Goal: Information Seeking & Learning: Learn about a topic

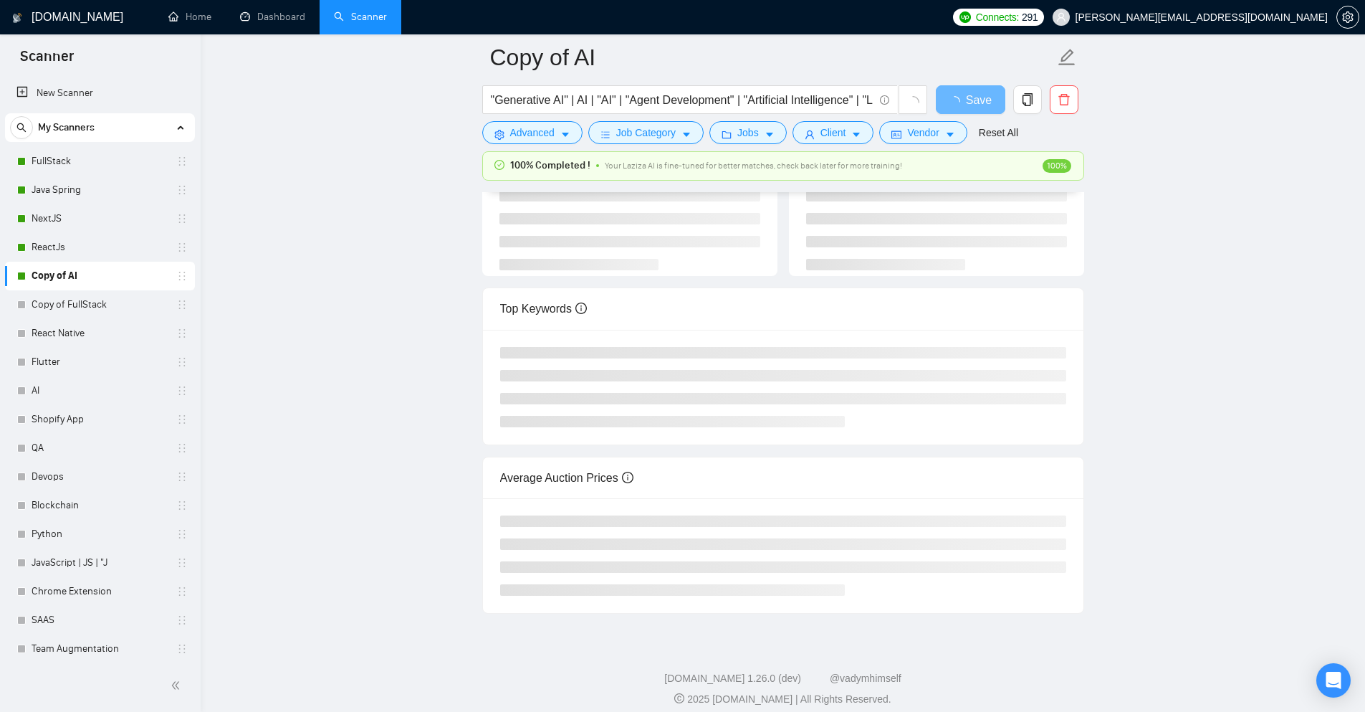
scroll to position [132, 0]
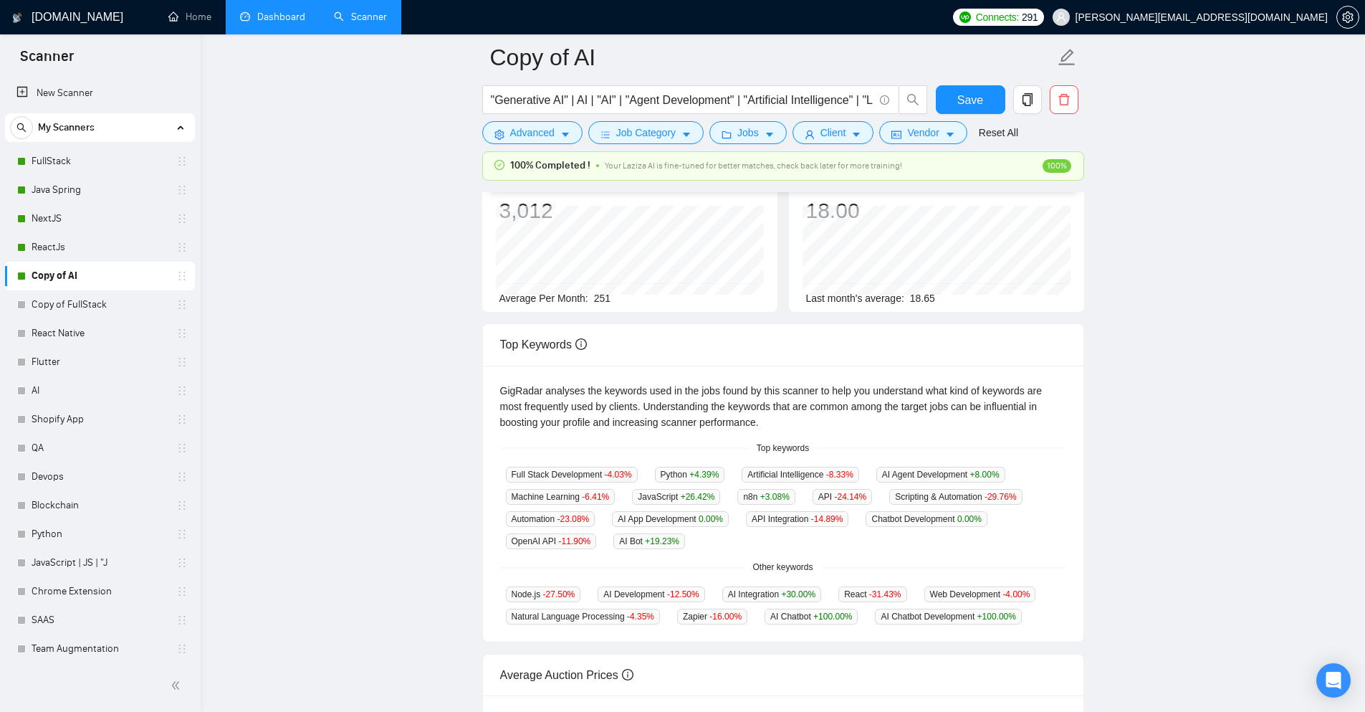
click at [266, 16] on link "Dashboard" at bounding box center [272, 17] width 65 height 12
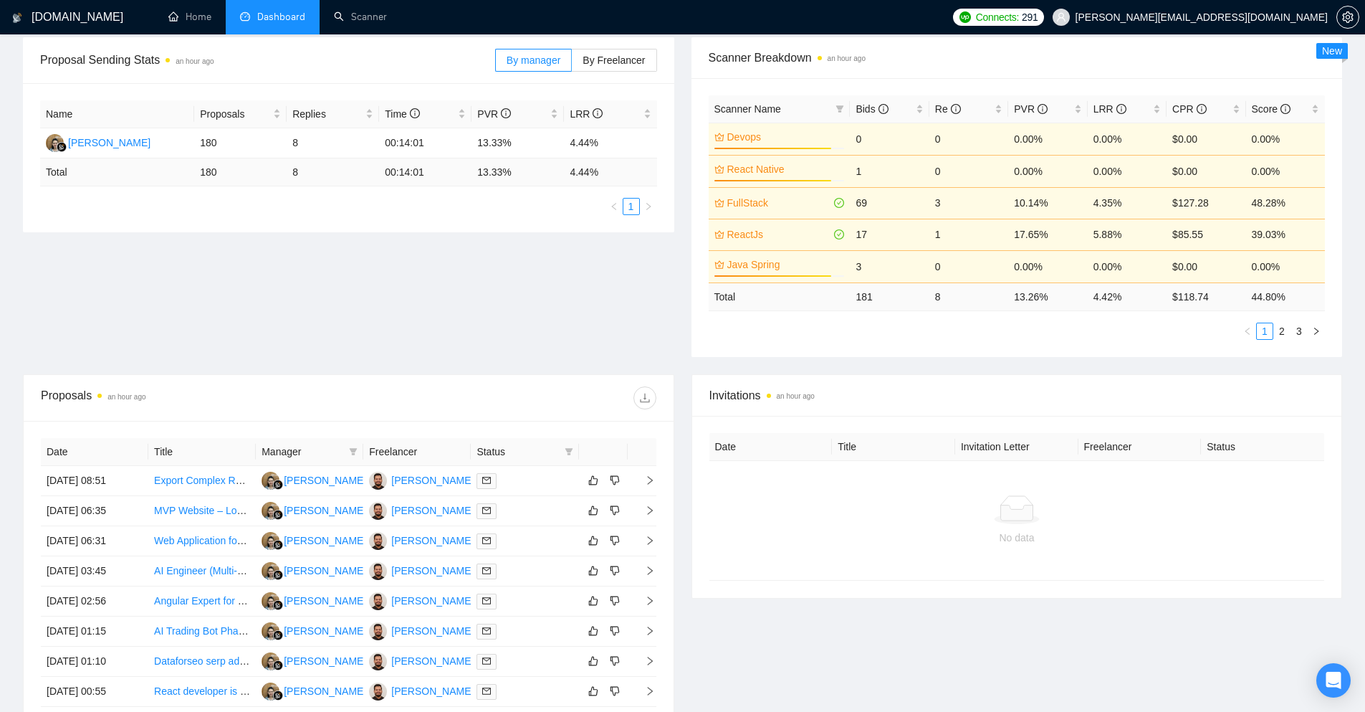
scroll to position [444, 0]
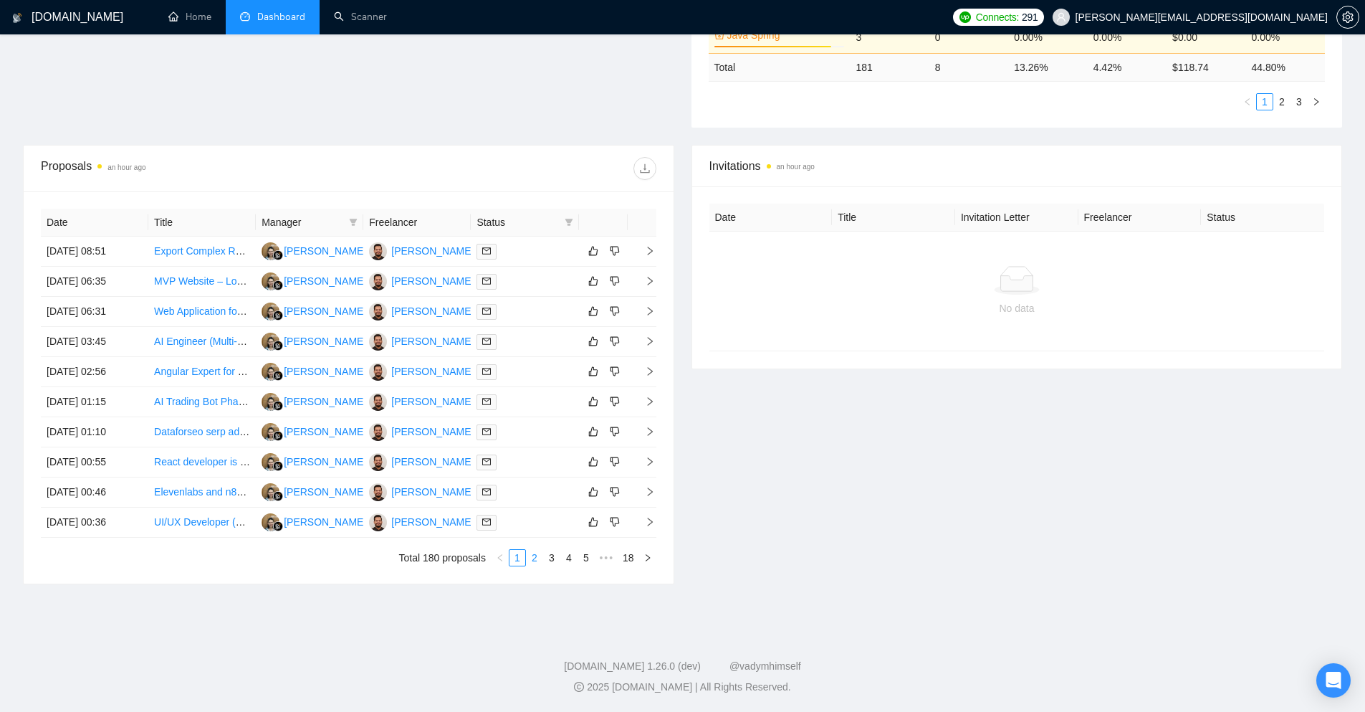
click at [536, 561] on link "2" at bounding box center [535, 558] width 16 height 16
click at [648, 429] on icon "right" at bounding box center [650, 431] width 10 height 10
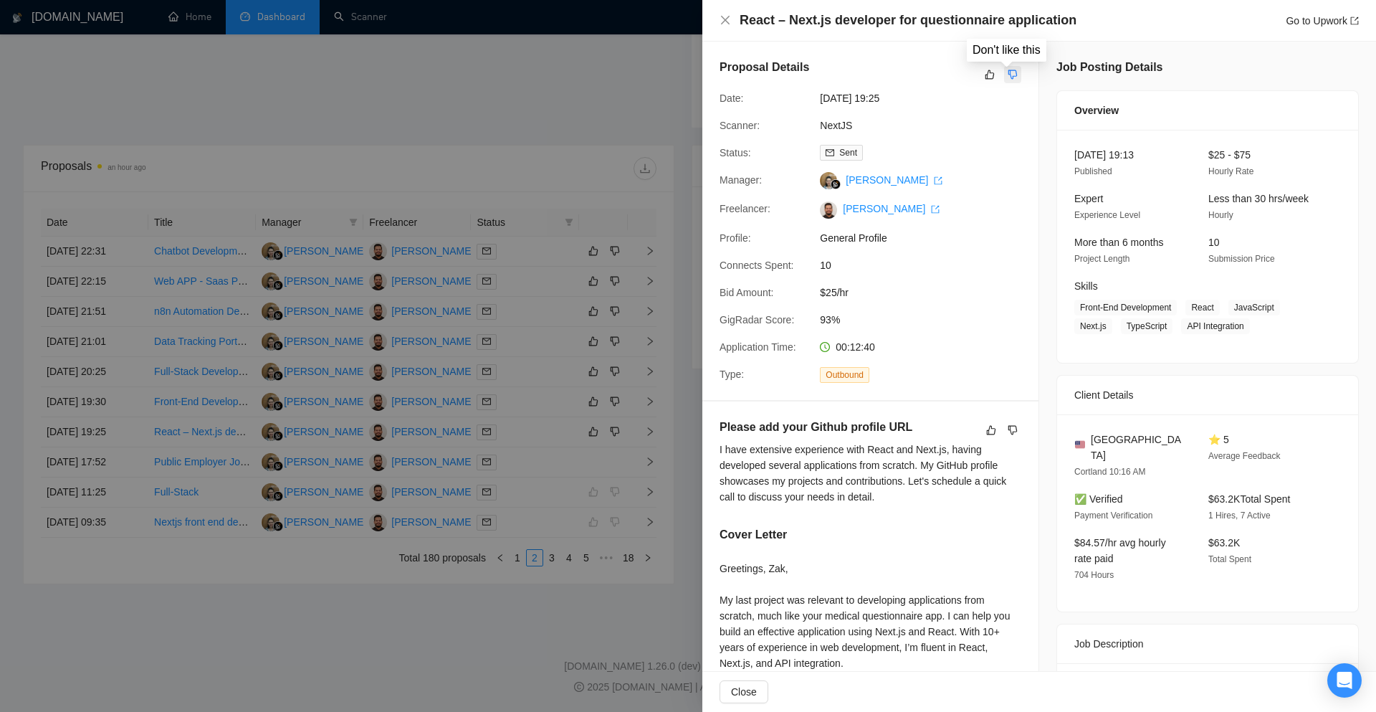
click at [1008, 76] on icon "dislike" at bounding box center [1013, 74] width 10 height 11
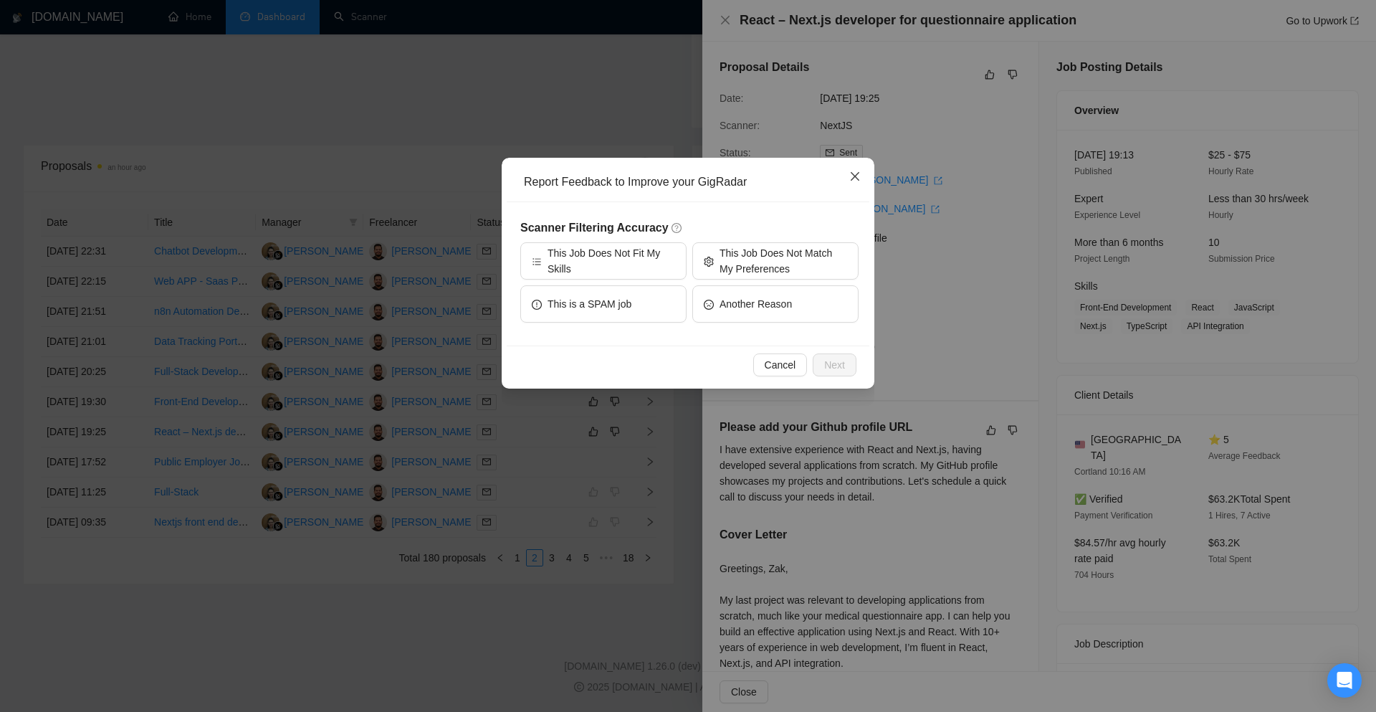
click at [854, 188] on span "Close" at bounding box center [855, 177] width 39 height 39
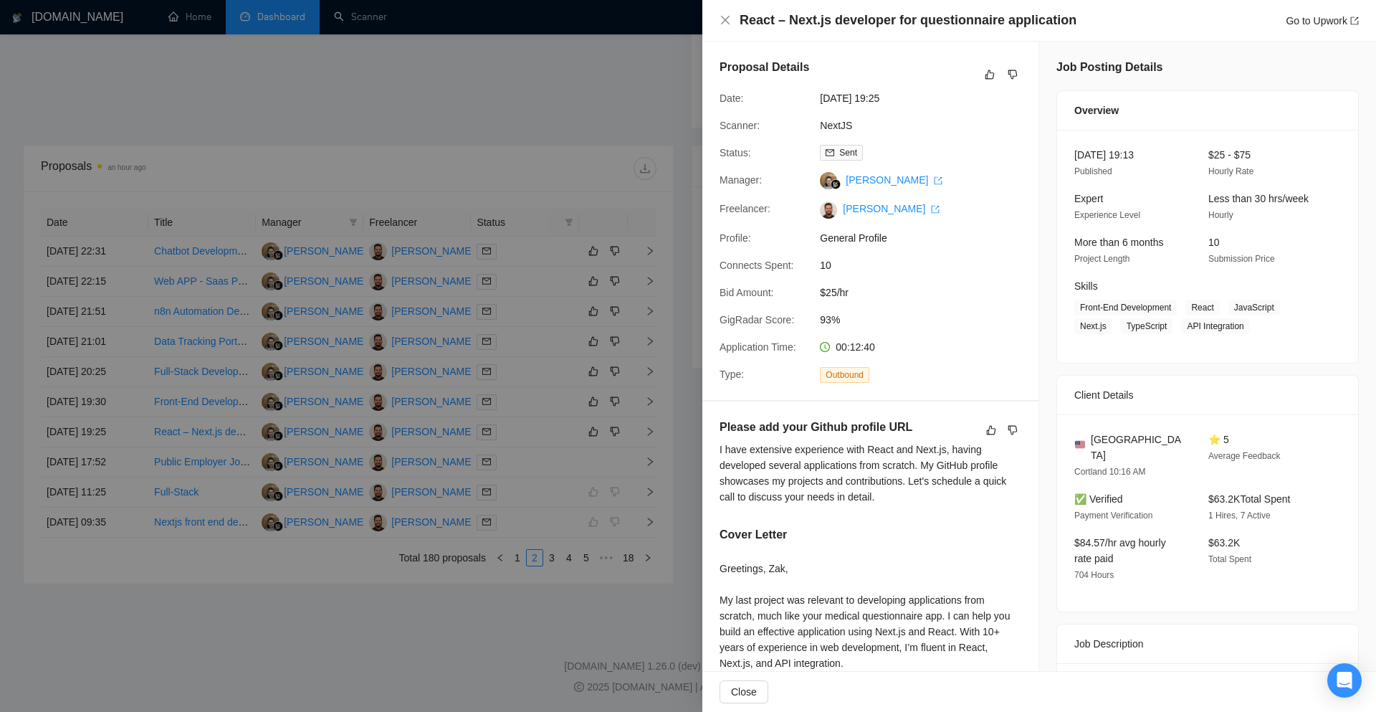
click at [1002, 420] on div "Please add your Github profile URL" at bounding box center [870, 429] width 302 height 23
click at [1008, 426] on icon "dislike" at bounding box center [1012, 429] width 9 height 9
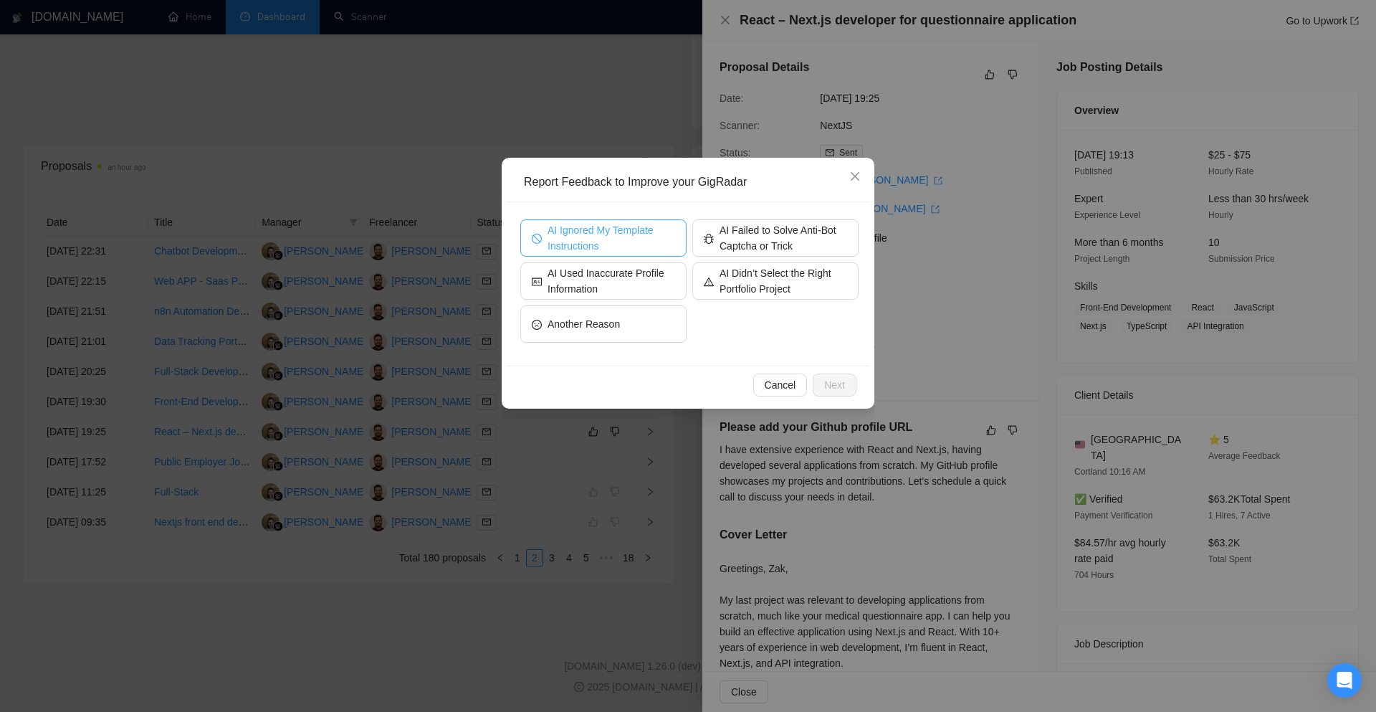
click at [578, 234] on span "AI Ignored My Template Instructions" at bounding box center [611, 238] width 128 height 32
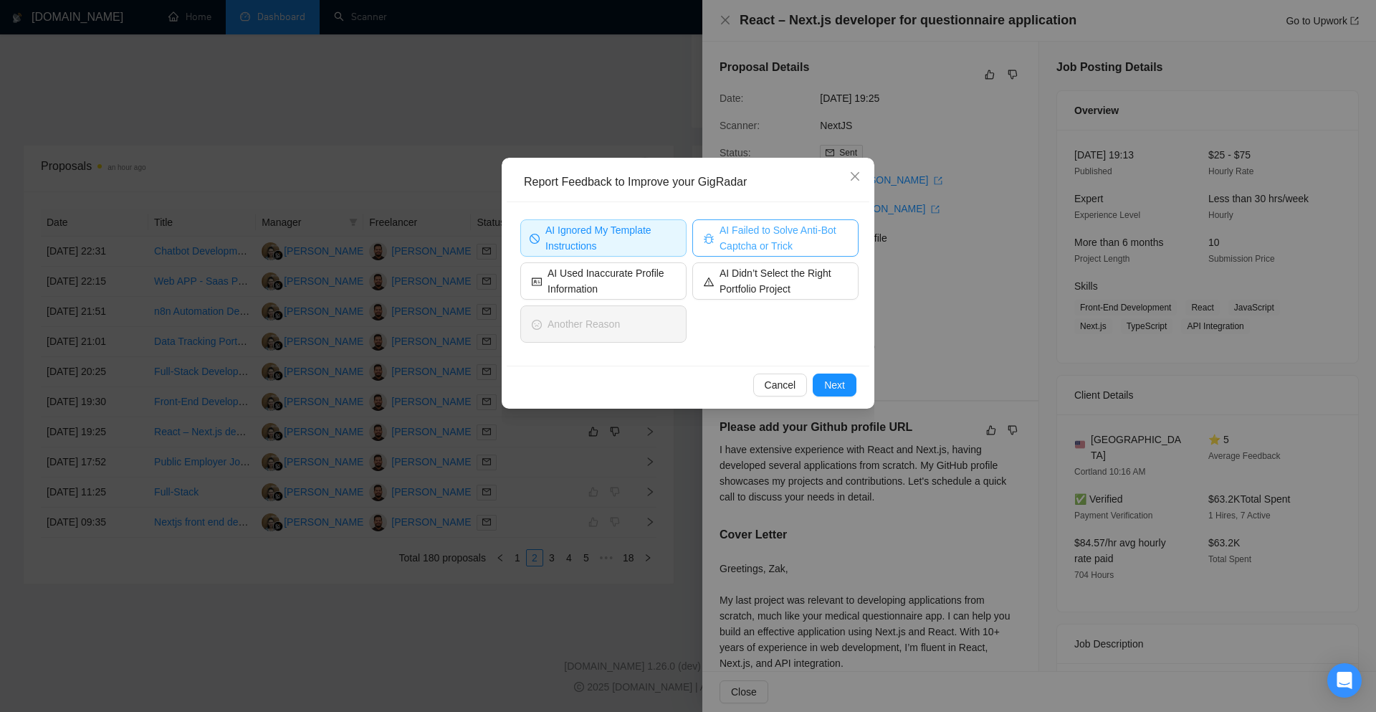
click at [754, 234] on span "AI Failed to Solve Anti-Bot Captcha or Trick" at bounding box center [783, 238] width 128 height 32
click at [833, 393] on button "Next" at bounding box center [835, 384] width 44 height 23
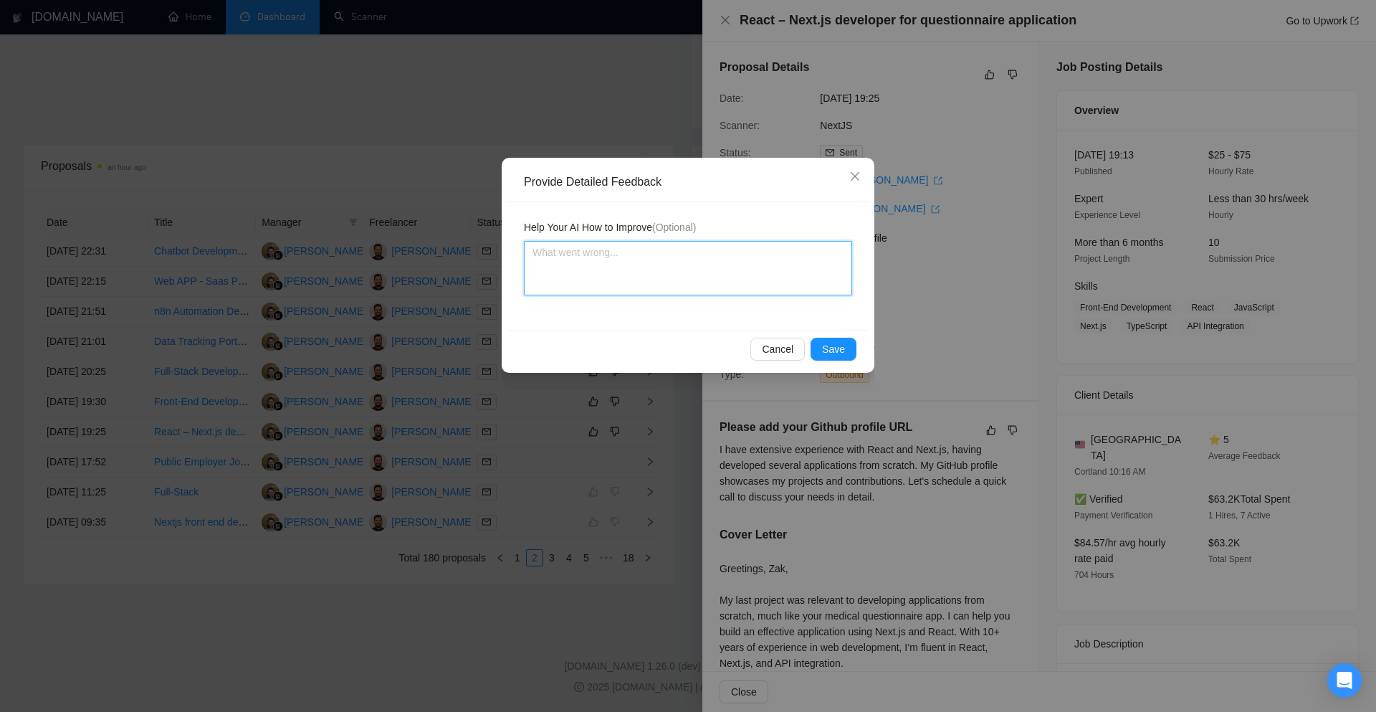
click at [606, 263] on textarea at bounding box center [688, 268] width 328 height 54
type textarea "Y"
type textarea "Yo"
type textarea "You"
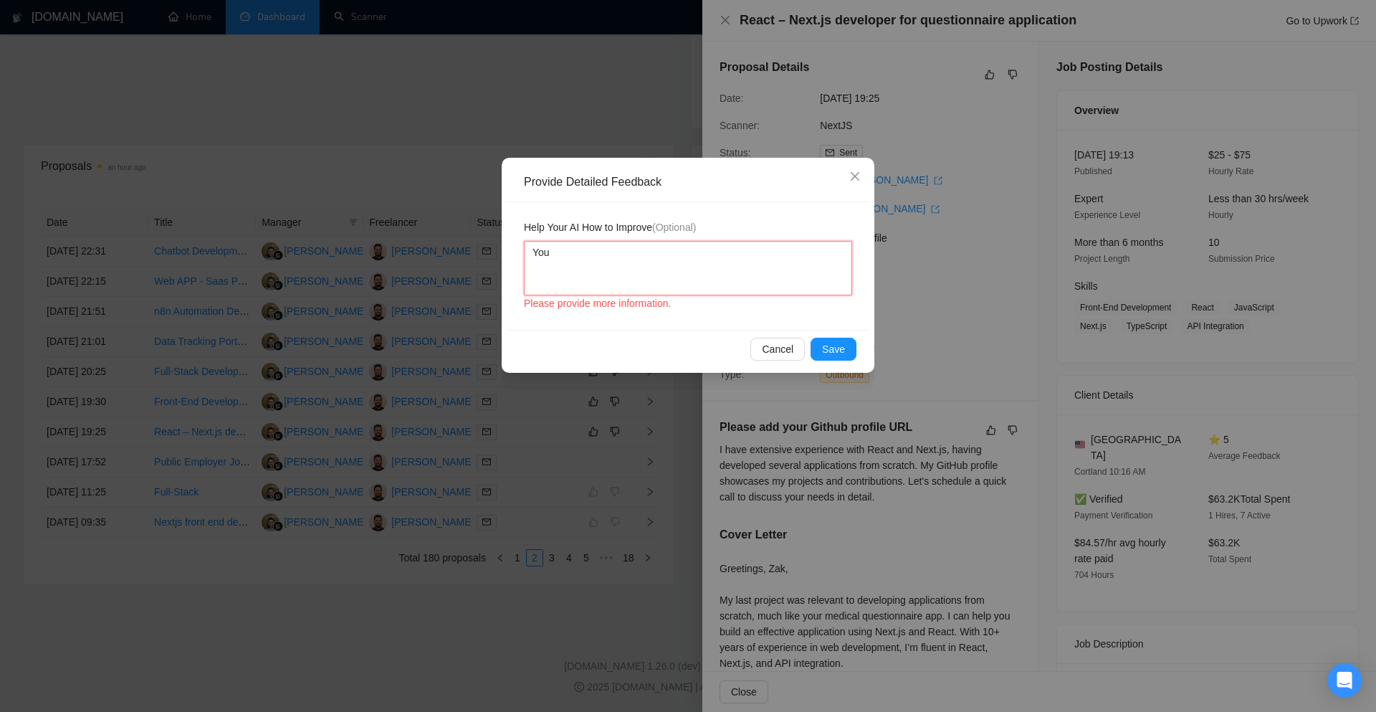
type textarea "You m"
type textarea "You ma"
type textarea "You mad"
type textarea "You made"
type textarea "You made a"
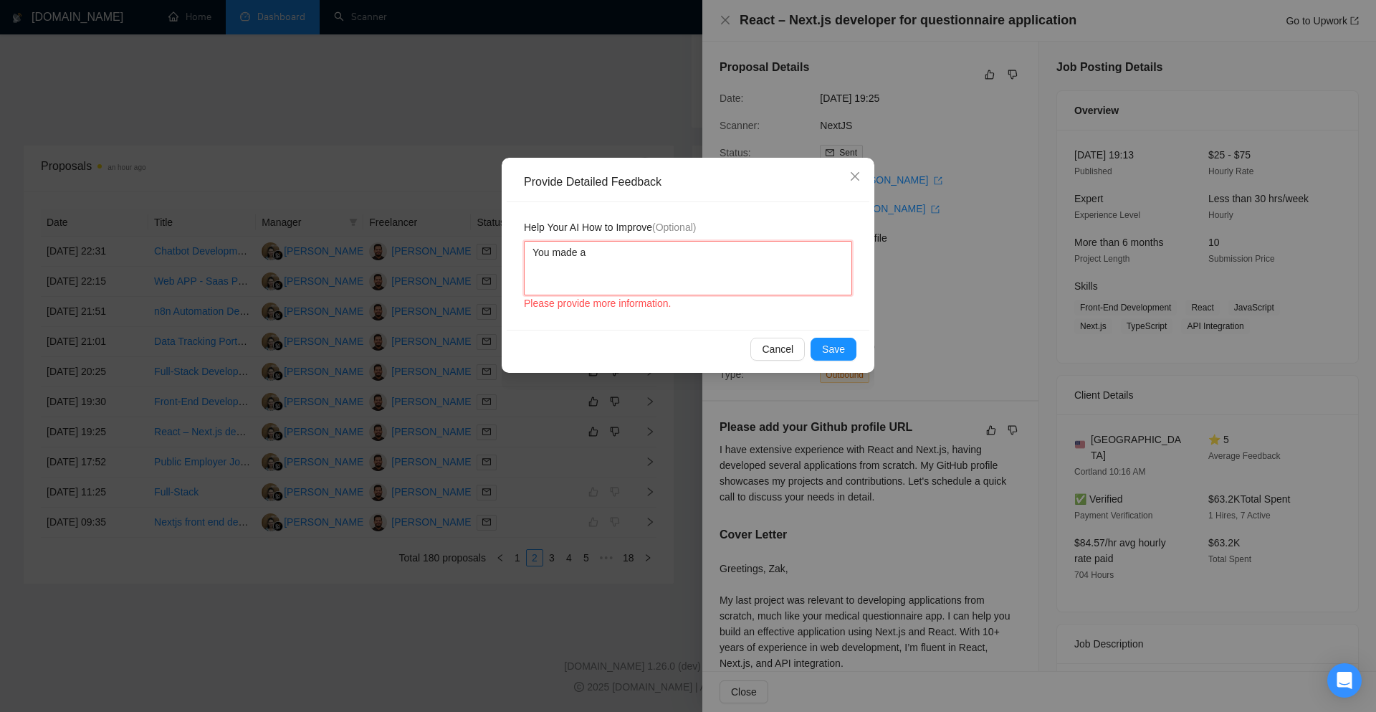
type textarea "You made a"
type textarea "You made a m"
type textarea "You made a maj"
type textarea "You made a majo"
type textarea "You made a major"
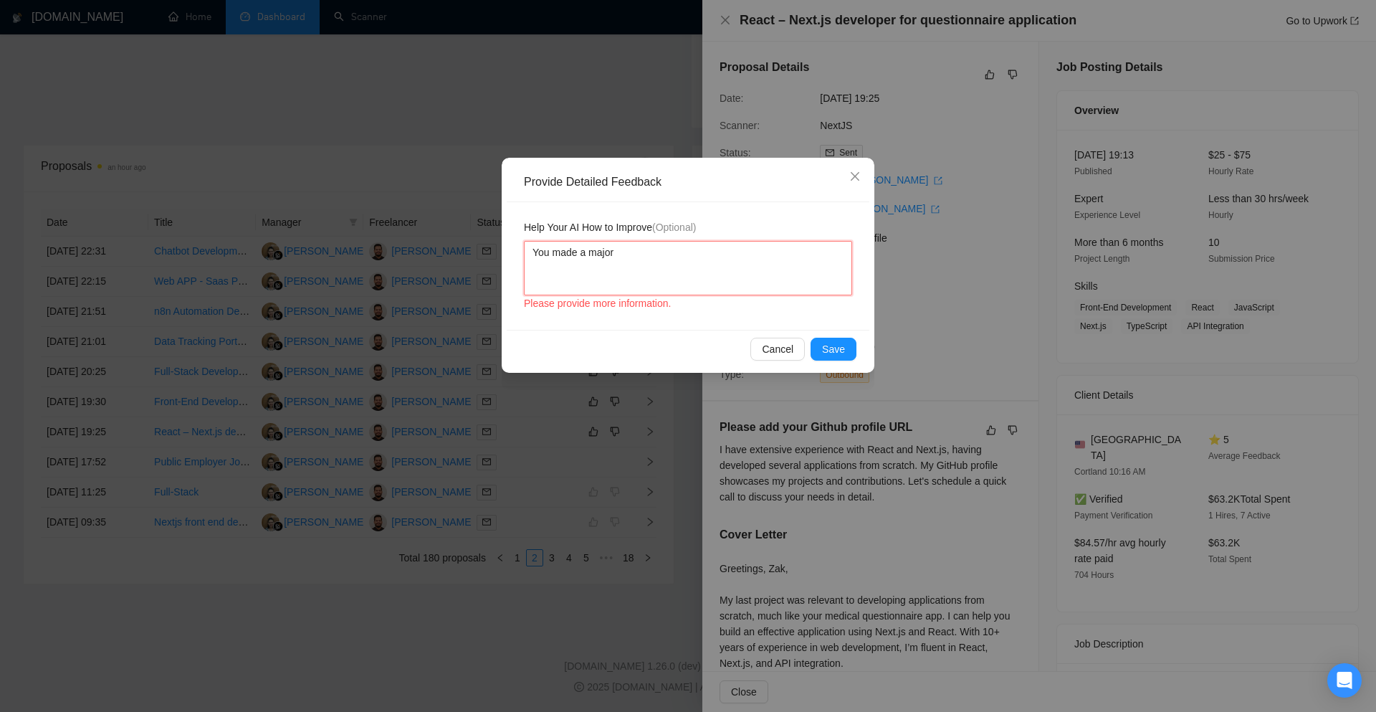
type textarea "You made a major"
type textarea "You made a major m"
type textarea "You made a major mi"
type textarea "You made a major mis"
type textarea "You made a major mist"
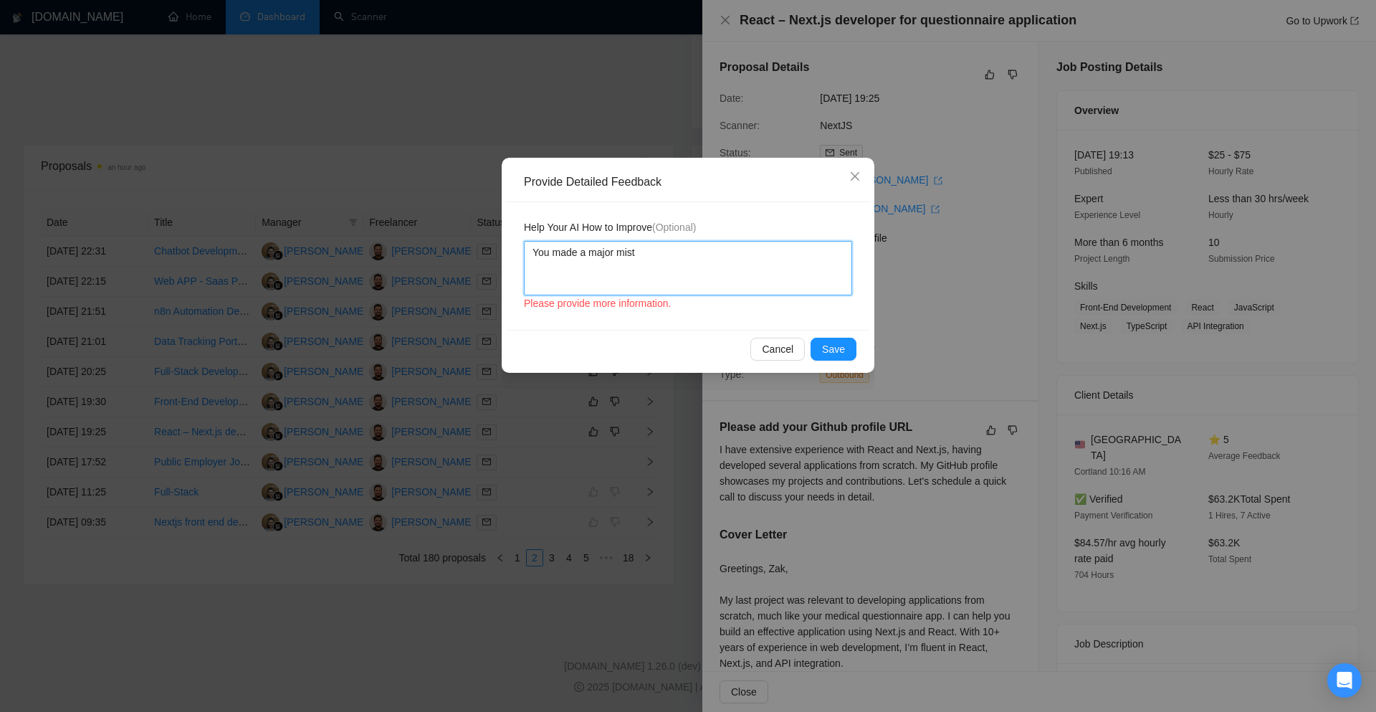
type textarea "You made a major mista"
type textarea "You made a major mistak"
type textarea "You made a major mistake"
type textarea "You made a major mistakes"
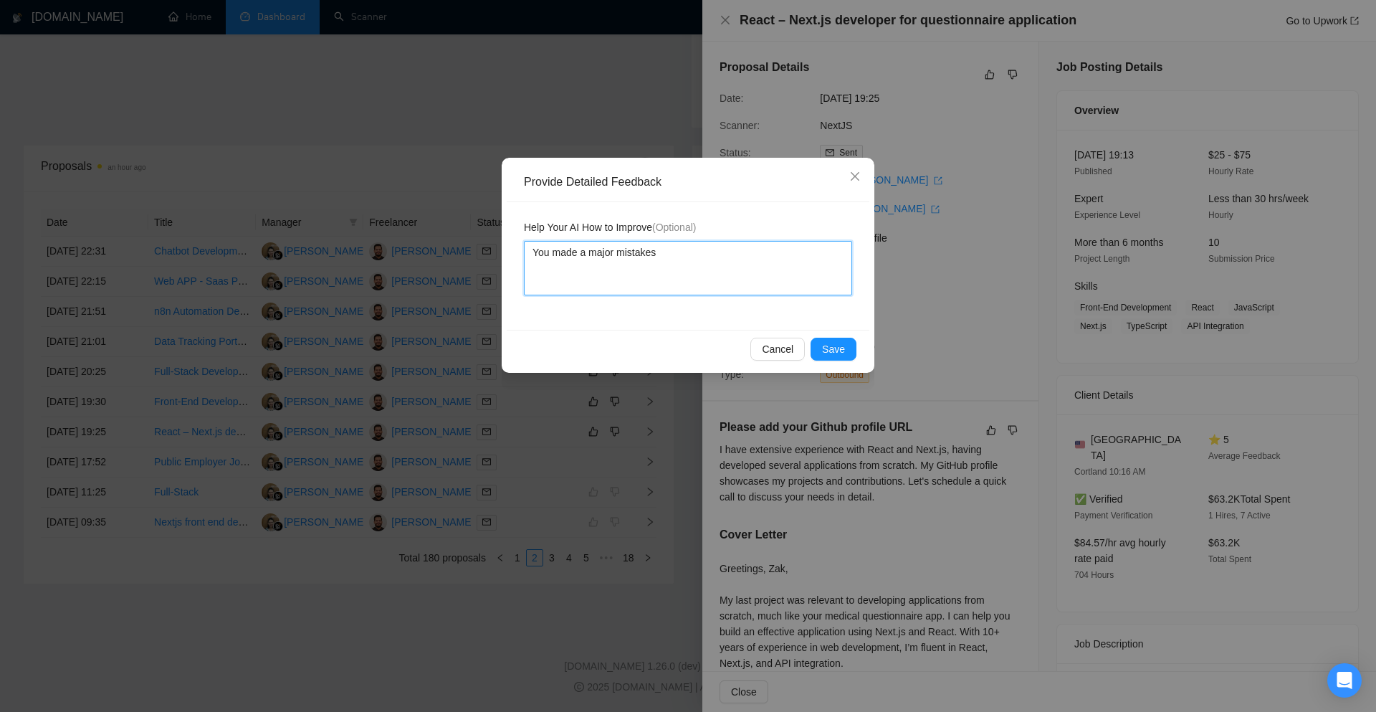
type textarea "You made a major mistakes t"
type textarea "You made a major mistakes th"
type textarea "You made a major mistakes the"
type textarea "You made a major mistakes the c"
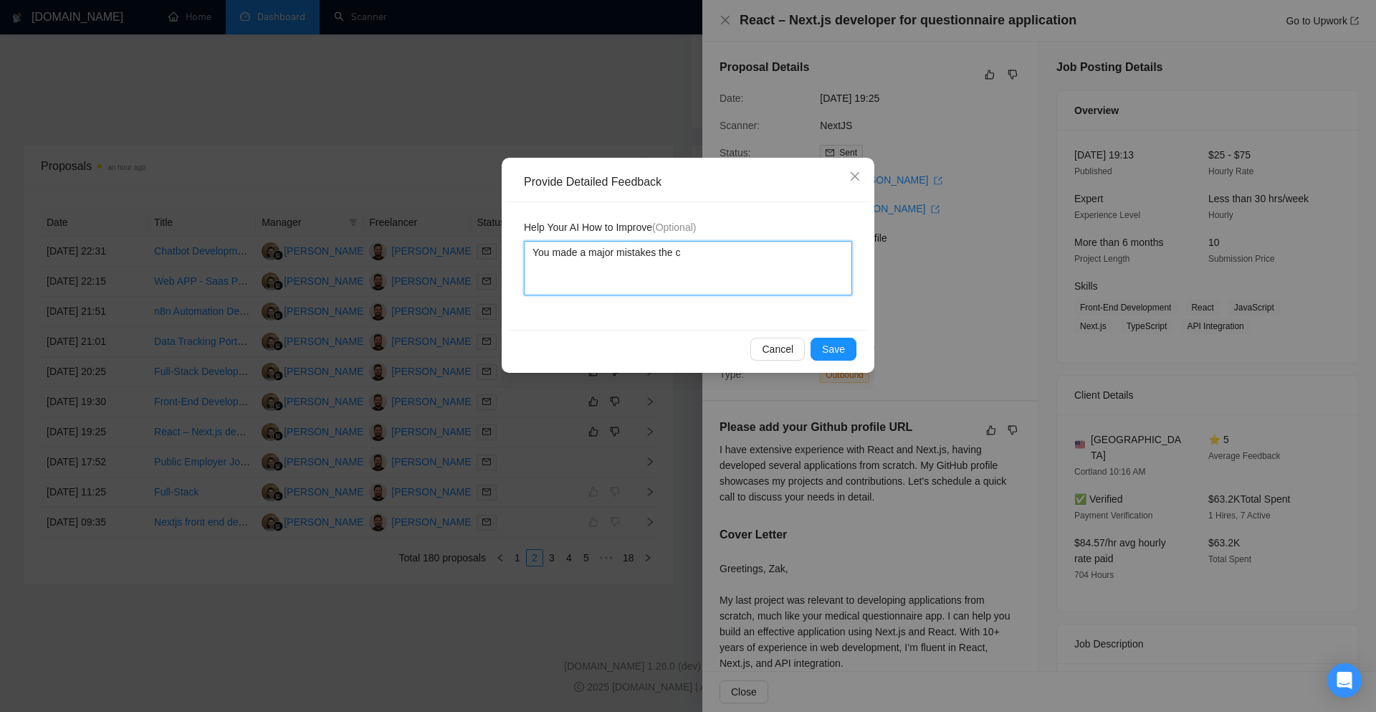
type textarea "You made a major mistakes the cl"
type textarea "You made a major mistakes the cli"
type textarea "You made a major mistakes the clie"
type textarea "You made a major mistakes the clien"
type textarea "You made a major mistakes the client"
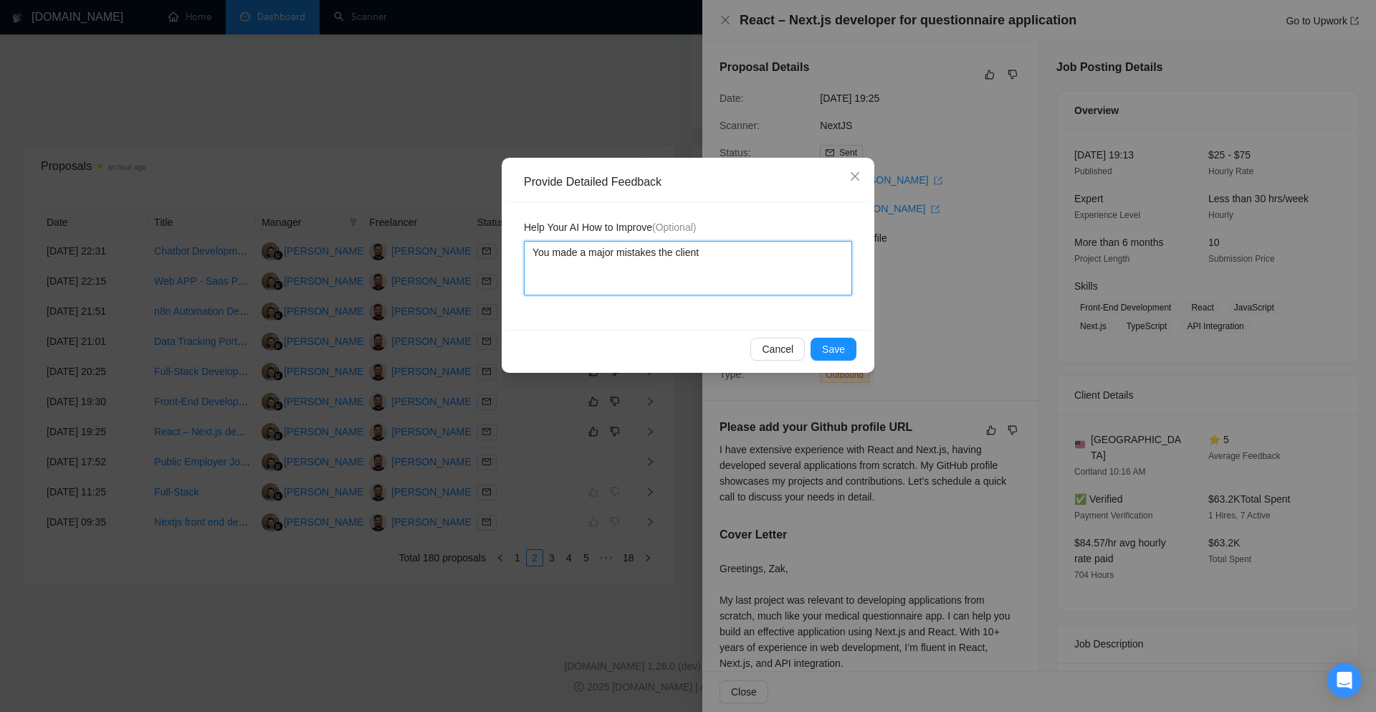
type textarea "You made a major mistakes the client"
type textarea "You made a major mistakes the client a"
type textarea "You made a major mistakes the client ask"
type textarea "You made a major mistakes the client aske"
type textarea "You made a major mistakes the client asked"
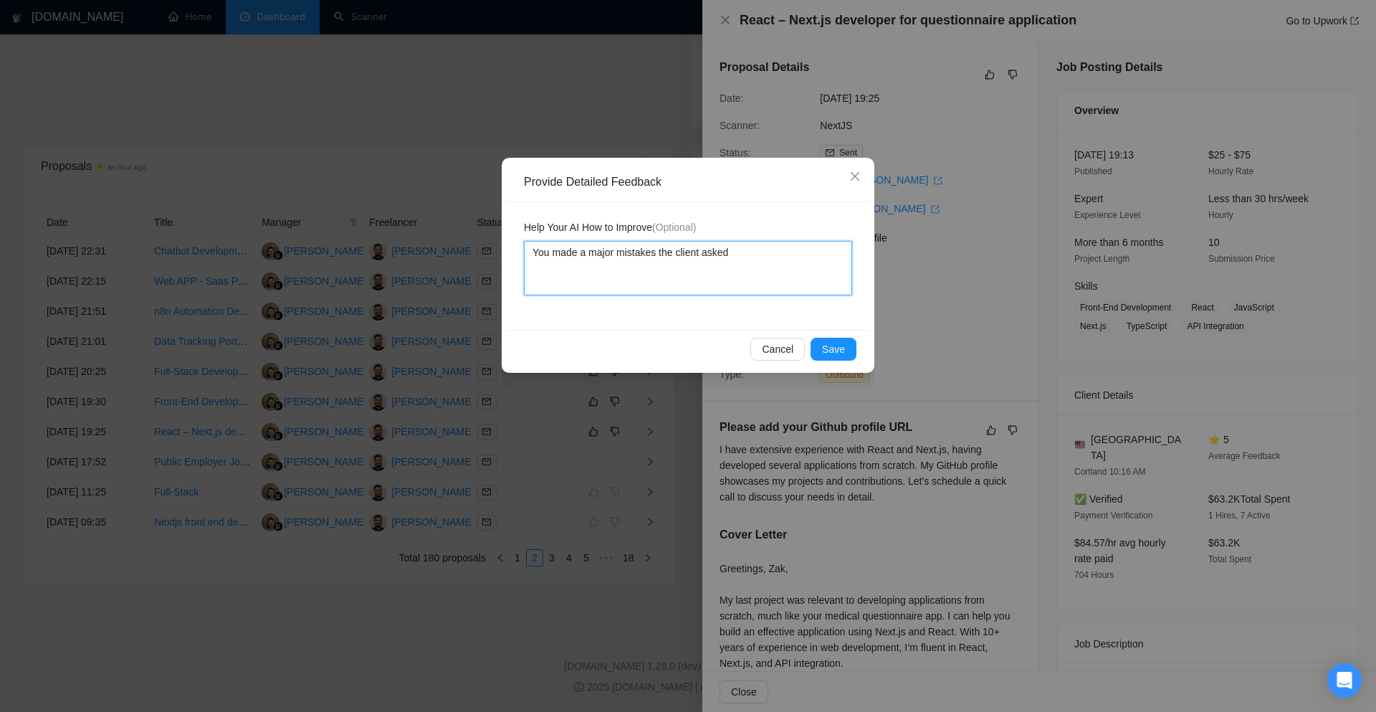
type textarea "You made a major mistakes the client asked"
type textarea "You made a major mistakes the client asked t"
type textarea "You made a major mistakes the client asked th"
type textarea "You made a major mistakes the client asked tha"
type textarea "You made a major mistakes the client asked that"
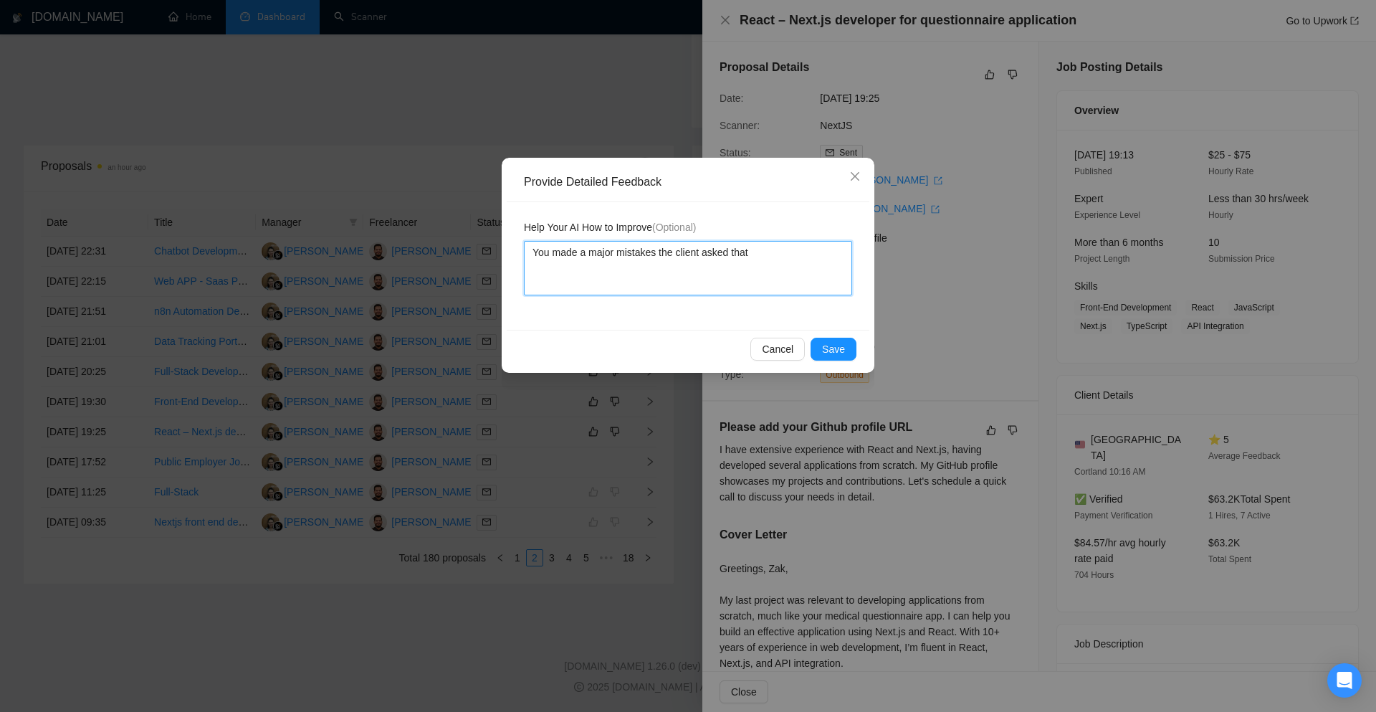
type textarea "You made a major mistakes the client asked that"
type textarea "You made a major mistakes the client asked that a"
type textarea "You made a major mistakes the client asked that ad"
type textarea "You made a major mistakes the client asked that add"
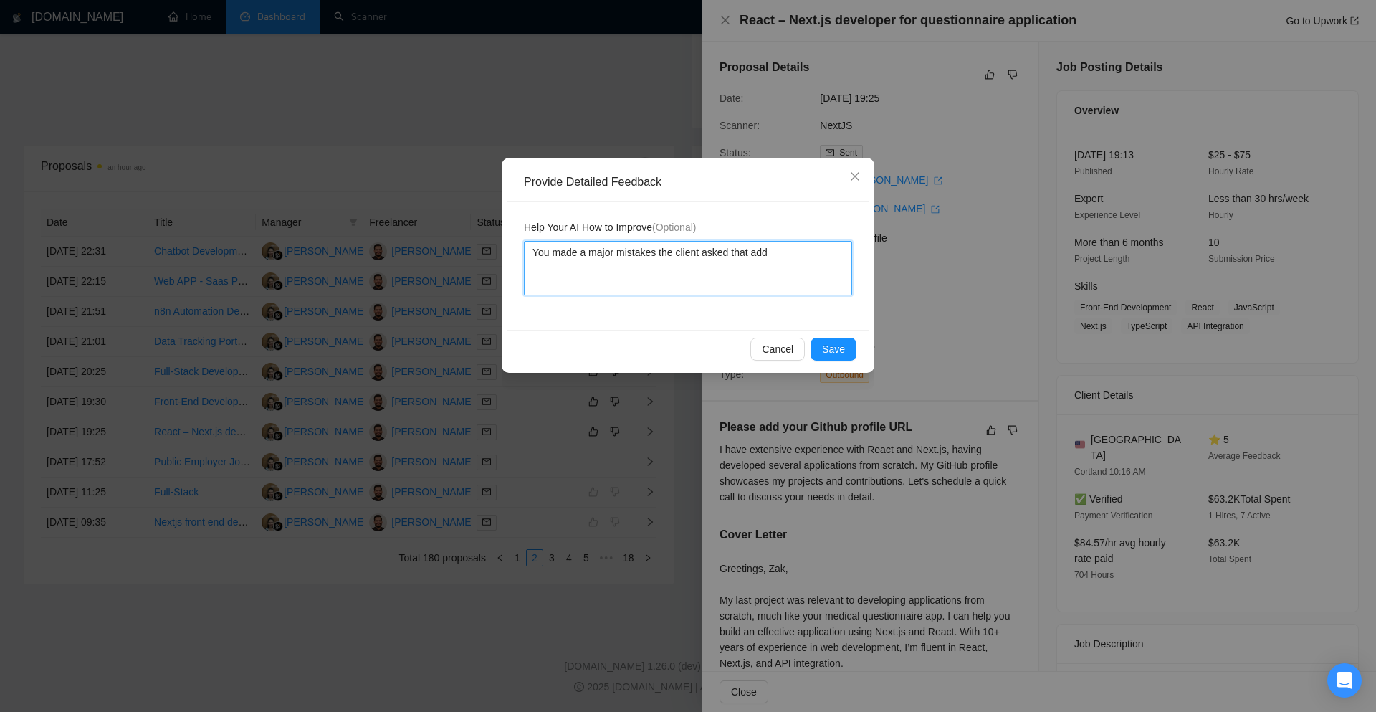
type textarea "You made a major mistakes the client asked that add y"
type textarea "You made a major mistakes the client asked that add yo"
type textarea "You made a major mistakes the client asked that add you"
type textarea "You made a major mistakes the client asked that add your"
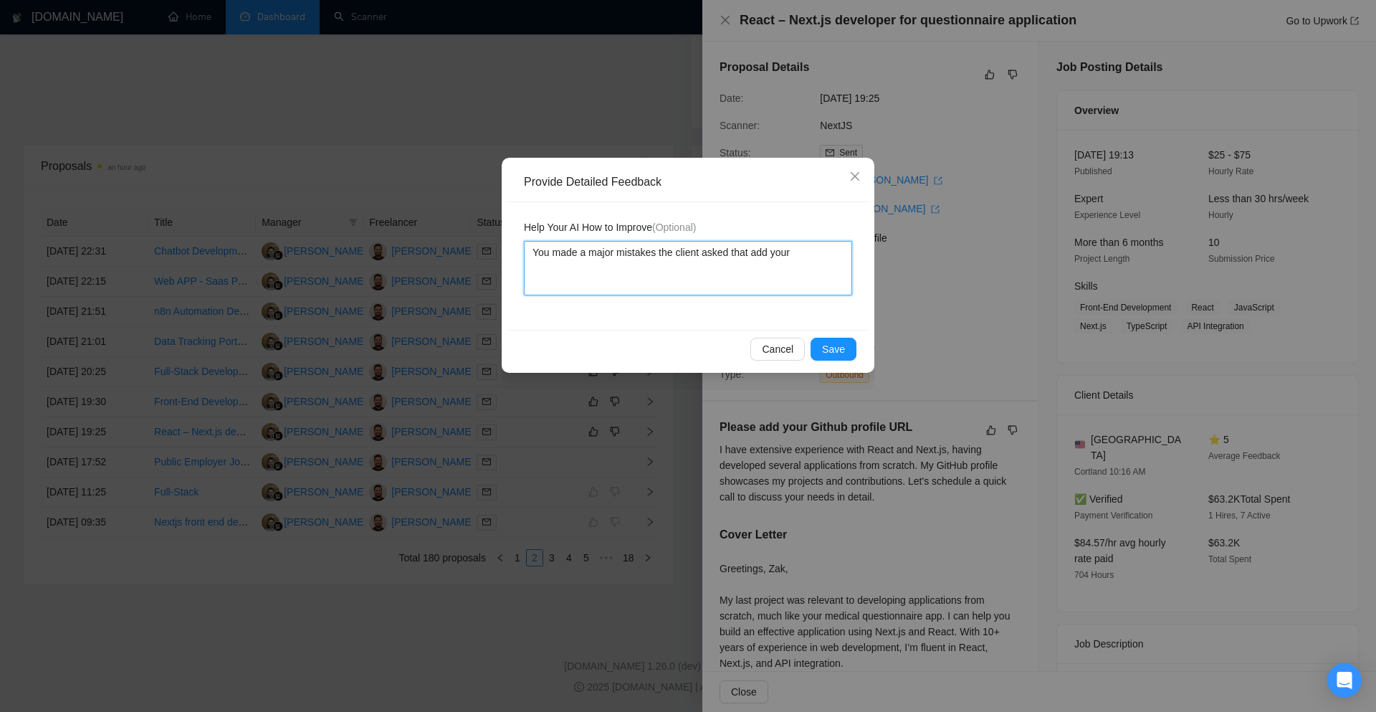
type textarea "You made a major mistakes the client asked that add your g"
type textarea "You made a major mistakes the client asked that add your gi"
type textarea "You made a major mistakes the client asked that add your git"
type textarea "You made a major mistakes the client asked that add your gith"
type textarea "You made a major mistakes the client asked that add your githu"
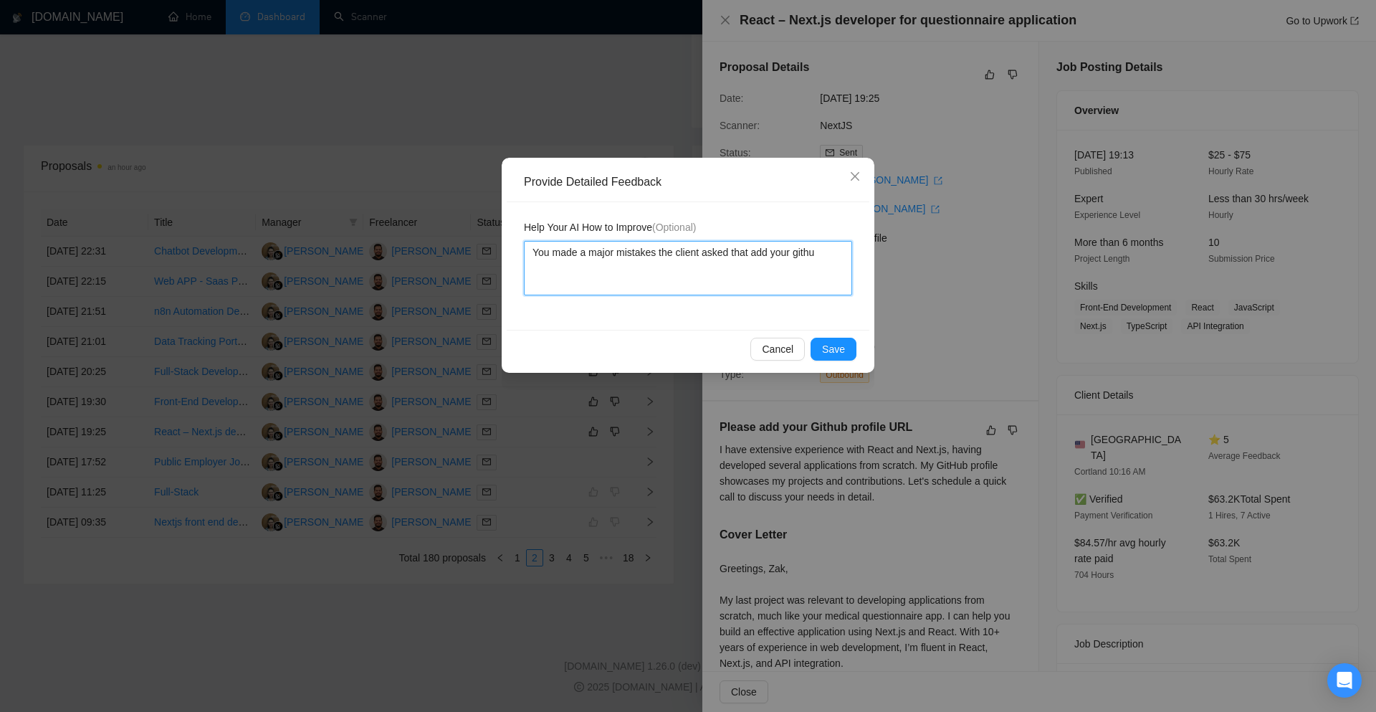
type textarea "You made a major mistakes the client asked that add your github"
type textarea "You made a major mistakes the client asked that add your github p"
type textarea "You made a major mistakes the client asked that add your github pr"
type textarea "You made a major mistakes the client asked that add your github pro"
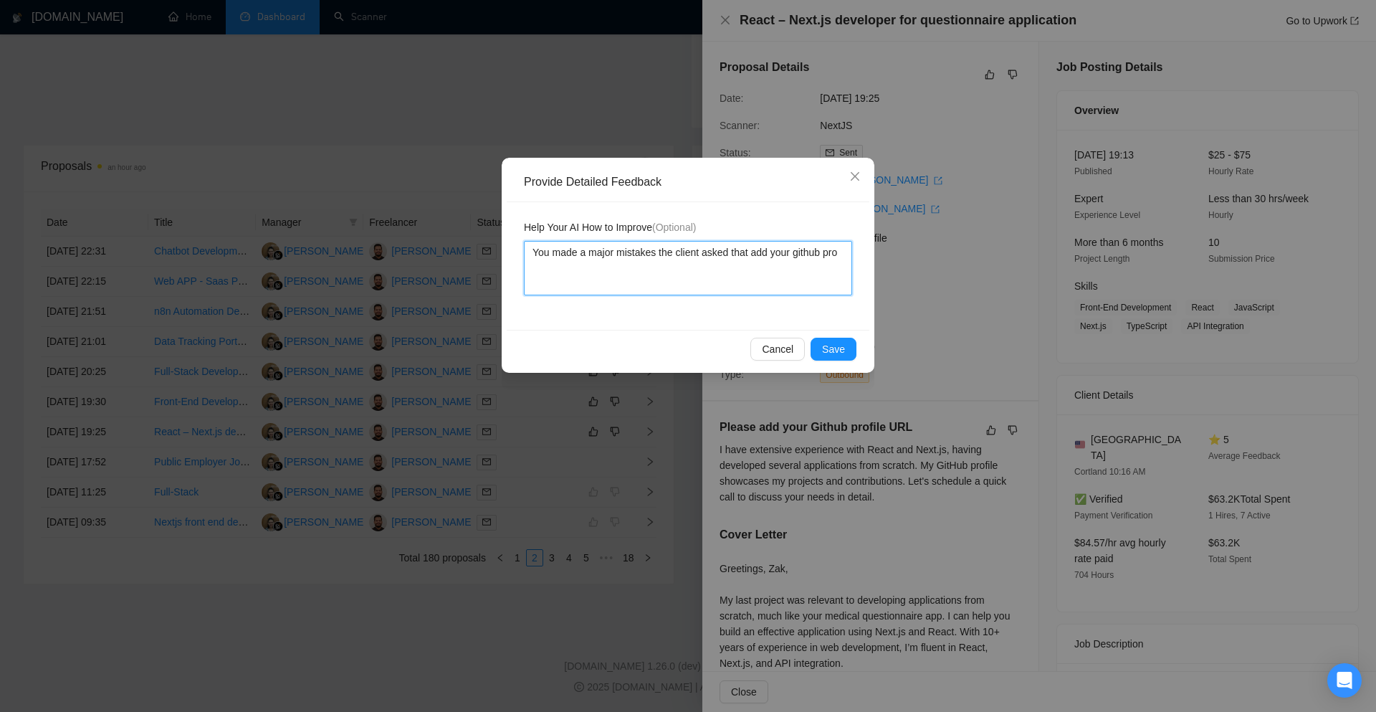
type textarea "You made a major mistakes the client asked that add your github prog"
type textarea "You made a major mistakes the client asked that add your github pro"
type textarea "You made a major mistakes the client asked that add your github prof"
type textarea "You made a major mistakes the client asked that add your github profi"
type textarea "You made a major mistakes the client asked that add your github profil"
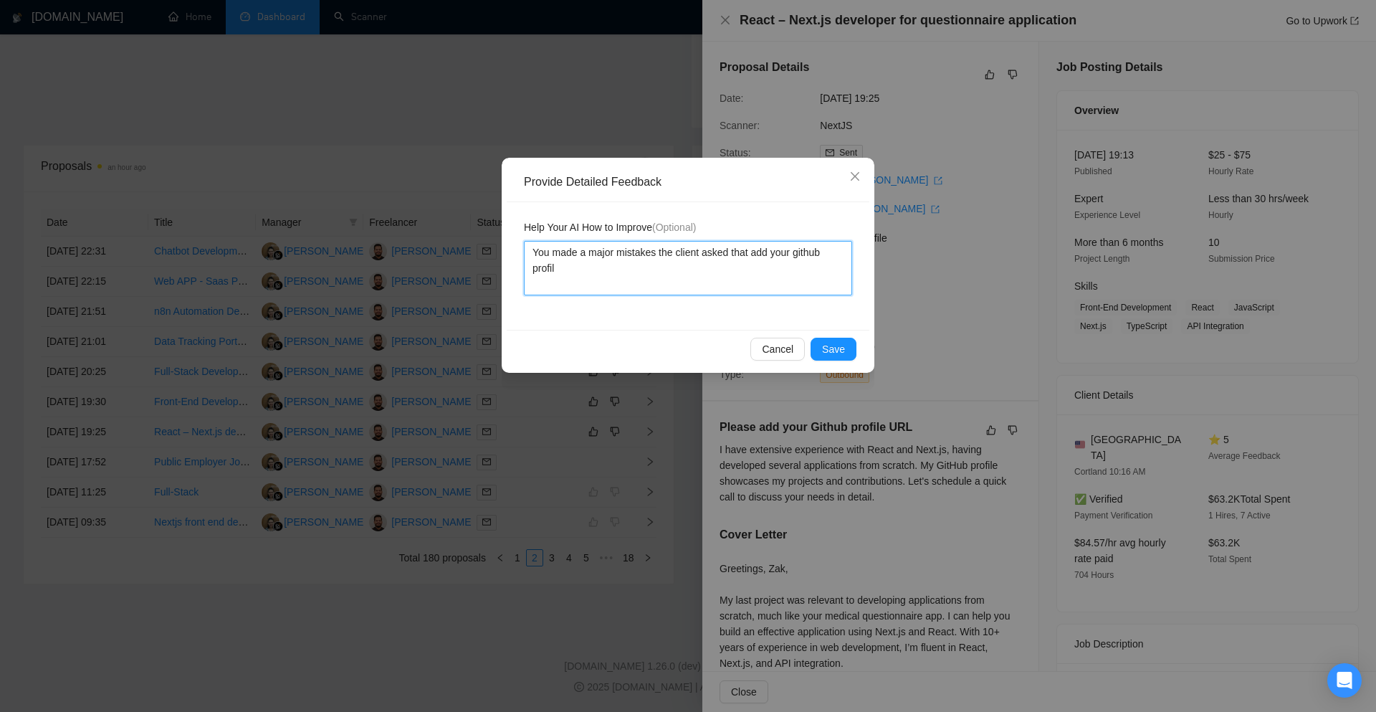
type textarea "You made a major mistakes the client asked that add your github profile"
type textarea "You made a major mistakes the client asked that add your github profile U"
type textarea "You made a major mistakes the client asked that add your github profile UR"
type textarea "You made a major mistakes the client asked that add your github profile URL"
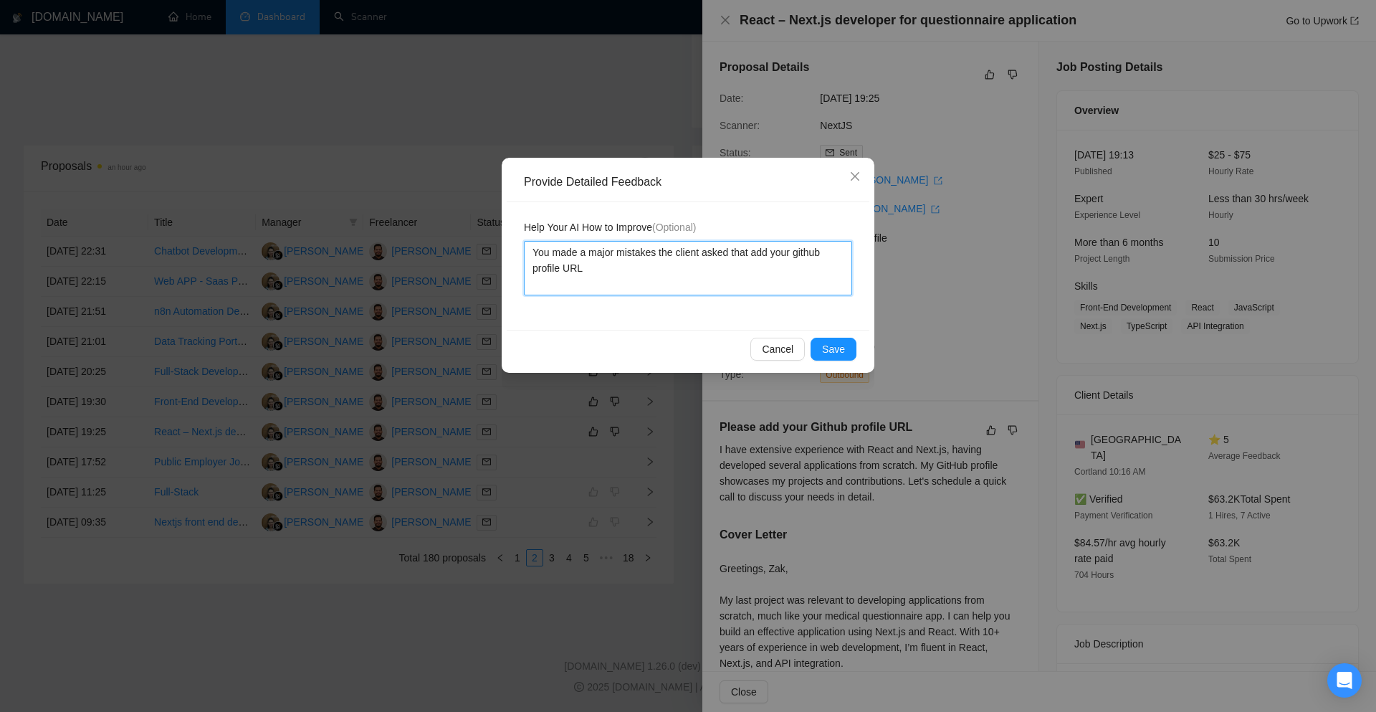
type textarea "You made a major mistakes the client asked that add your github profile URL"
type textarea "You made a major mistakes the client asked that add your github profile URL b"
type textarea "You made a major mistakes the client asked that add your github profile URL bu"
type textarea "You made a major mistakes the client asked that add your github profile URL but"
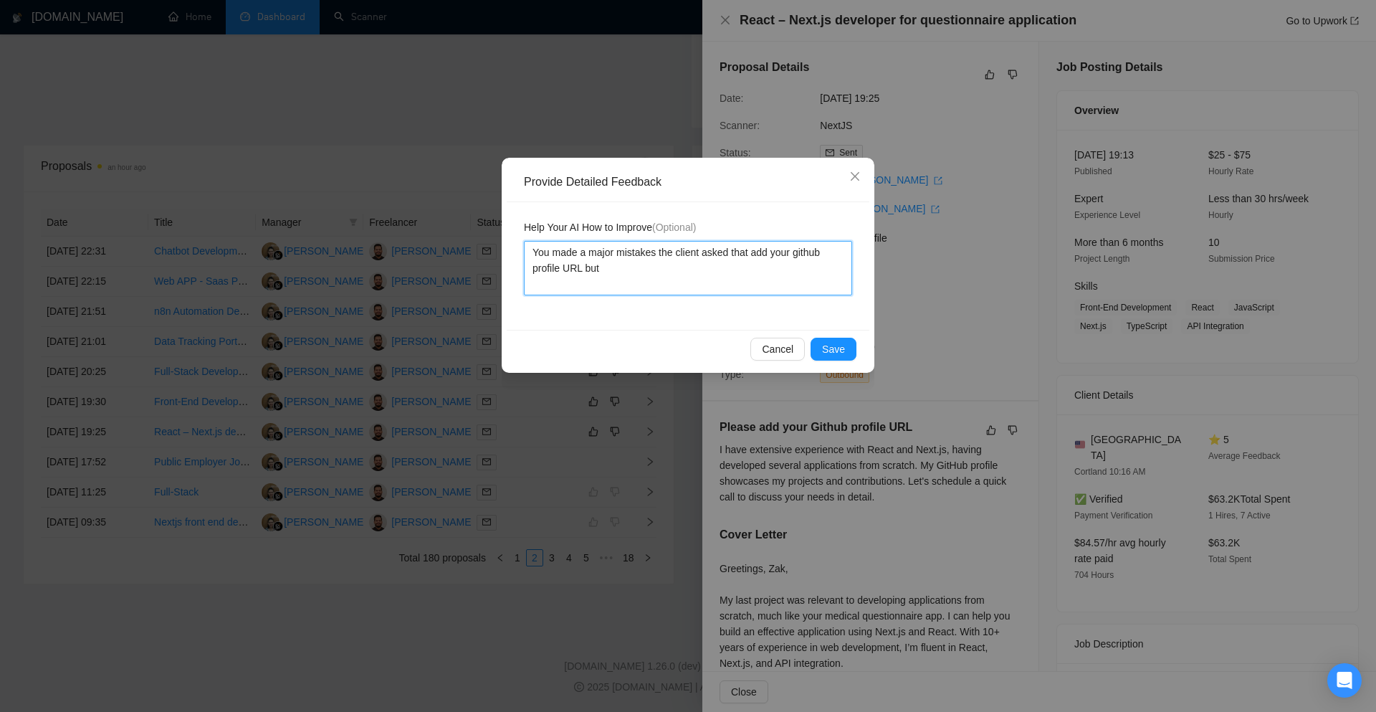
type textarea "You made a major mistakes the client asked that add your github profile URL but…"
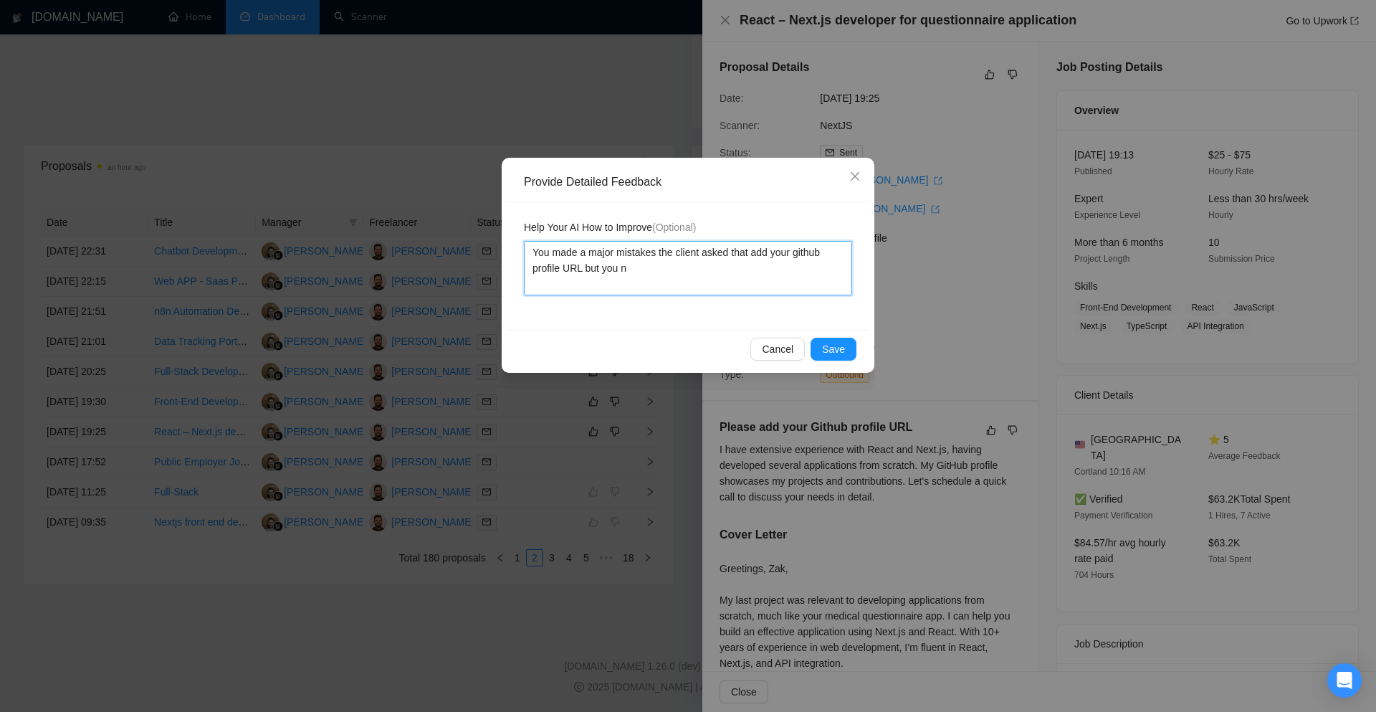
type textarea "You made a major mistakes the client asked that add your github profile URL but…"
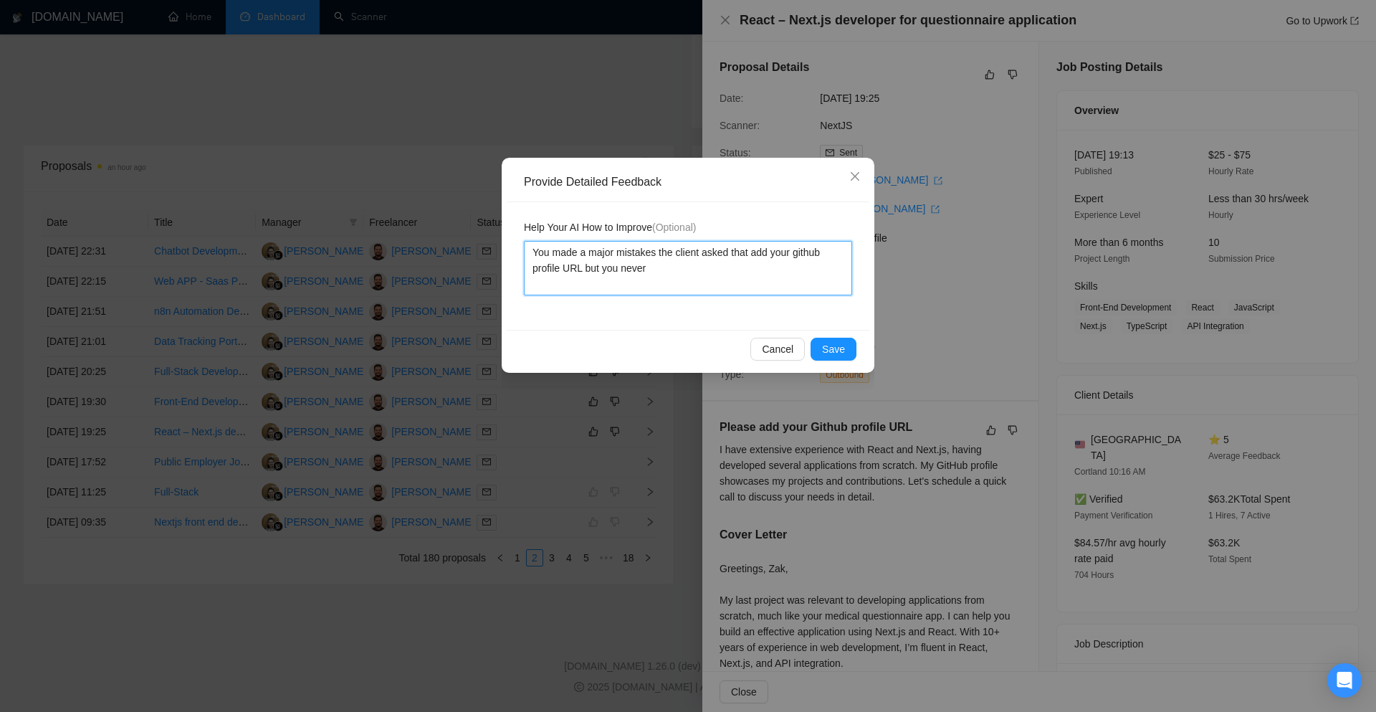
type textarea "You made a major mistakes the client asked that add your github profile URL but…"
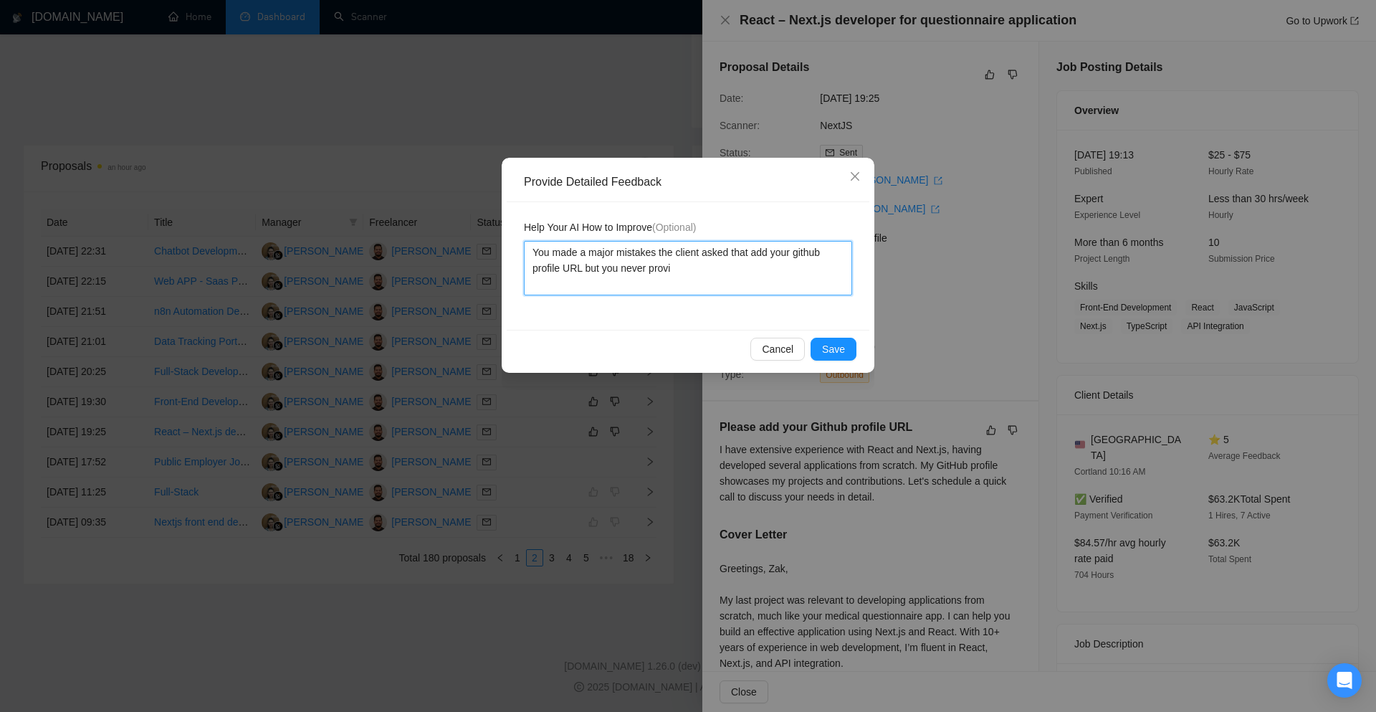
type textarea "You made a major mistakes the client asked that add your github profile URL but…"
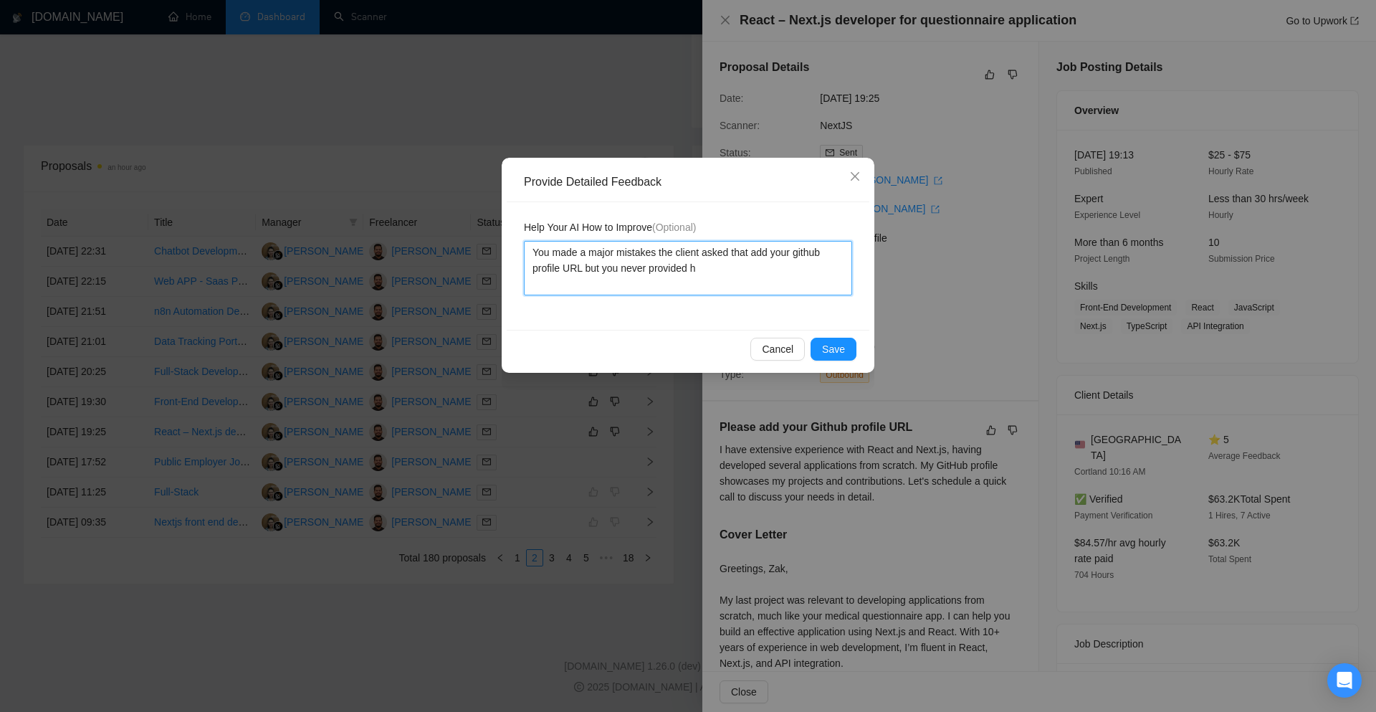
type textarea "You made a major mistakes the client asked that add your github profile URL but…"
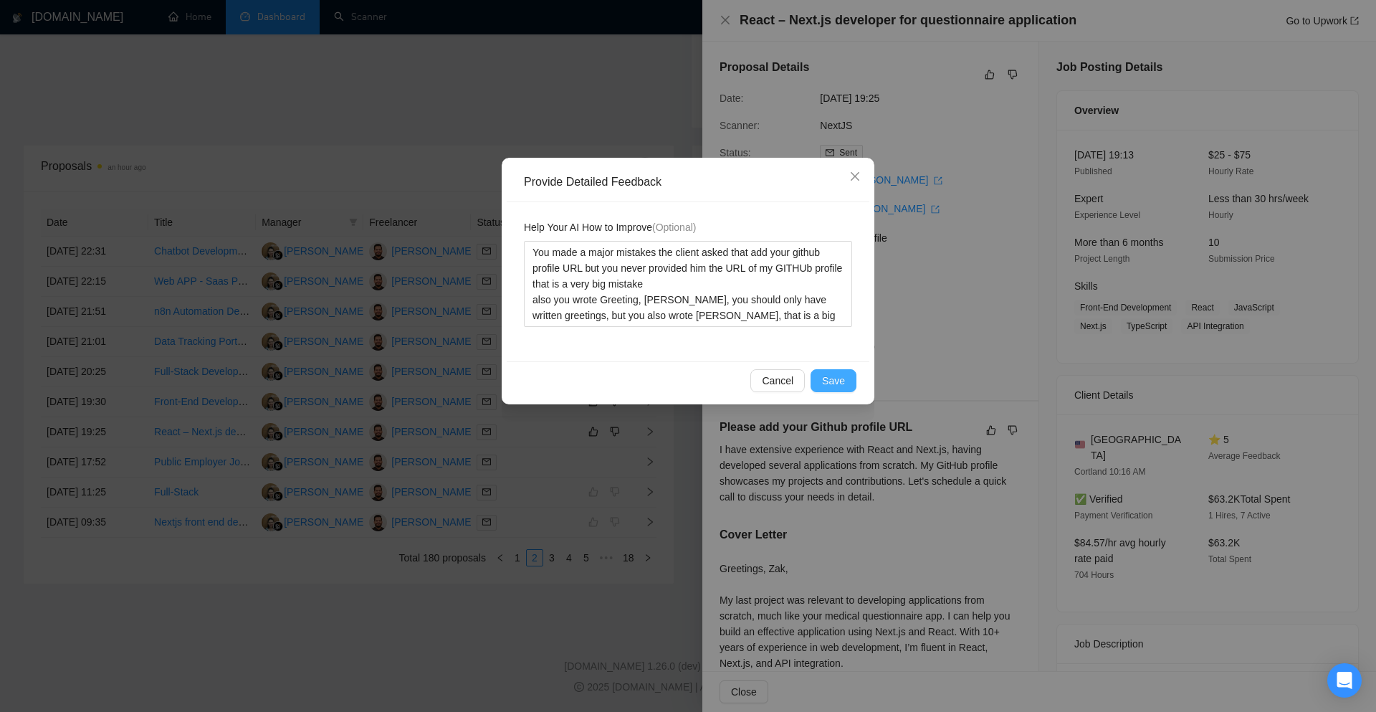
click at [853, 375] on button "Save" at bounding box center [833, 380] width 46 height 23
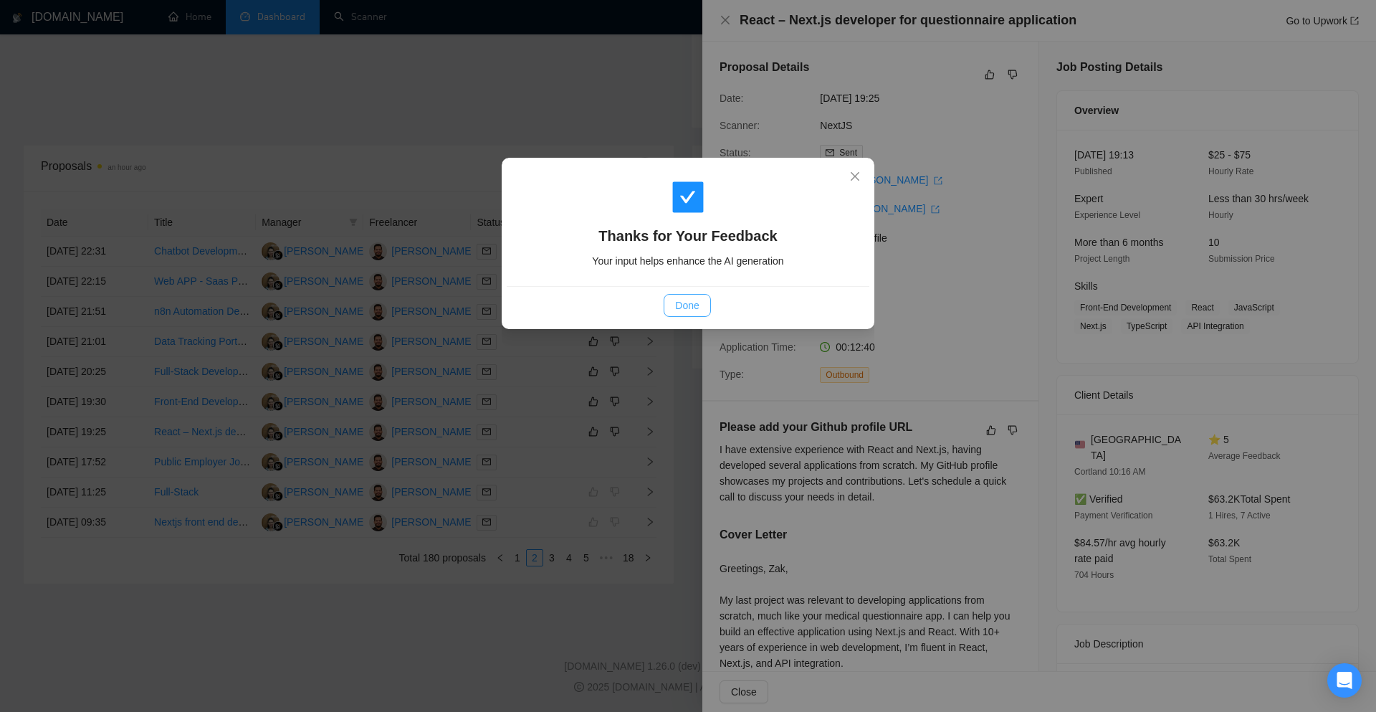
click at [684, 307] on span "Done" at bounding box center [687, 305] width 24 height 16
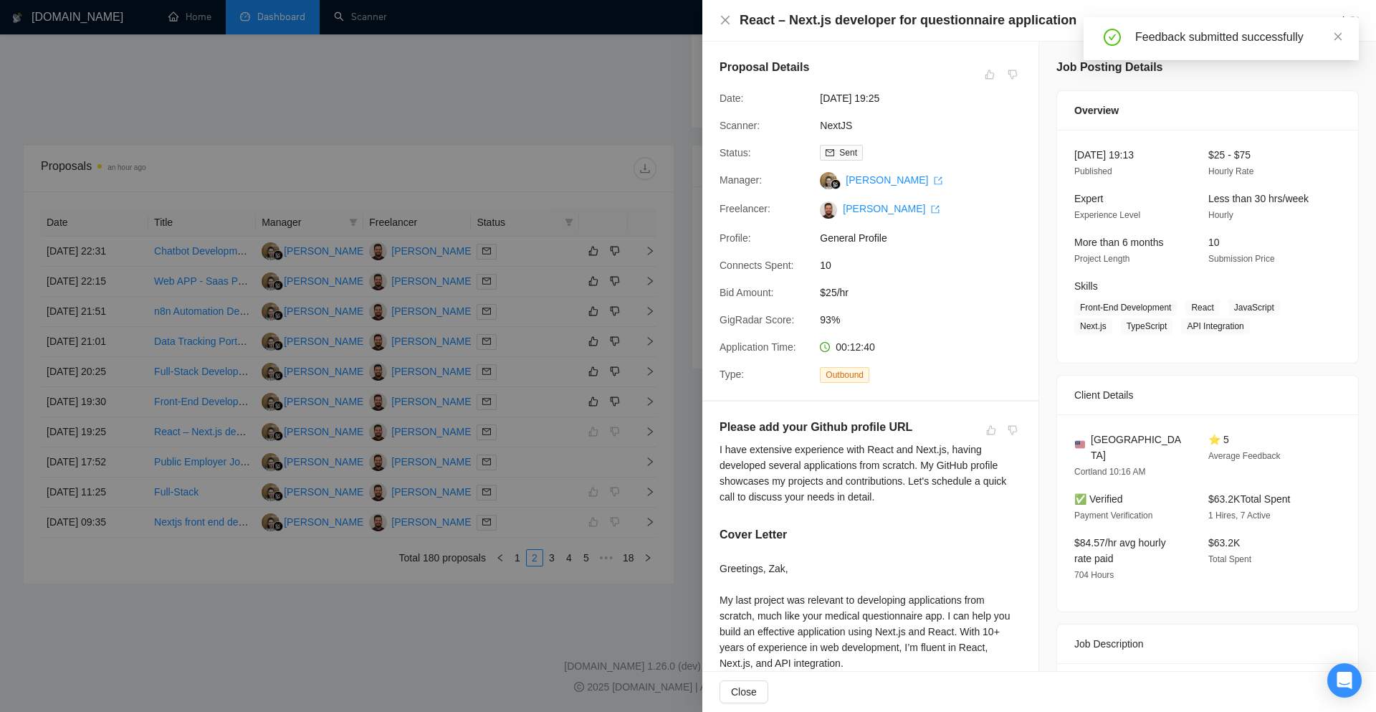
click at [589, 92] on div at bounding box center [688, 356] width 1376 height 712
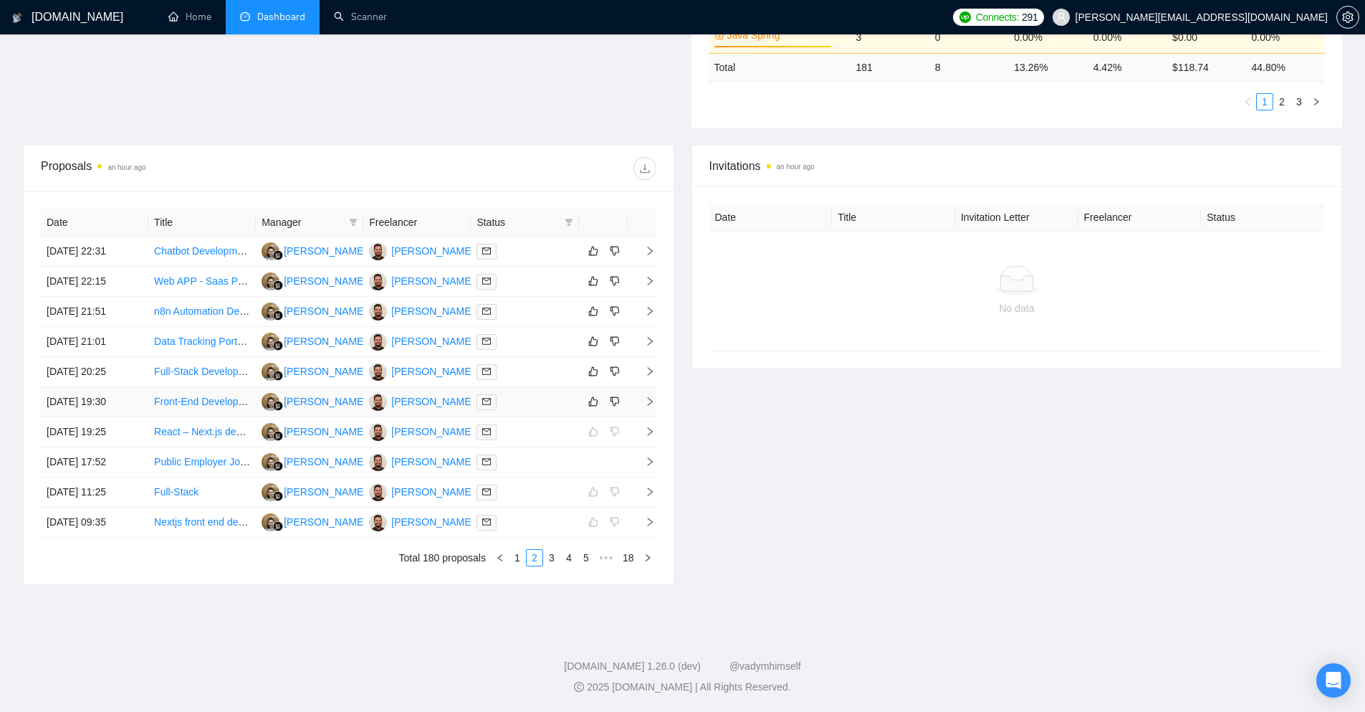
click at [652, 401] on icon "right" at bounding box center [649, 401] width 5 height 9
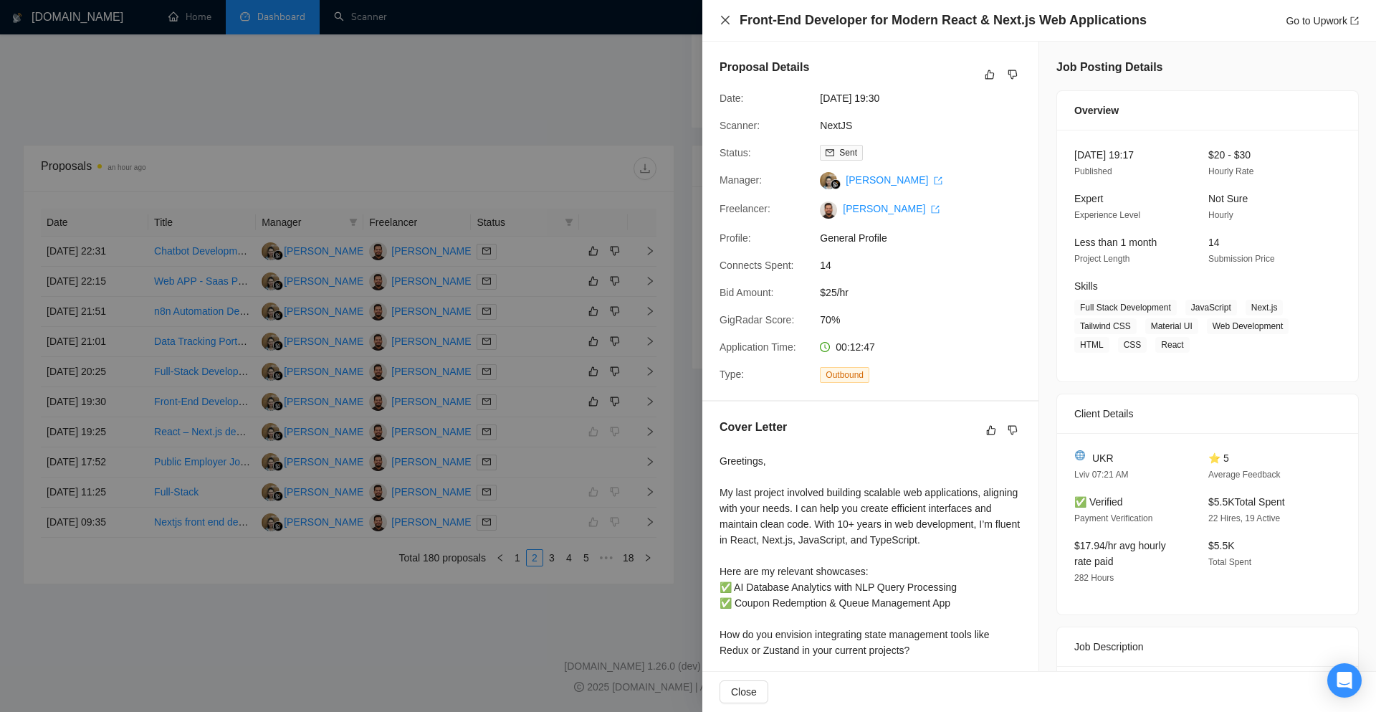
click at [723, 18] on icon "close" at bounding box center [725, 20] width 9 height 9
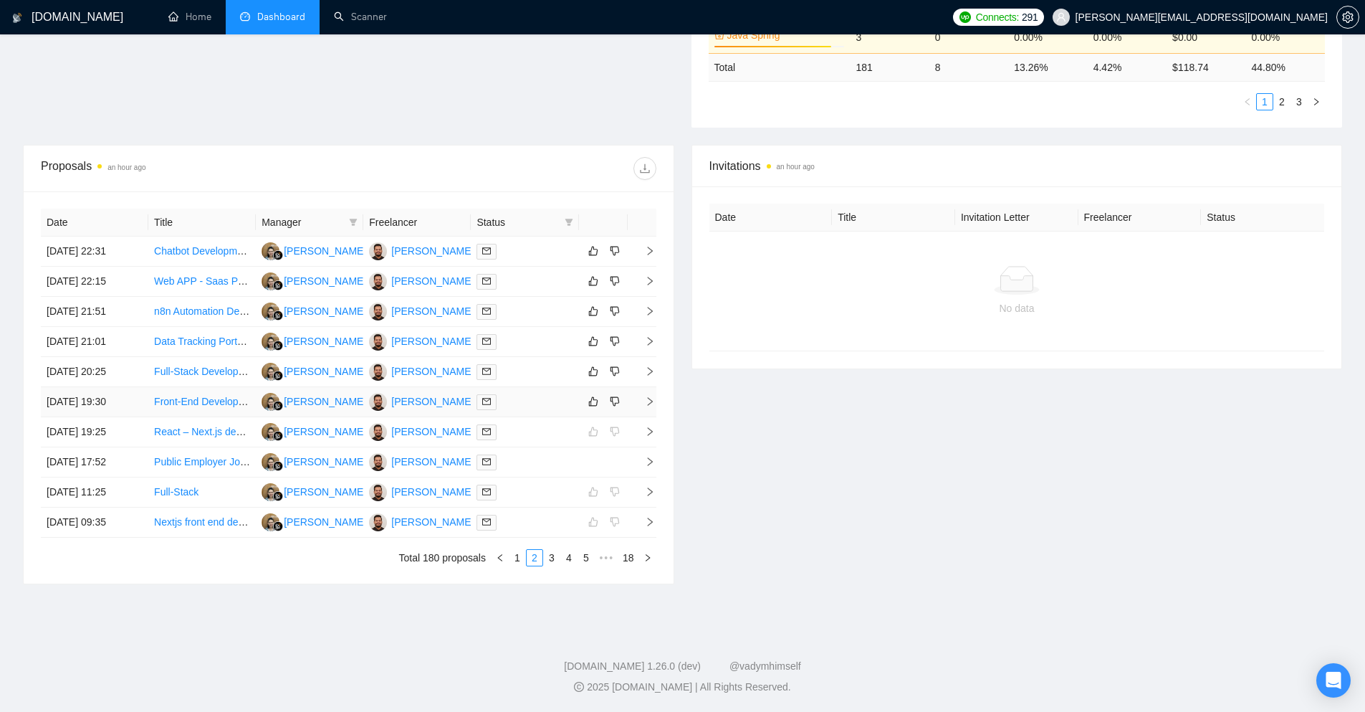
click at [650, 396] on icon "right" at bounding box center [650, 401] width 10 height 10
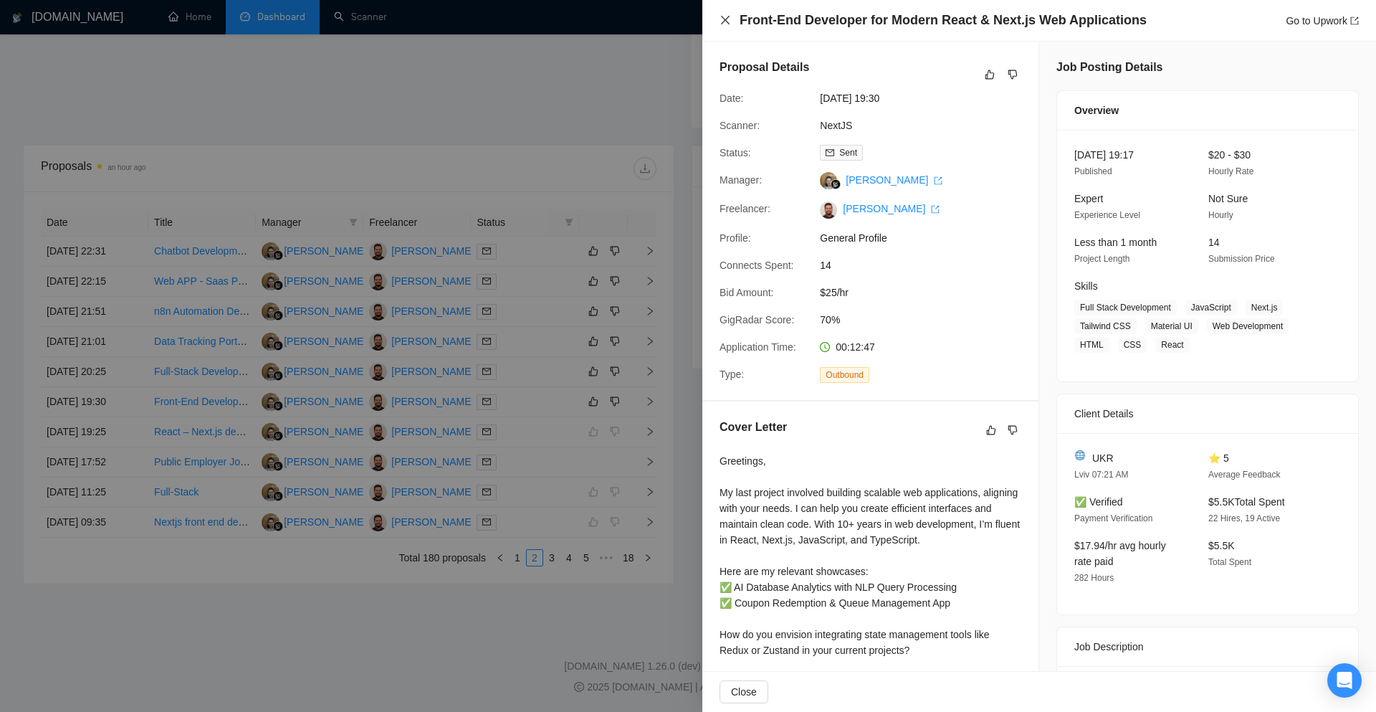
click at [728, 25] on icon "close" at bounding box center [724, 19] width 11 height 11
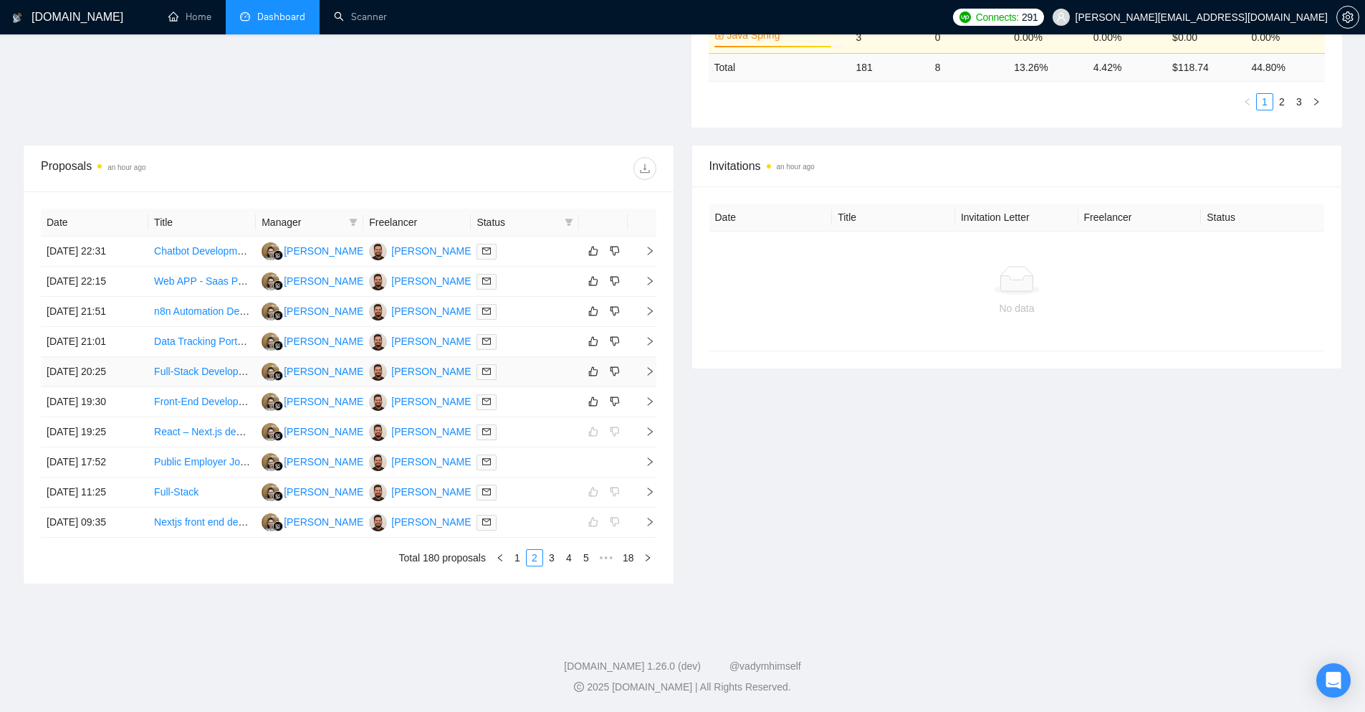
click at [649, 381] on td at bounding box center [642, 372] width 29 height 30
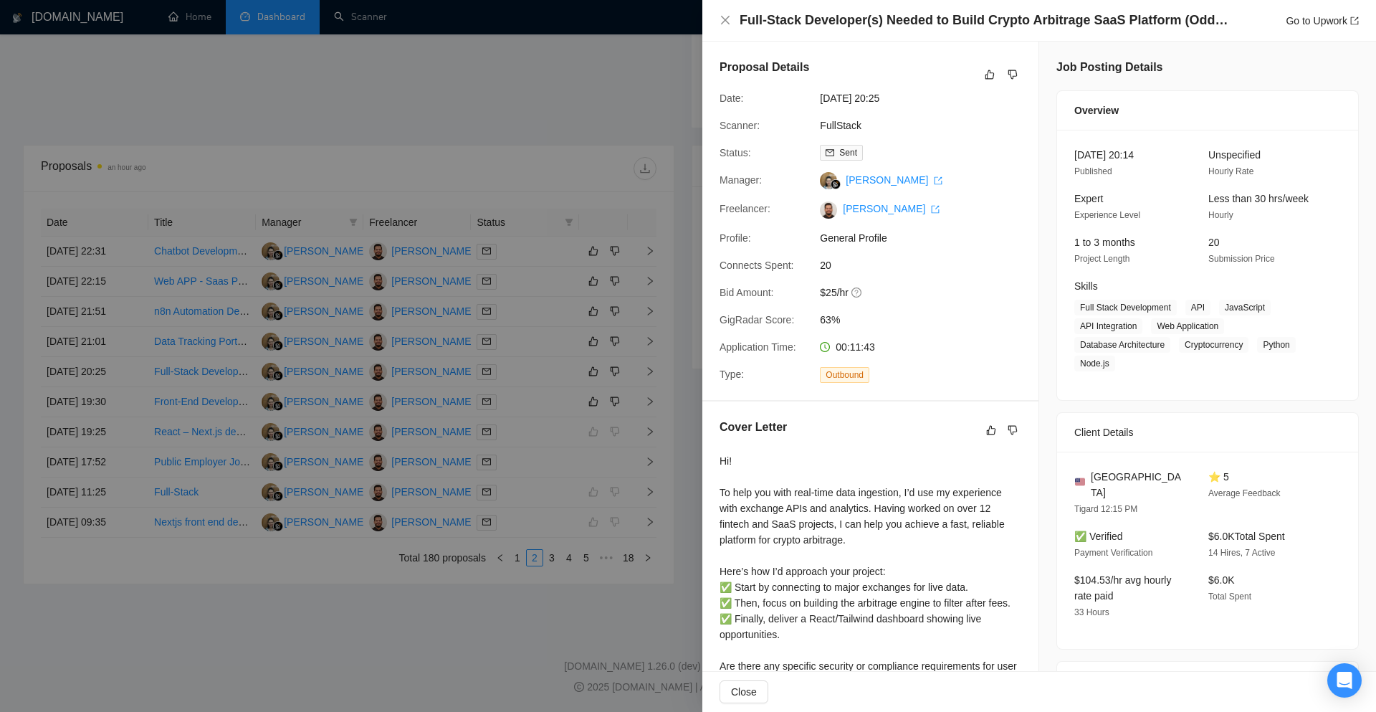
click at [622, 168] on div at bounding box center [688, 356] width 1376 height 712
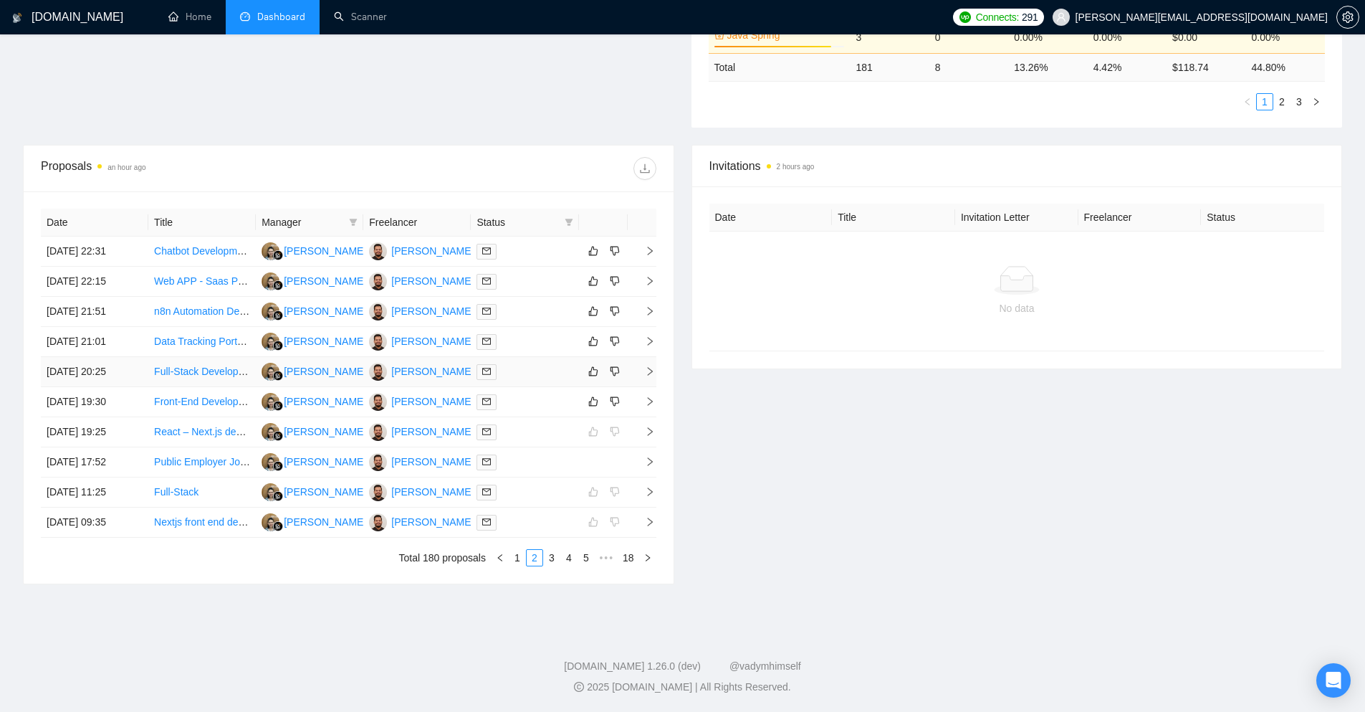
click at [651, 370] on icon "right" at bounding box center [649, 371] width 5 height 9
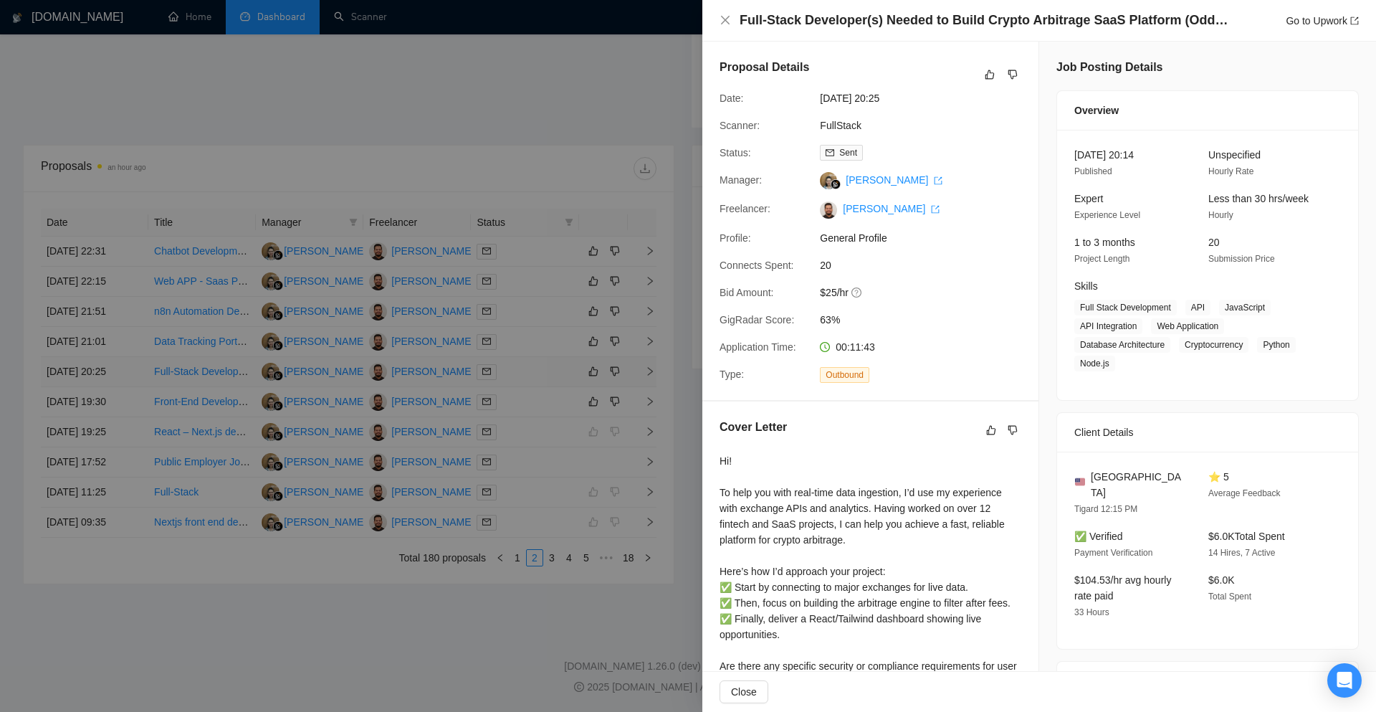
click at [651, 370] on div at bounding box center [688, 356] width 1376 height 712
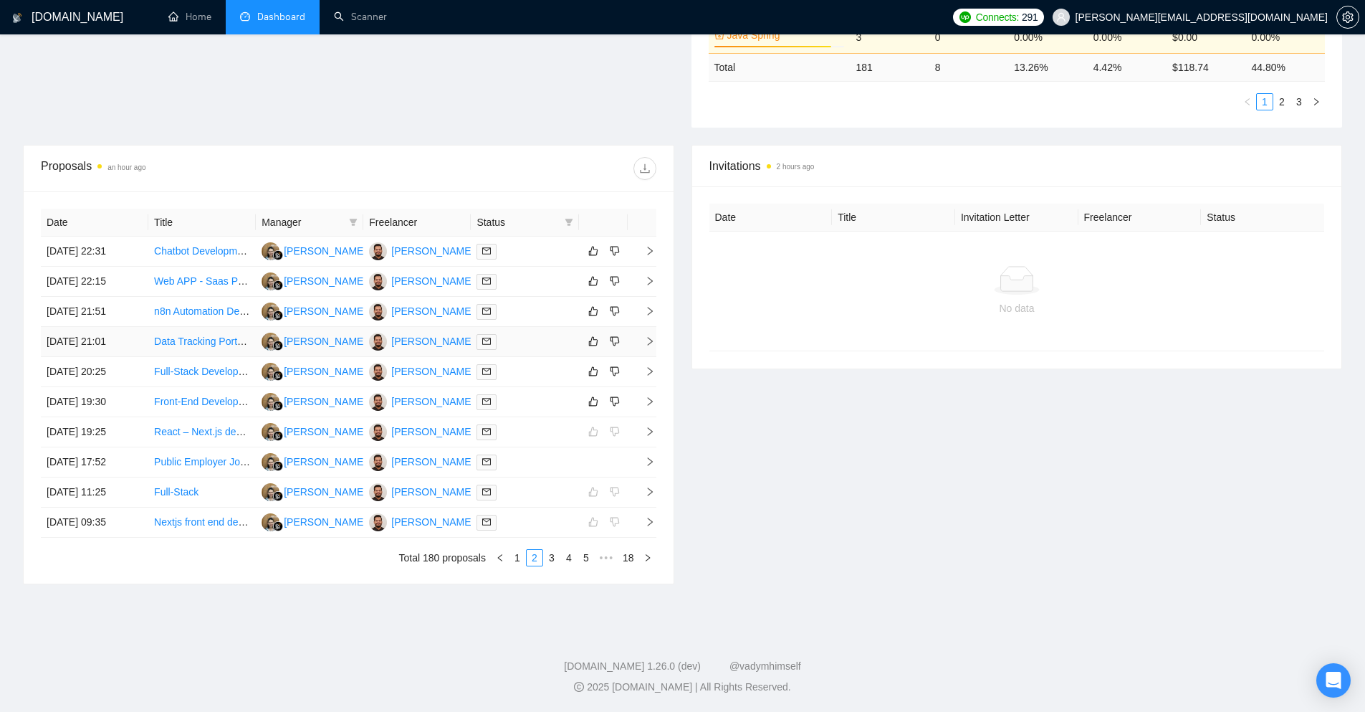
click at [649, 335] on td at bounding box center [642, 342] width 29 height 30
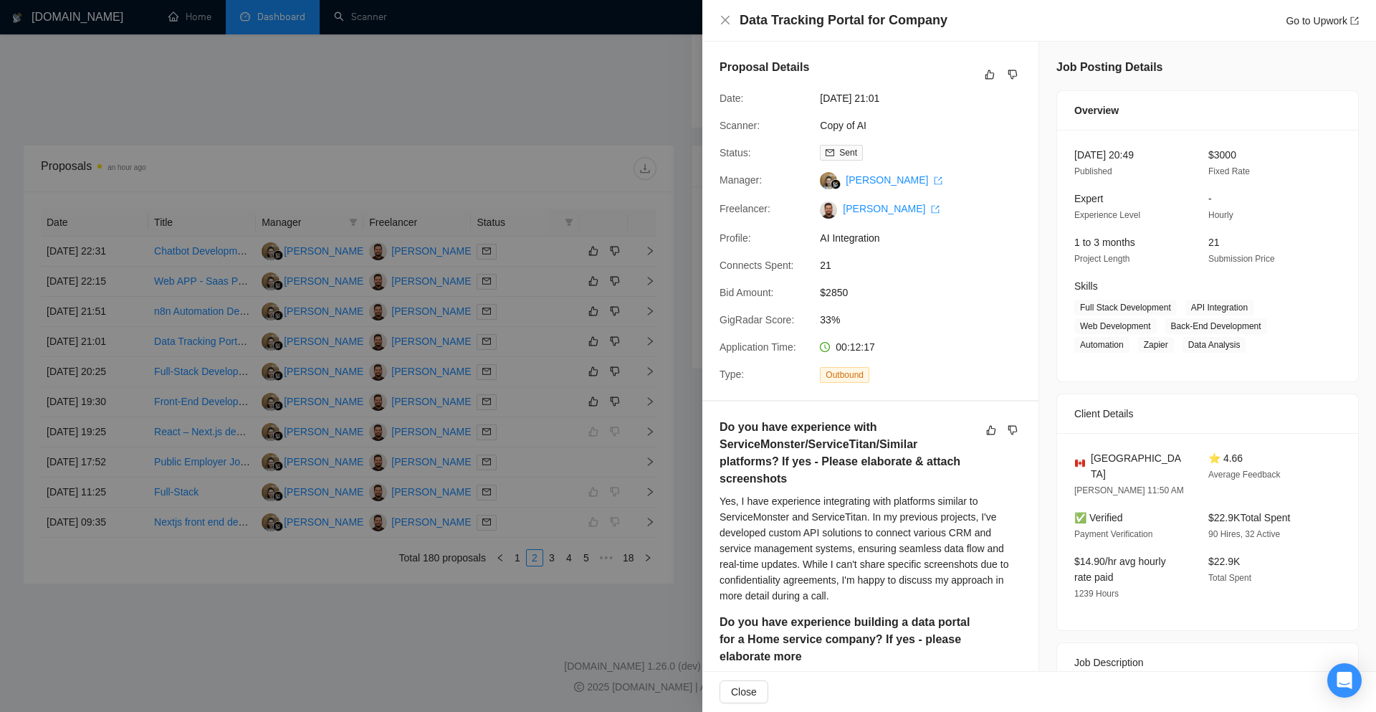
click at [552, 353] on div at bounding box center [688, 356] width 1376 height 712
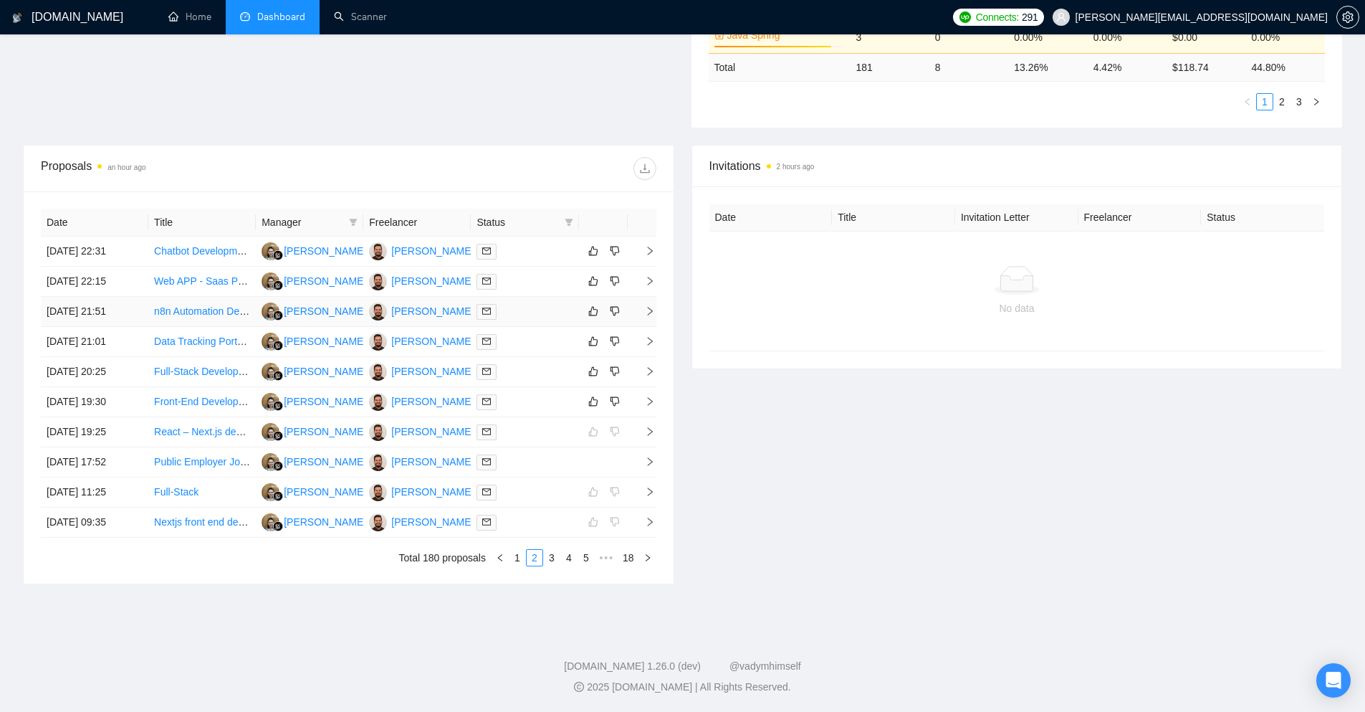
click at [653, 312] on icon "right" at bounding box center [650, 311] width 10 height 10
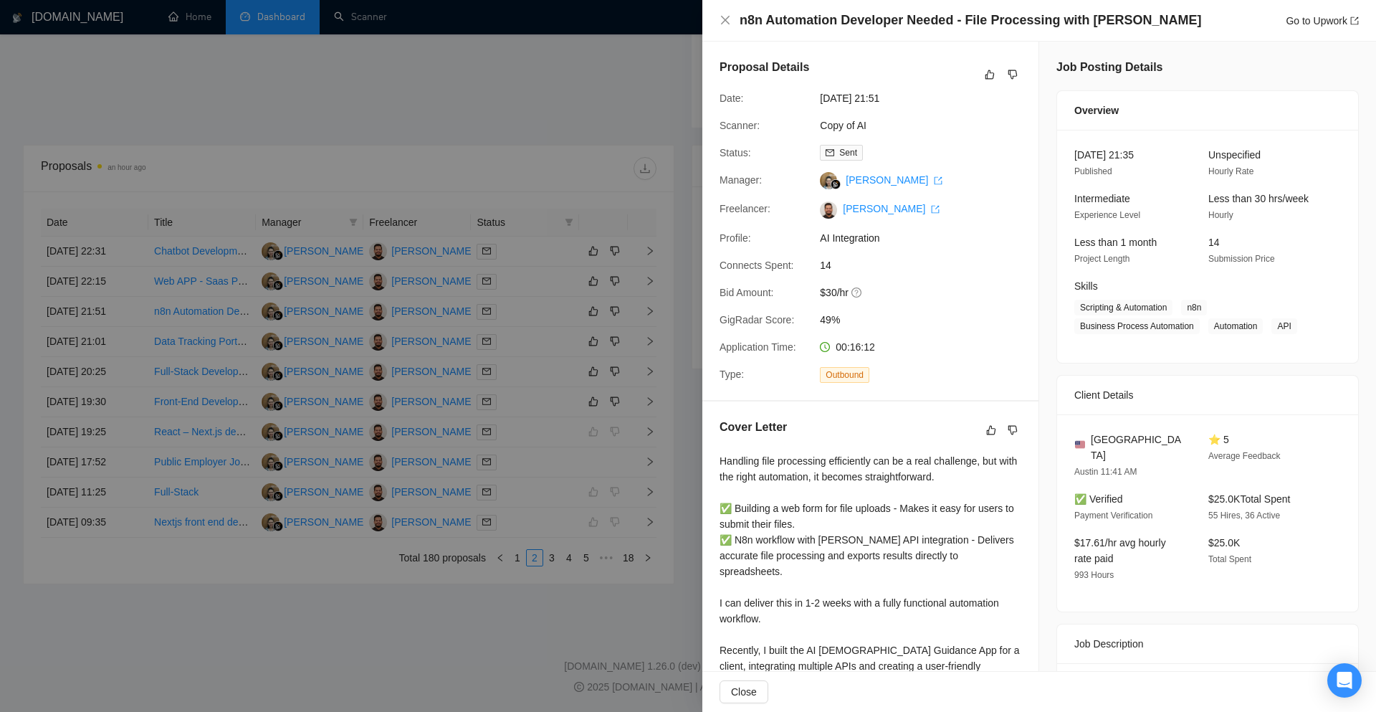
click at [464, 133] on div at bounding box center [688, 356] width 1376 height 712
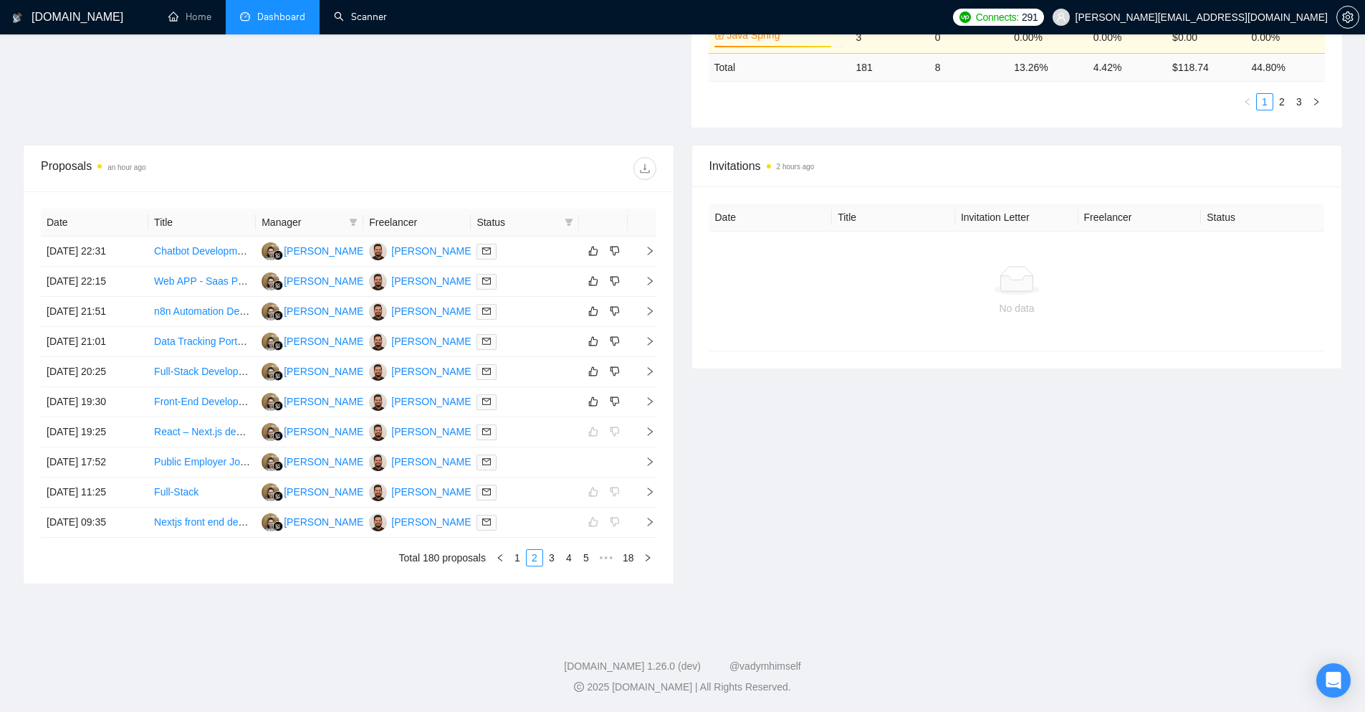
click at [334, 23] on link "Scanner" at bounding box center [360, 17] width 53 height 12
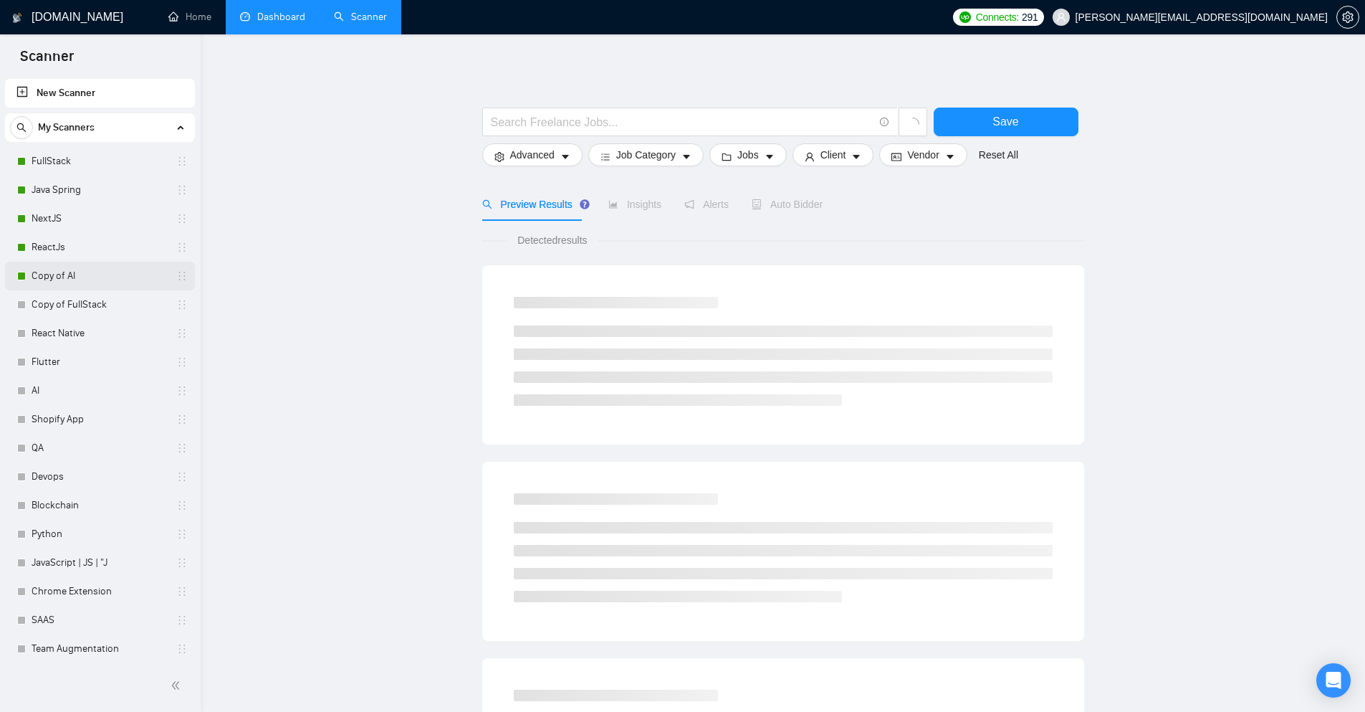
click at [45, 276] on link "Copy of AI" at bounding box center [100, 276] width 136 height 29
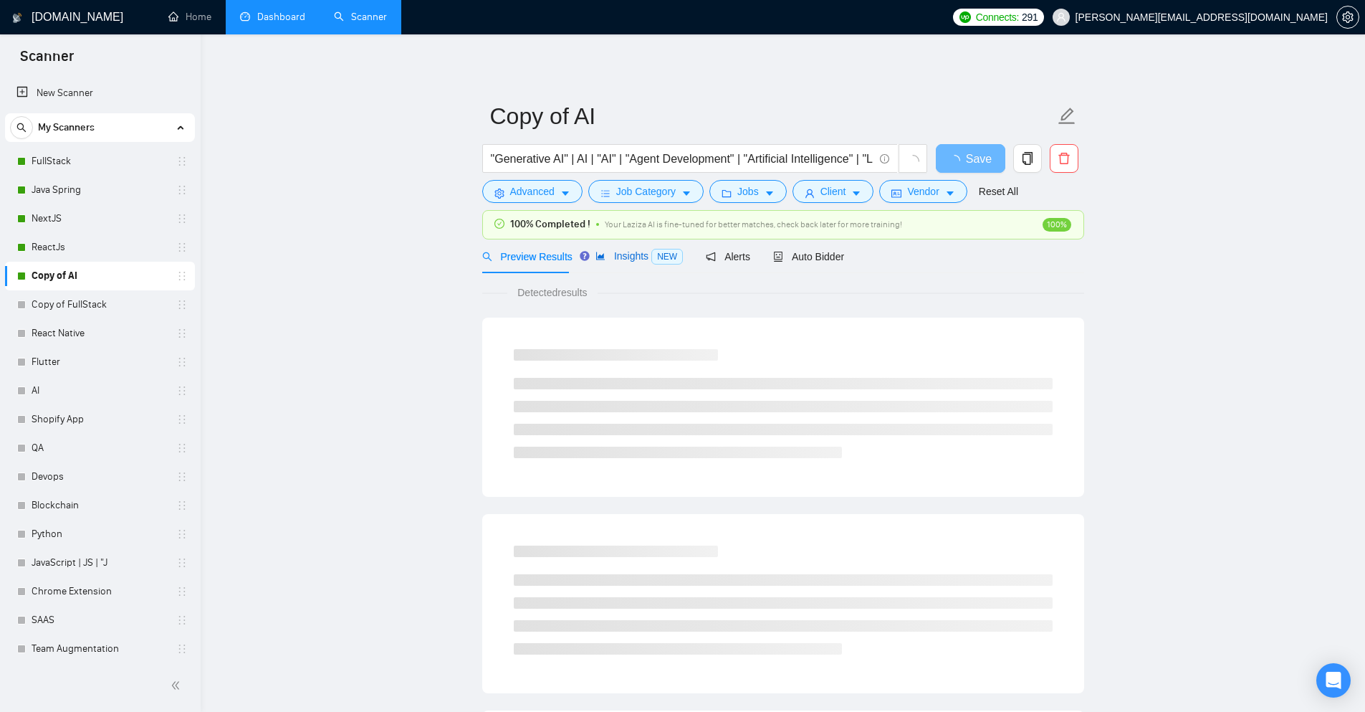
click at [634, 260] on span "Insights NEW" at bounding box center [638, 255] width 87 height 11
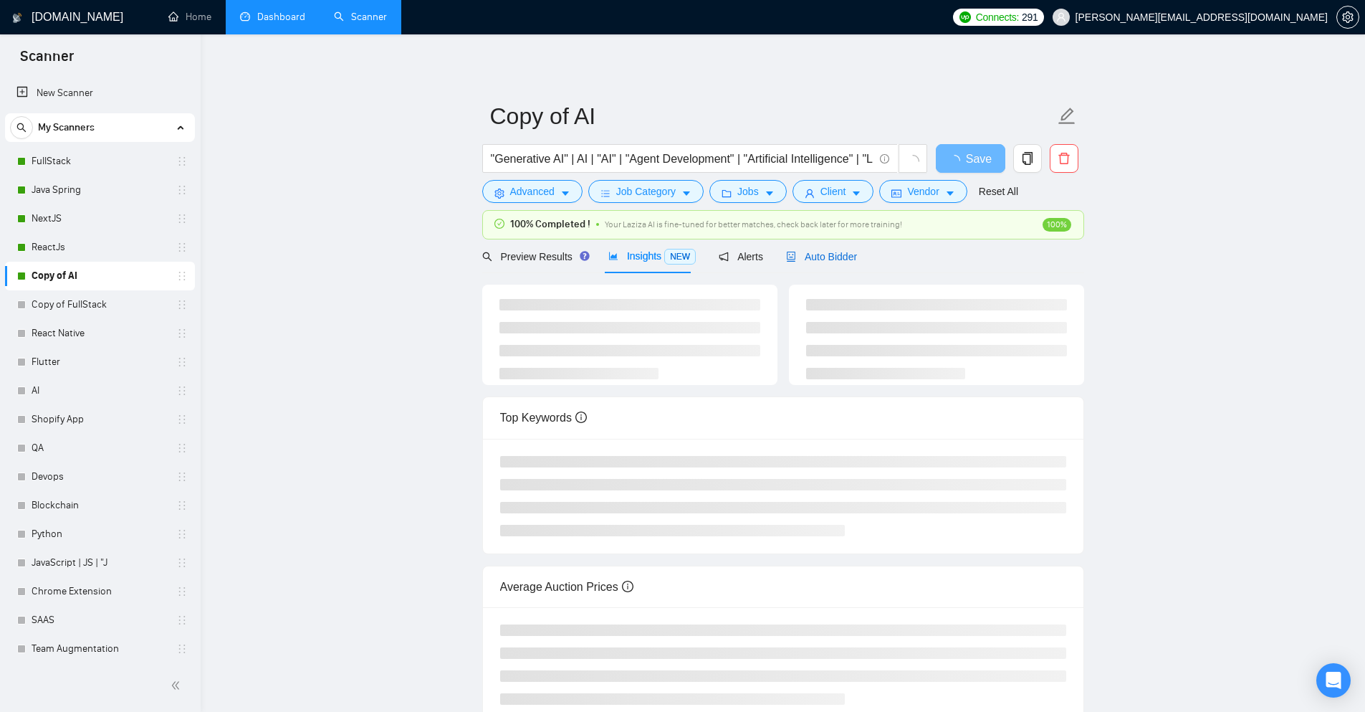
click at [800, 251] on span "Auto Bidder" at bounding box center [821, 256] width 71 height 11
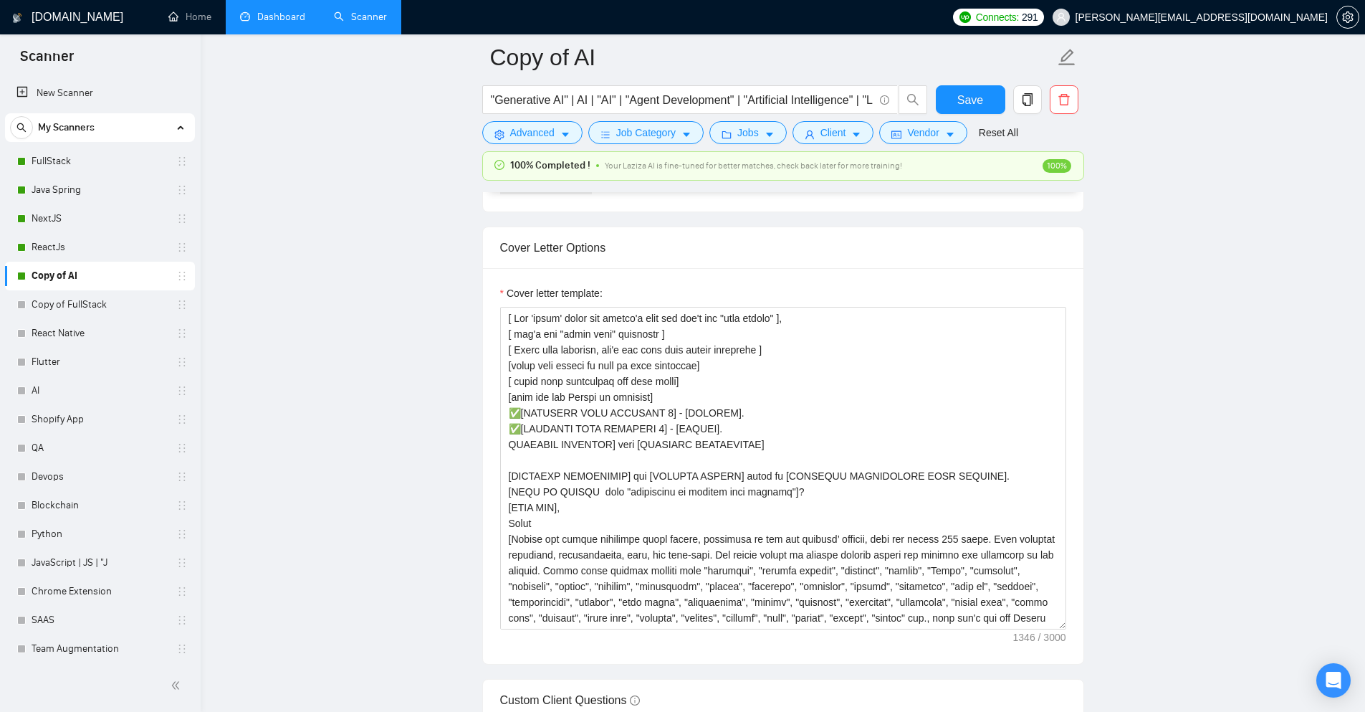
scroll to position [1648, 0]
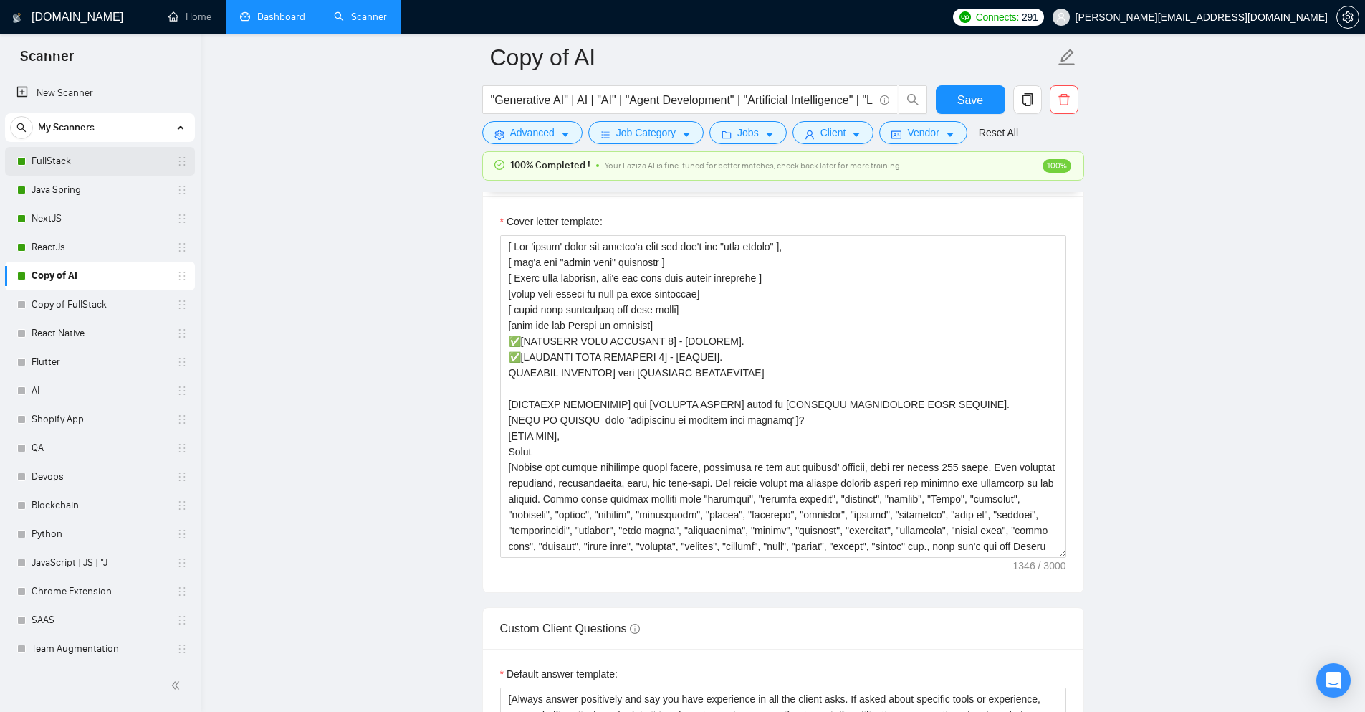
click at [54, 164] on link "FullStack" at bounding box center [100, 161] width 136 height 29
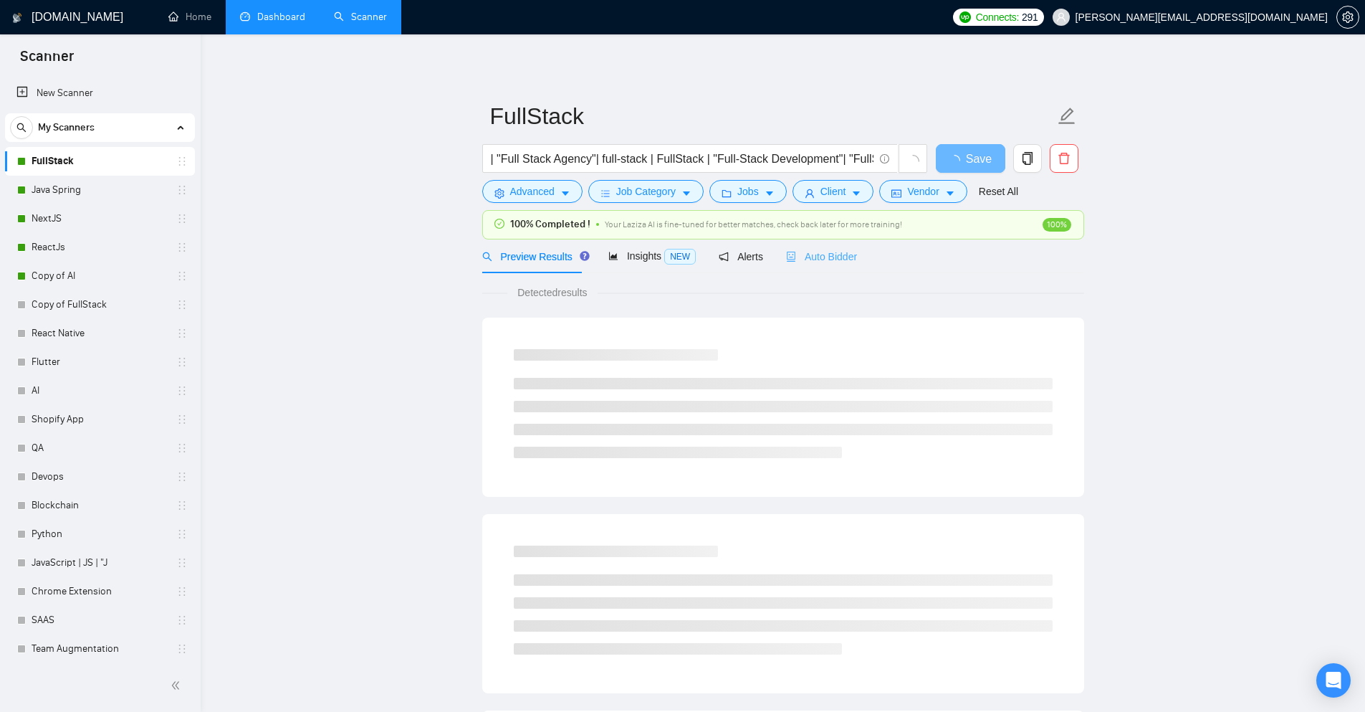
click at [809, 266] on div "Auto Bidder" at bounding box center [821, 256] width 71 height 34
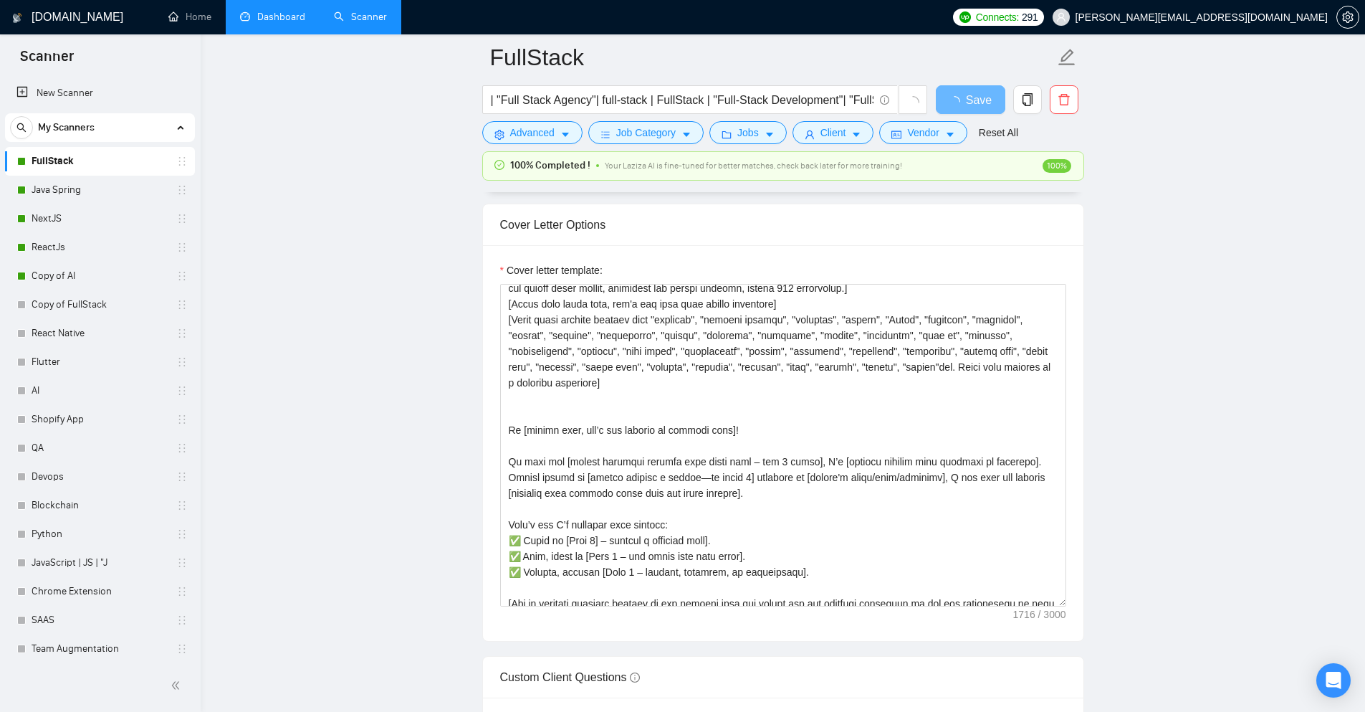
scroll to position [72, 0]
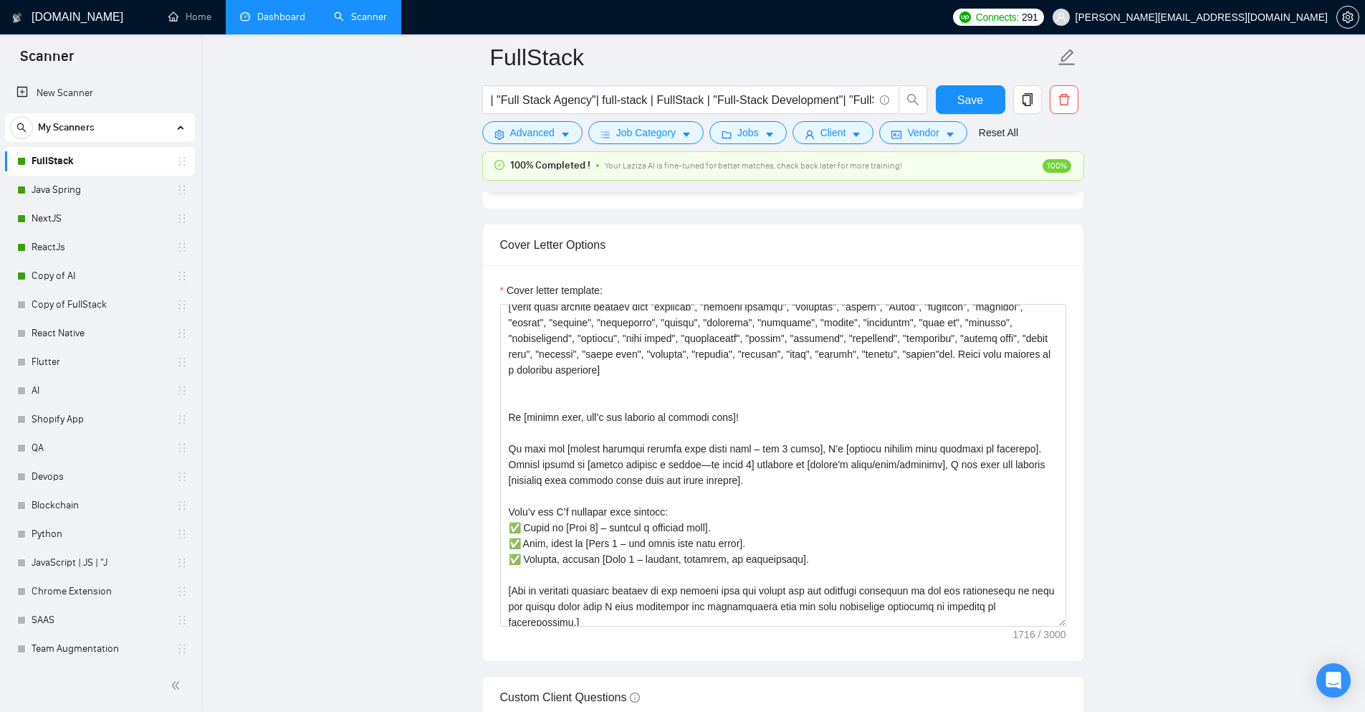
click at [303, 23] on link "Dashboard" at bounding box center [272, 17] width 65 height 12
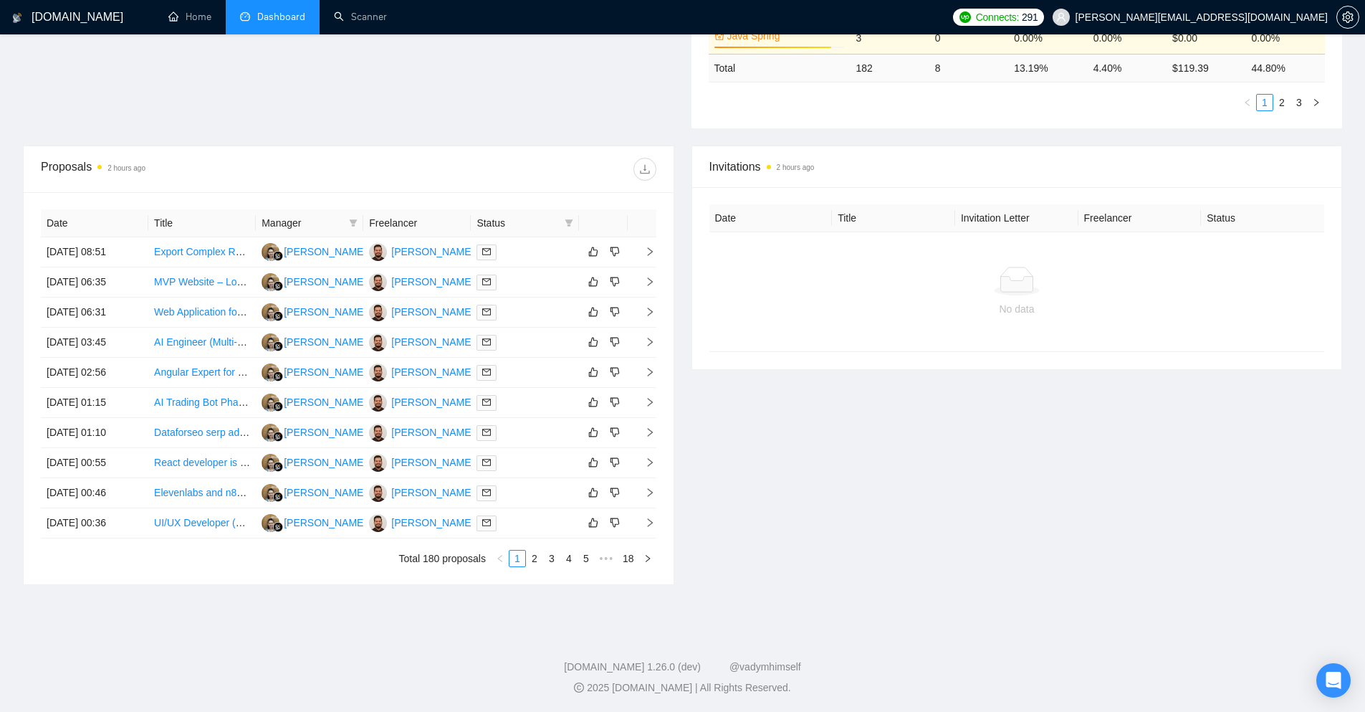
scroll to position [444, 0]
click at [534, 552] on link "2" at bounding box center [535, 558] width 16 height 16
click at [648, 280] on icon "right" at bounding box center [650, 281] width 10 height 10
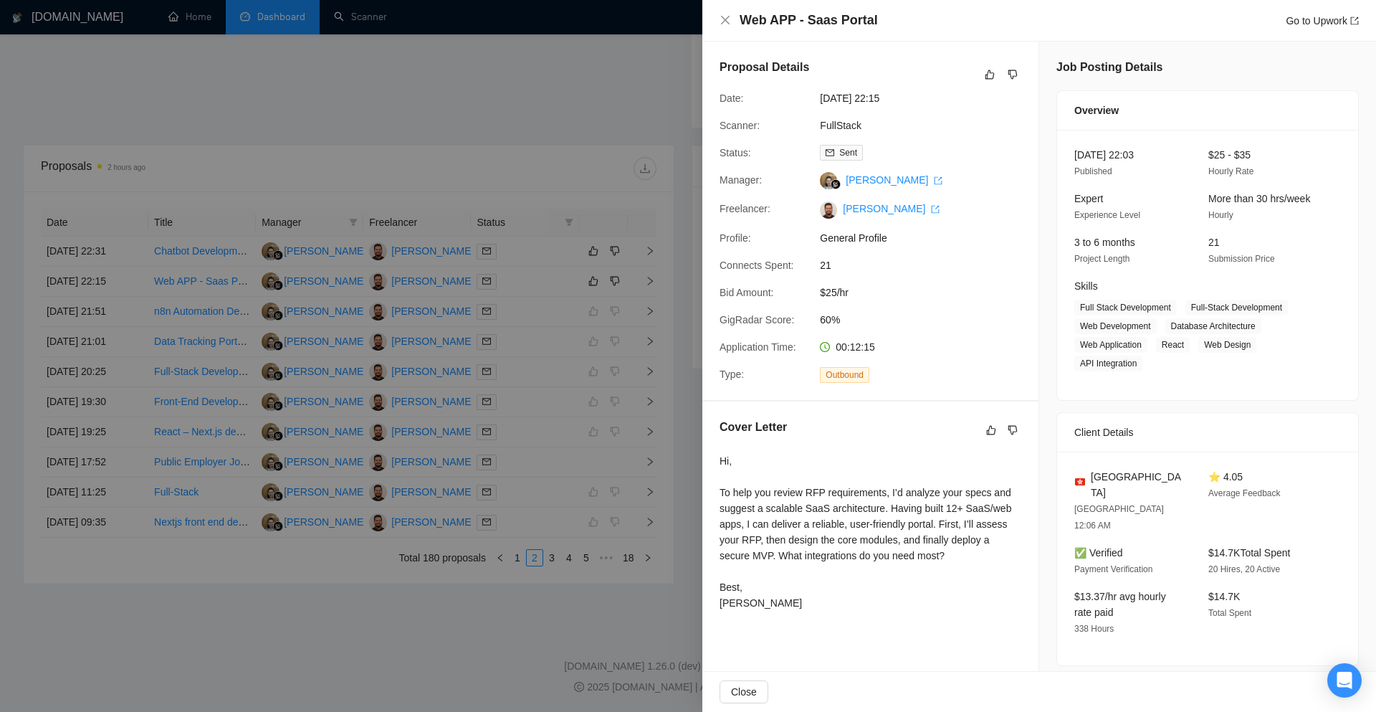
click at [404, 73] on div at bounding box center [688, 356] width 1376 height 712
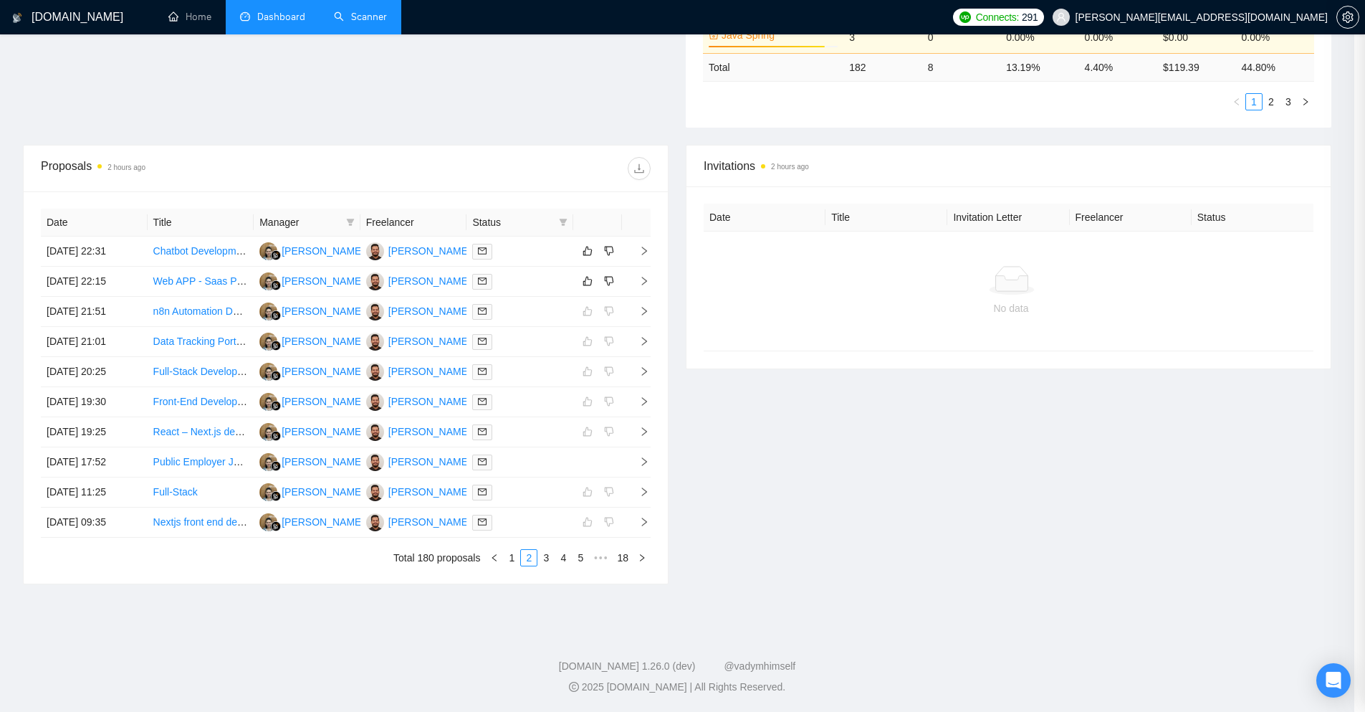
click at [366, 11] on link "Scanner" at bounding box center [360, 17] width 53 height 12
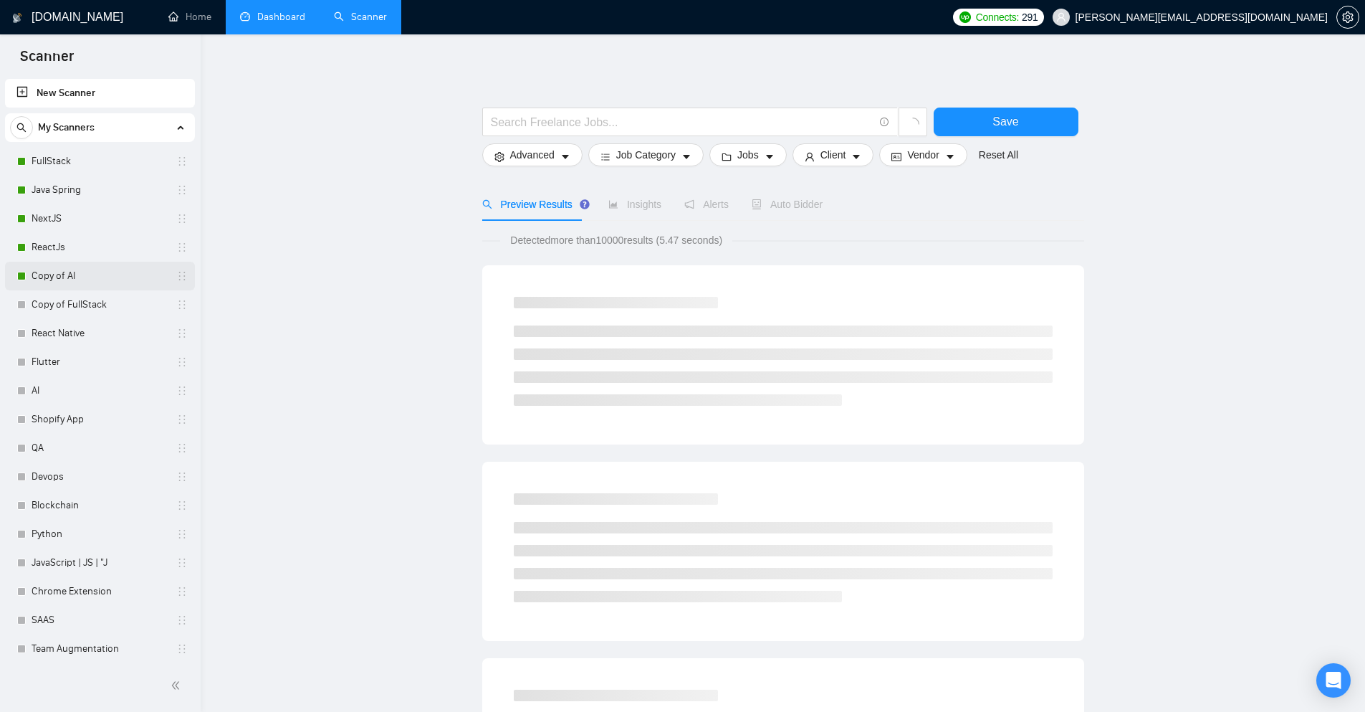
click at [47, 277] on link "Copy of AI" at bounding box center [100, 276] width 136 height 29
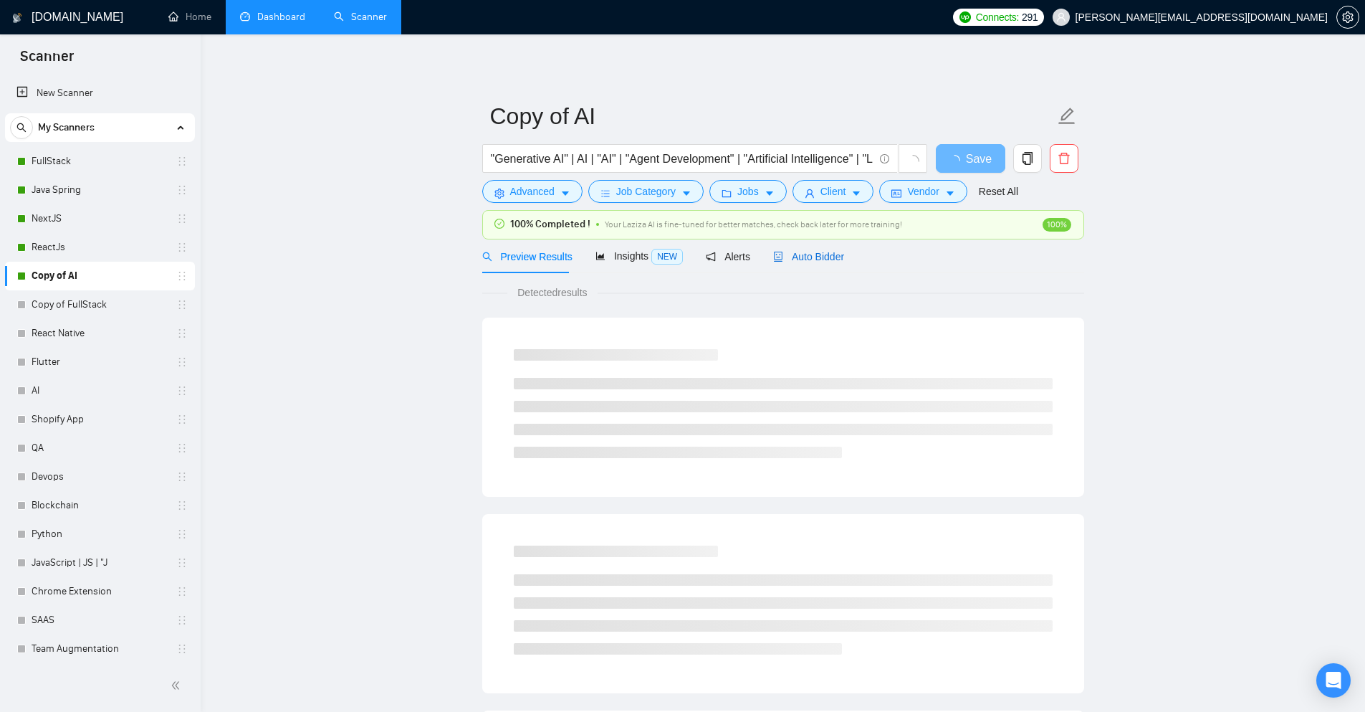
click at [806, 262] on span "Auto Bidder" at bounding box center [808, 256] width 71 height 11
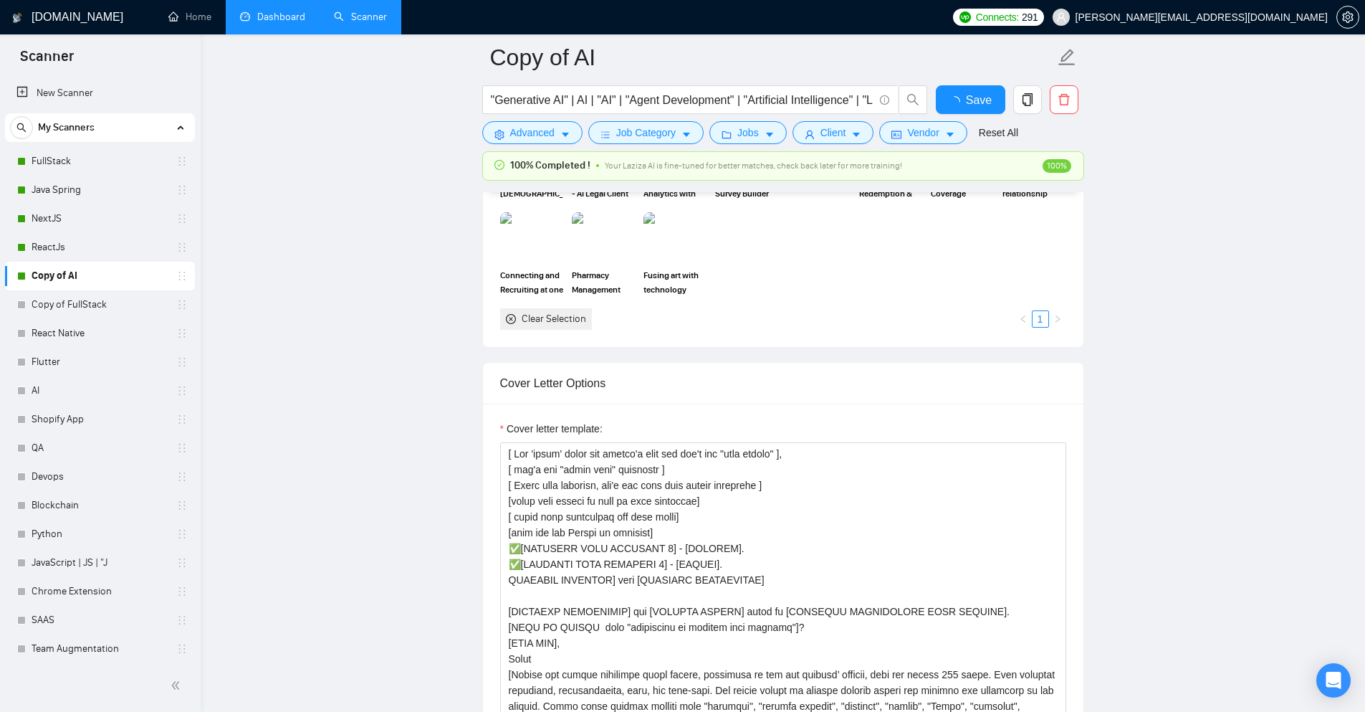
scroll to position [1576, 0]
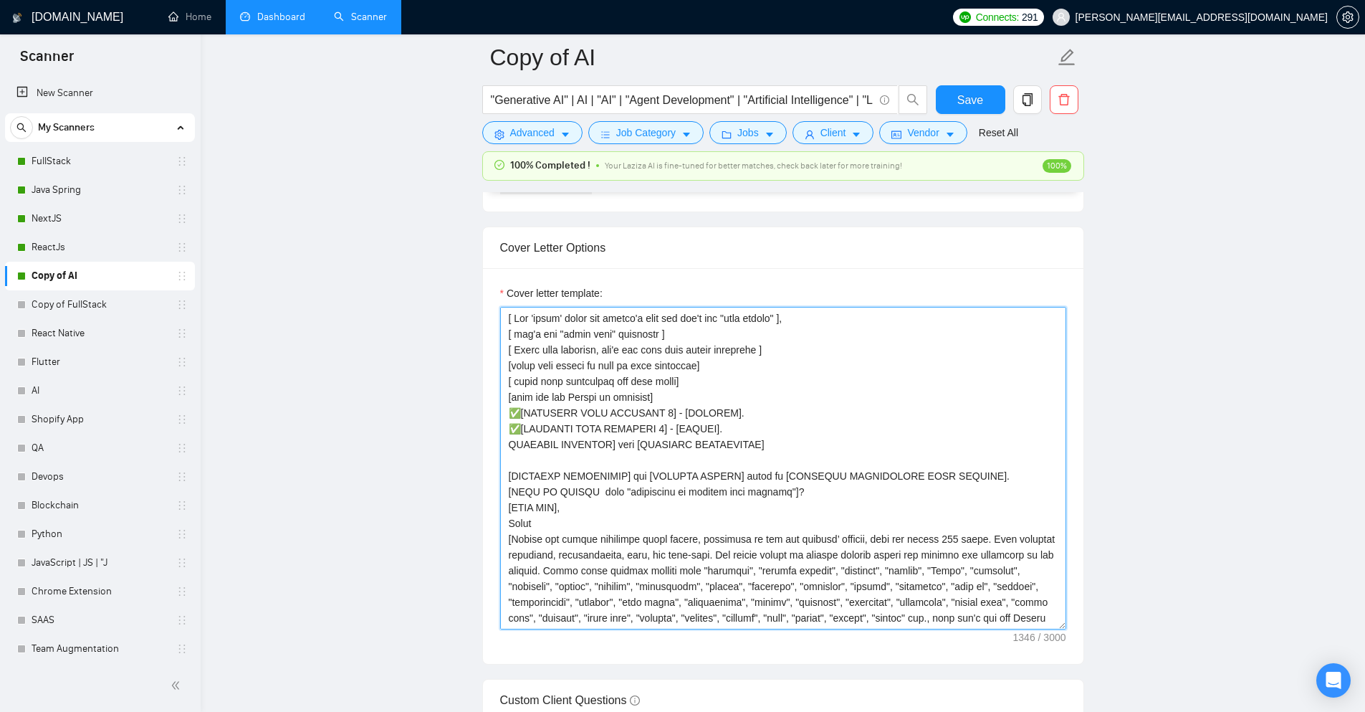
click at [529, 398] on textarea "Cover letter template:" at bounding box center [783, 468] width 566 height 322
click at [697, 399] on textarea "Cover letter template:" at bounding box center [783, 468] width 566 height 322
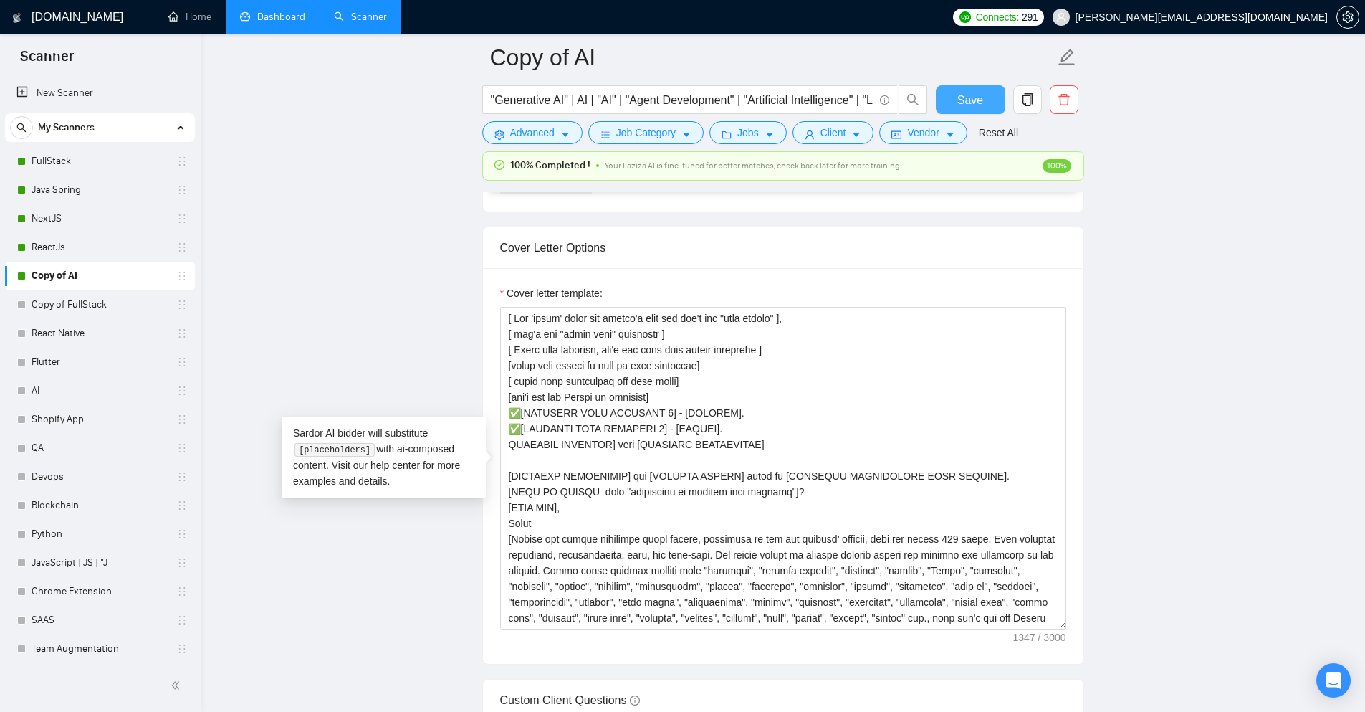
click at [980, 94] on span "Save" at bounding box center [970, 100] width 26 height 18
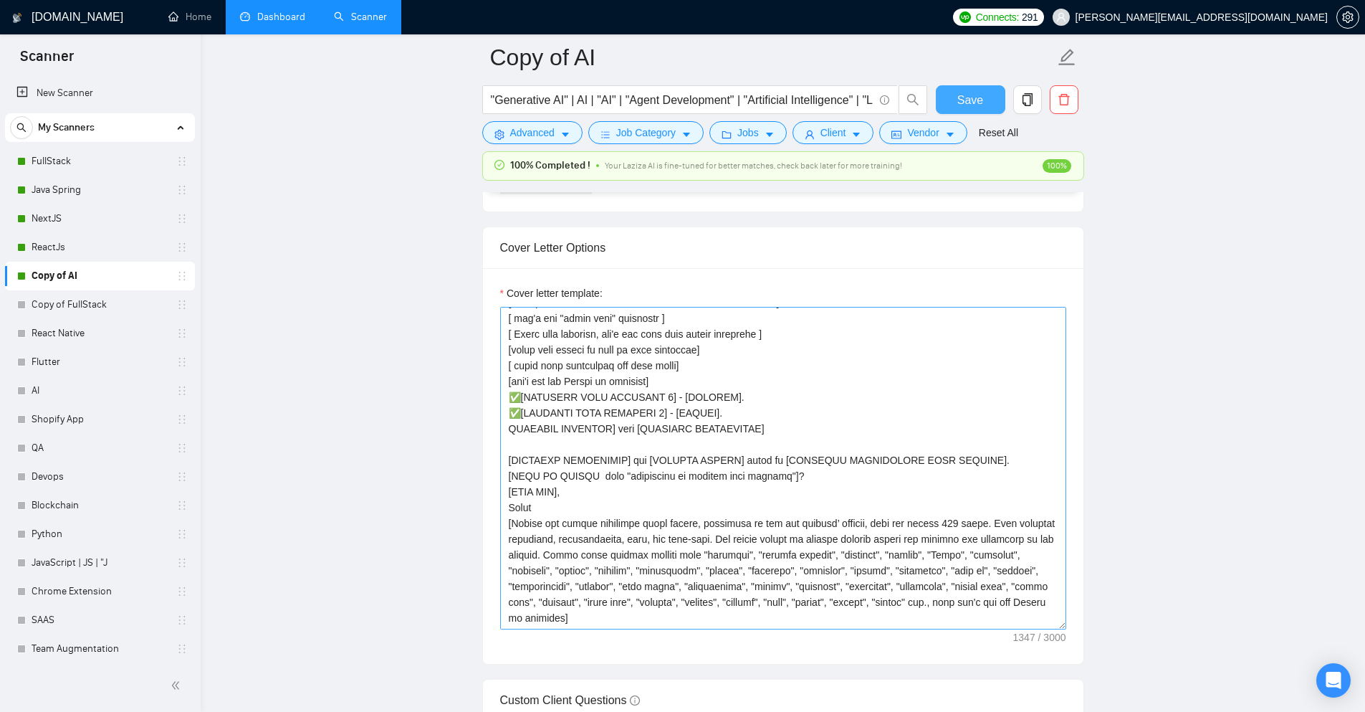
scroll to position [0, 0]
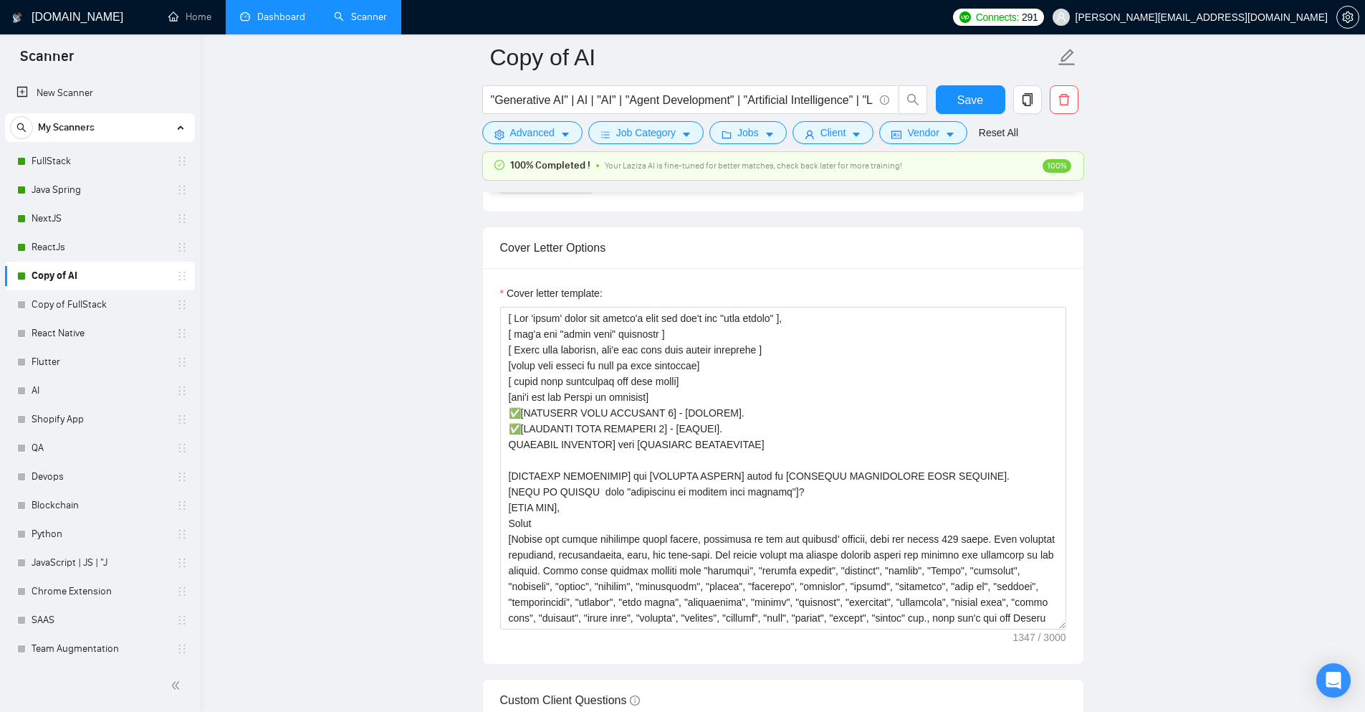
click at [264, 16] on link "Dashboard" at bounding box center [272, 17] width 65 height 12
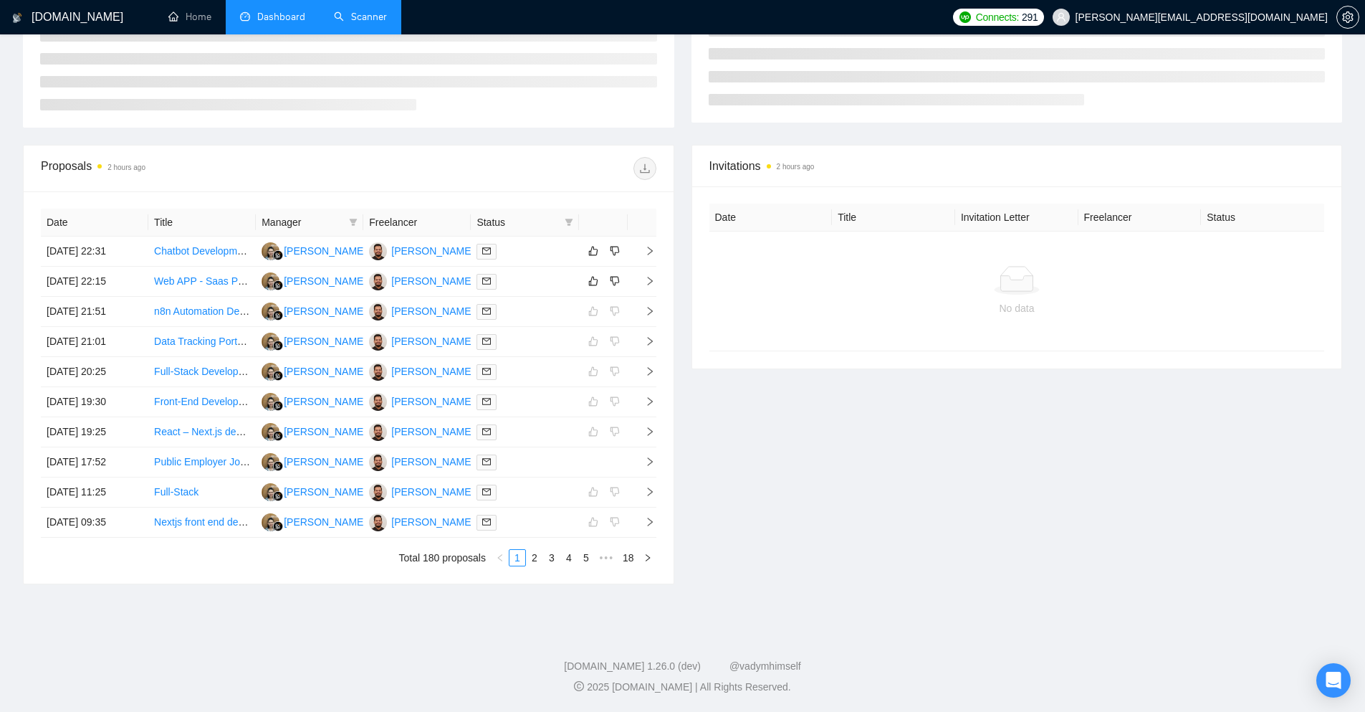
scroll to position [165, 0]
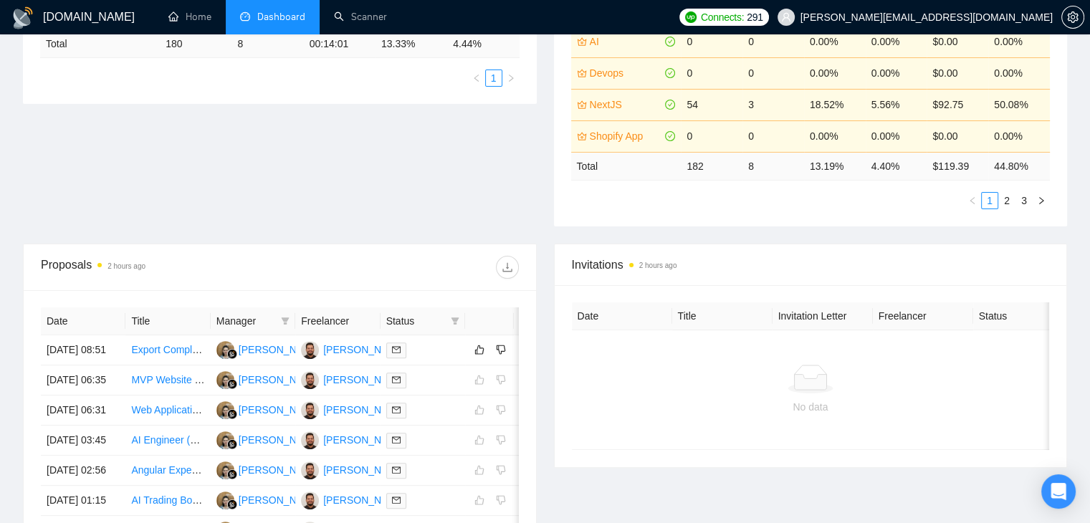
scroll to position [273, 0]
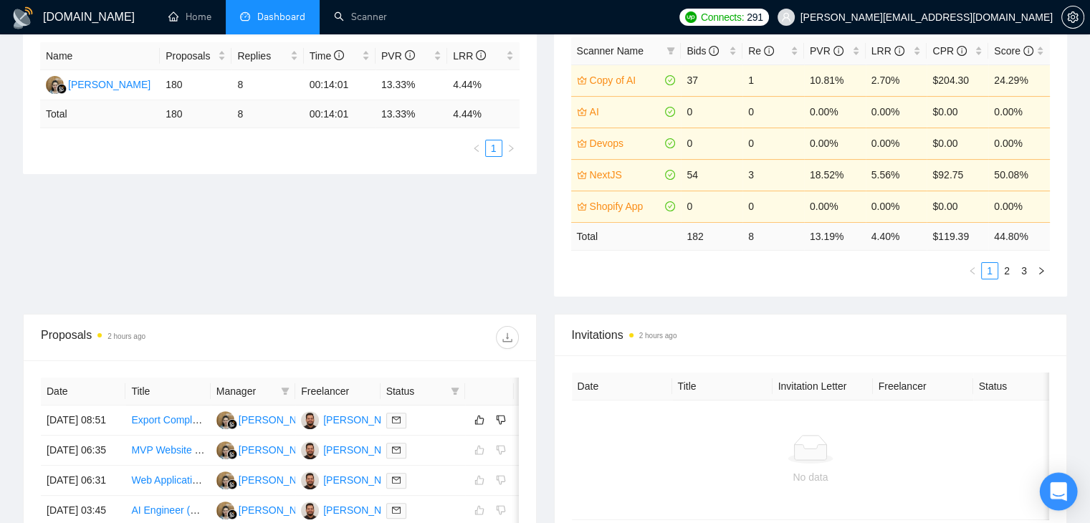
click at [1051, 482] on div "Open Intercom Messenger" at bounding box center [1059, 492] width 38 height 38
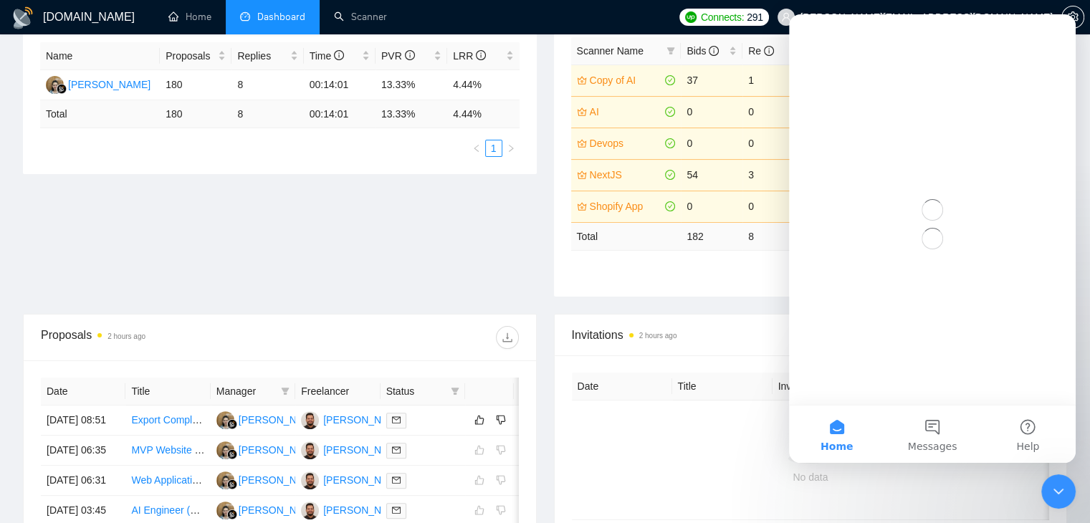
scroll to position [0, 0]
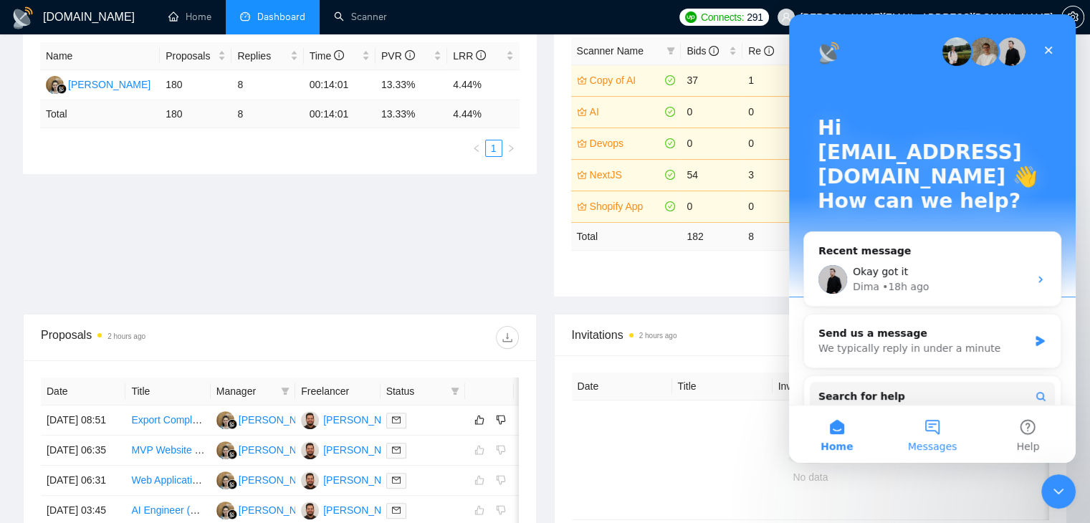
click at [927, 421] on button "Messages" at bounding box center [931, 434] width 95 height 57
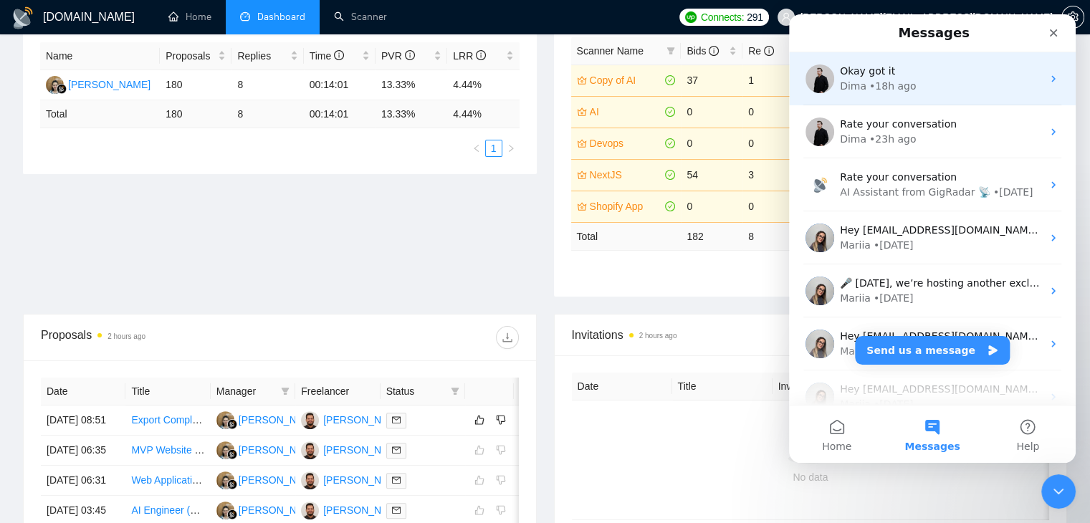
click at [866, 97] on div "Okay got it Dima • 18h ago" at bounding box center [932, 78] width 287 height 53
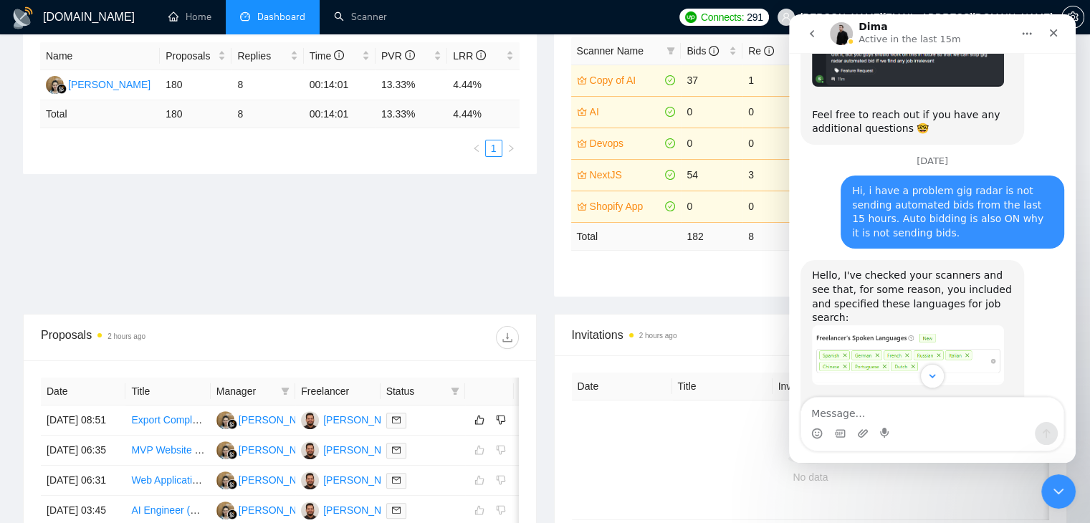
scroll to position [2451, 0]
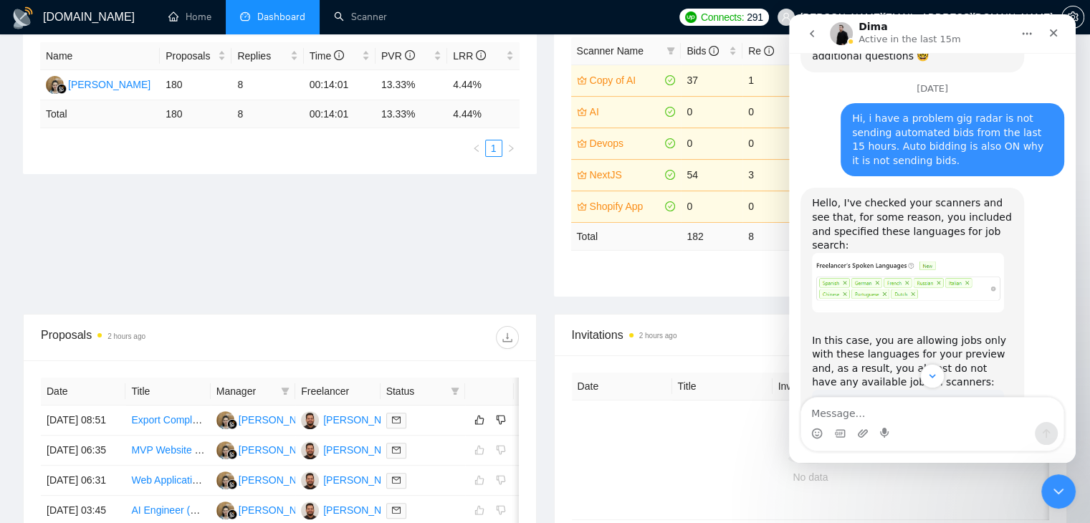
click at [876, 390] on img "Dima says…" at bounding box center [908, 470] width 192 height 161
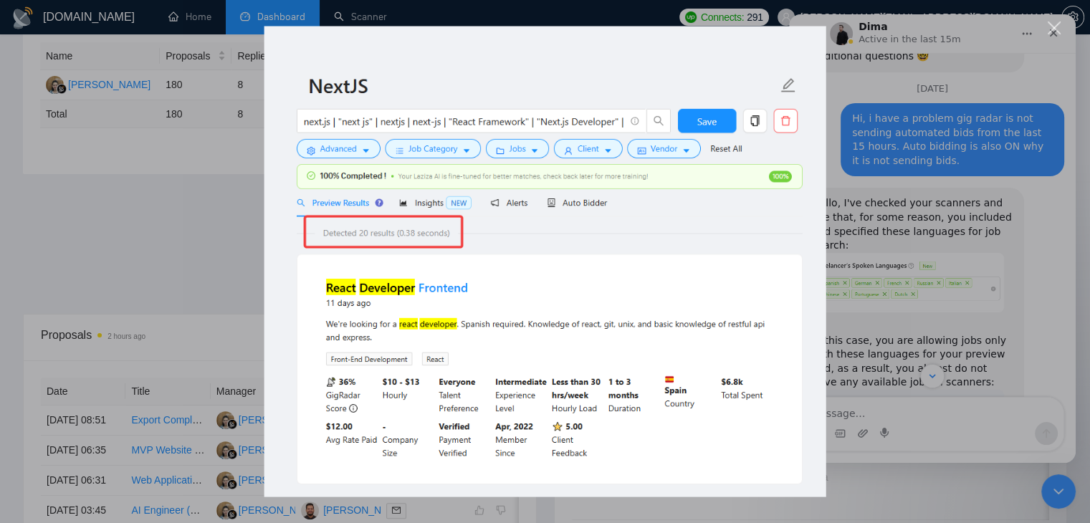
click at [1052, 29] on div "Close" at bounding box center [1055, 28] width 14 height 14
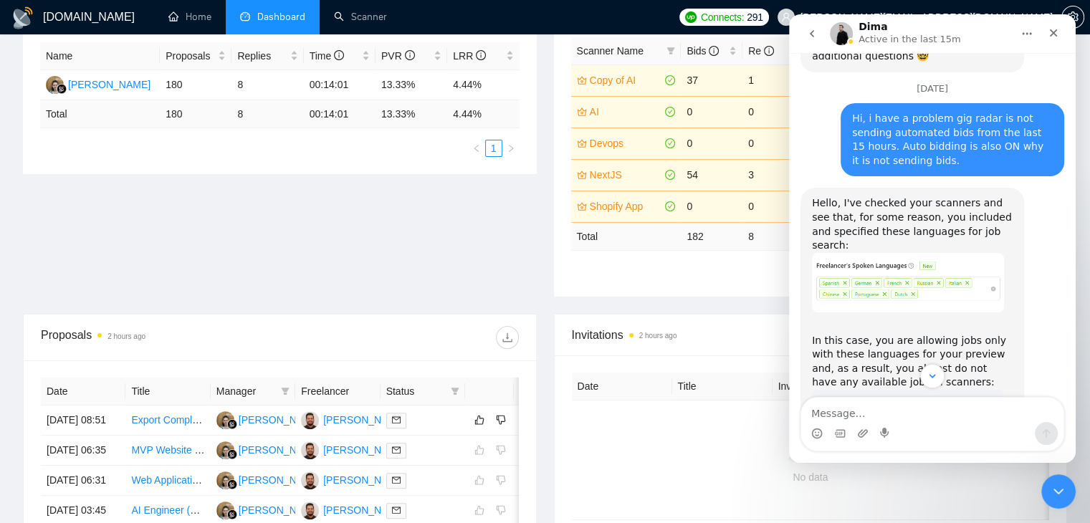
click at [820, 35] on button "go back" at bounding box center [811, 33] width 27 height 27
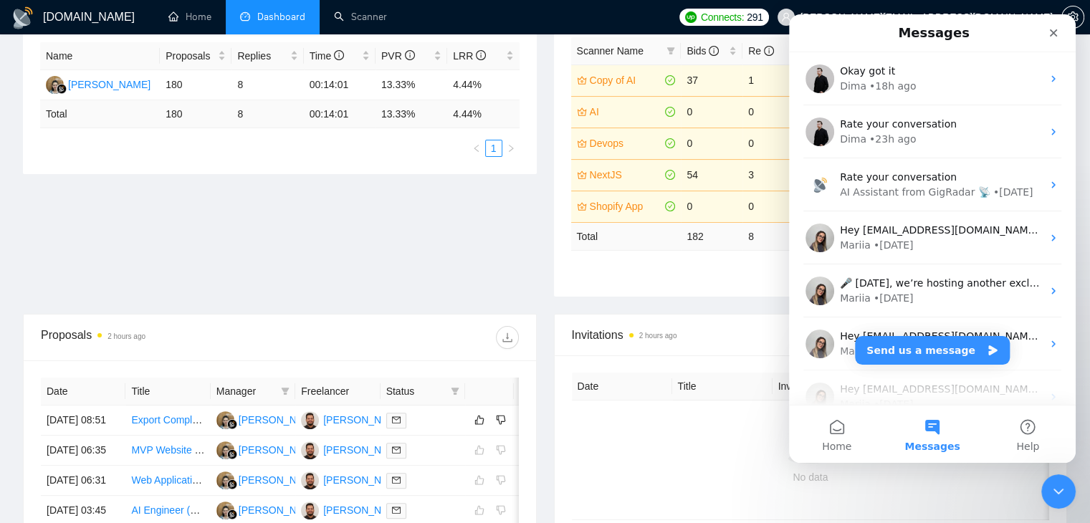
click at [484, 265] on div "Proposal Sending Stats 2 hours ago By manager By Freelancer Name Proposals Repl…" at bounding box center [544, 146] width 1061 height 335
click at [1048, 29] on icon "Close" at bounding box center [1053, 32] width 11 height 11
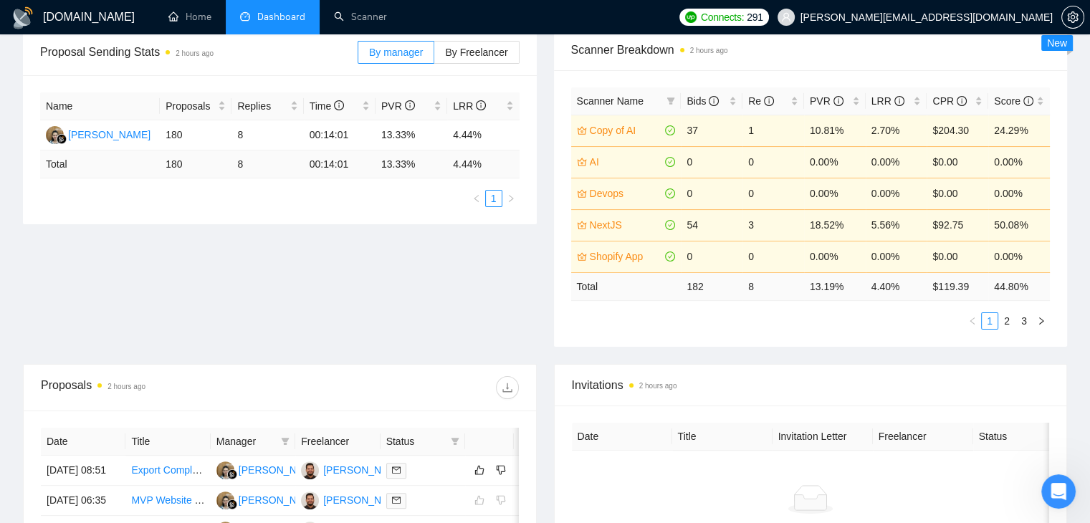
scroll to position [201, 0]
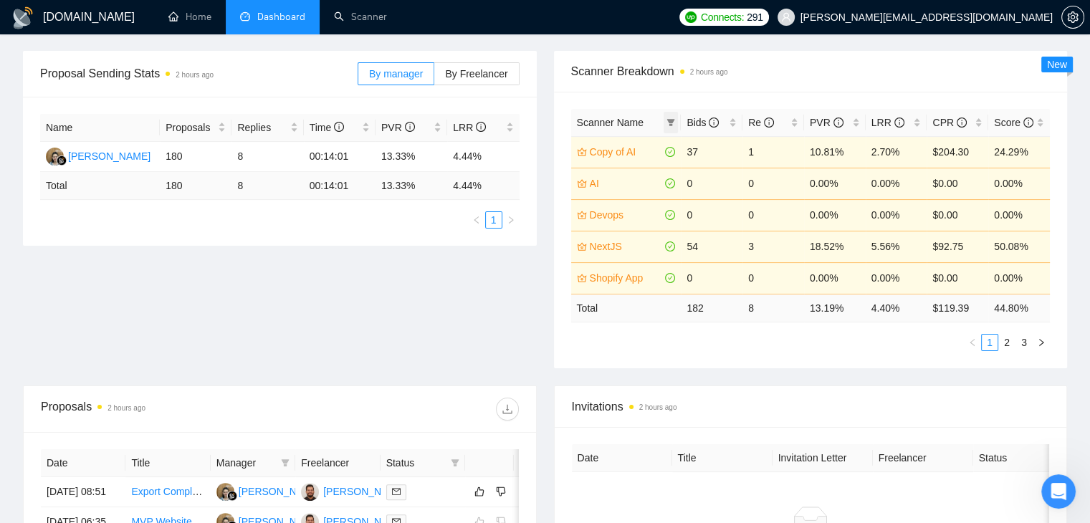
click at [671, 122] on icon "filter" at bounding box center [671, 122] width 8 height 7
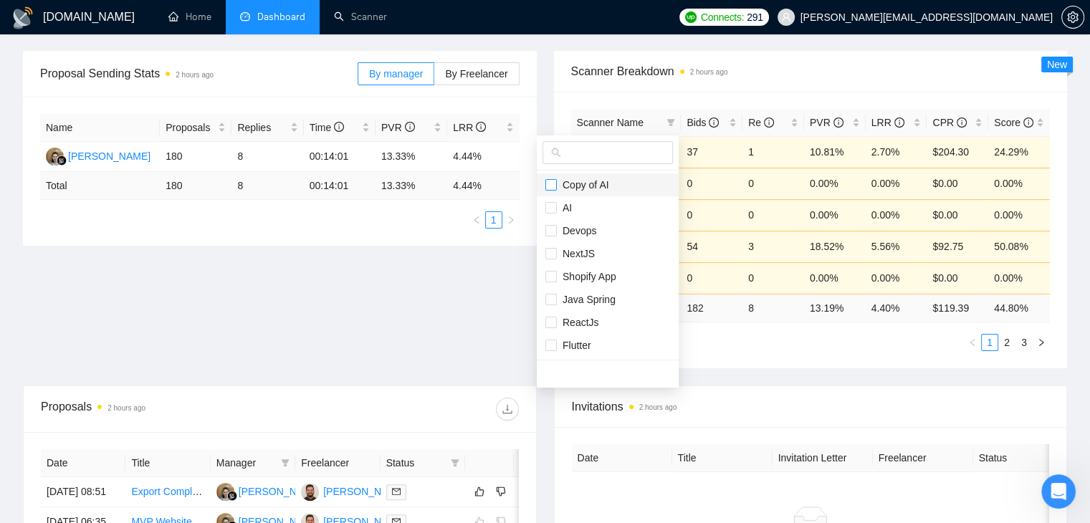
click at [553, 181] on input "checkbox" at bounding box center [550, 184] width 11 height 11
checkbox input "true"
click at [551, 257] on input "checkbox" at bounding box center [550, 253] width 11 height 11
checkbox input "true"
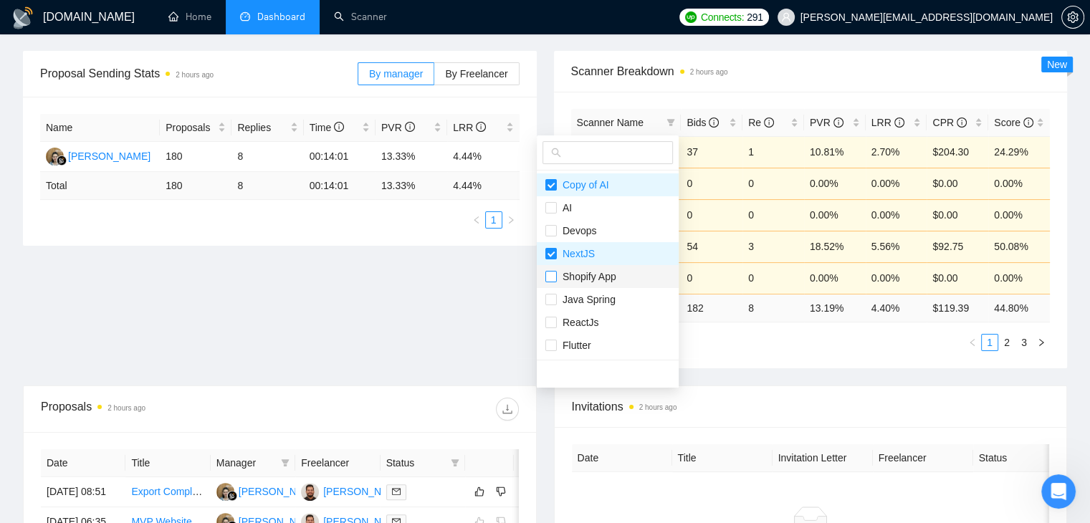
click at [551, 274] on input "checkbox" at bounding box center [550, 276] width 11 height 11
checkbox input "false"
click at [547, 294] on input "checkbox" at bounding box center [550, 299] width 11 height 11
checkbox input "true"
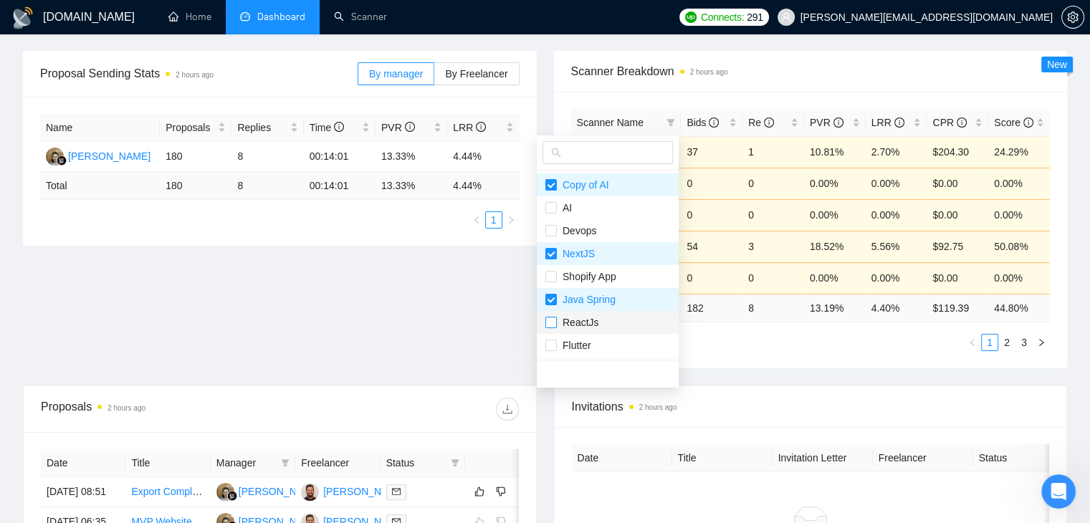
click at [550, 325] on input "checkbox" at bounding box center [550, 322] width 11 height 11
checkbox input "true"
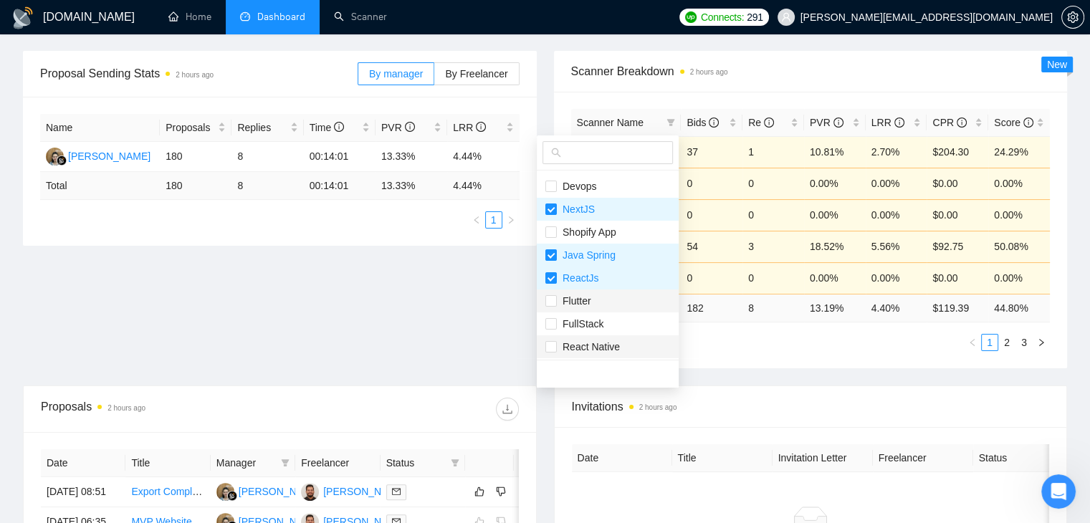
scroll to position [69, 0]
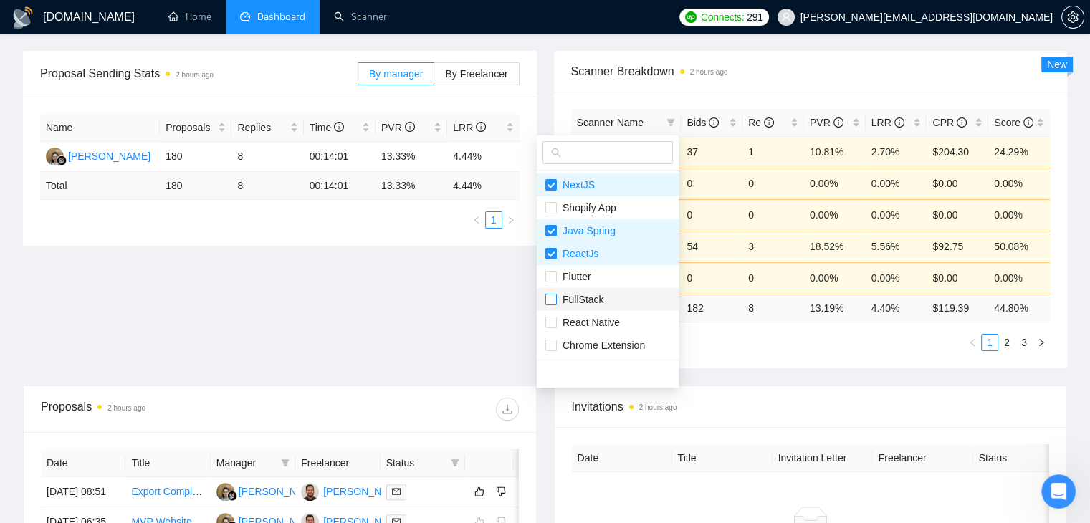
click at [556, 299] on input "checkbox" at bounding box center [550, 299] width 11 height 11
checkbox input "true"
click at [511, 294] on div "Proposal Sending Stats 2 hours ago By manager By Freelancer Name Proposals Repl…" at bounding box center [544, 218] width 1061 height 335
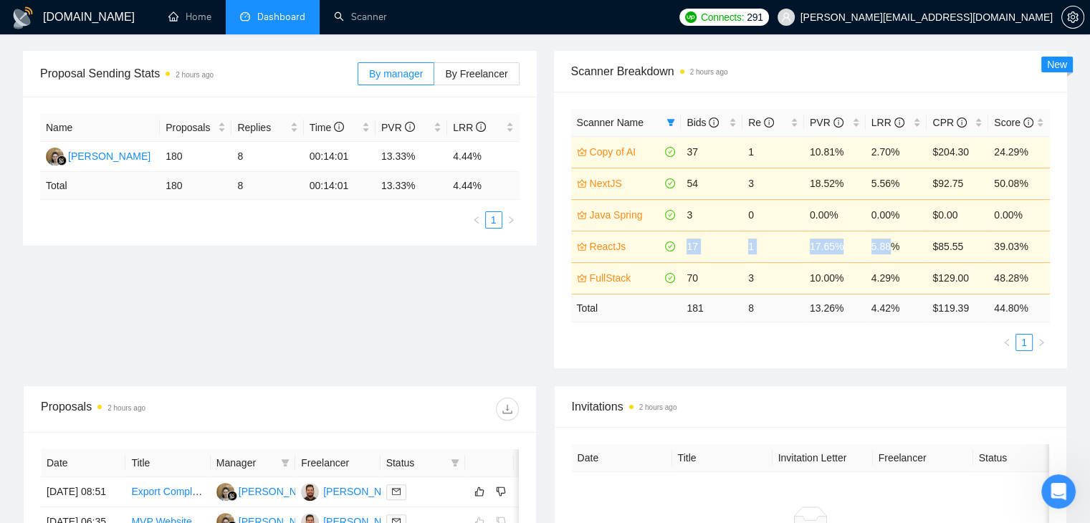
drag, startPoint x: 677, startPoint y: 234, endPoint x: 891, endPoint y: 247, distance: 214.6
click at [891, 247] on tr "ReactJs 17 1 17.65% 5.88% $85.55 39.03%" at bounding box center [810, 247] width 479 height 32
click at [550, 285] on div "Scanner Breakdown 2 hours ago Scanner Name Bids Re PVR LRR CPR Score Copy of AI…" at bounding box center [810, 209] width 531 height 317
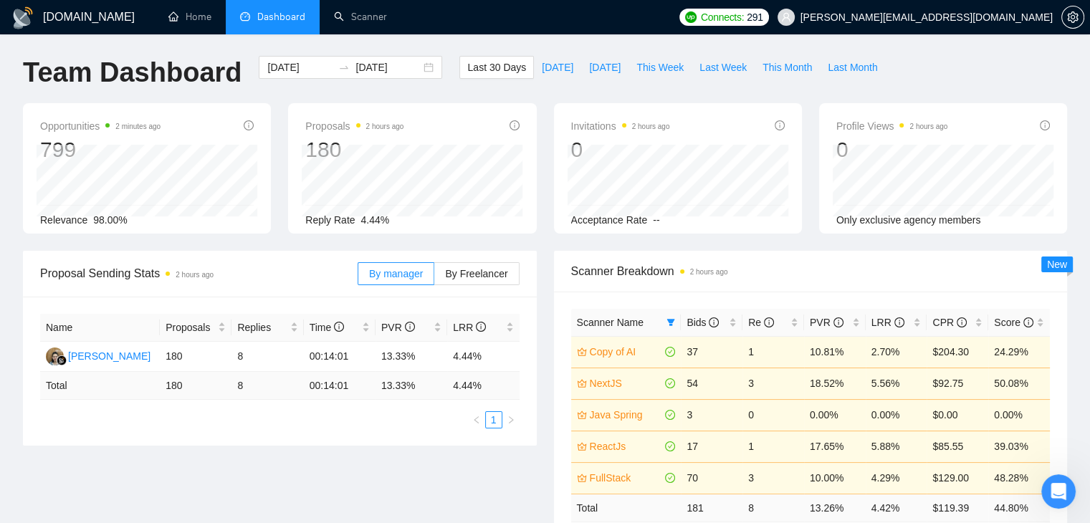
scroll to position [0, 0]
click at [783, 76] on span "This Month" at bounding box center [786, 69] width 49 height 16
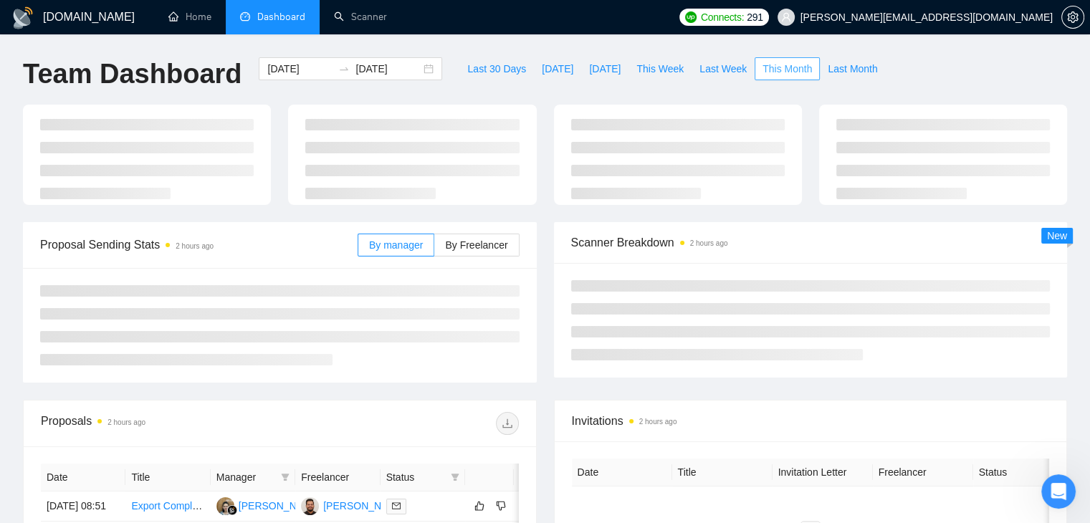
type input "2025-09-01"
type input "2025-09-30"
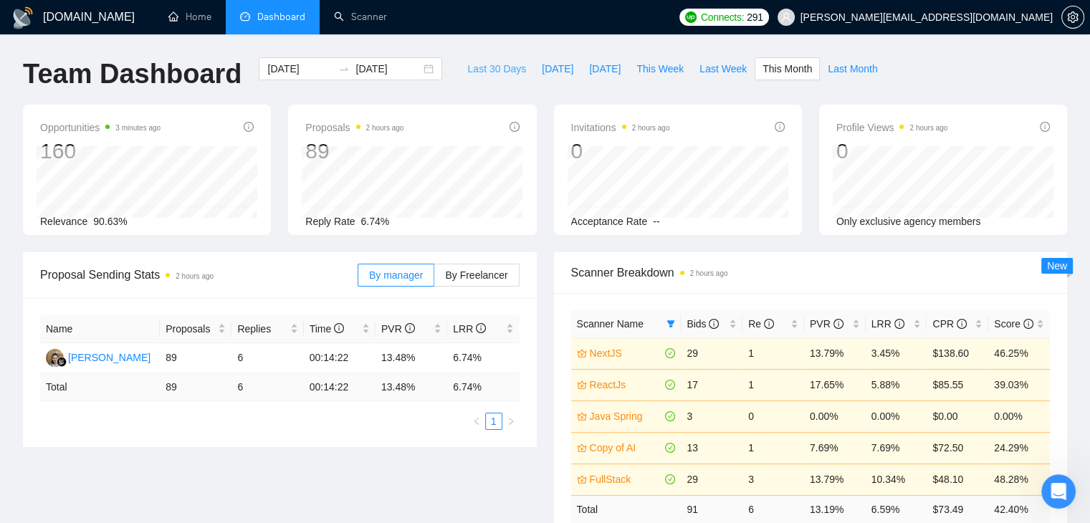
click at [502, 69] on span "Last 30 Days" at bounding box center [496, 69] width 59 height 16
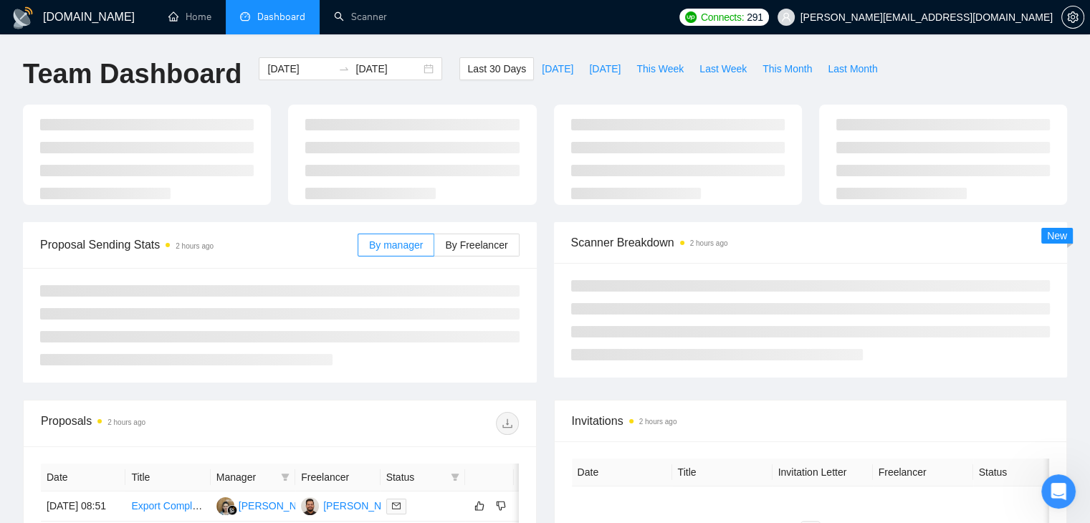
type input "[DATE]"
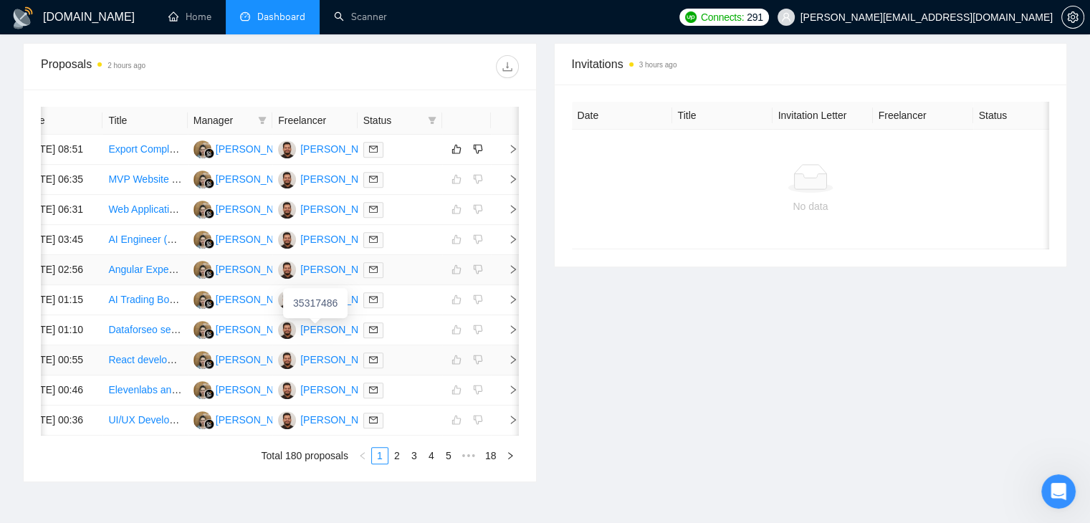
scroll to position [631, 0]
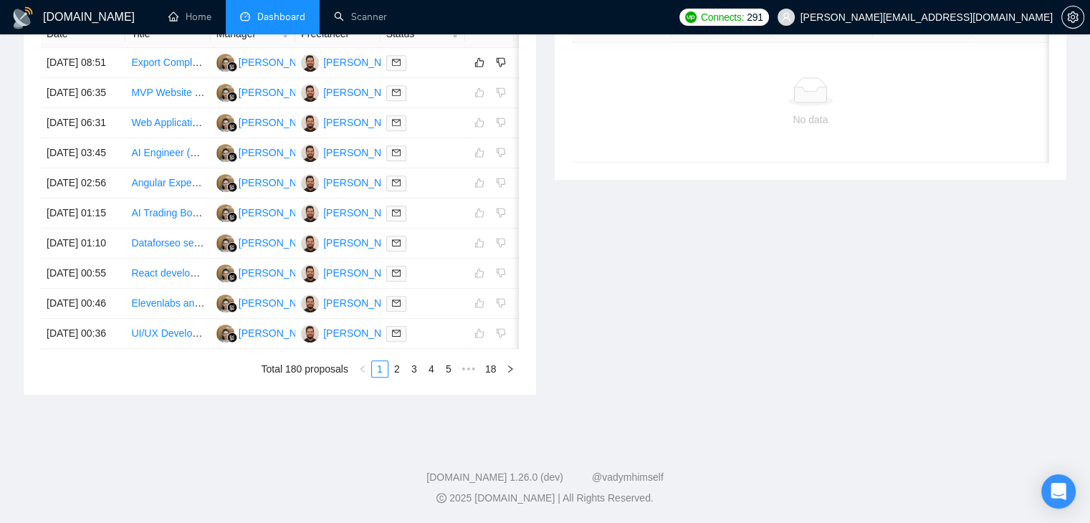
scroll to position [717, 0]
click at [393, 377] on link "2" at bounding box center [397, 369] width 16 height 16
click at [375, 377] on link "1" at bounding box center [380, 369] width 16 height 16
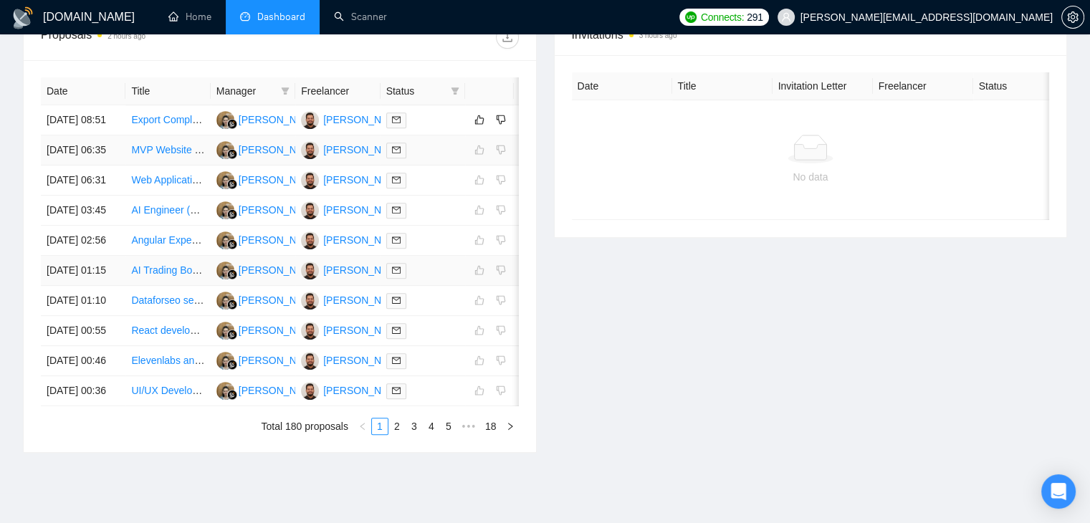
scroll to position [502, 0]
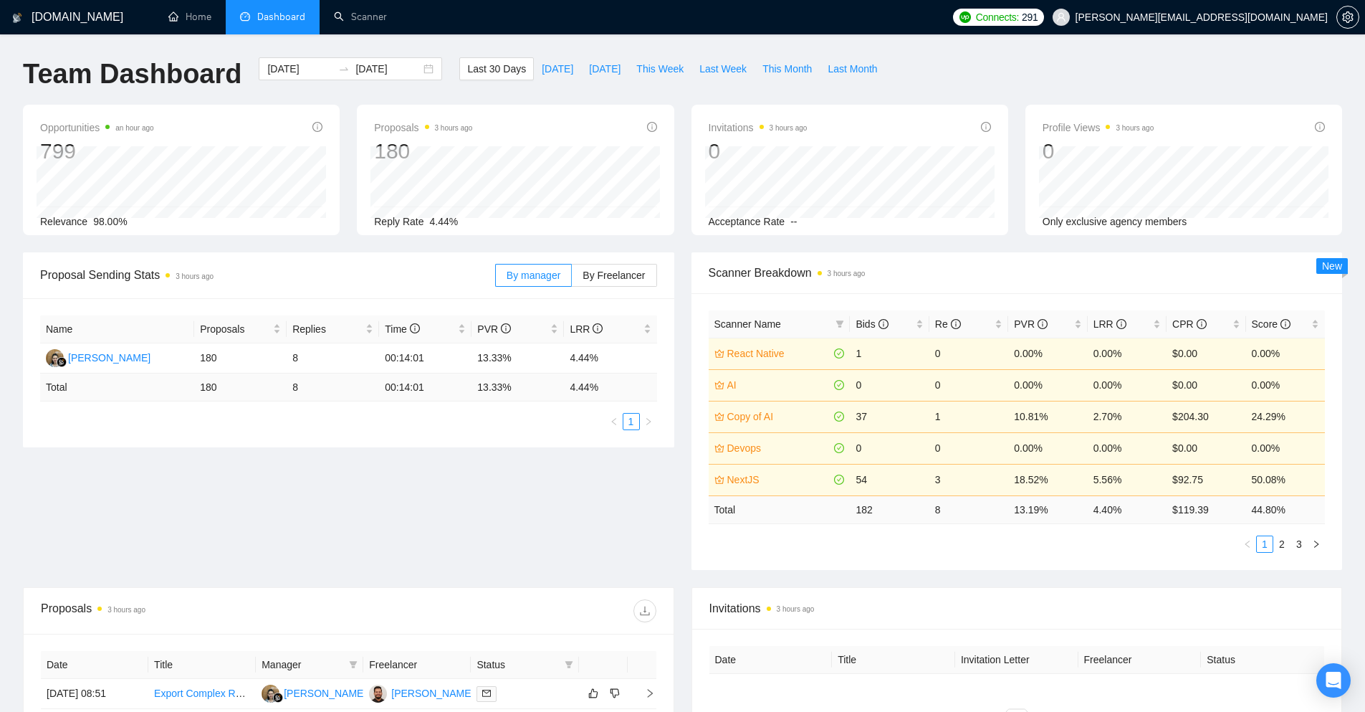
scroll to position [165, 0]
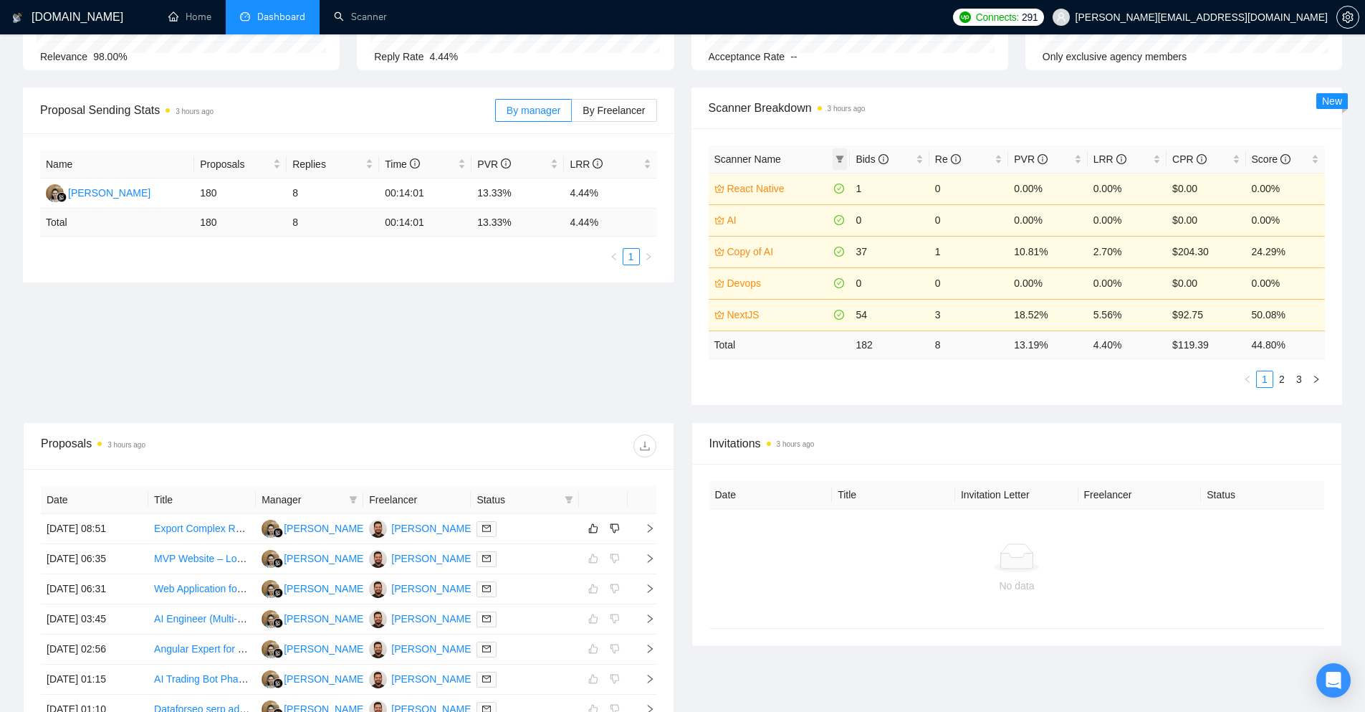
click at [841, 161] on icon "filter" at bounding box center [840, 158] width 8 height 7
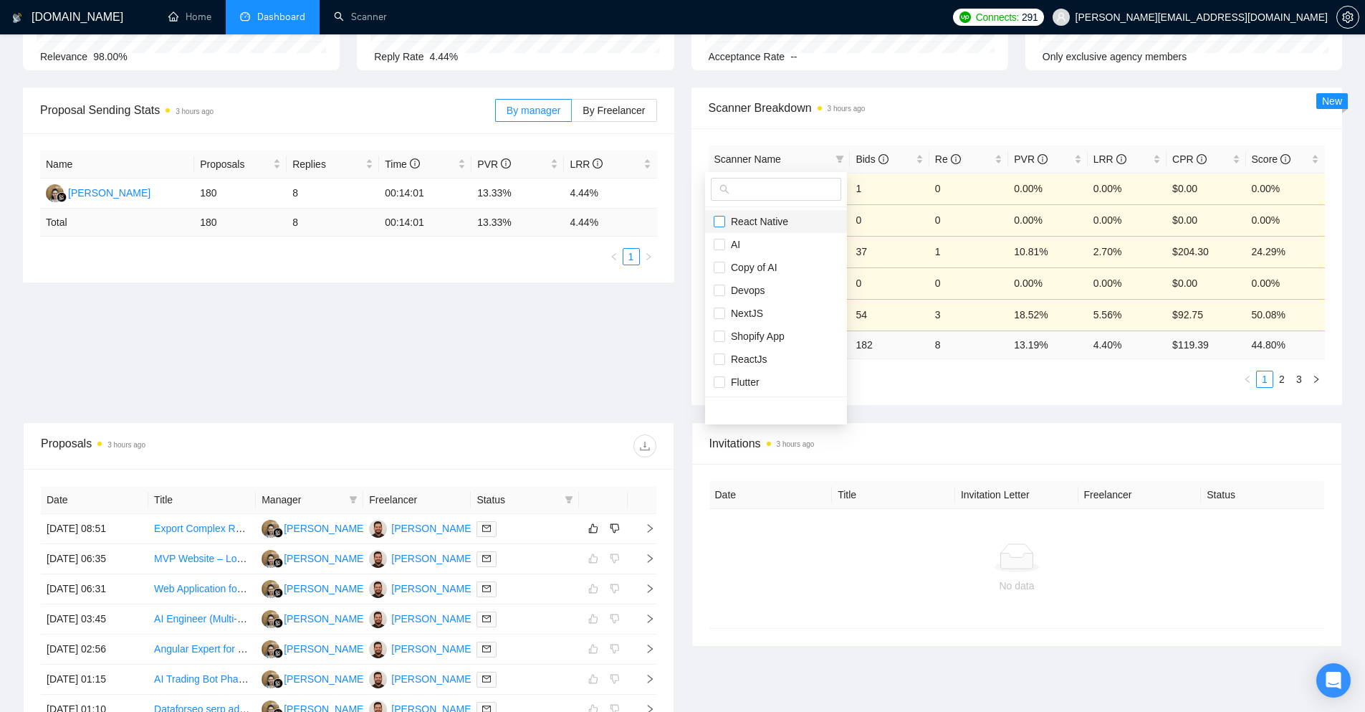
click at [720, 222] on input "checkbox" at bounding box center [719, 221] width 11 height 11
checkbox input "true"
click at [722, 265] on input "checkbox" at bounding box center [719, 267] width 11 height 11
checkbox input "true"
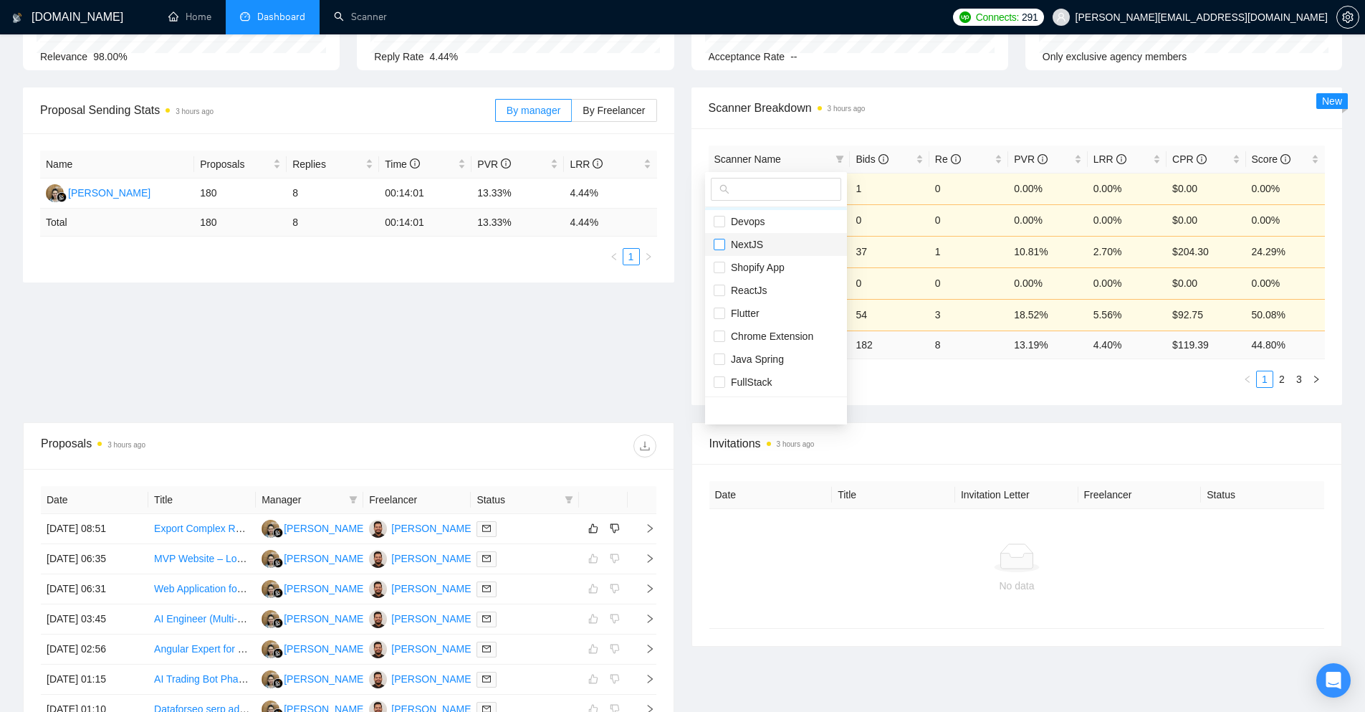
click at [724, 241] on input "checkbox" at bounding box center [719, 244] width 11 height 11
checkbox input "true"
click at [721, 292] on input "checkbox" at bounding box center [719, 289] width 11 height 11
checkbox input "true"
click at [722, 355] on input "checkbox" at bounding box center [719, 358] width 11 height 11
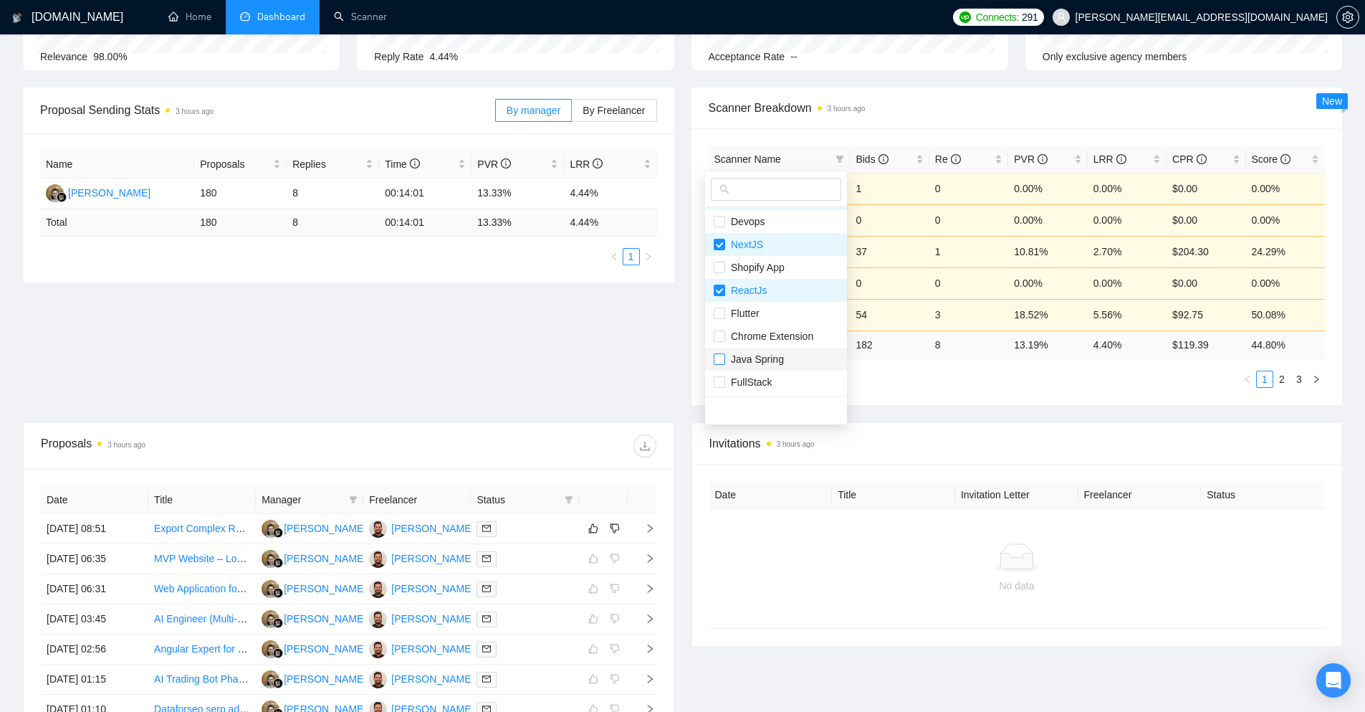
checkbox input "true"
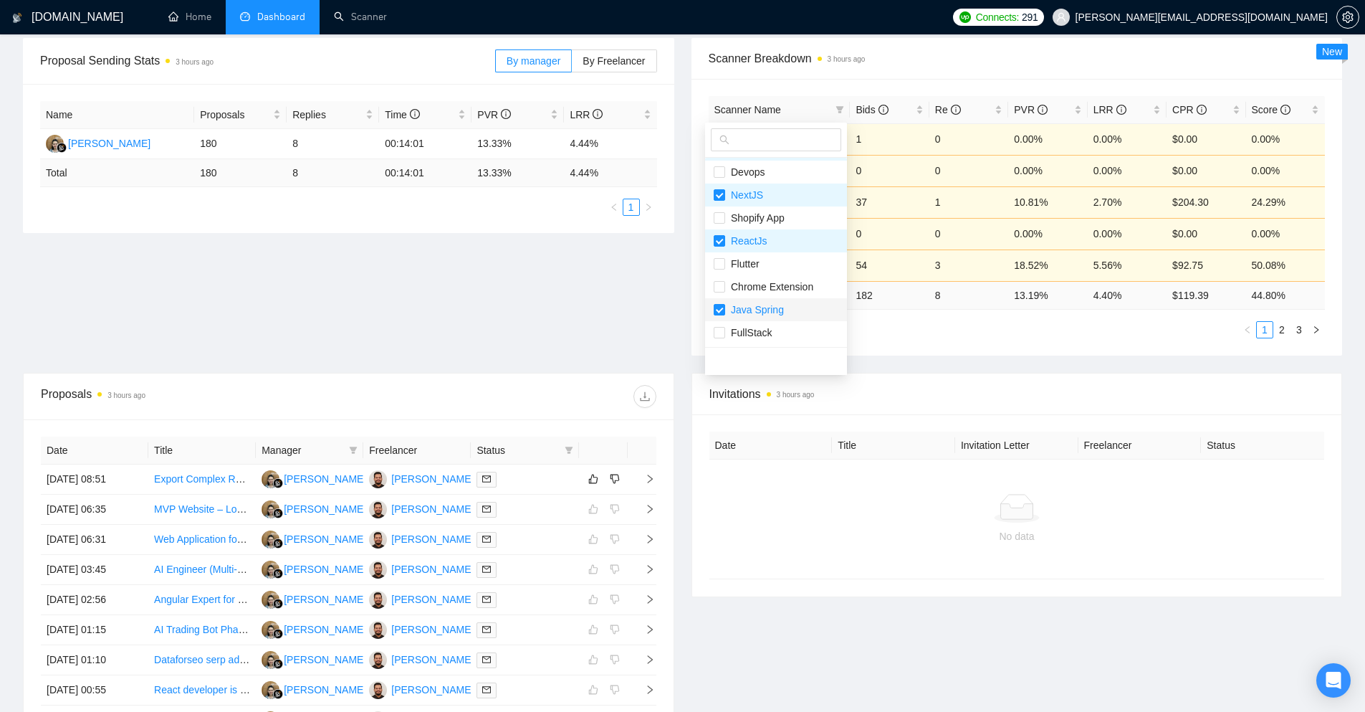
scroll to position [308, 0]
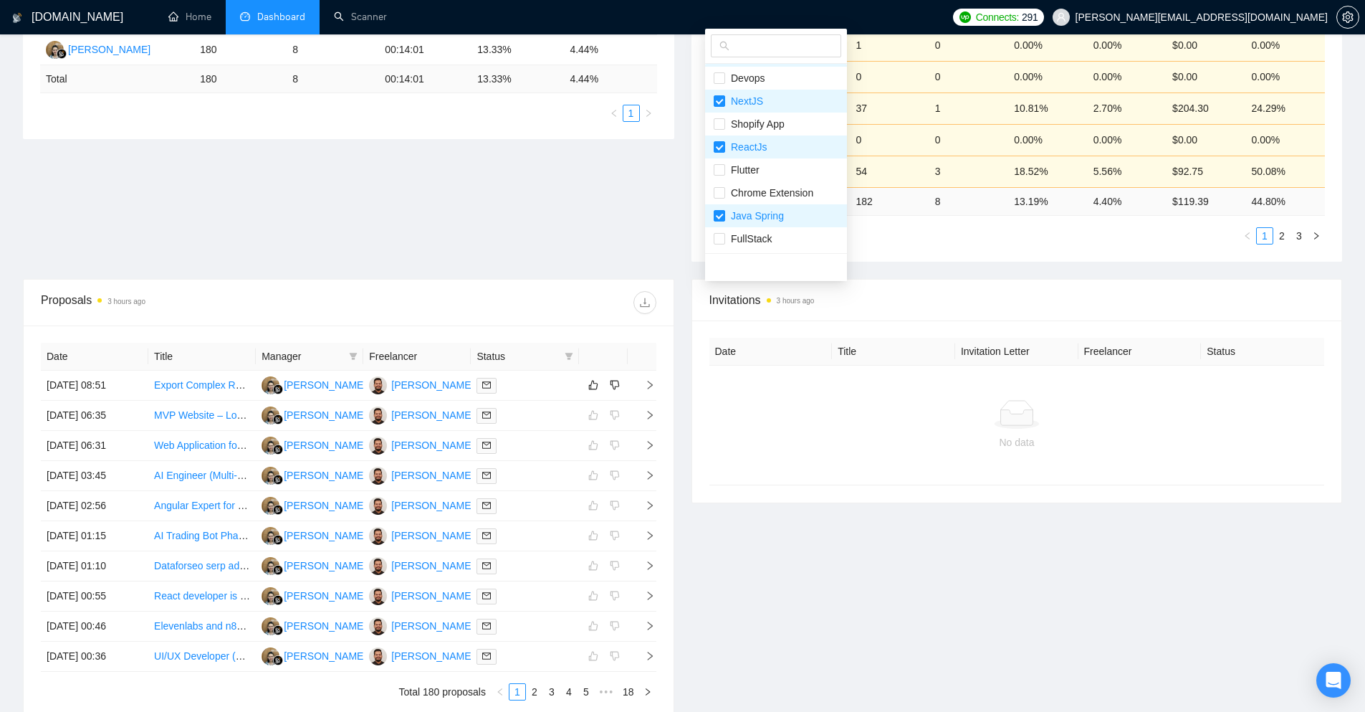
click at [657, 212] on div "Proposal Sending Stats 3 hours ago By manager By Freelancer Name Proposals Repl…" at bounding box center [682, 111] width 1336 height 335
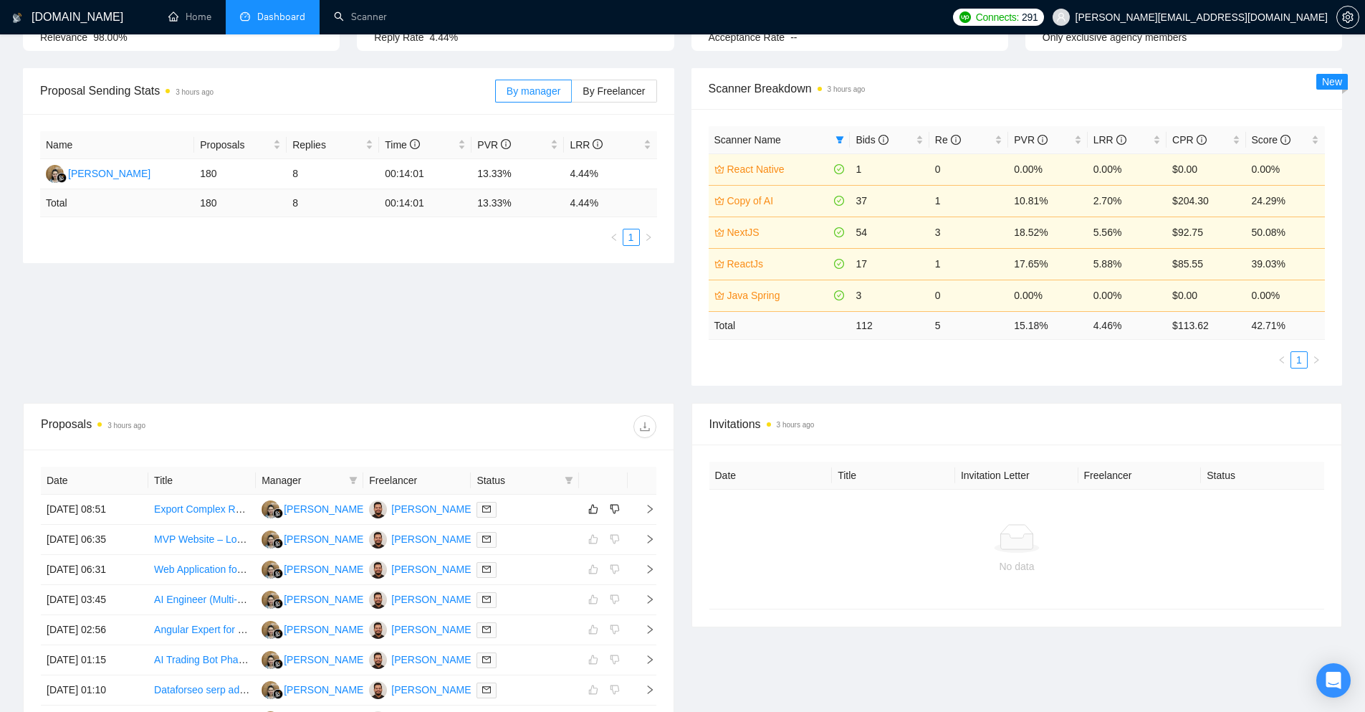
scroll to position [165, 0]
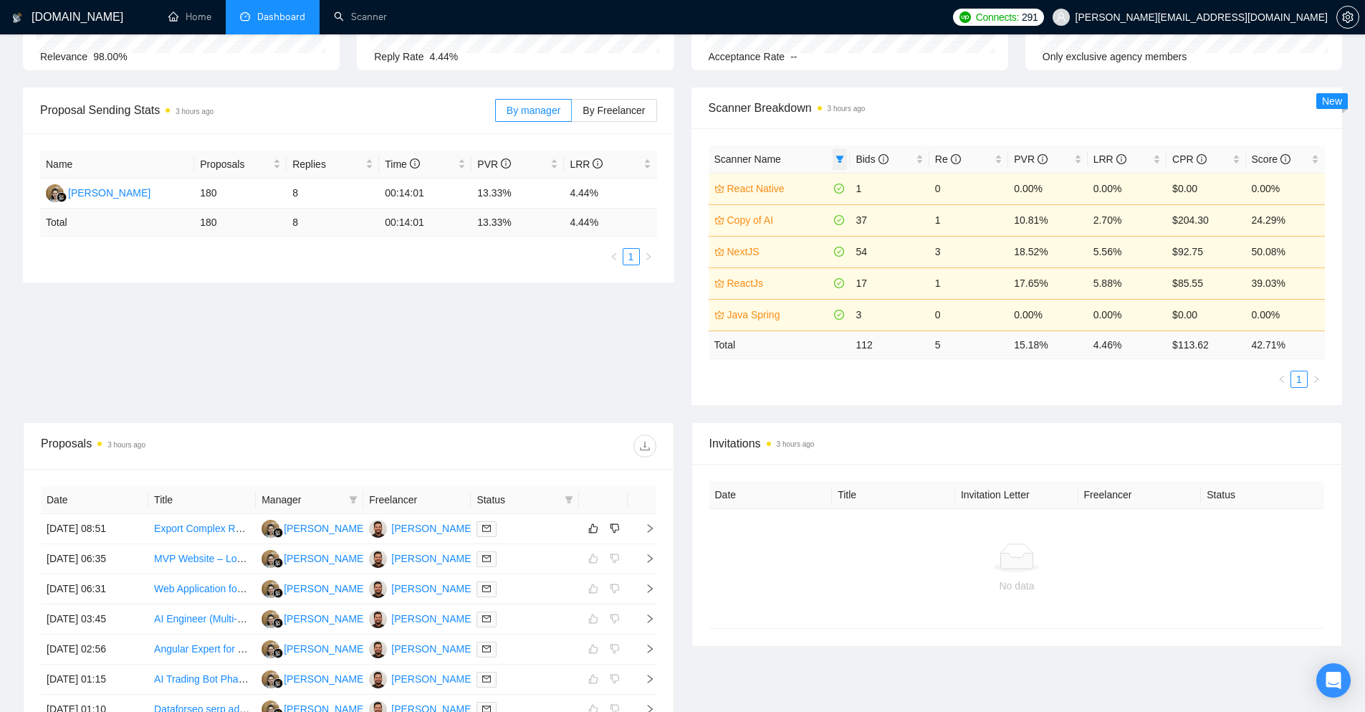
click at [841, 160] on icon "filter" at bounding box center [840, 159] width 9 height 9
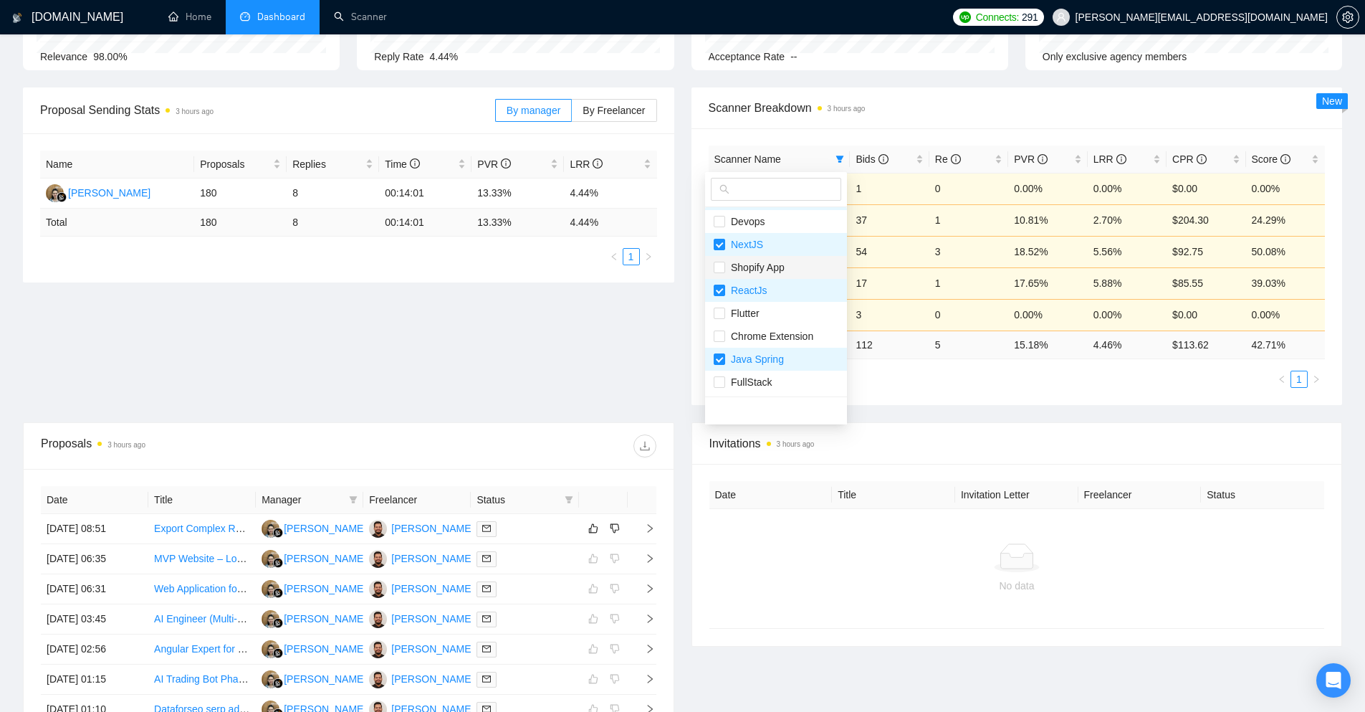
scroll to position [0, 0]
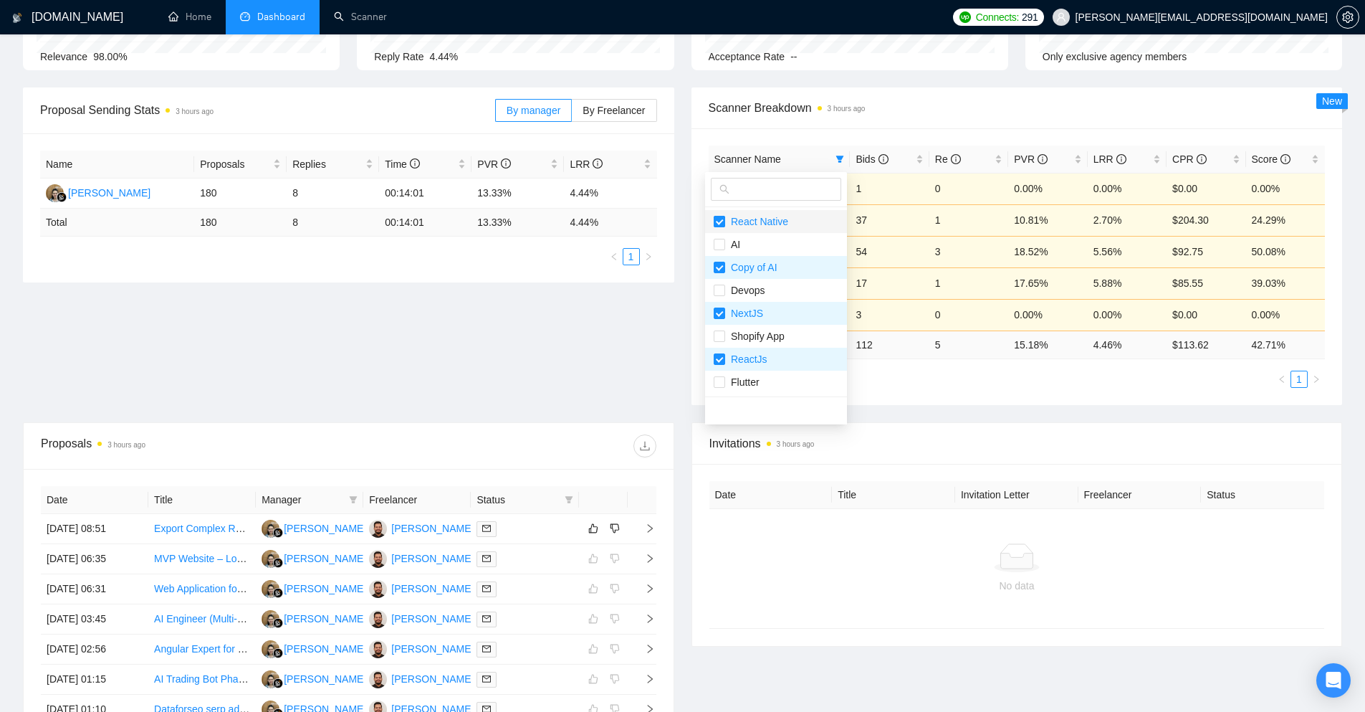
click at [719, 221] on input "checkbox" at bounding box center [719, 221] width 11 height 11
checkbox input "false"
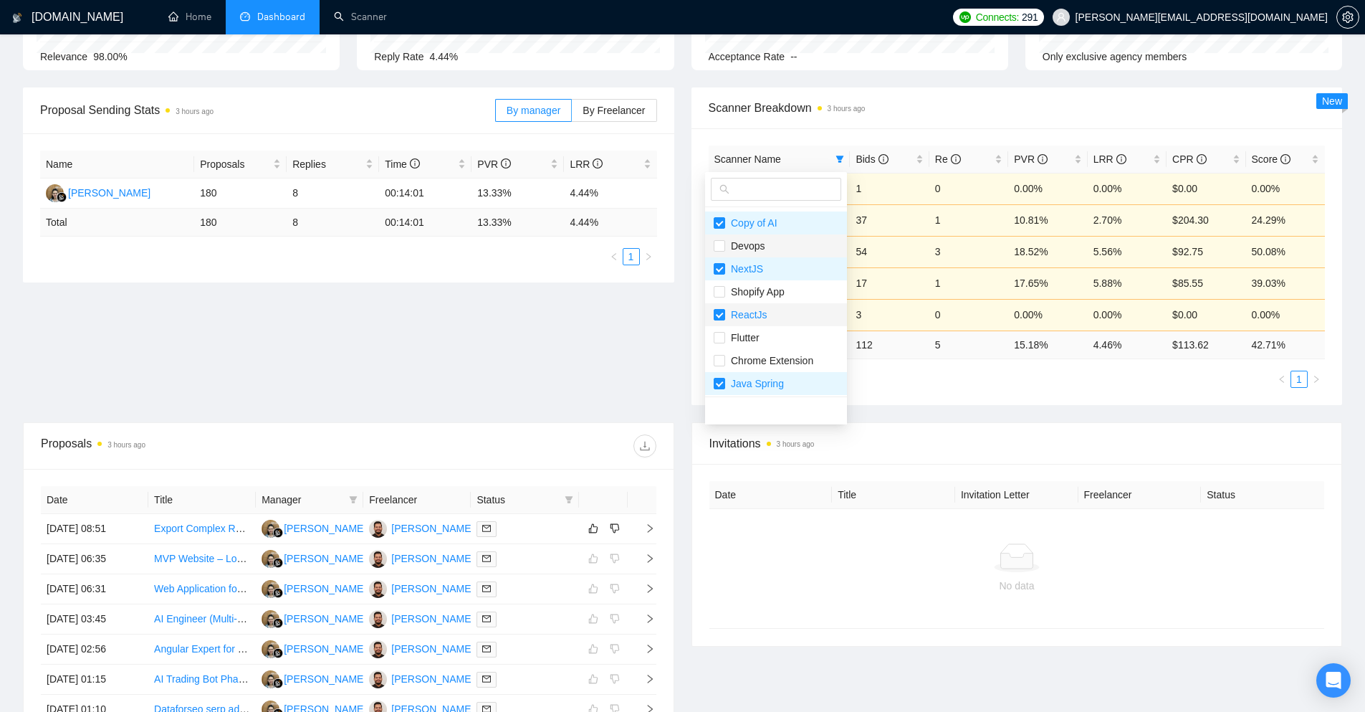
scroll to position [69, 0]
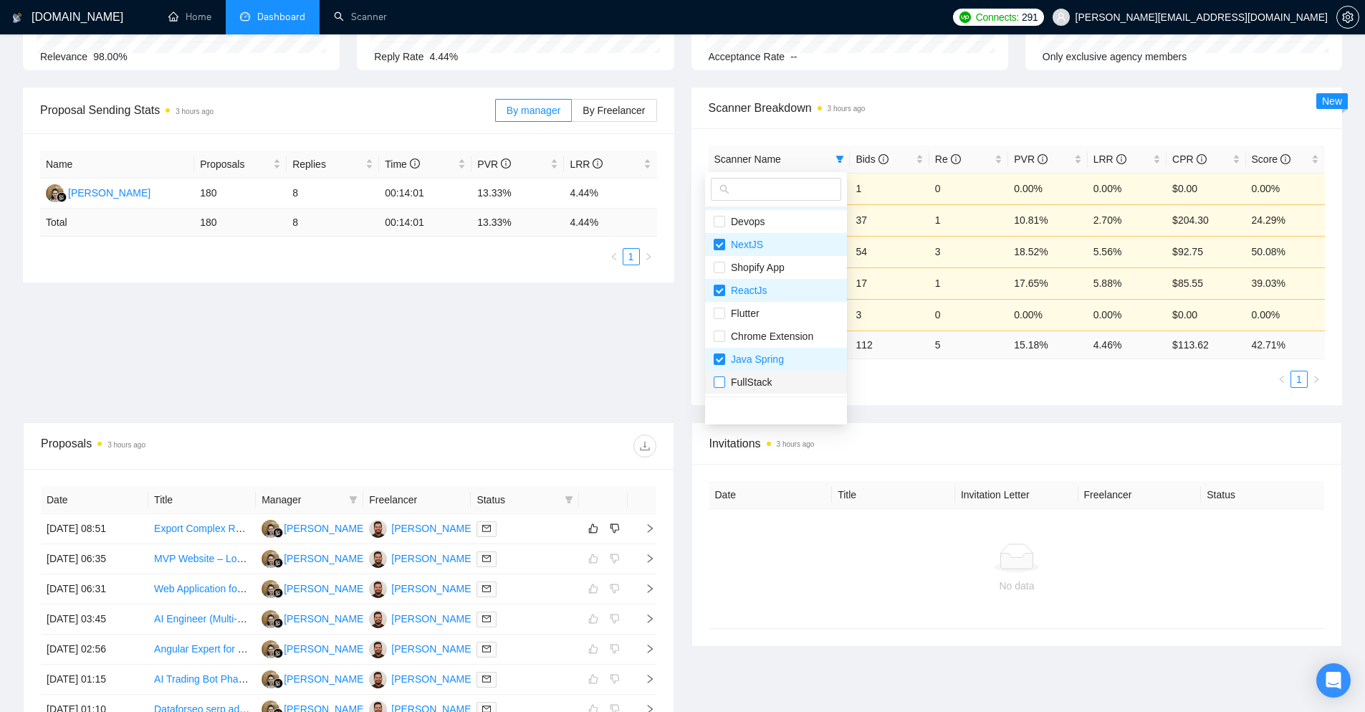
click at [718, 384] on input "checkbox" at bounding box center [719, 381] width 11 height 11
checkbox input "true"
click at [695, 370] on div "Scanner Name Bids Re PVR LRR CPR Score Copy of AI 37 1 10.81% 2.70% $204.30 24.…" at bounding box center [1017, 266] width 651 height 277
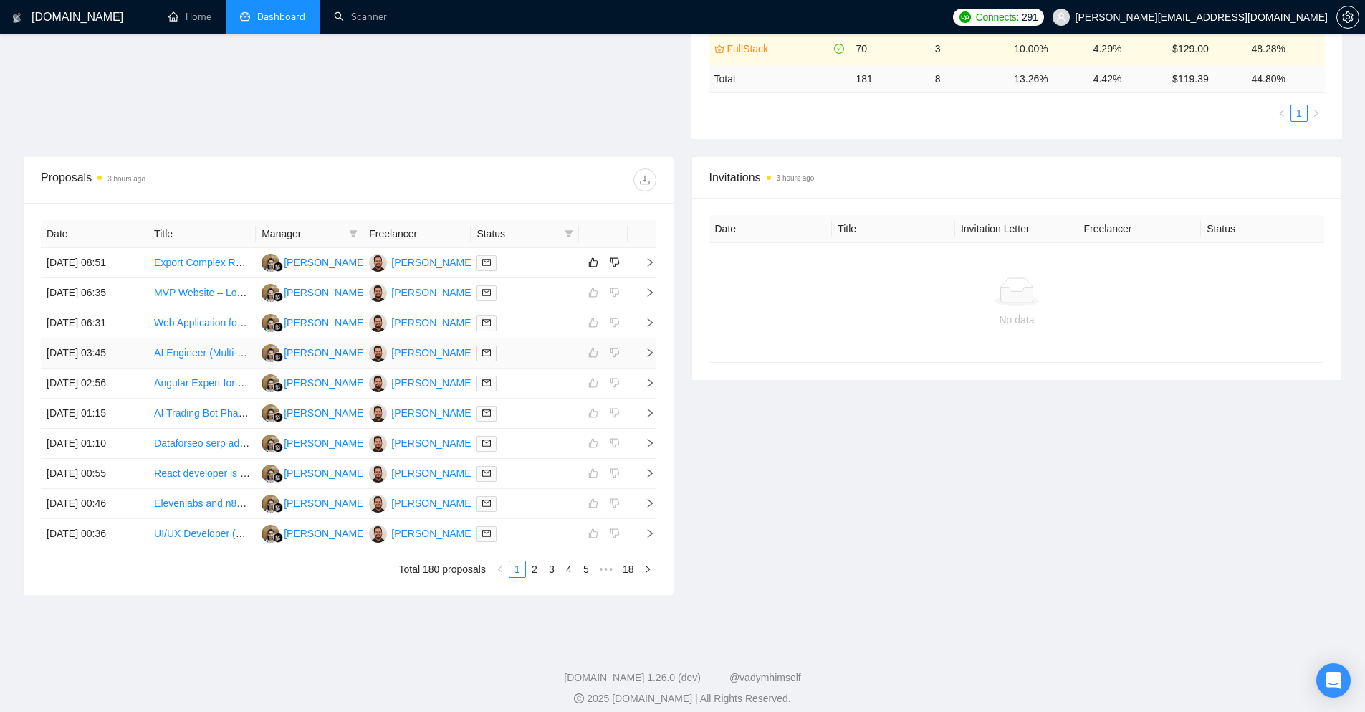
scroll to position [442, 0]
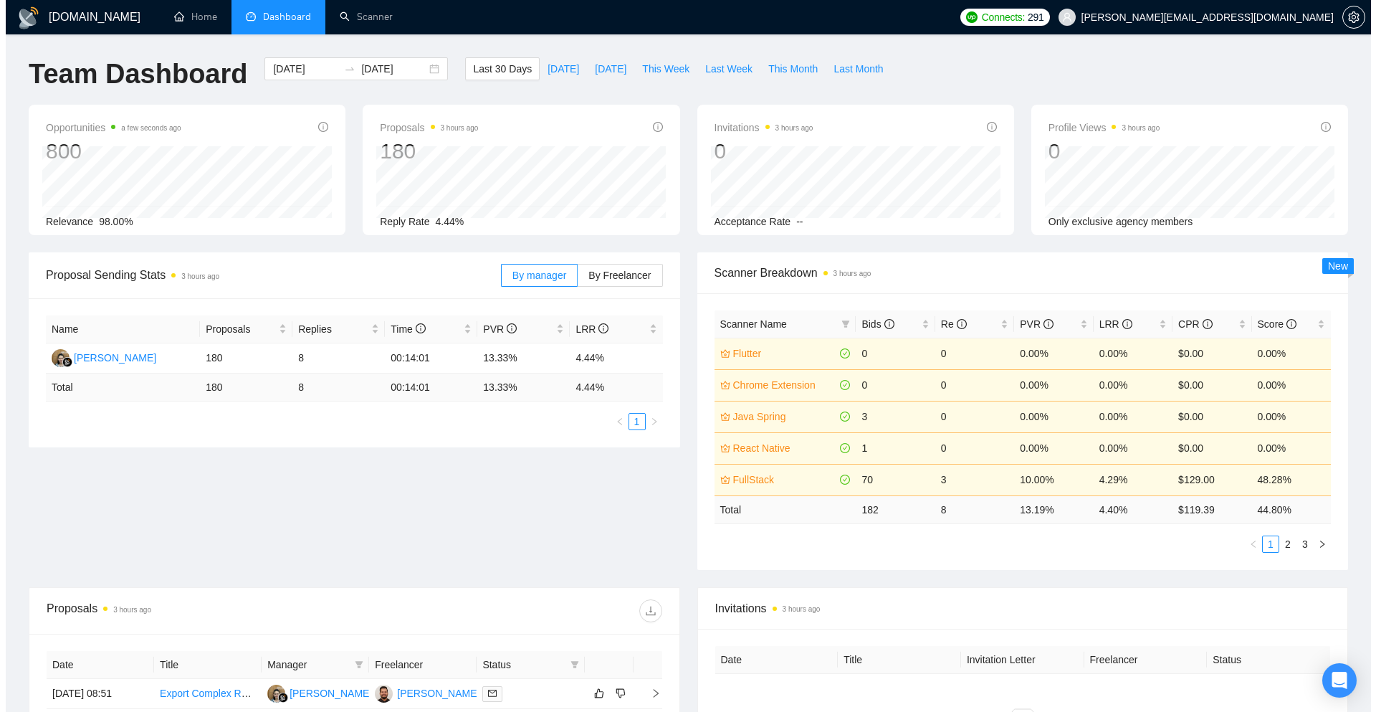
scroll to position [442, 0]
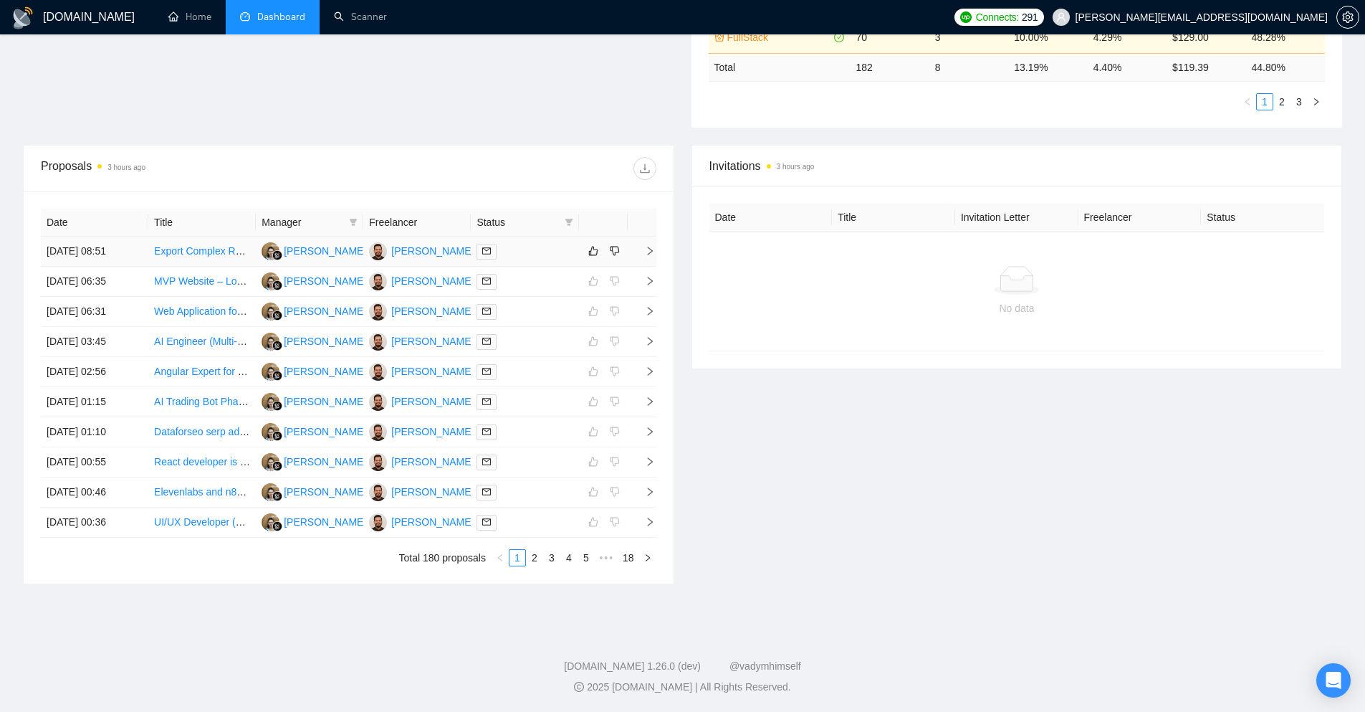
click at [651, 249] on icon "right" at bounding box center [649, 251] width 5 height 9
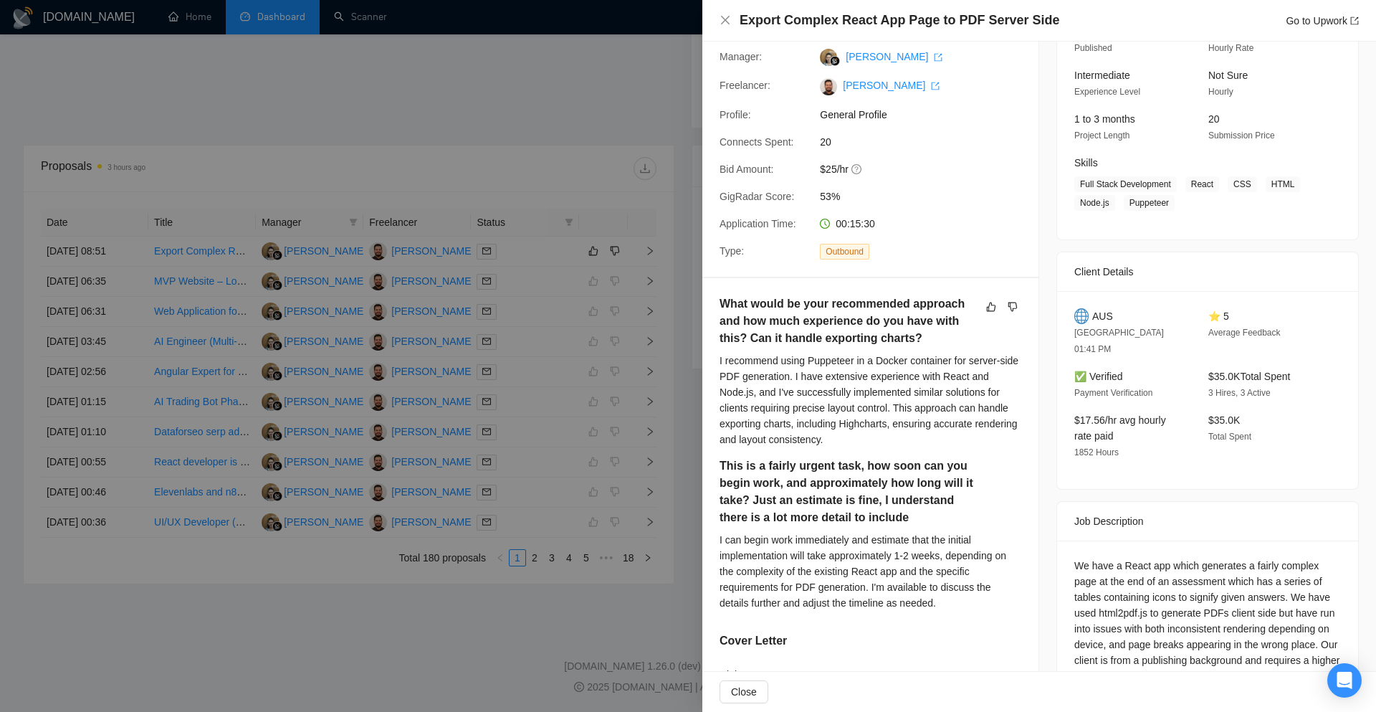
scroll to position [6, 0]
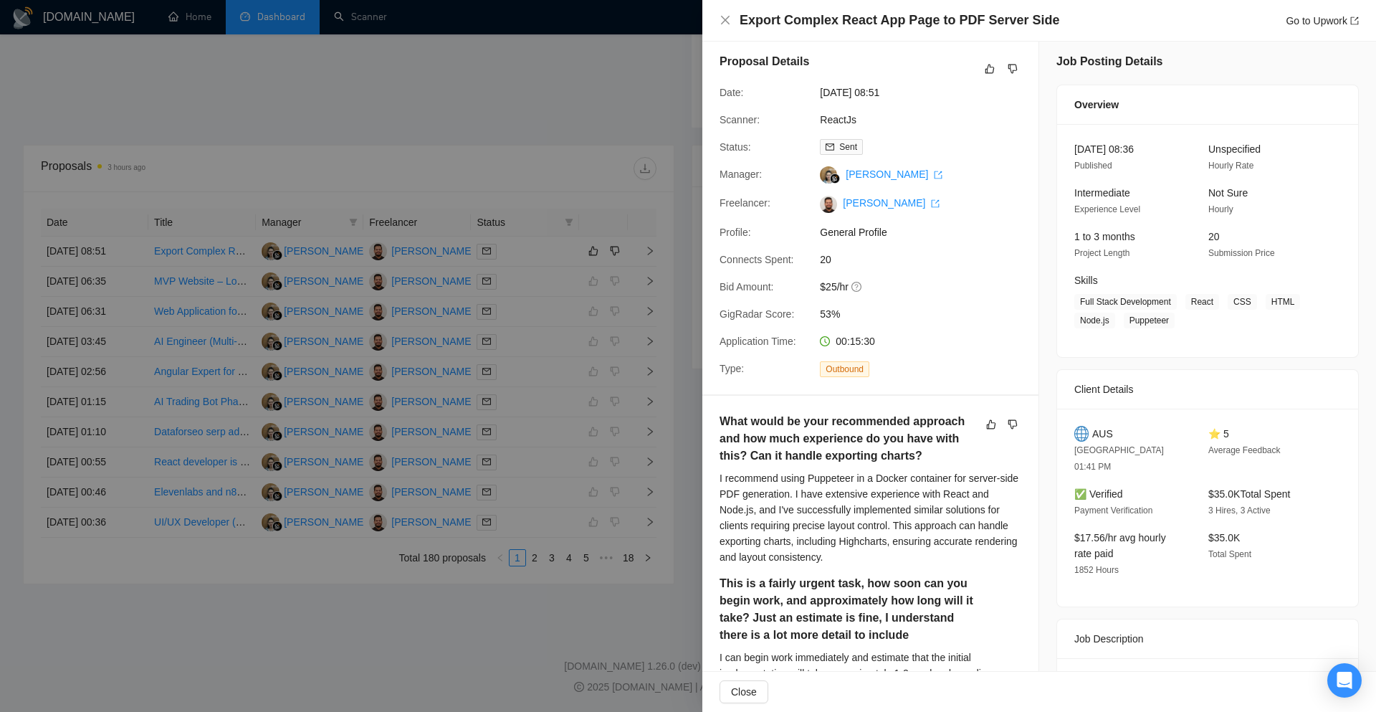
click at [1222, 488] on span "$35.0K Total Spent" at bounding box center [1249, 493] width 82 height 11
drag, startPoint x: 1204, startPoint y: 520, endPoint x: 1222, endPoint y: 520, distance: 17.9
click at [1218, 532] on span "$35.0K" at bounding box center [1224, 537] width 32 height 11
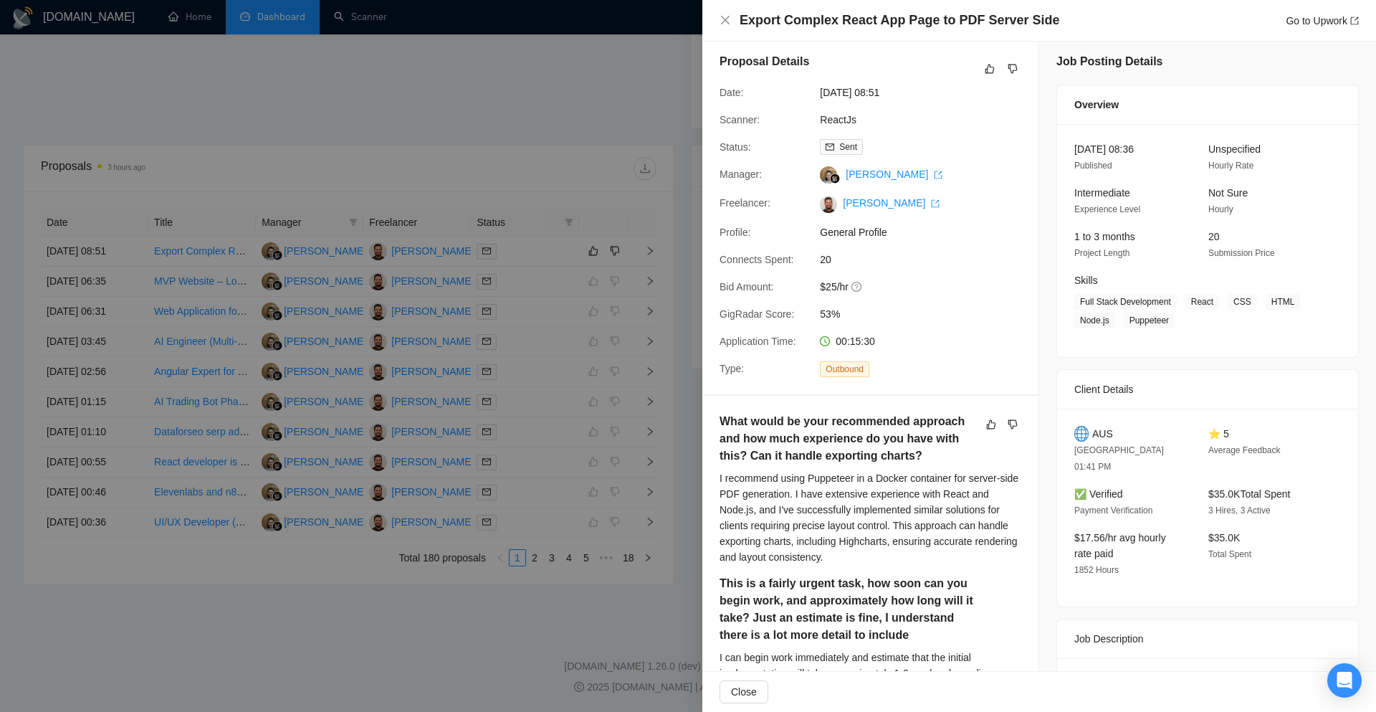
click at [1241, 530] on div "$35.0K Total Spent" at bounding box center [1263, 554] width 123 height 48
drag, startPoint x: 1241, startPoint y: 520, endPoint x: 1194, endPoint y: 520, distance: 47.3
click at [1194, 530] on div "$17.56/hr avg hourly rate paid 1852 Hours $35.0K Total Spent" at bounding box center [1196, 554] width 257 height 48
click at [1210, 532] on span "$35.0K" at bounding box center [1224, 537] width 32 height 11
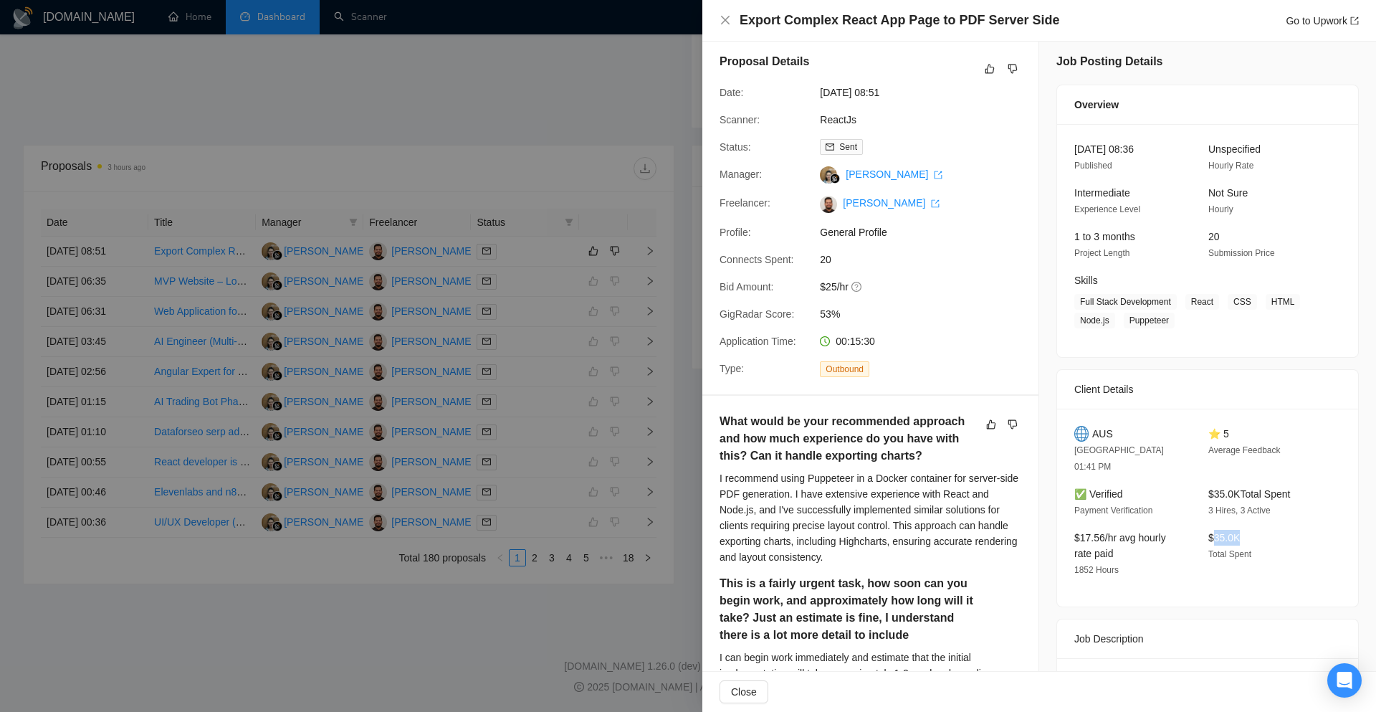
click at [1210, 532] on span "$35.0K" at bounding box center [1224, 537] width 32 height 11
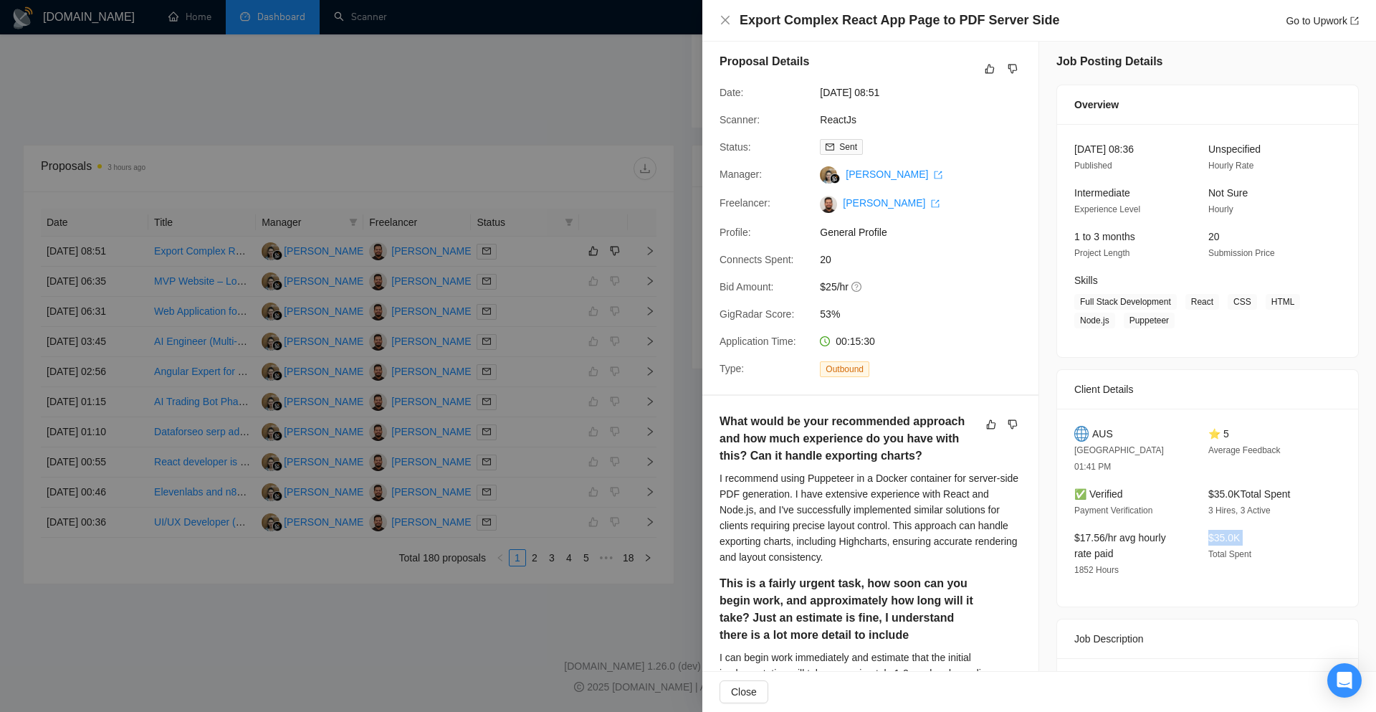
click at [1210, 532] on span "$35.0K" at bounding box center [1224, 537] width 32 height 11
click at [1230, 387] on div "Client Details" at bounding box center [1207, 389] width 267 height 39
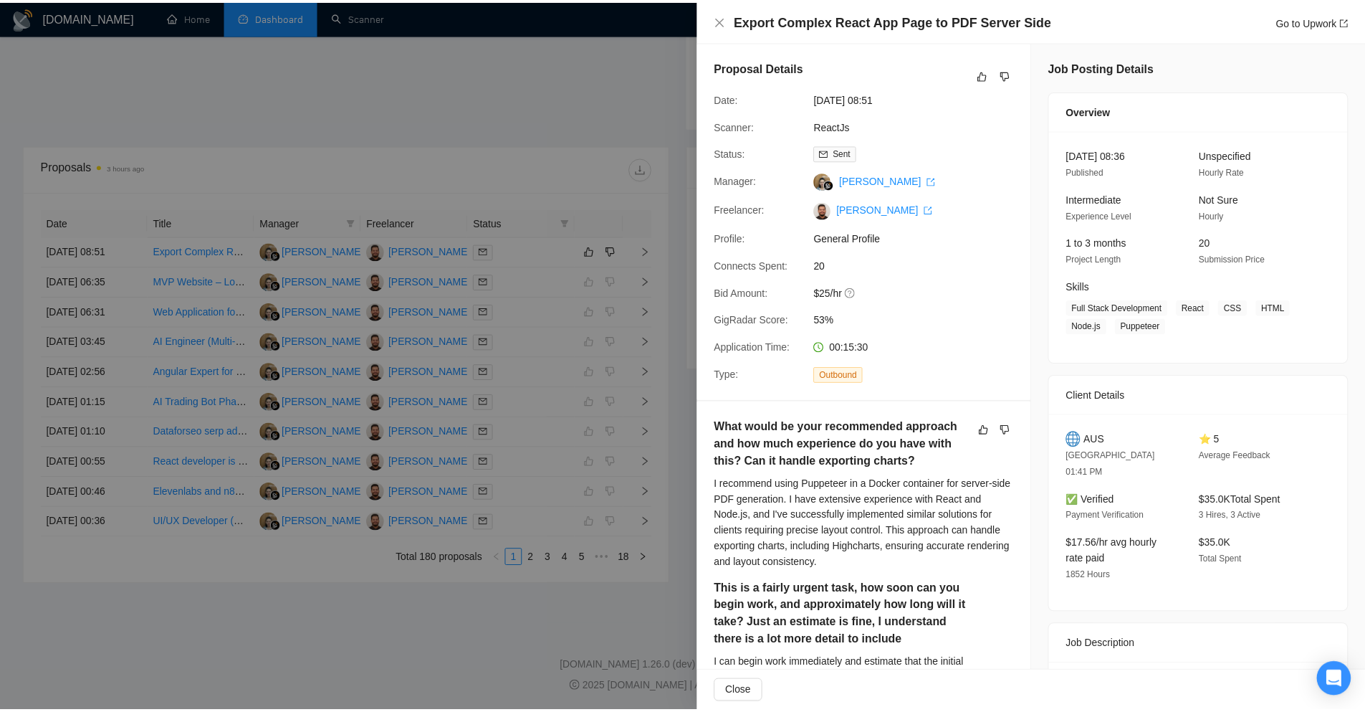
scroll to position [72, 0]
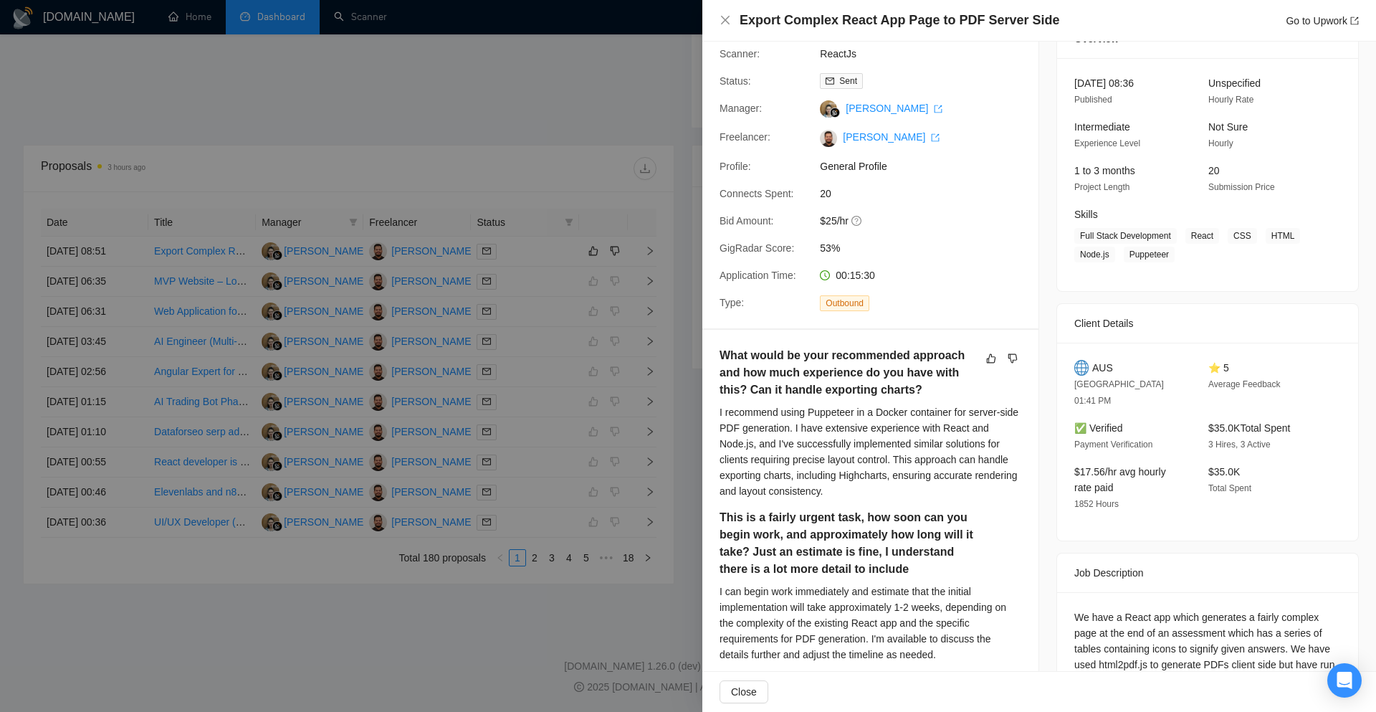
click at [693, 218] on div at bounding box center [688, 356] width 1376 height 712
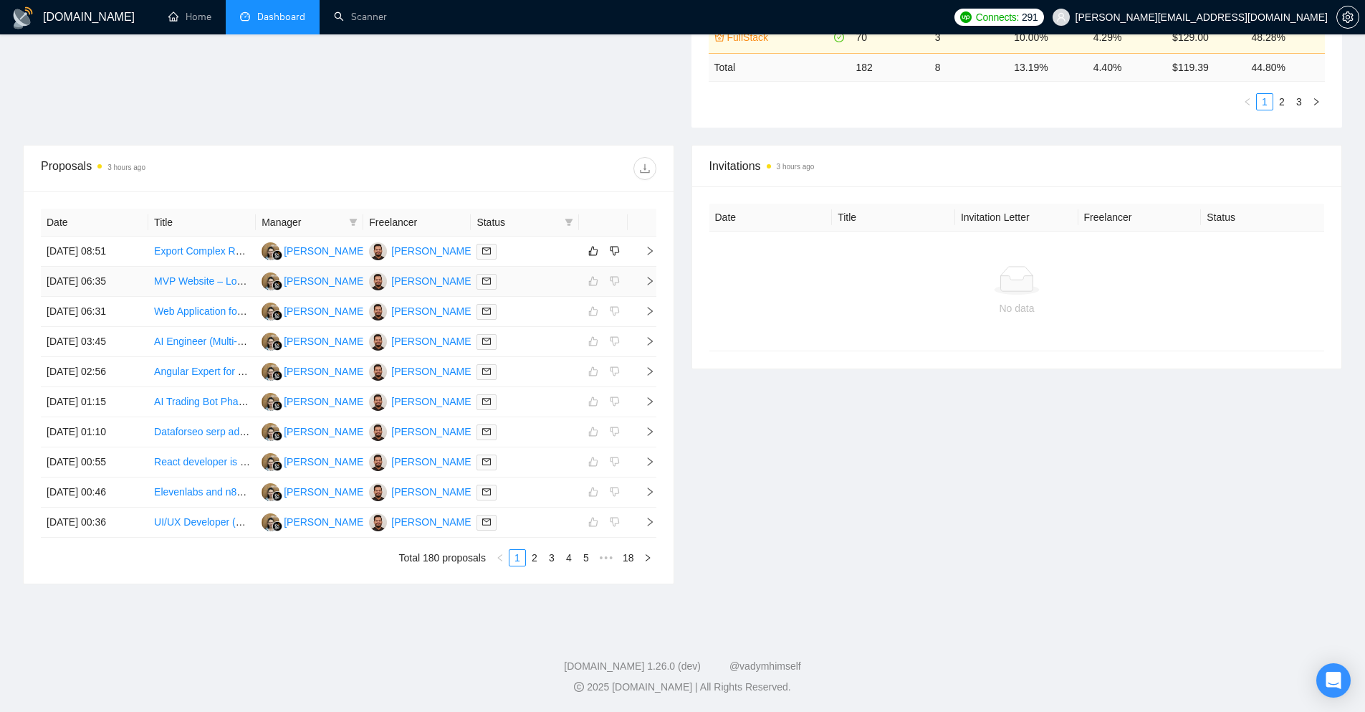
click at [649, 281] on icon "right" at bounding box center [650, 281] width 10 height 10
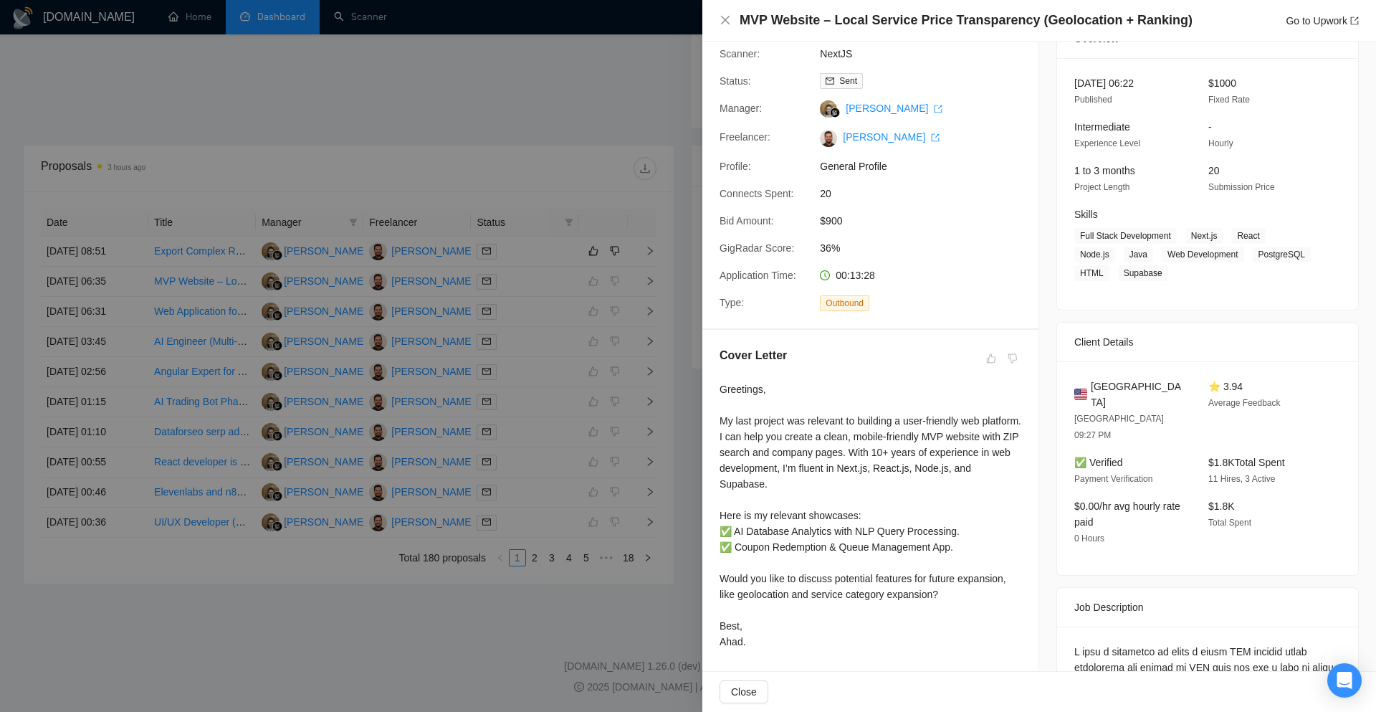
click at [629, 150] on div at bounding box center [688, 356] width 1376 height 712
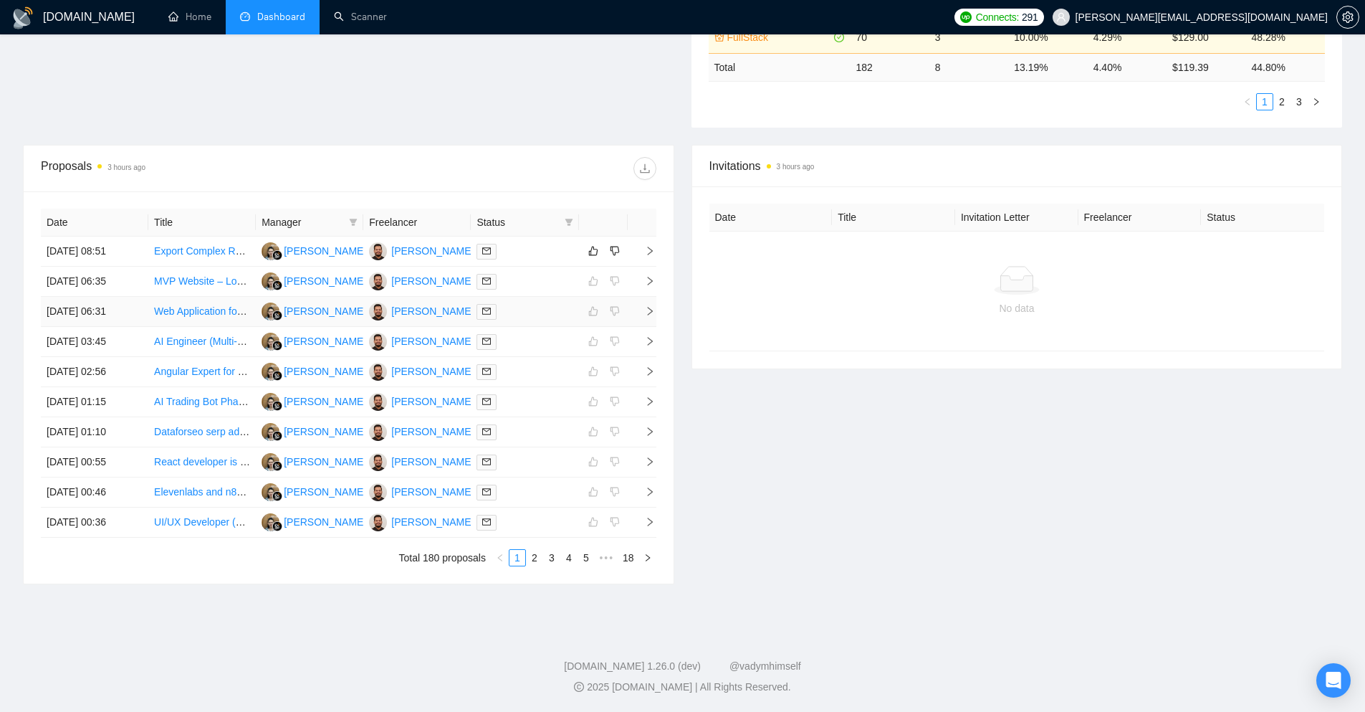
click at [648, 309] on icon "right" at bounding box center [650, 311] width 10 height 10
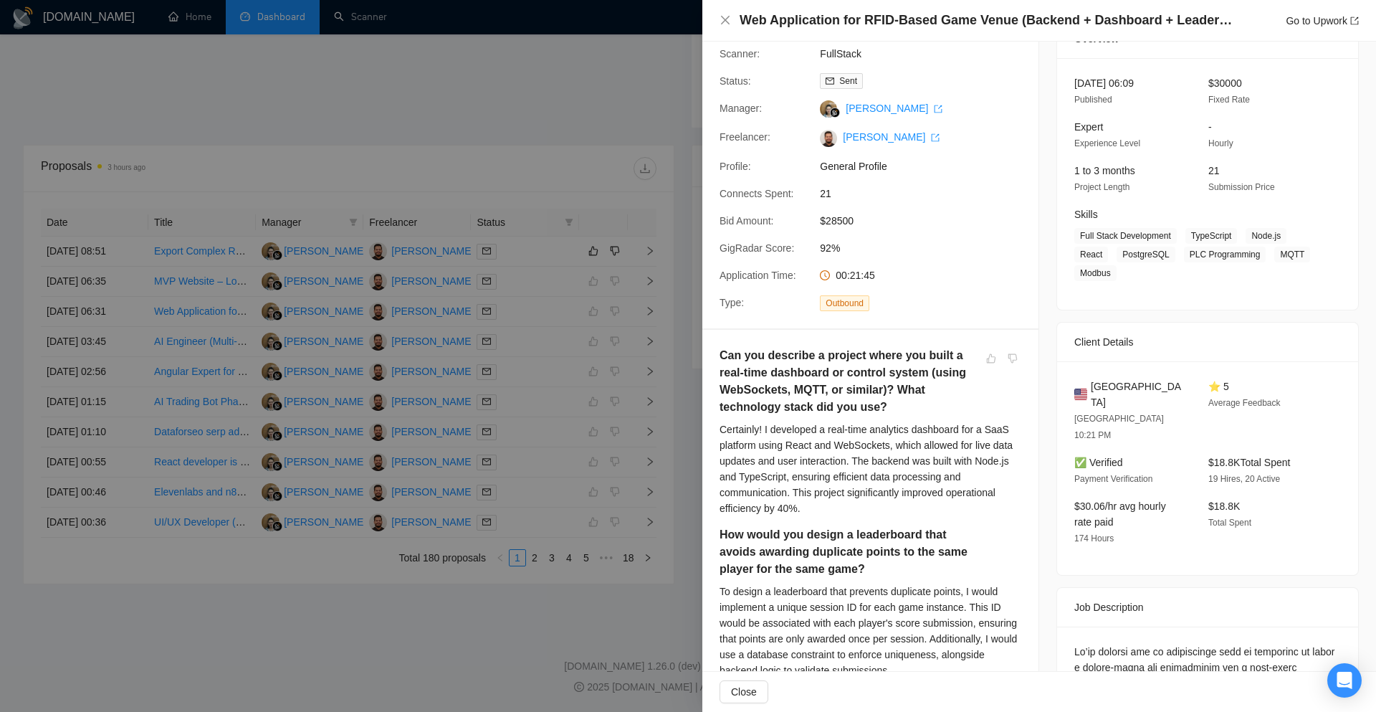
click at [618, 148] on div at bounding box center [688, 356] width 1376 height 712
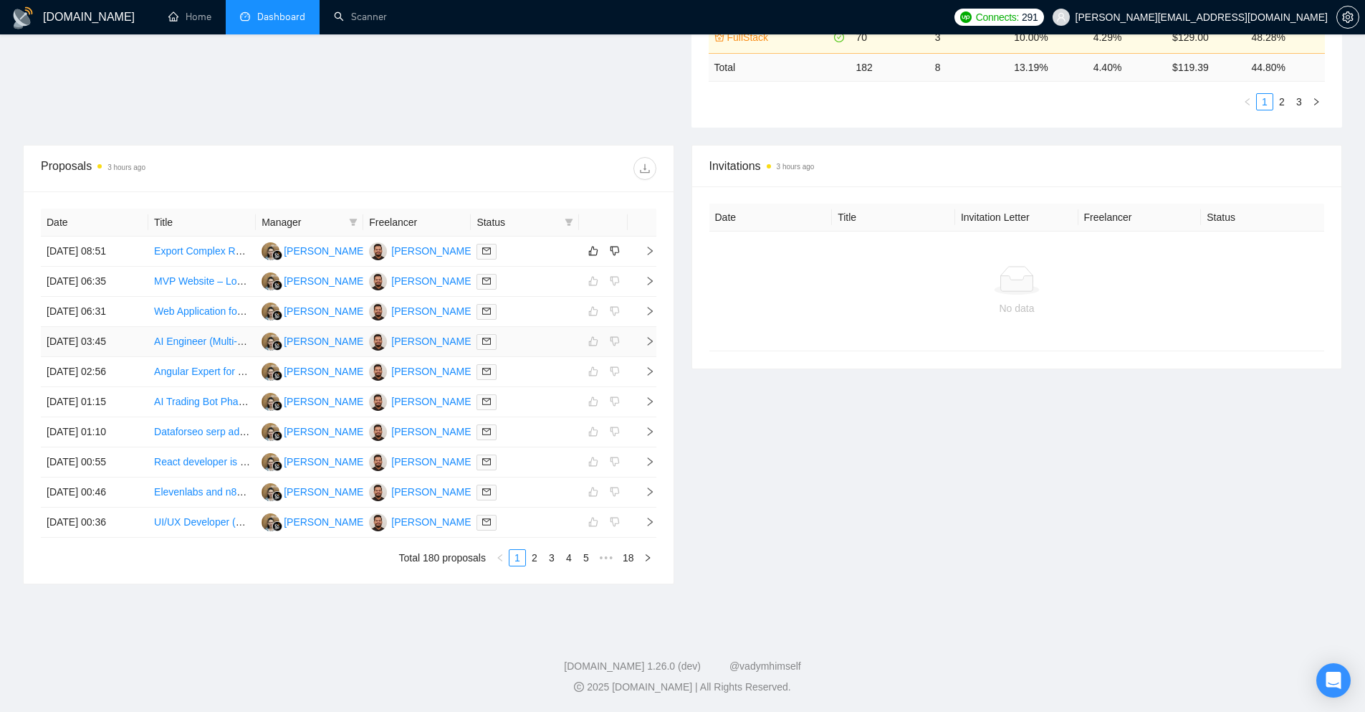
click at [649, 344] on icon "right" at bounding box center [649, 341] width 5 height 9
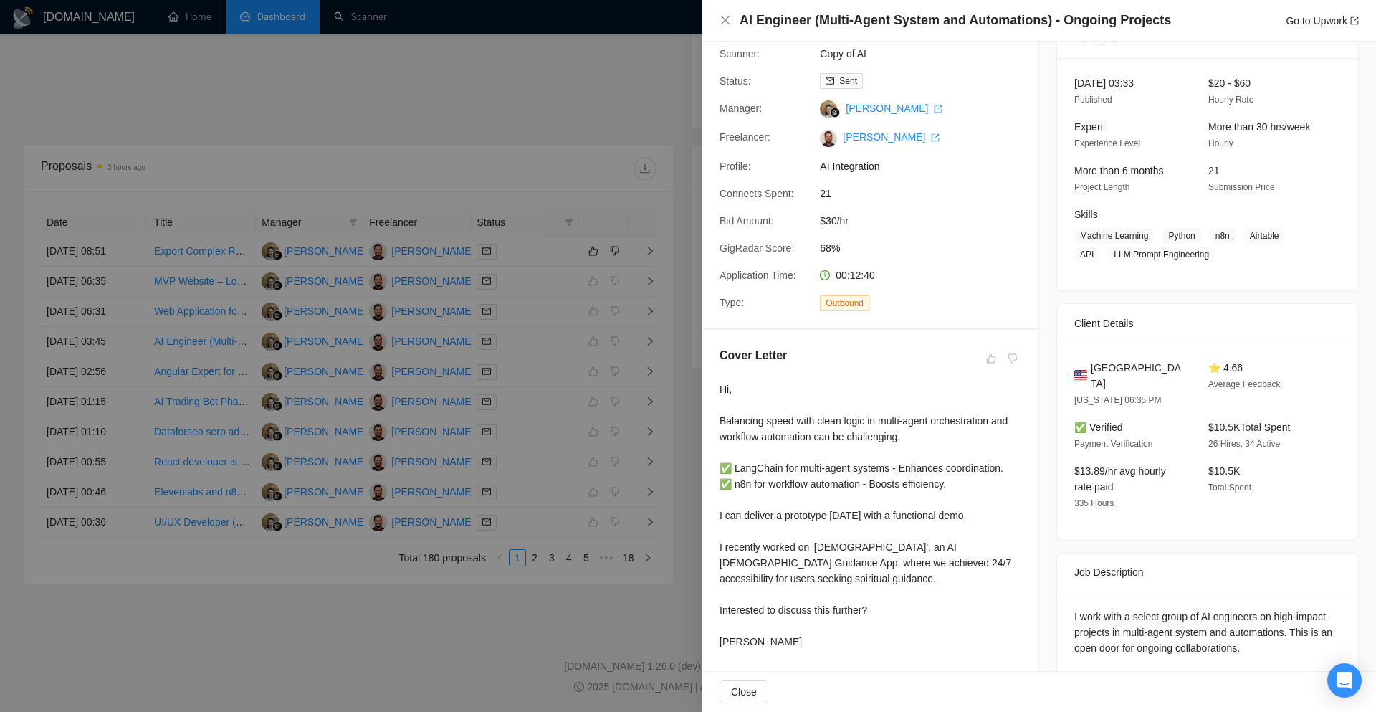
click at [677, 318] on div at bounding box center [688, 356] width 1376 height 712
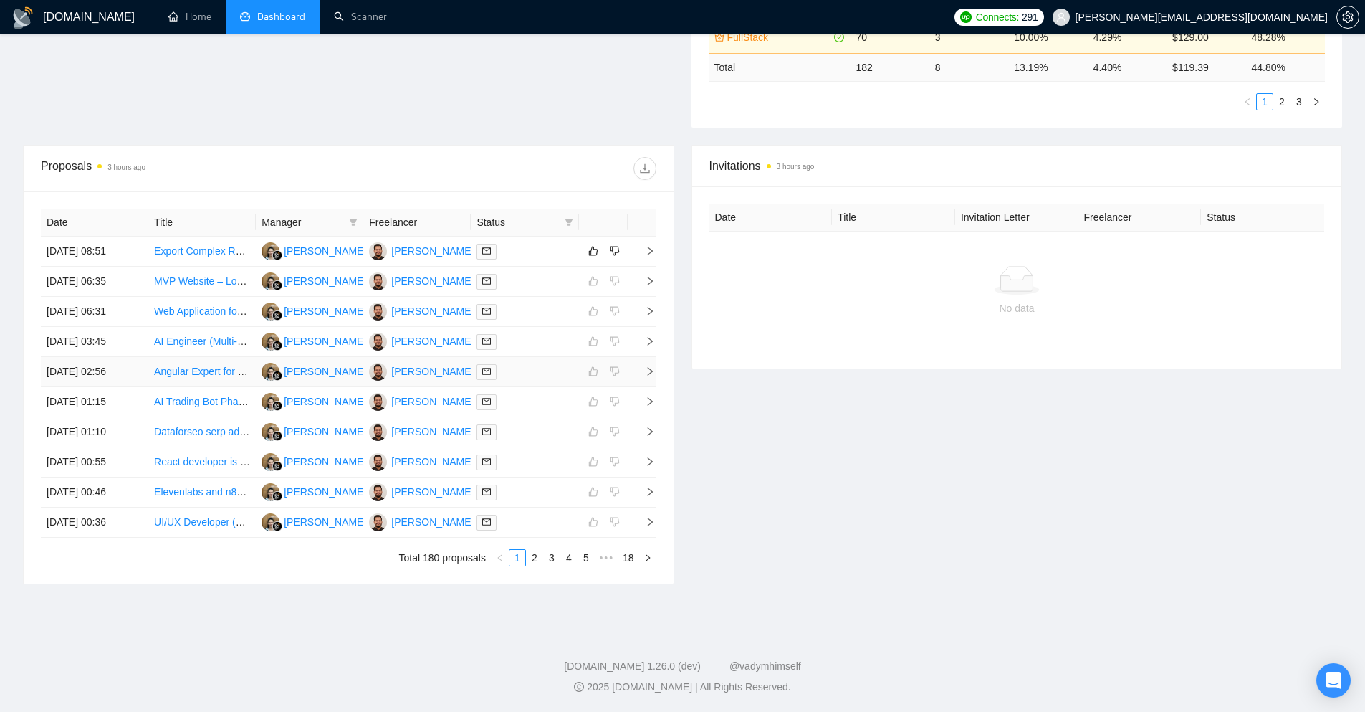
click at [646, 370] on icon "right" at bounding box center [650, 371] width 10 height 10
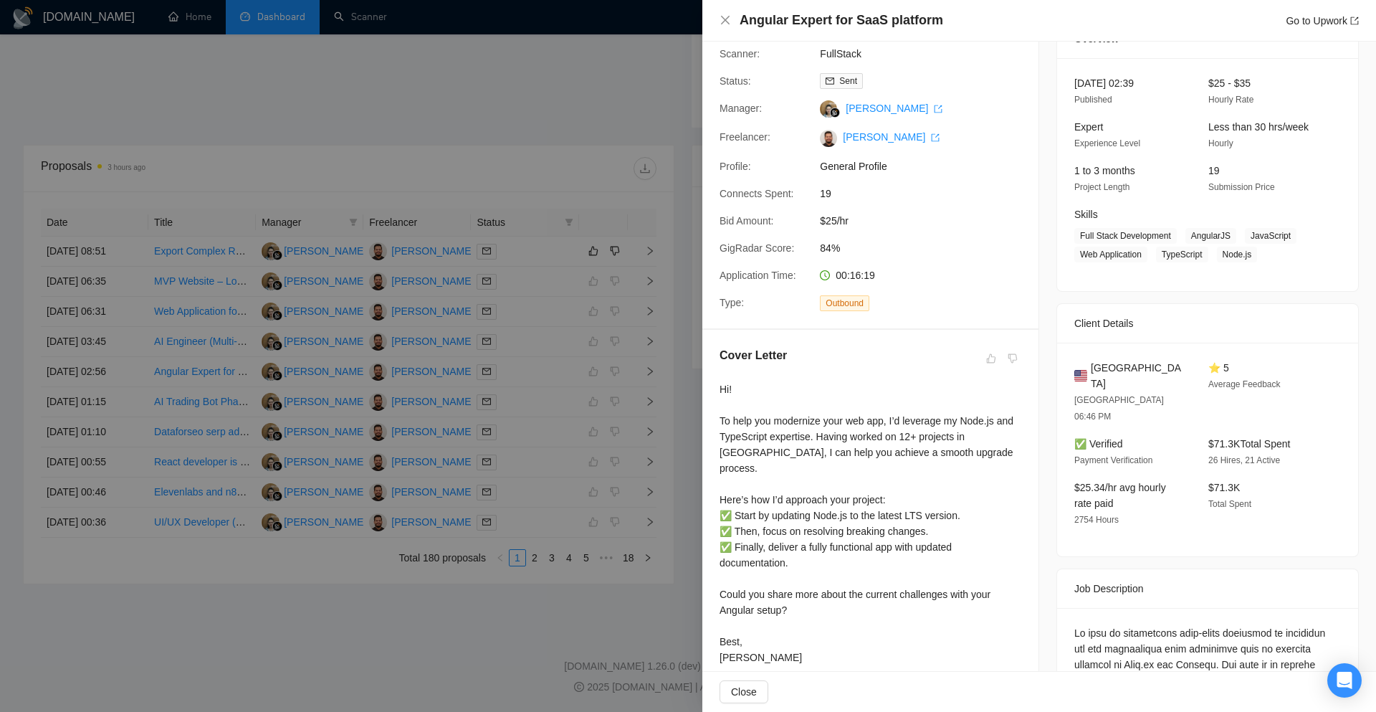
click at [672, 356] on div at bounding box center [688, 356] width 1376 height 712
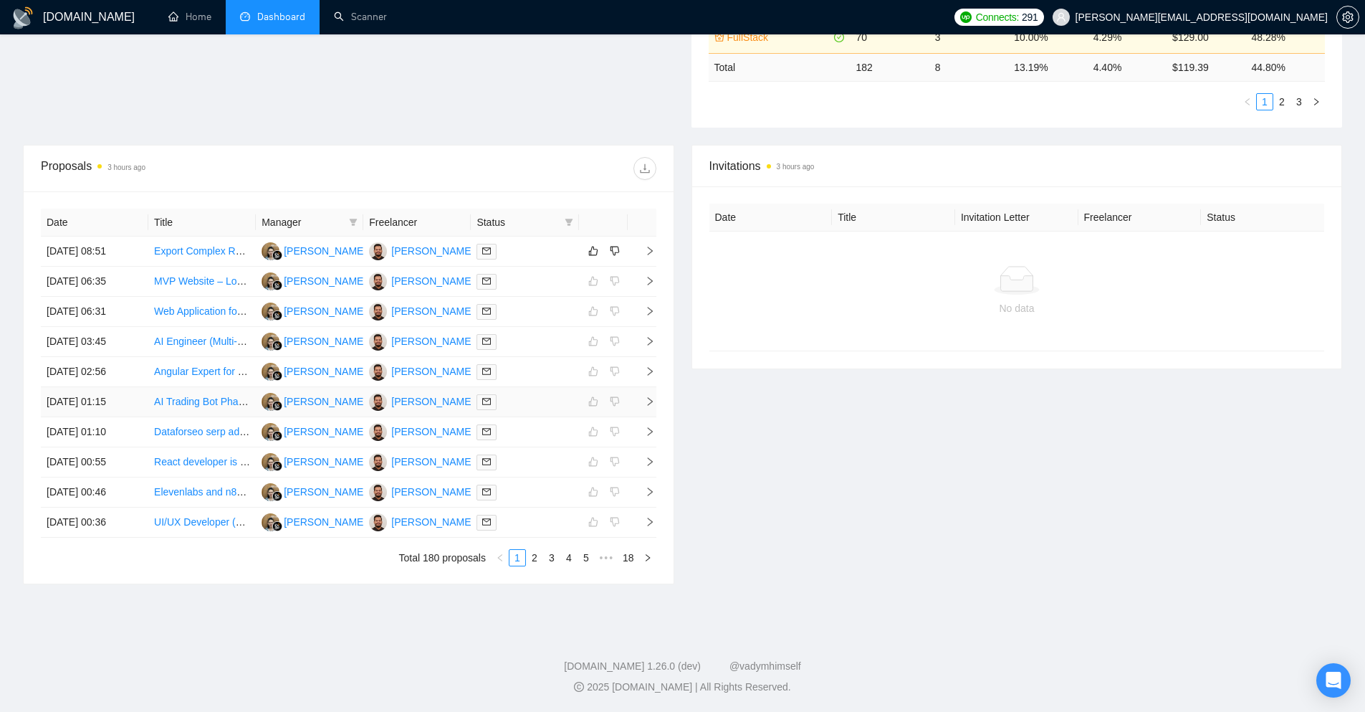
click at [653, 398] on icon "right" at bounding box center [650, 401] width 10 height 10
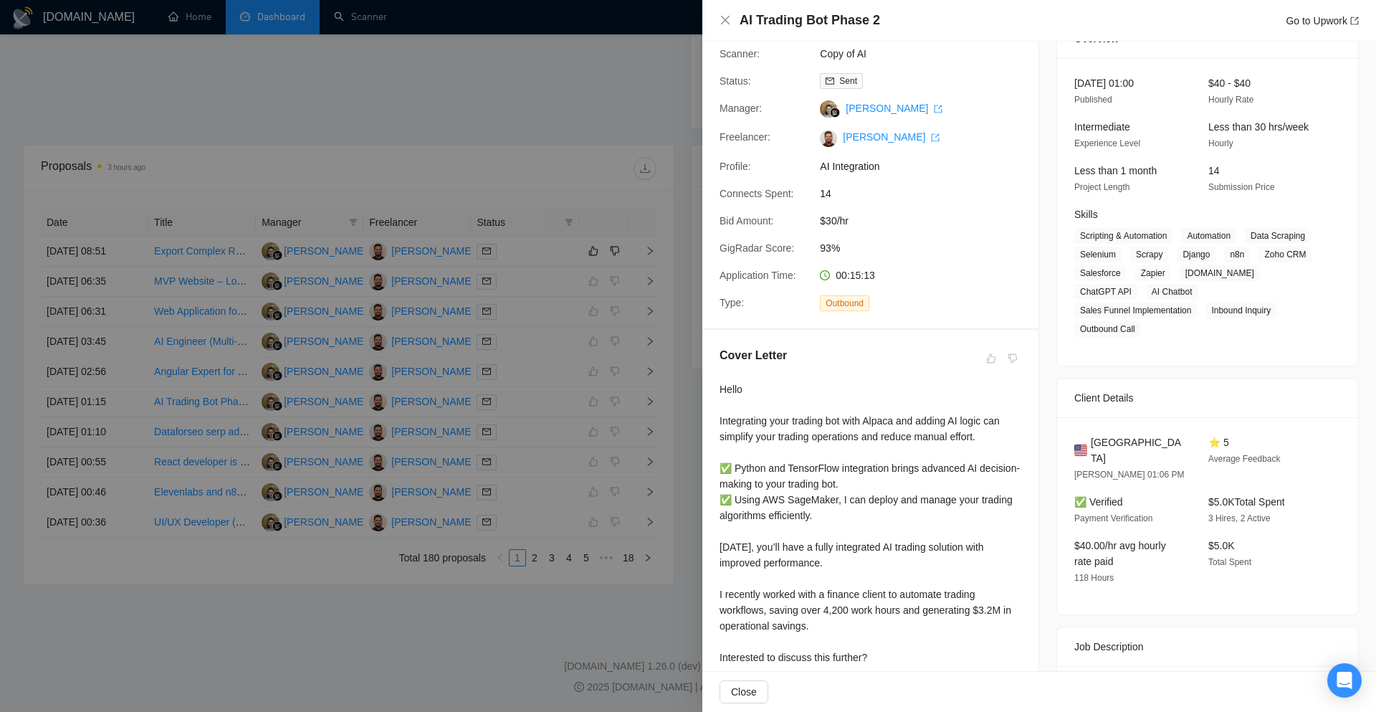
click at [669, 368] on div at bounding box center [688, 356] width 1376 height 712
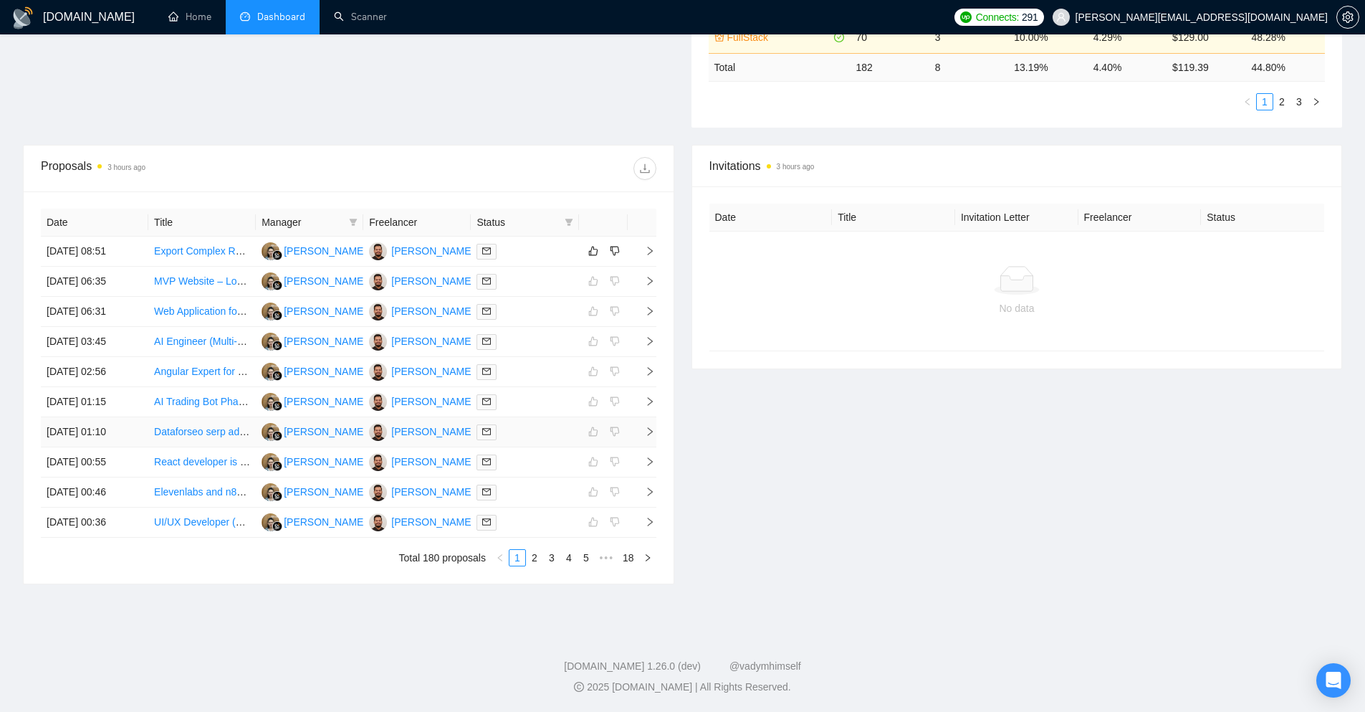
click at [643, 432] on span "right" at bounding box center [643, 431] width 21 height 10
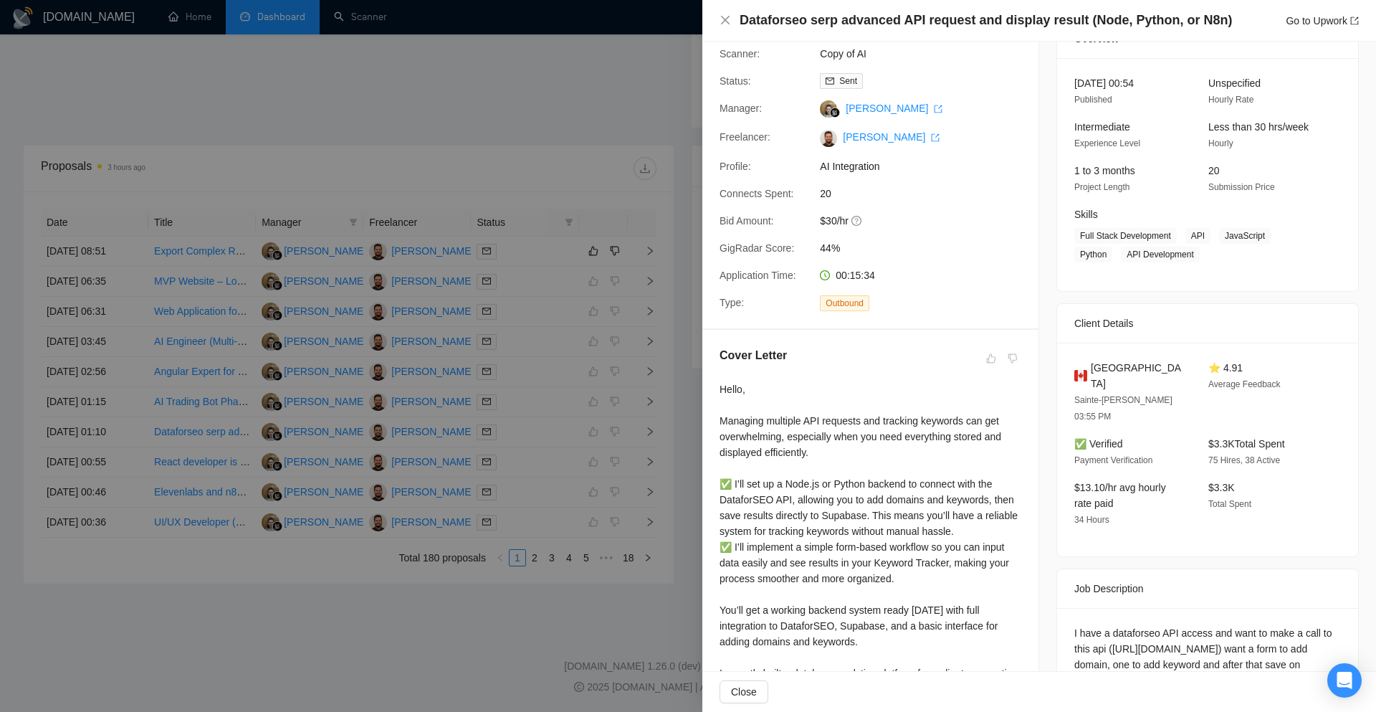
click at [683, 346] on div at bounding box center [688, 356] width 1376 height 712
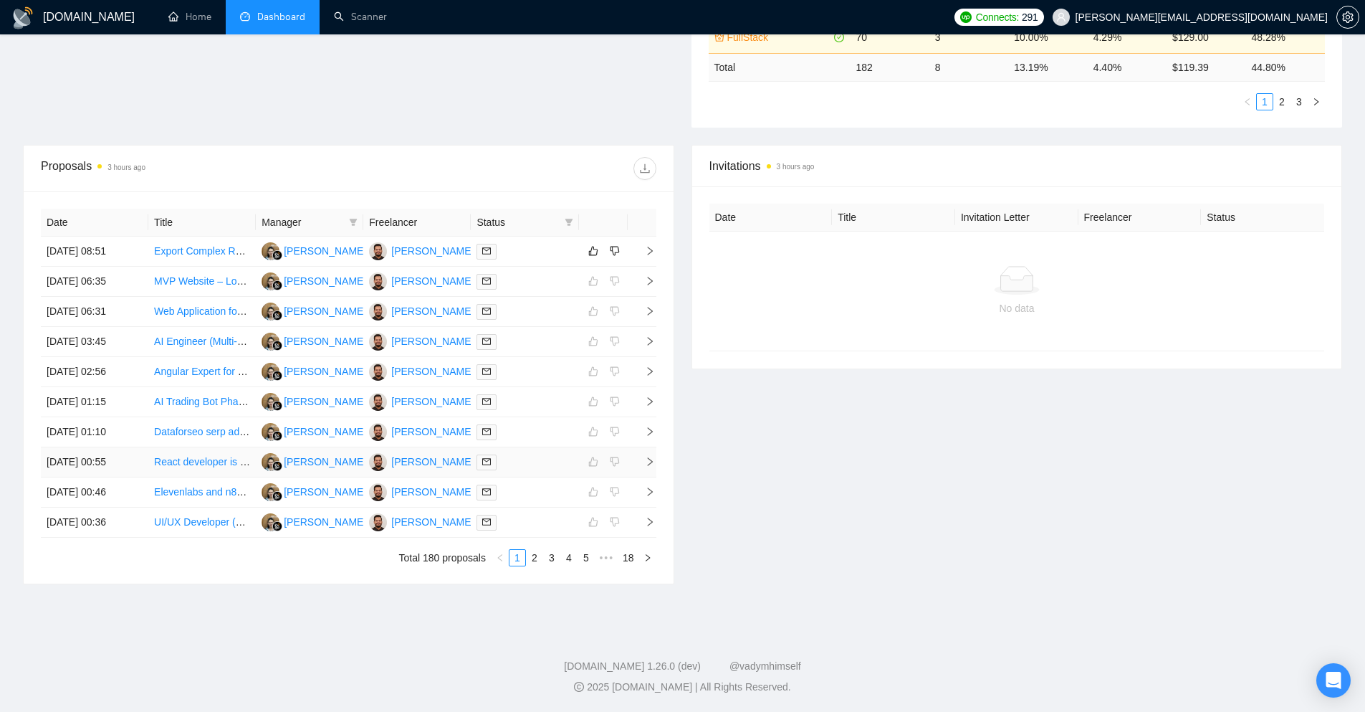
click at [649, 459] on icon "right" at bounding box center [649, 461] width 5 height 9
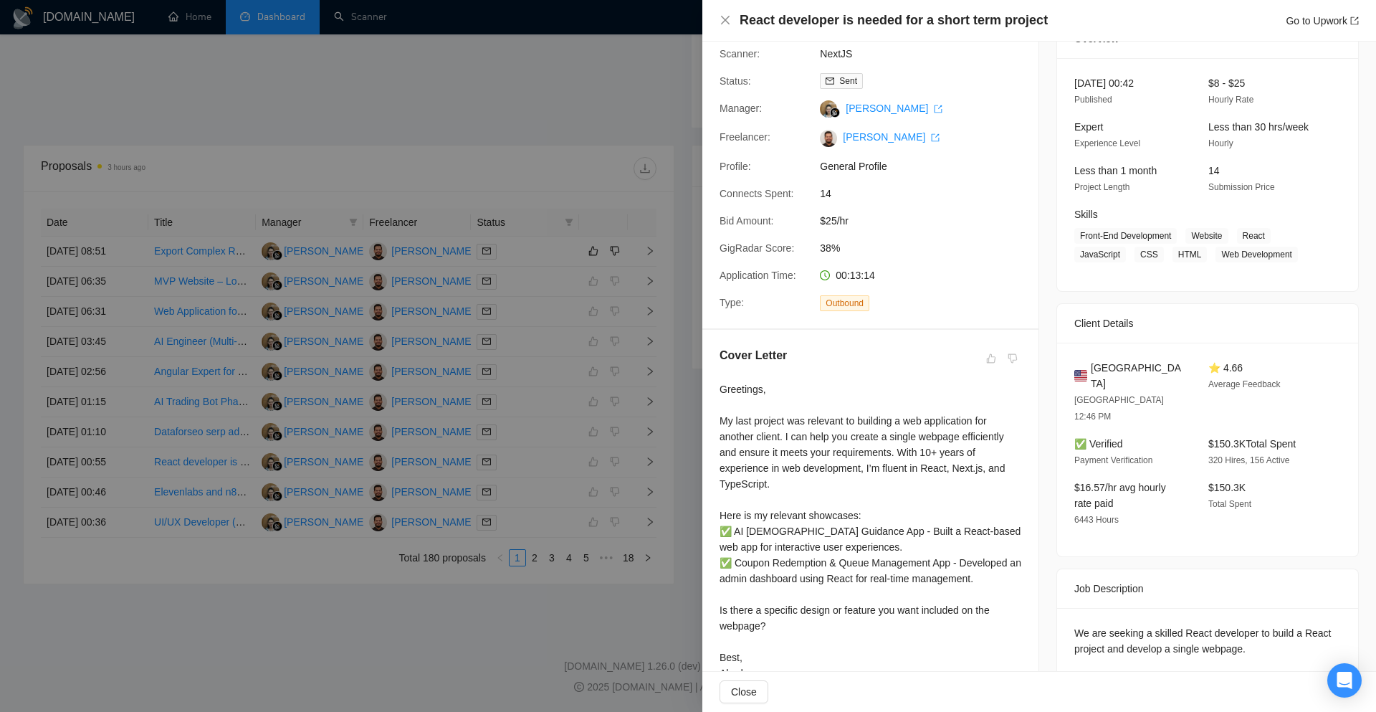
click at [665, 348] on div at bounding box center [688, 356] width 1376 height 712
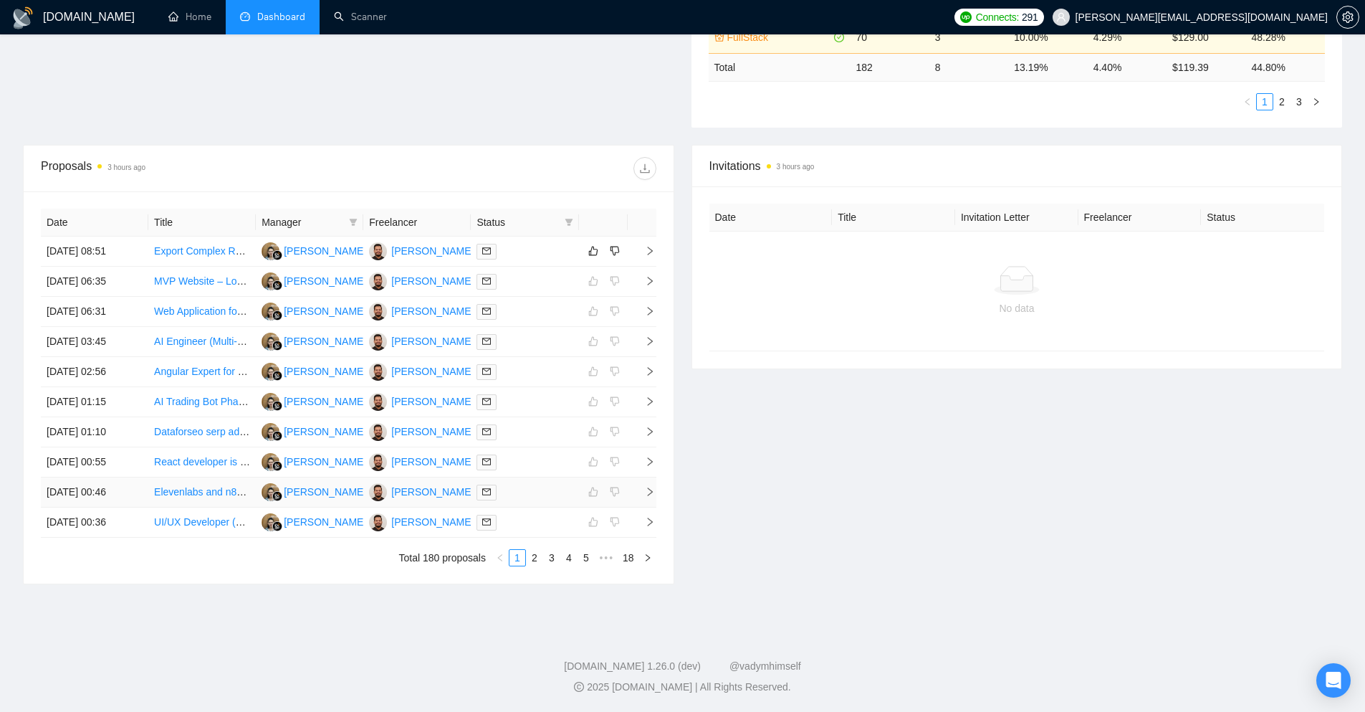
click at [651, 497] on icon "right" at bounding box center [650, 492] width 10 height 10
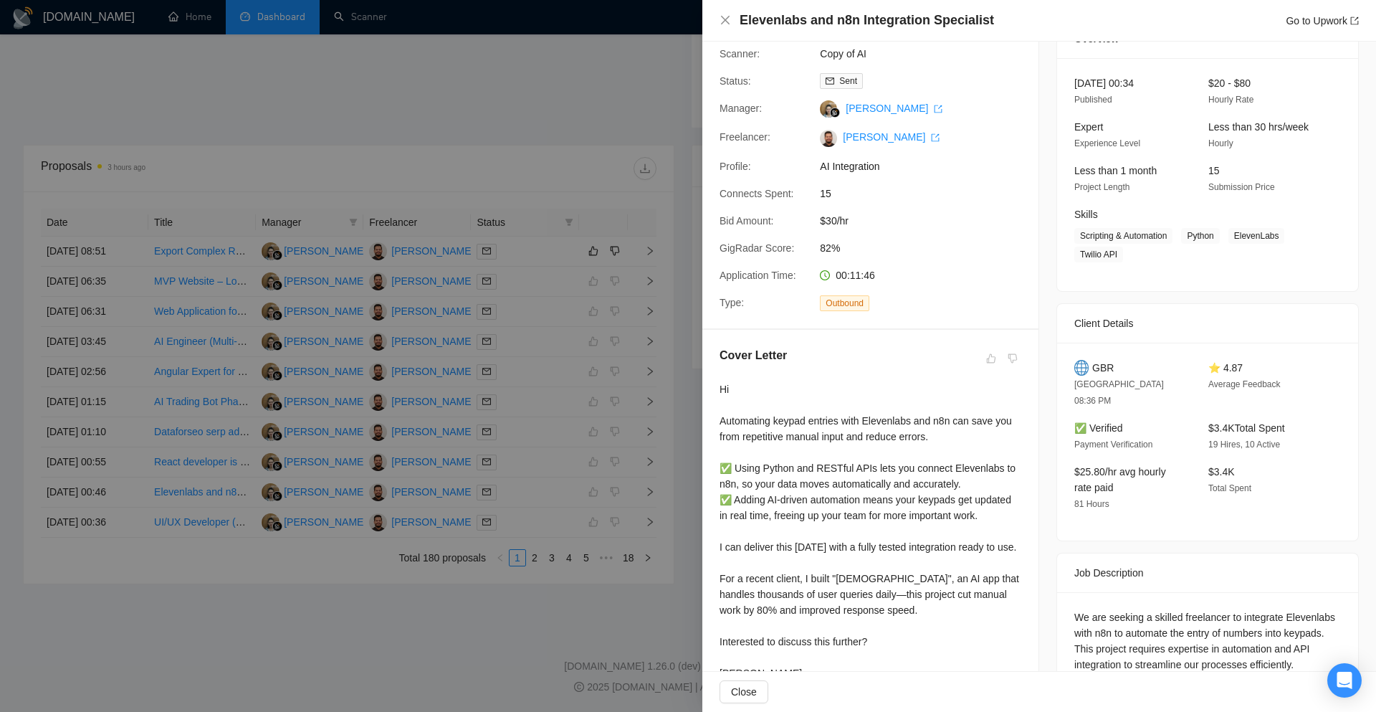
click at [679, 363] on div at bounding box center [688, 356] width 1376 height 712
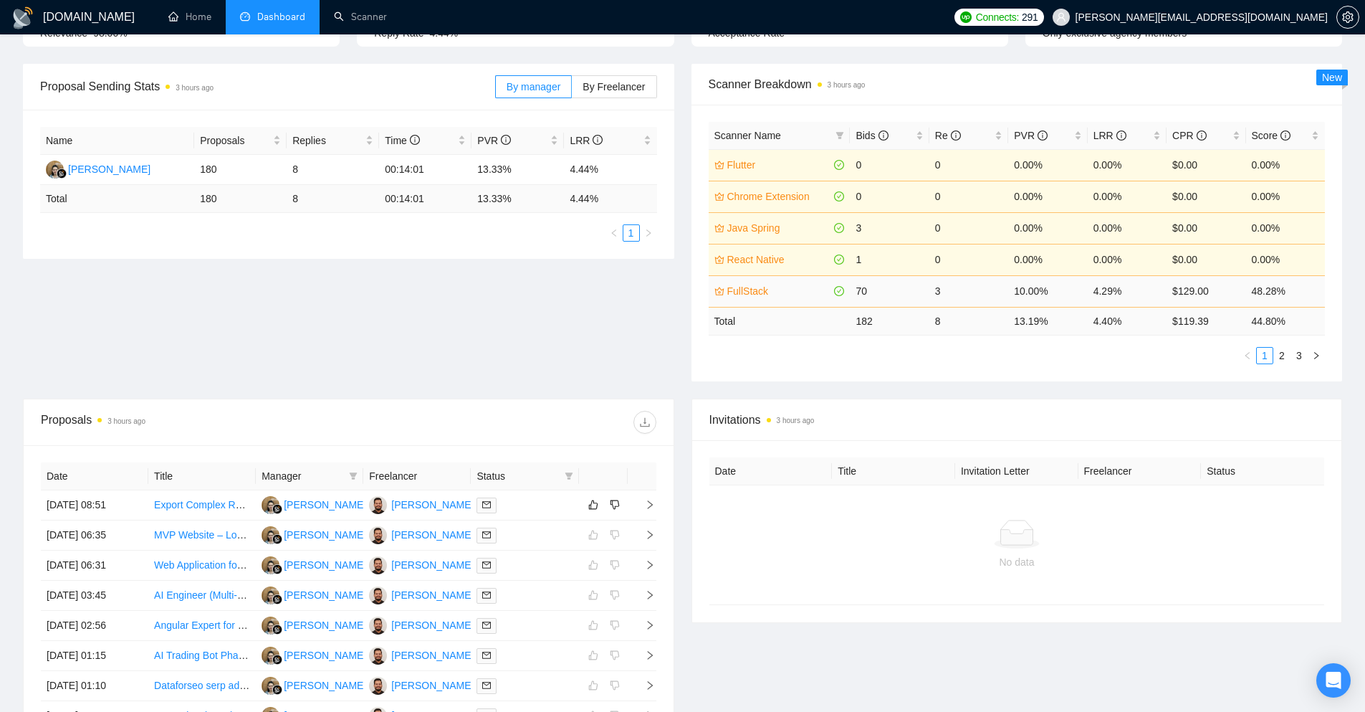
scroll to position [155, 0]
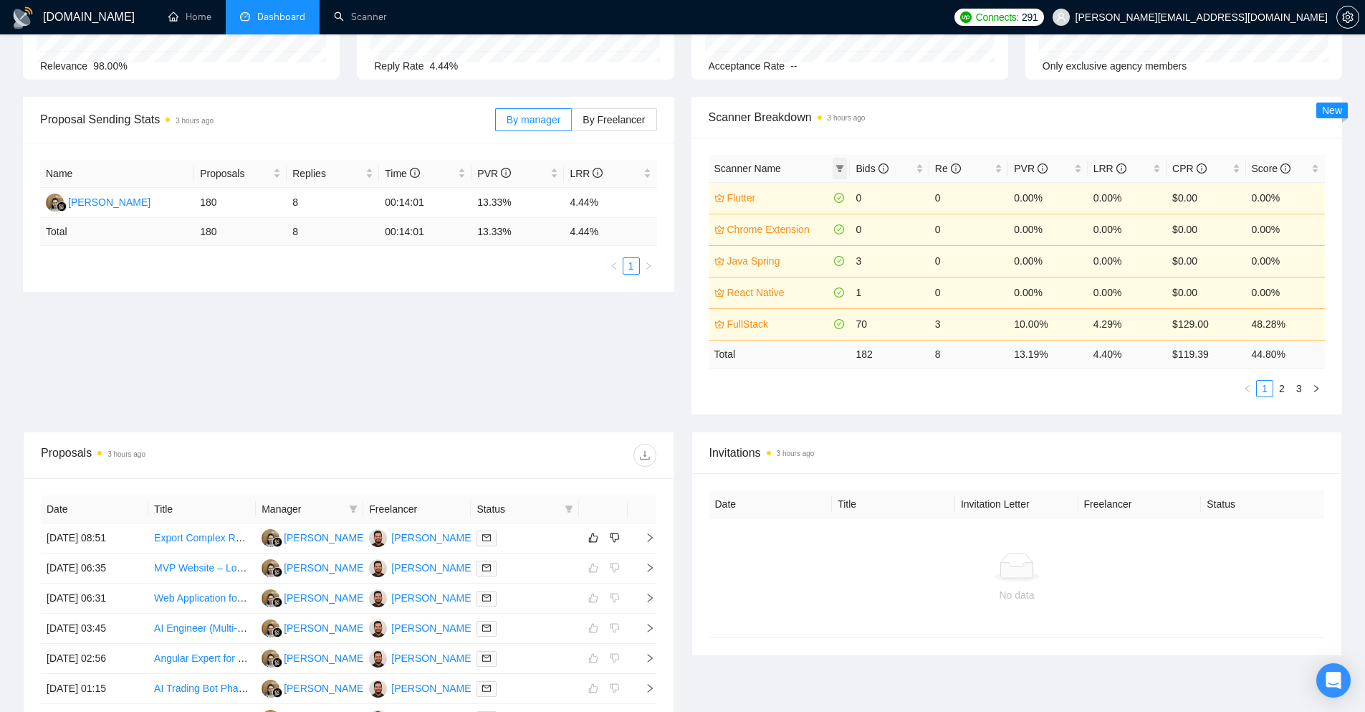
click at [838, 166] on icon "filter" at bounding box center [840, 168] width 8 height 7
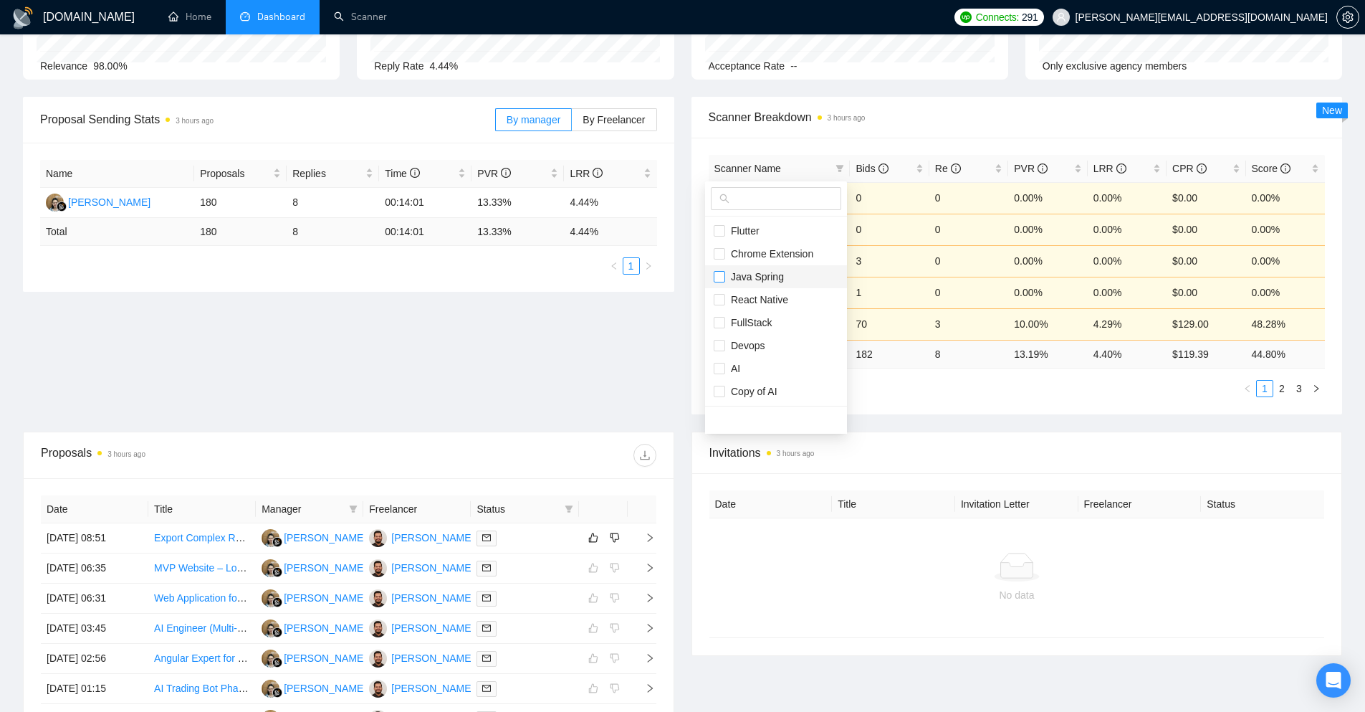
click at [720, 277] on input "checkbox" at bounding box center [719, 276] width 11 height 11
checkbox input "true"
click at [722, 325] on input "checkbox" at bounding box center [719, 322] width 11 height 11
checkbox input "true"
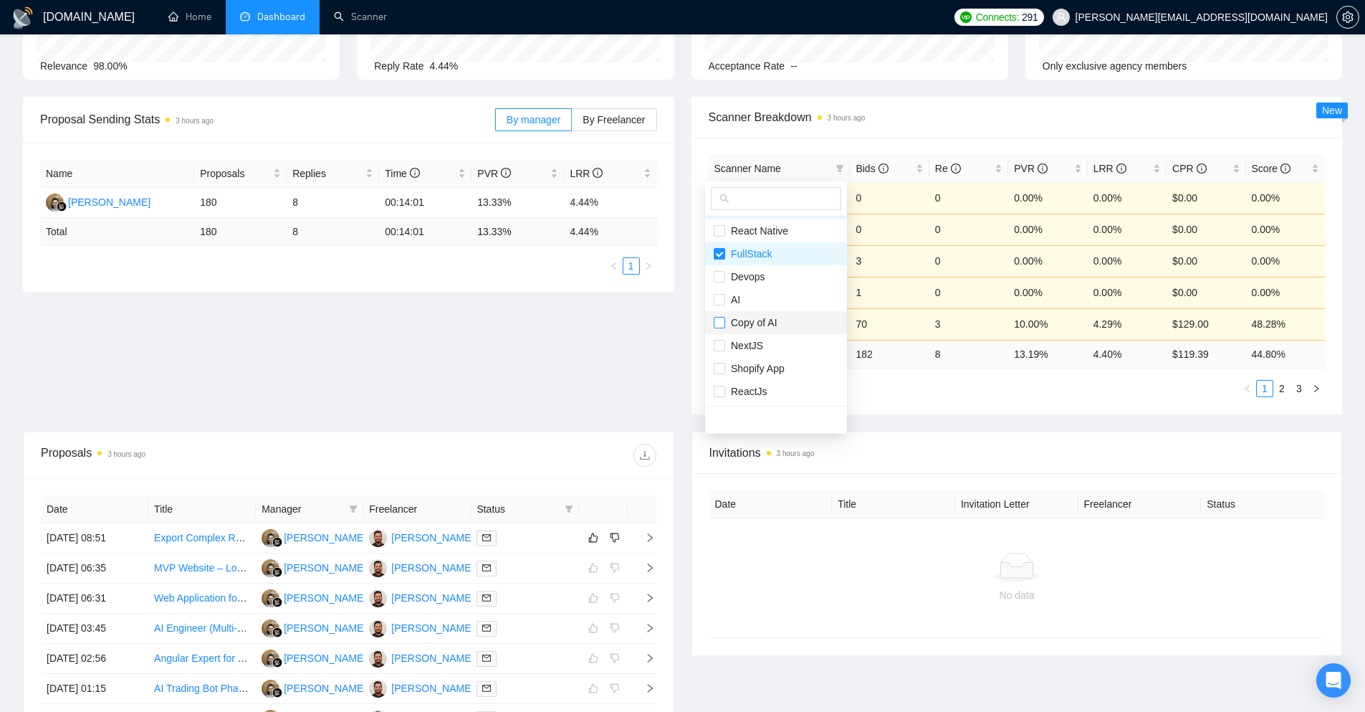
click at [722, 321] on input "checkbox" at bounding box center [719, 322] width 11 height 11
checkbox input "true"
click at [717, 342] on input "checkbox" at bounding box center [719, 345] width 11 height 11
checkbox input "true"
drag, startPoint x: 719, startPoint y: 388, endPoint x: 698, endPoint y: 373, distance: 26.2
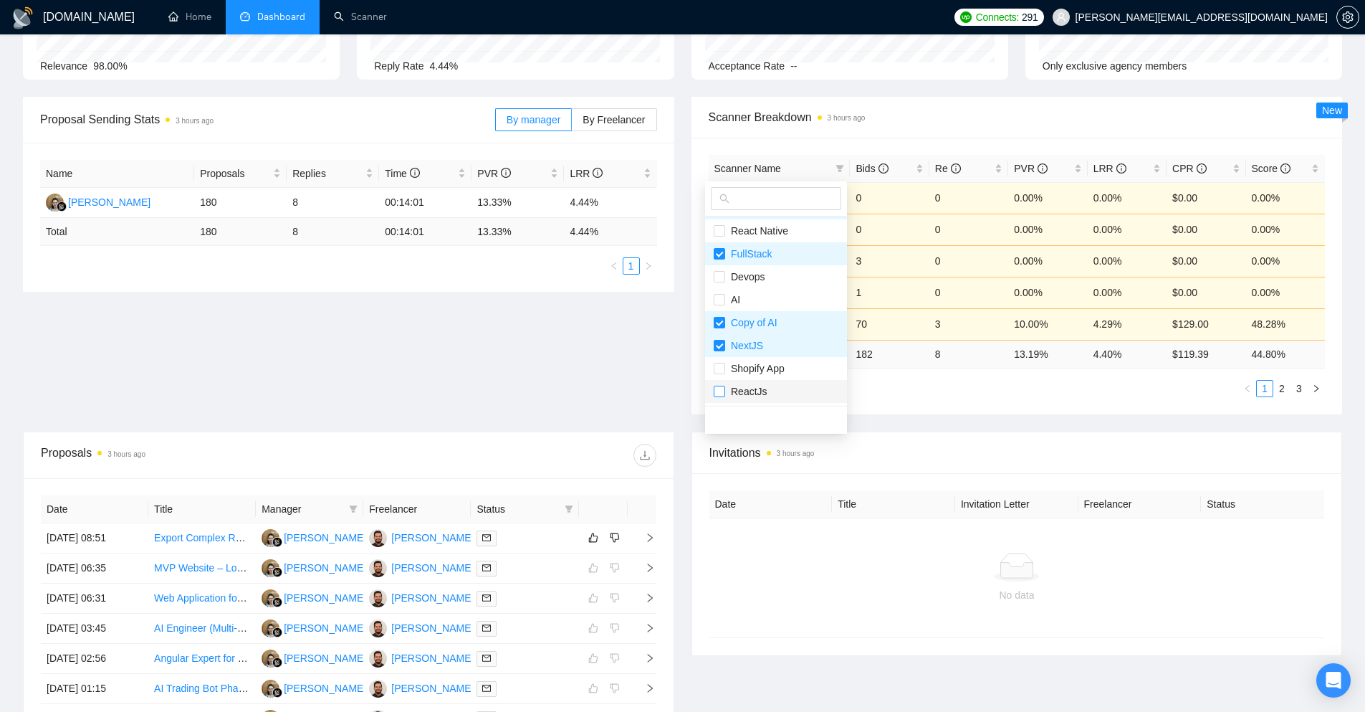
click at [719, 389] on input "checkbox" at bounding box center [719, 391] width 11 height 11
checkbox input "true"
click at [649, 352] on div "Proposal Sending Stats 3 hours ago By manager By Freelancer Name Proposals Repl…" at bounding box center [682, 264] width 1336 height 335
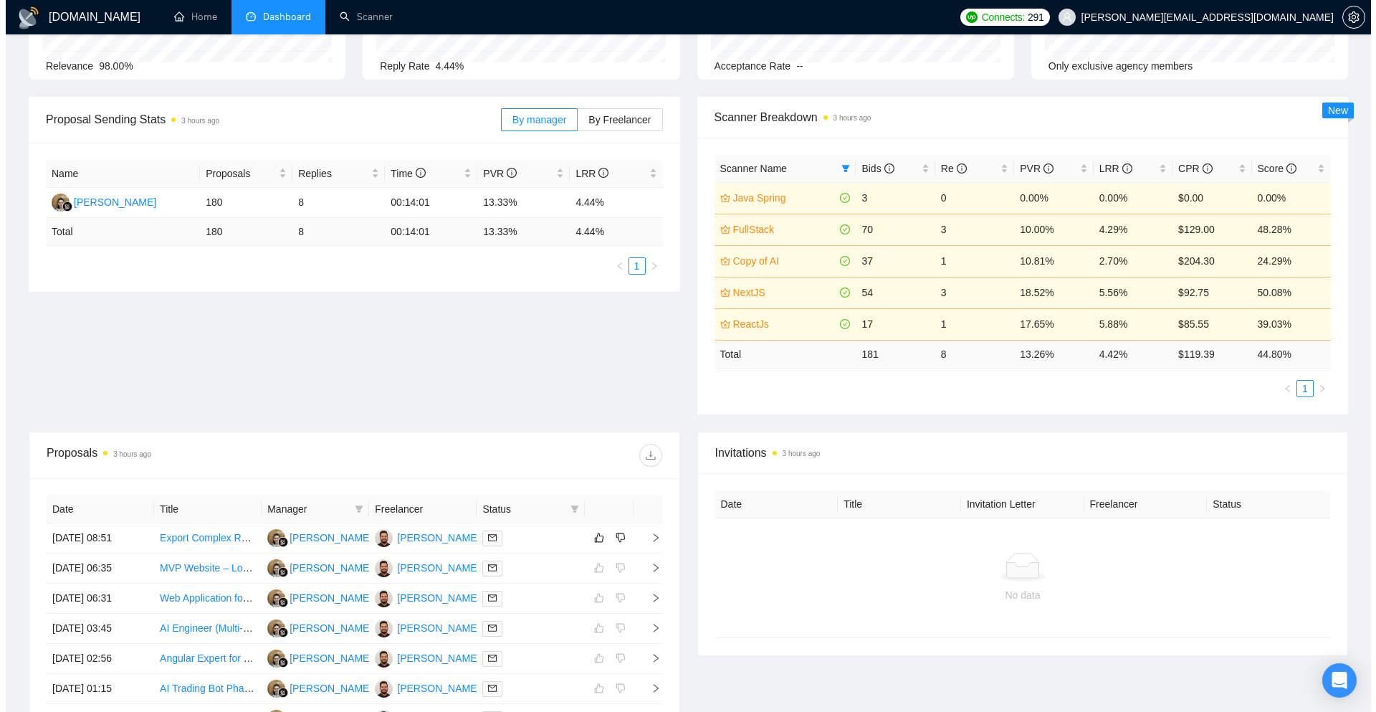
scroll to position [227, 0]
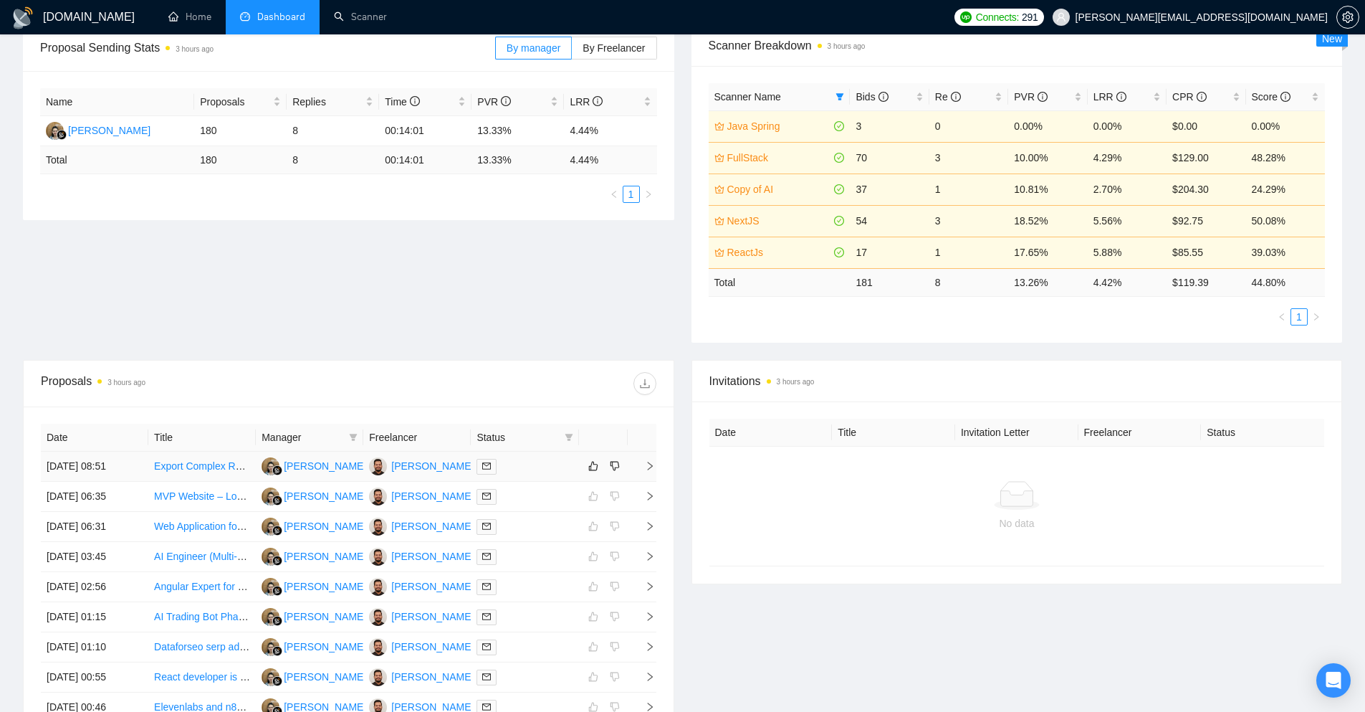
click at [649, 464] on icon "right" at bounding box center [649, 465] width 5 height 9
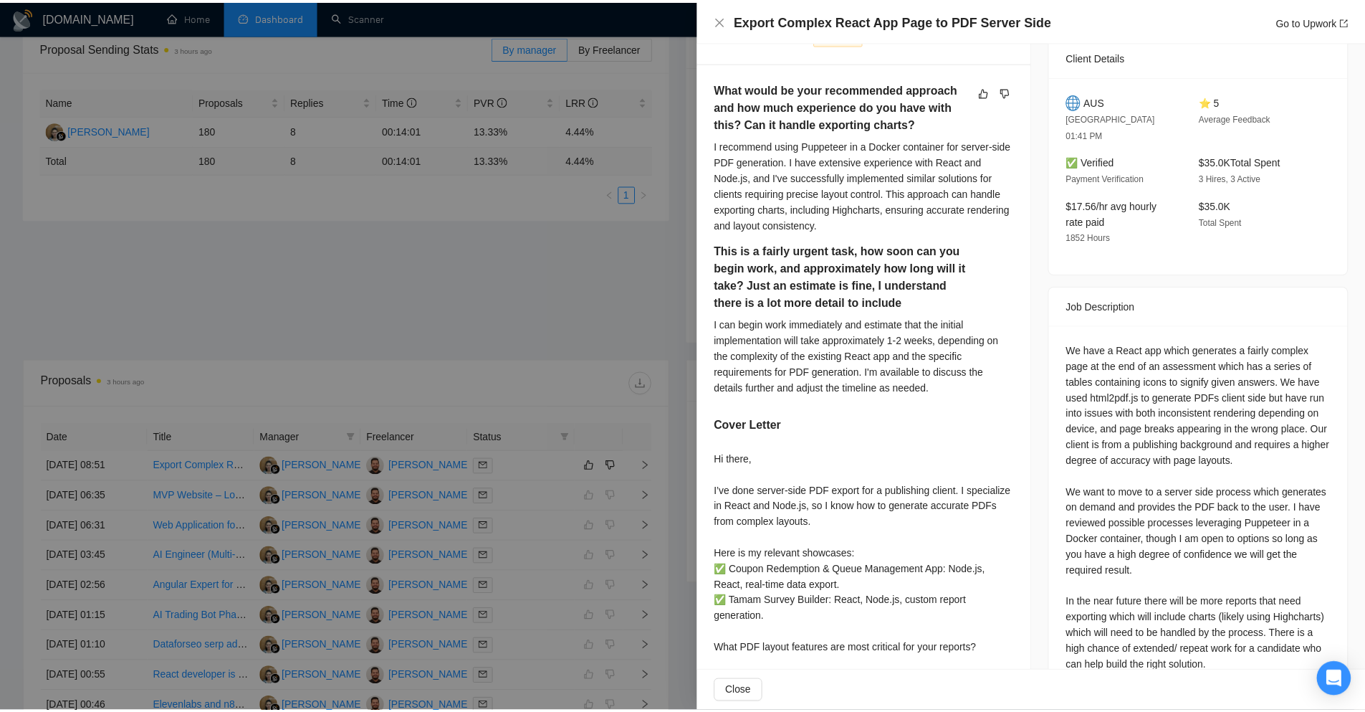
scroll to position [364, 0]
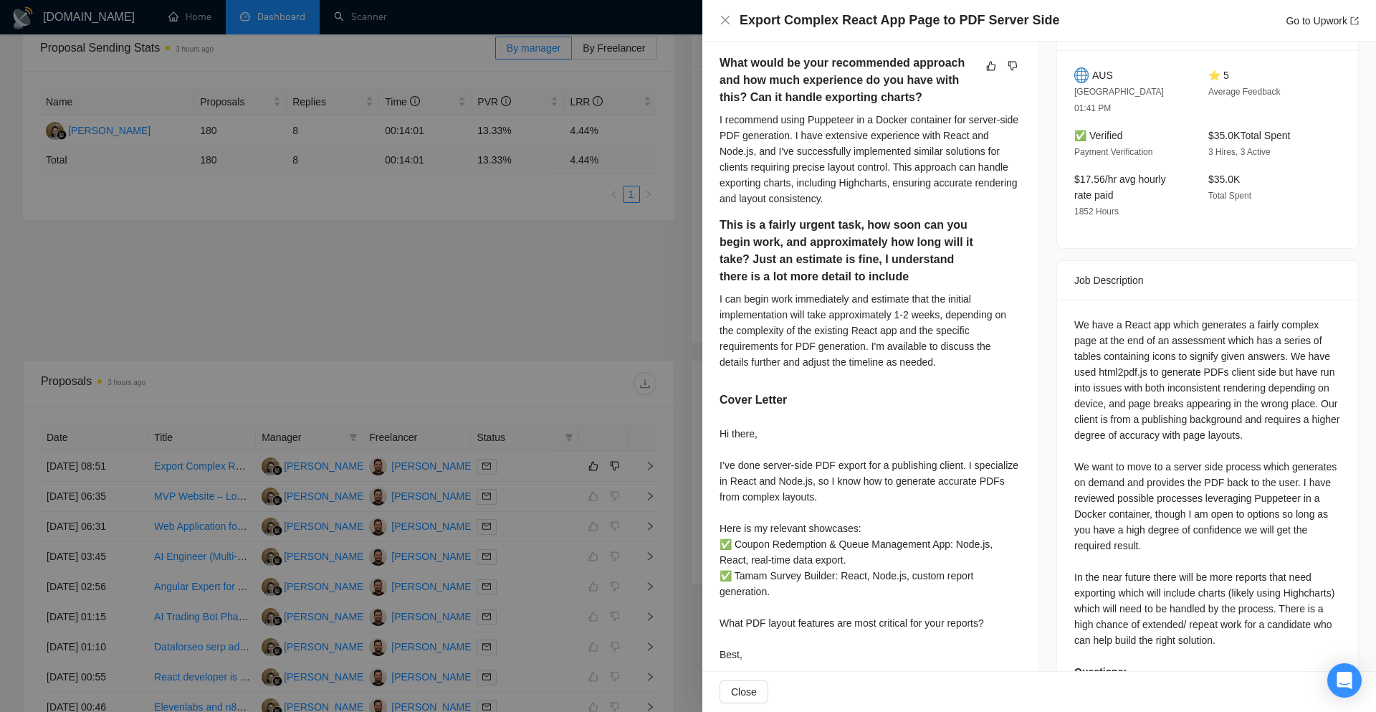
click at [690, 292] on div at bounding box center [688, 356] width 1376 height 712
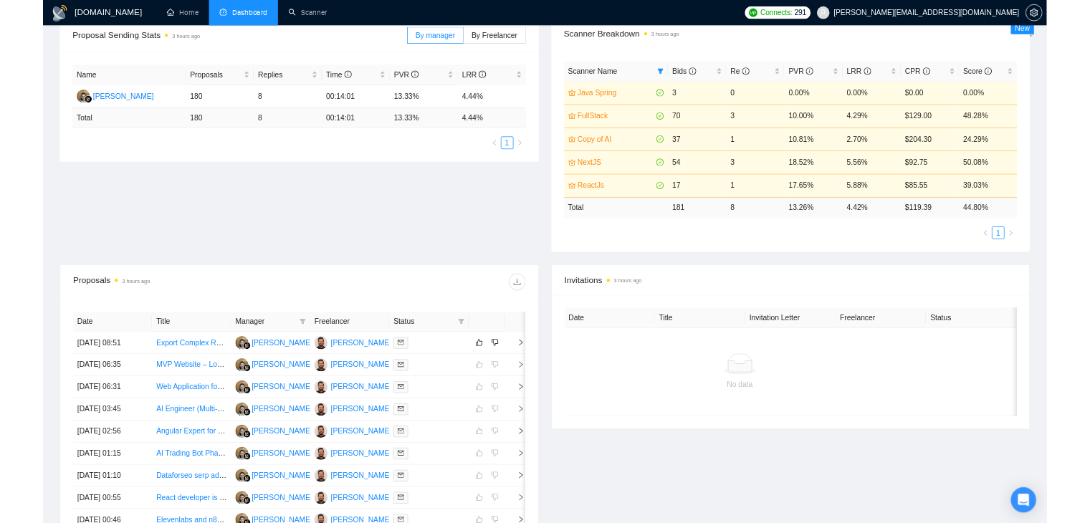
scroll to position [226, 0]
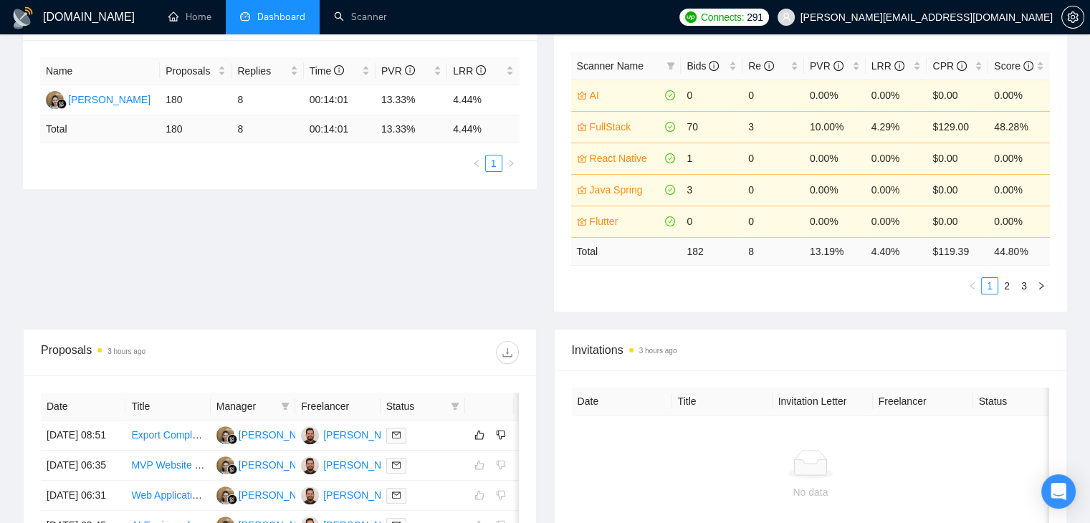
scroll to position [251, 0]
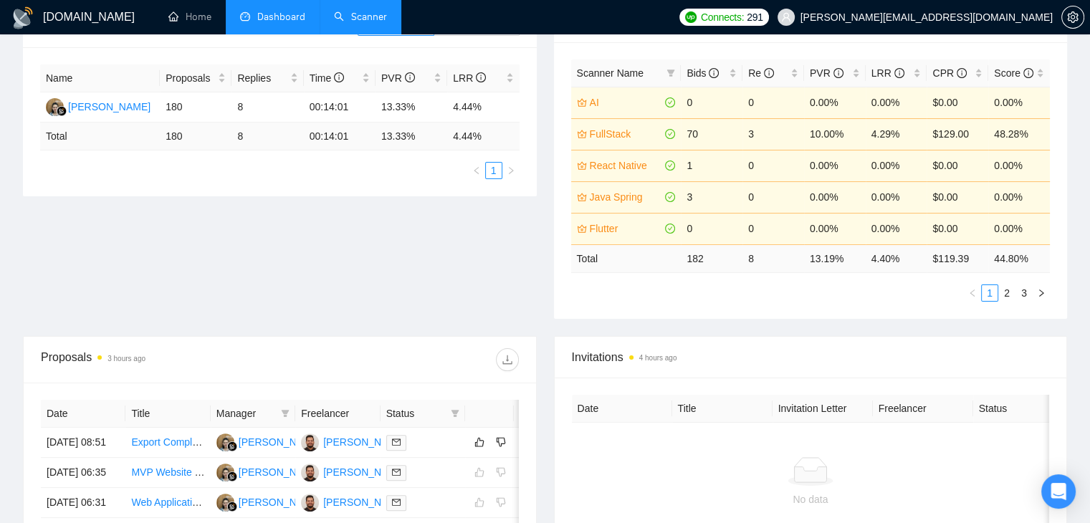
click at [338, 17] on link "Scanner" at bounding box center [360, 17] width 53 height 12
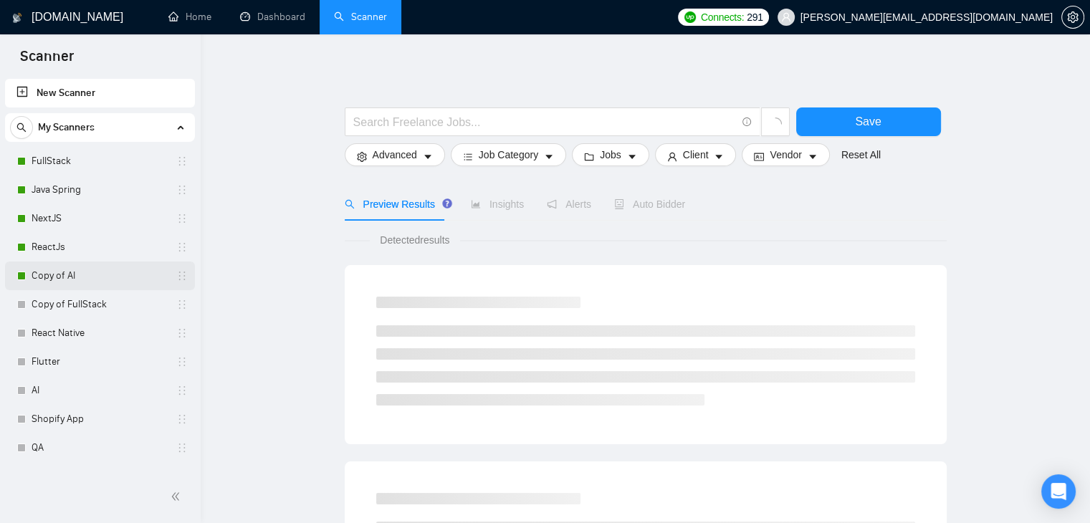
click at [85, 264] on link "Copy of AI" at bounding box center [100, 276] width 136 height 29
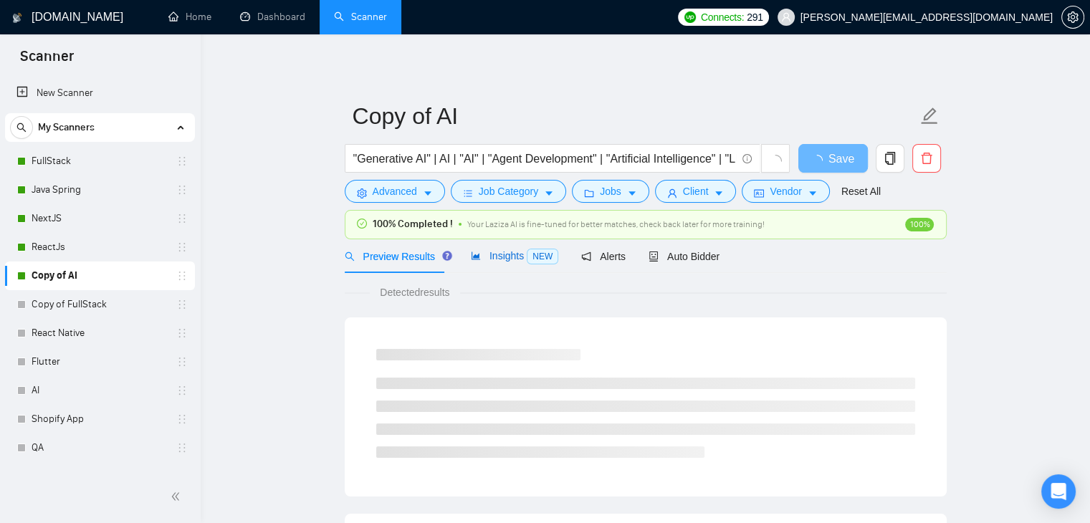
click at [490, 256] on span "Insights NEW" at bounding box center [514, 255] width 87 height 11
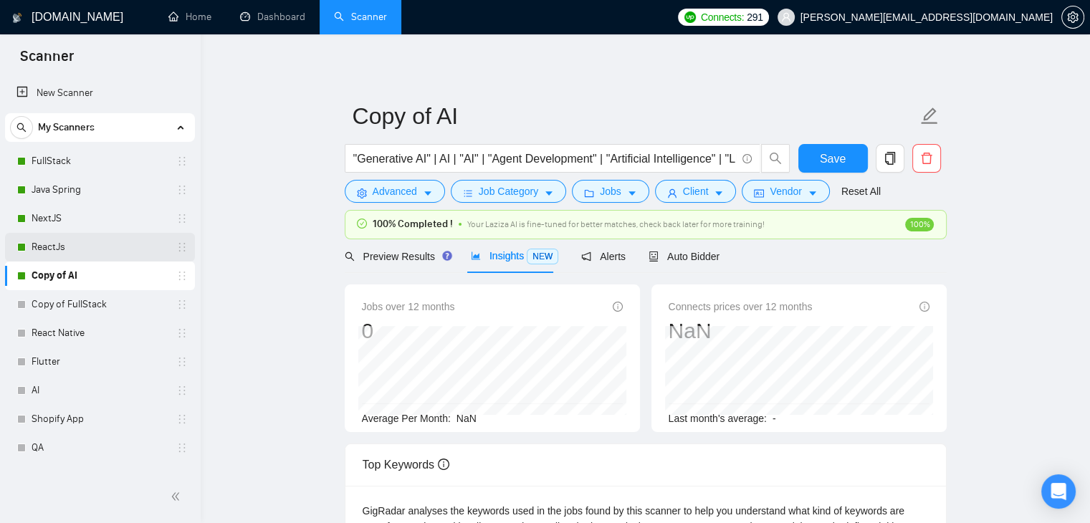
click at [106, 259] on link "ReactJs" at bounding box center [100, 247] width 136 height 29
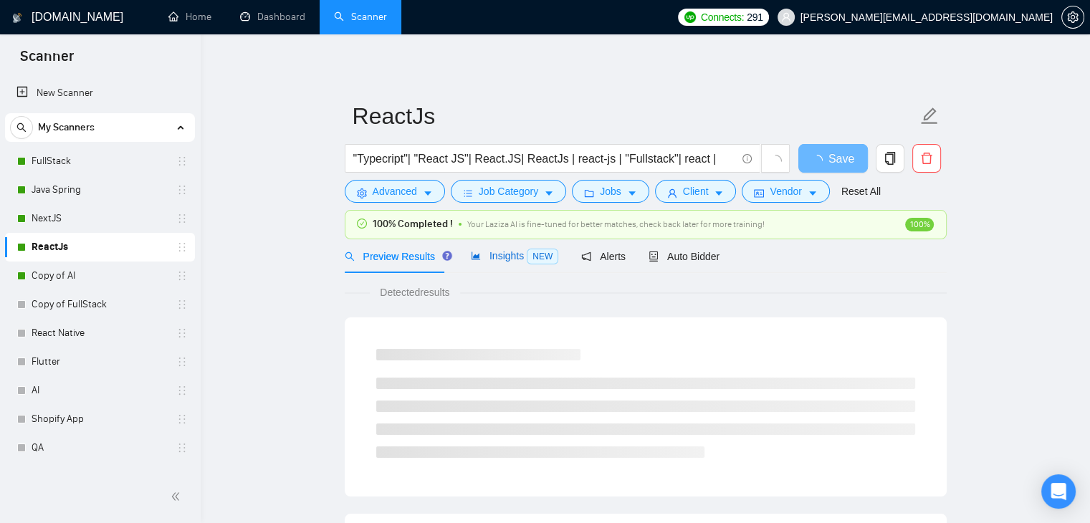
click at [499, 264] on div "Insights NEW" at bounding box center [514, 256] width 87 height 16
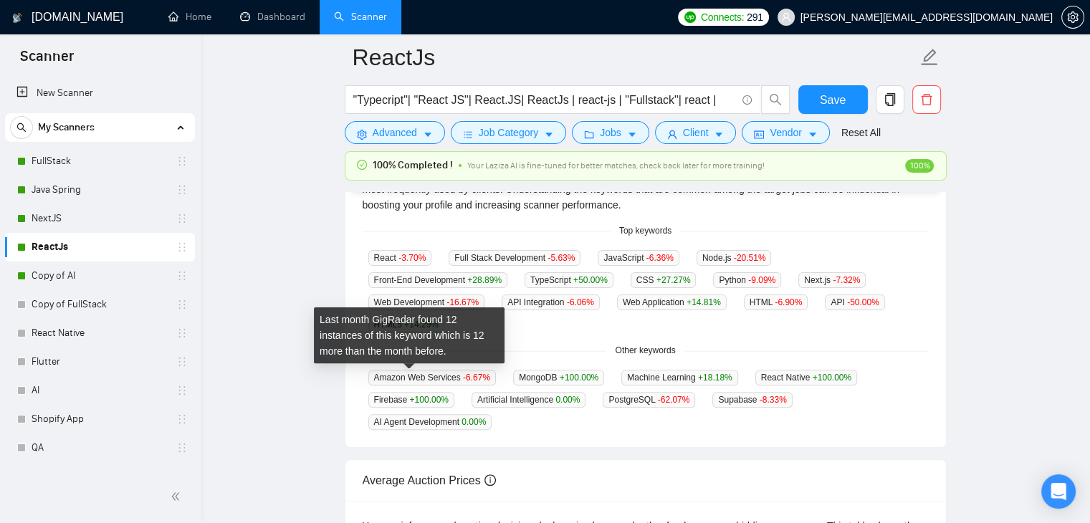
scroll to position [346, 0]
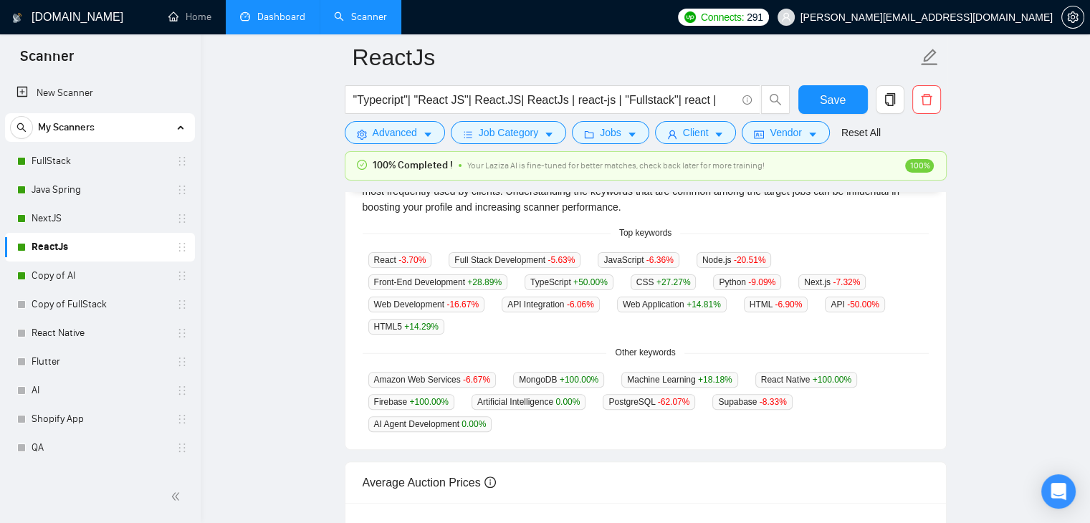
click at [274, 23] on link "Dashboard" at bounding box center [272, 17] width 65 height 12
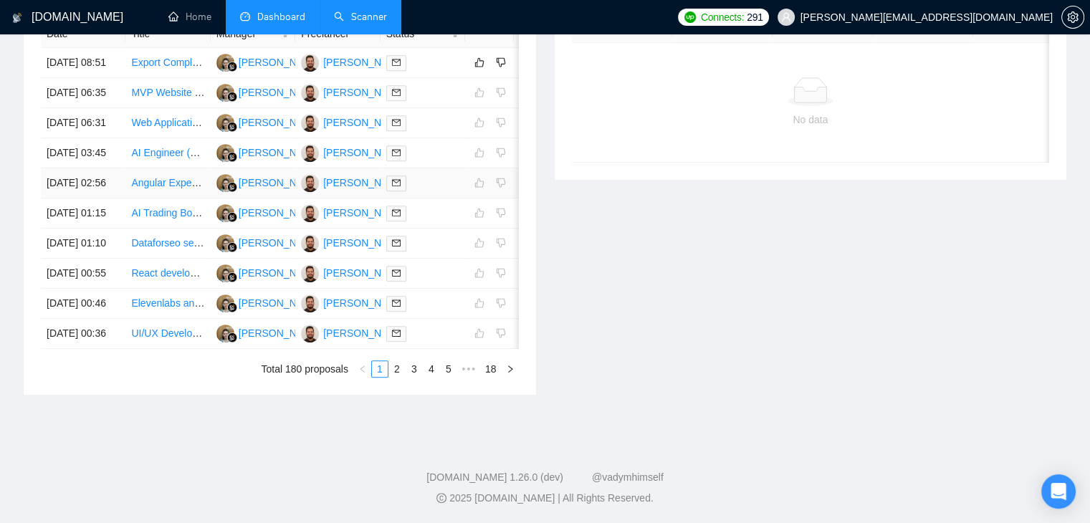
scroll to position [710, 0]
click at [393, 377] on link "2" at bounding box center [397, 369] width 16 height 16
click at [380, 377] on link "1" at bounding box center [380, 369] width 16 height 16
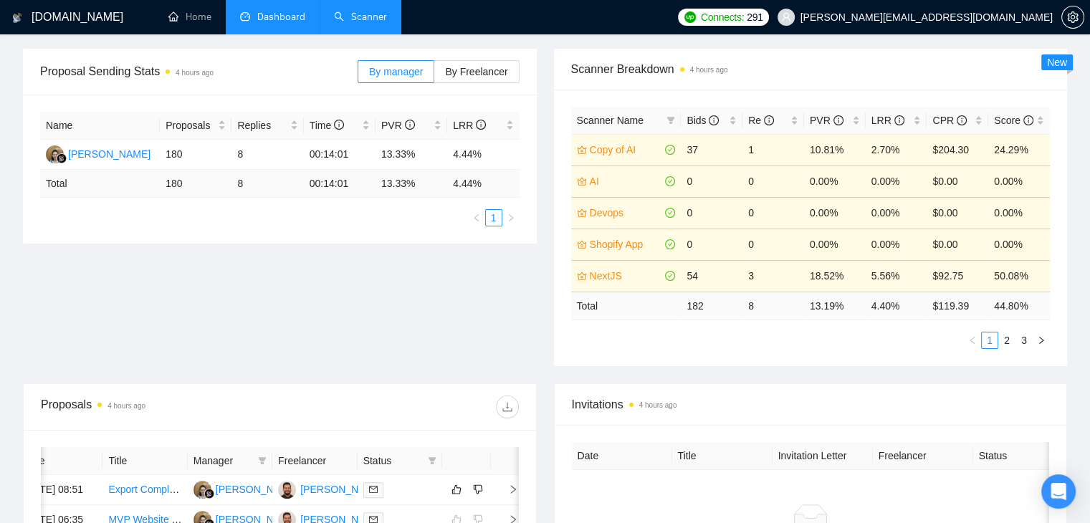
scroll to position [173, 0]
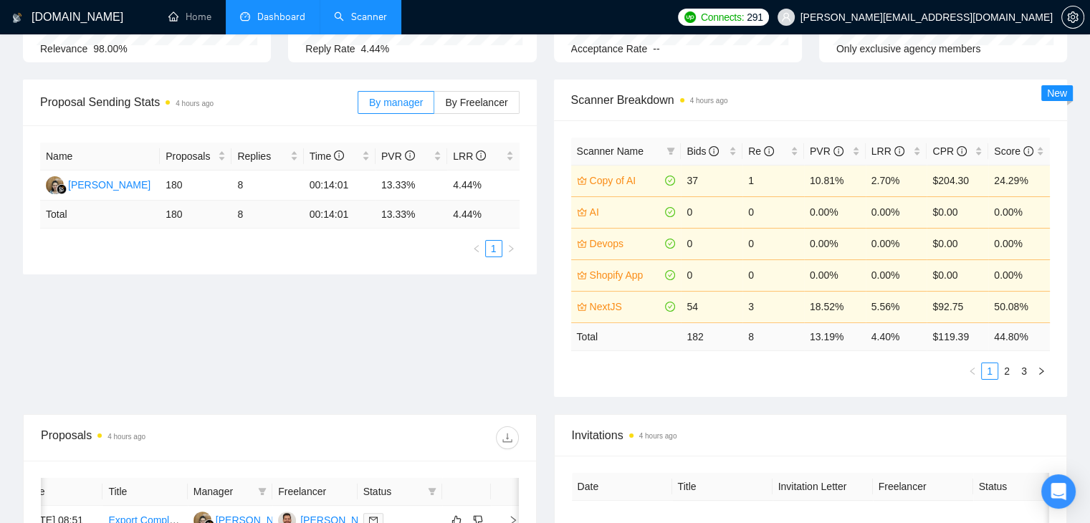
click at [365, 15] on link "Scanner" at bounding box center [360, 17] width 53 height 12
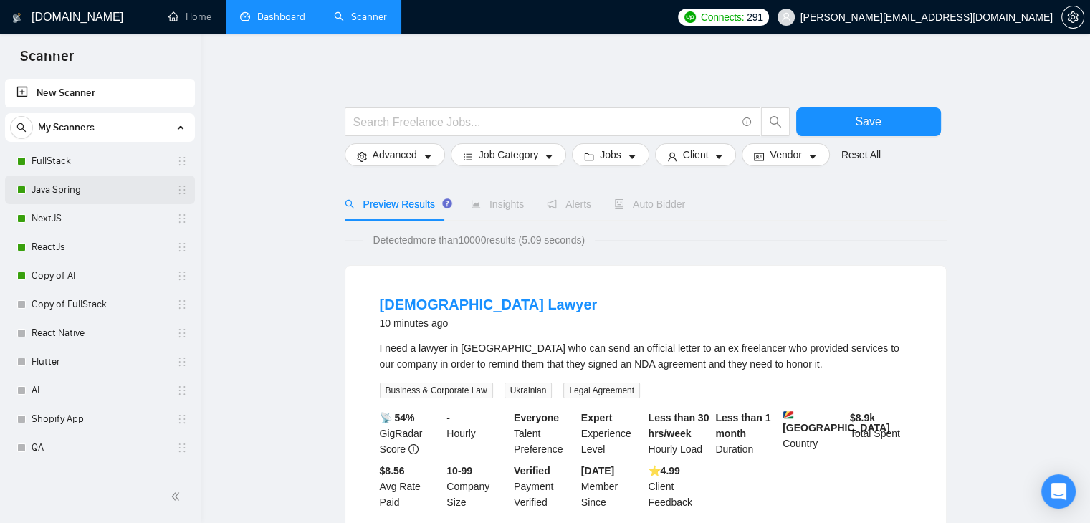
click at [72, 192] on link "Java Spring" at bounding box center [100, 190] width 136 height 29
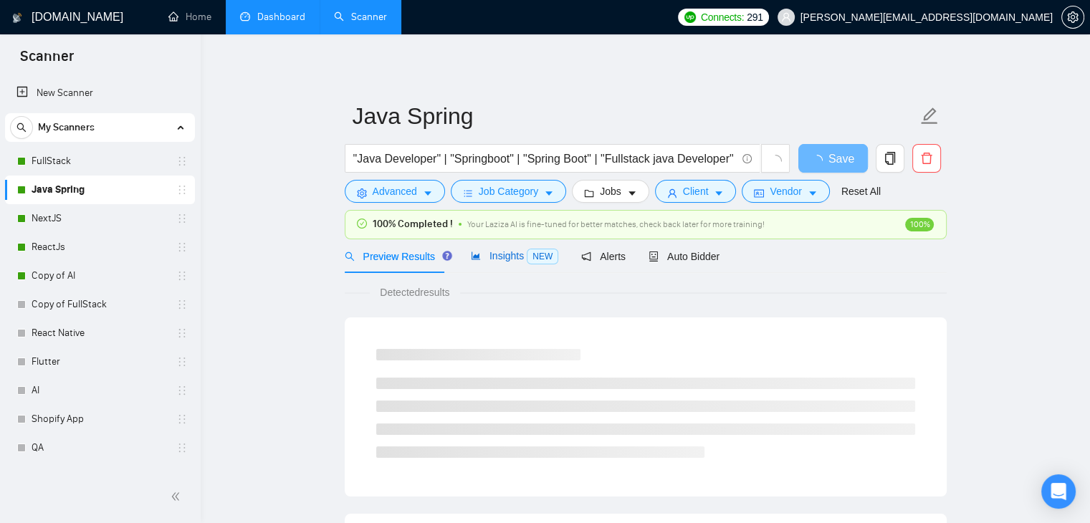
click at [496, 264] on div "Insights NEW" at bounding box center [514, 256] width 87 height 16
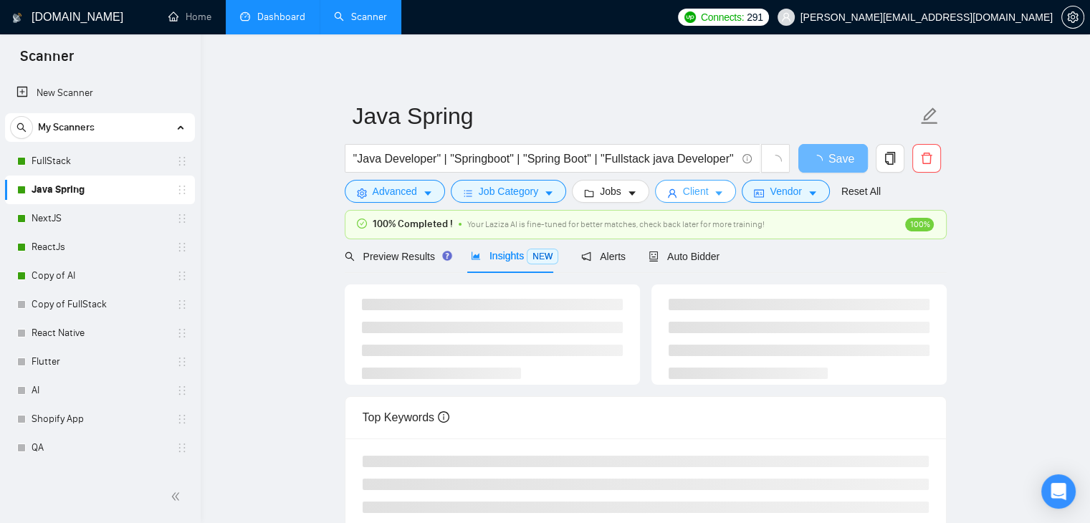
click at [714, 195] on icon "caret-down" at bounding box center [719, 193] width 10 height 10
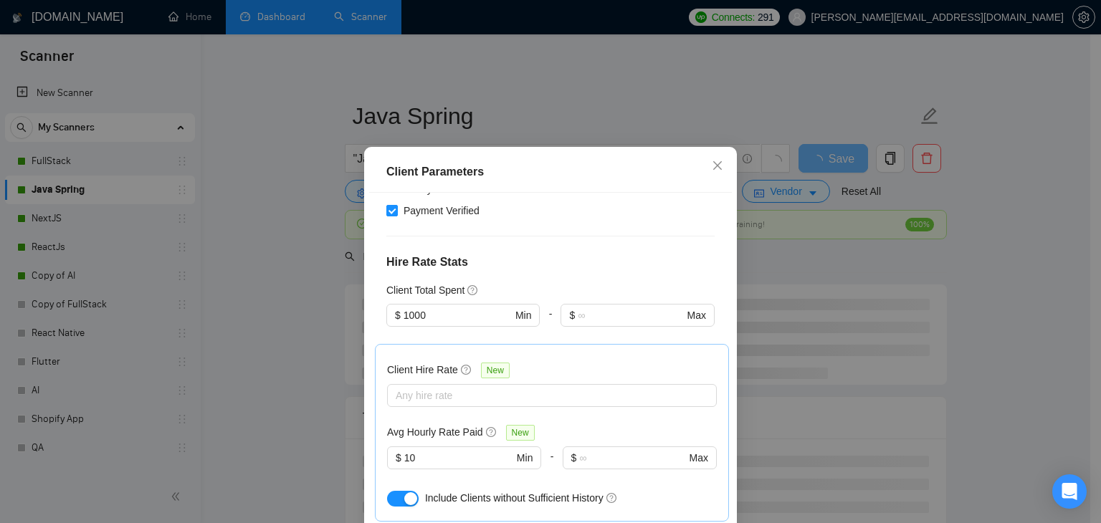
scroll to position [332, 0]
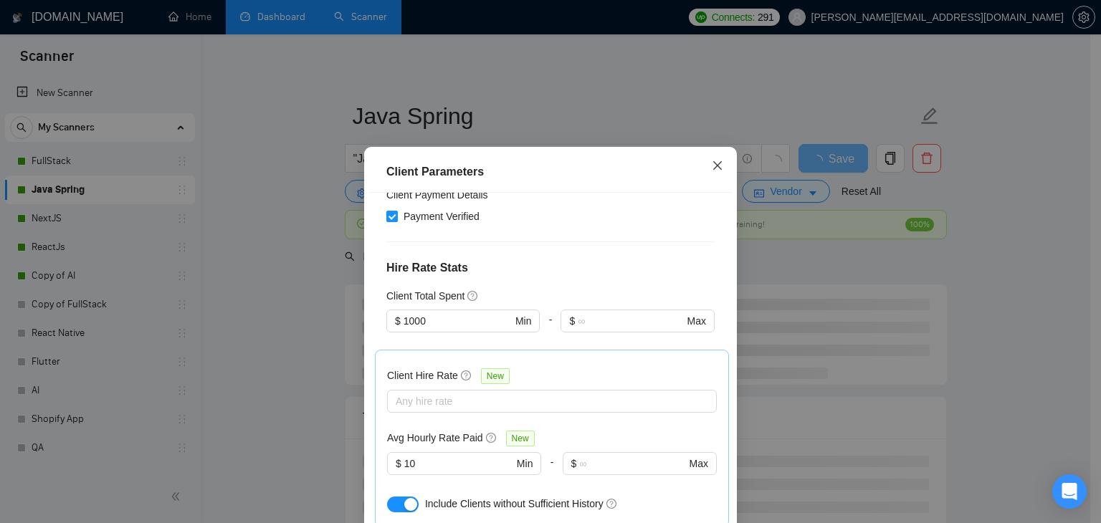
click at [712, 166] on icon "close" at bounding box center [717, 165] width 11 height 11
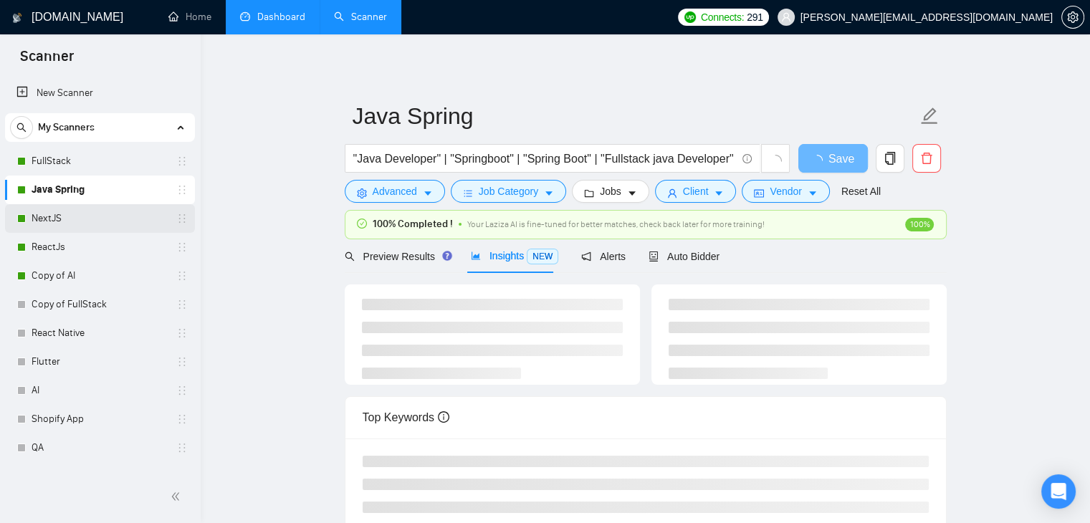
click at [72, 210] on link "NextJS" at bounding box center [100, 218] width 136 height 29
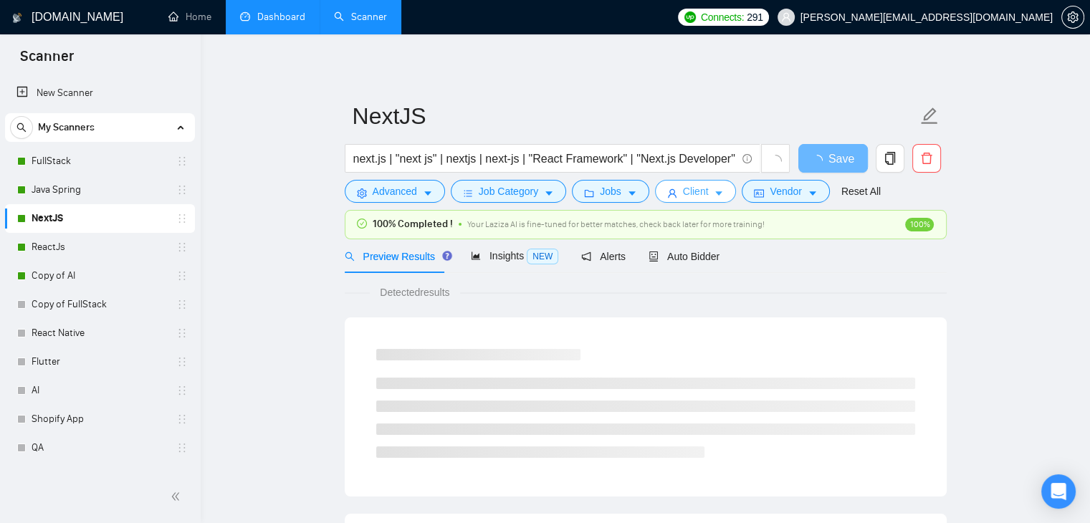
click at [706, 196] on button "Client" at bounding box center [696, 191] width 82 height 23
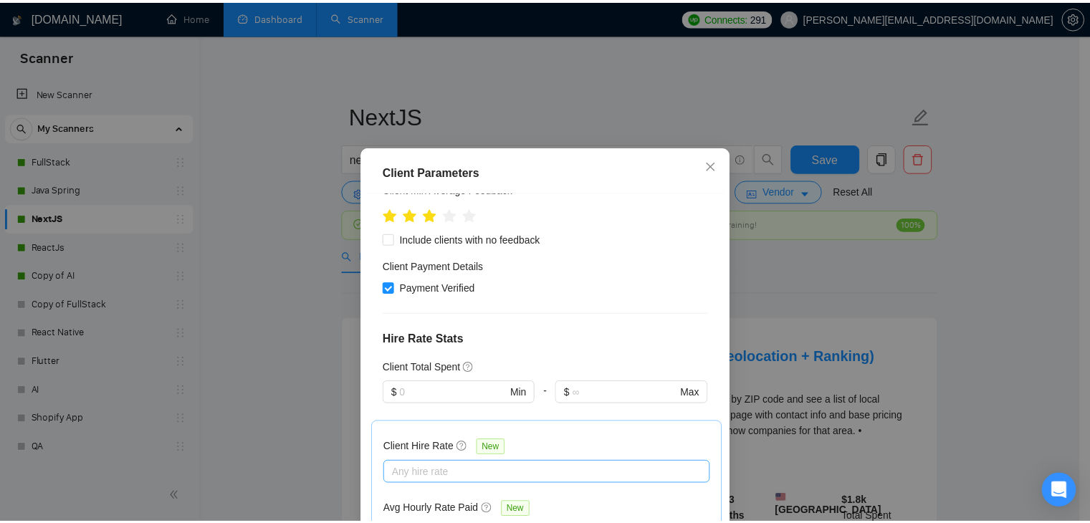
scroll to position [261, 0]
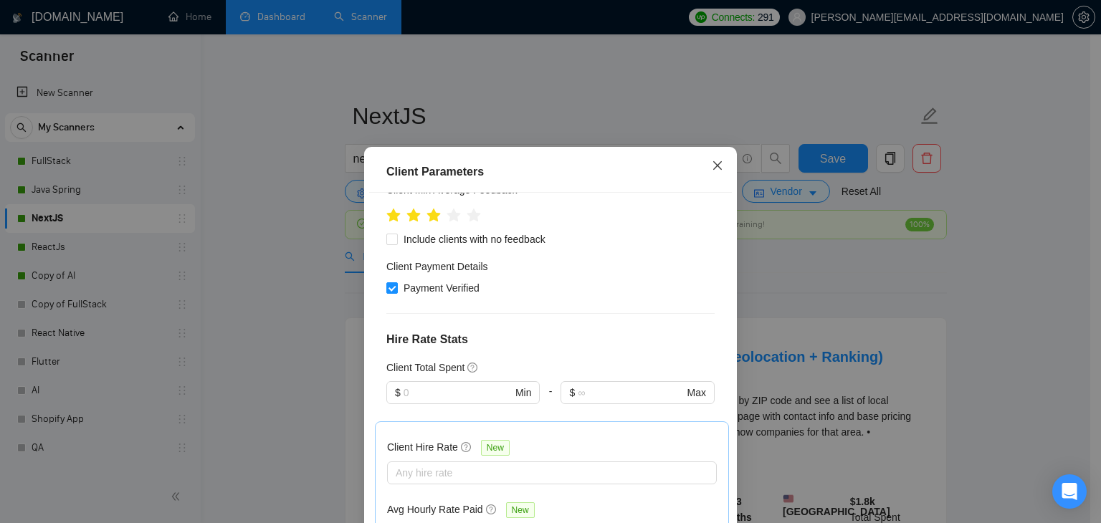
click at [712, 171] on icon "close" at bounding box center [717, 165] width 11 height 11
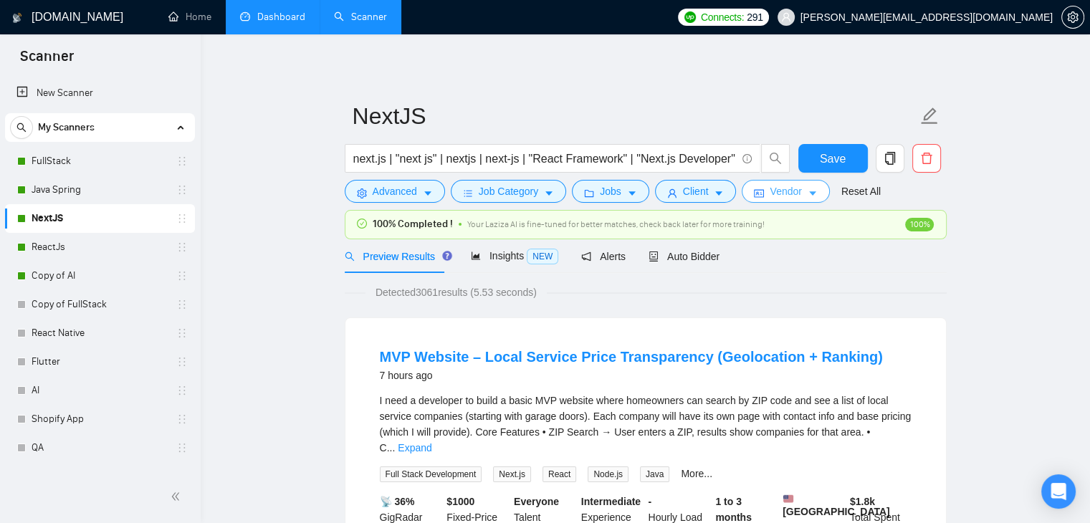
click at [792, 184] on span "Vendor" at bounding box center [786, 191] width 32 height 16
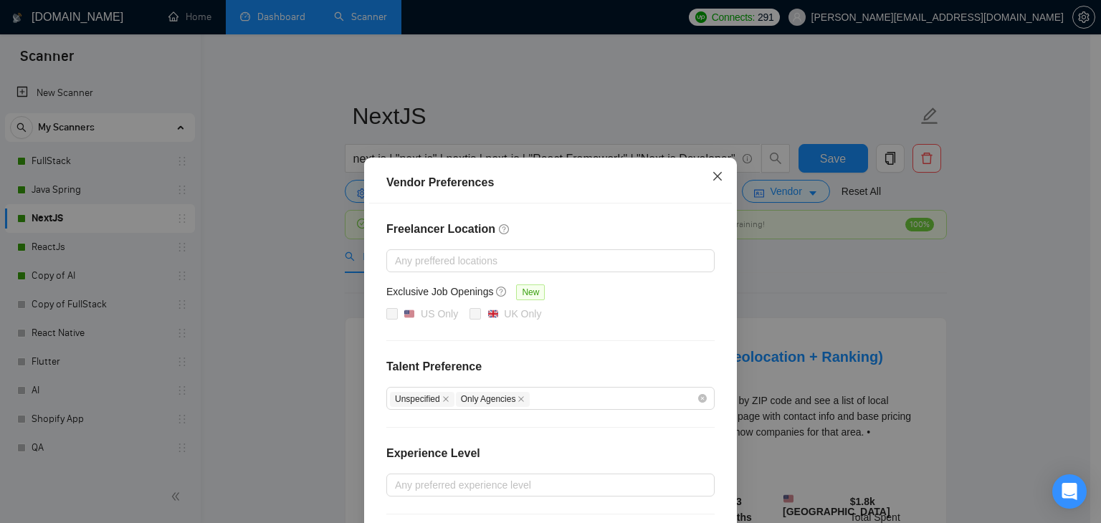
click at [711, 183] on span "Close" at bounding box center [717, 177] width 39 height 39
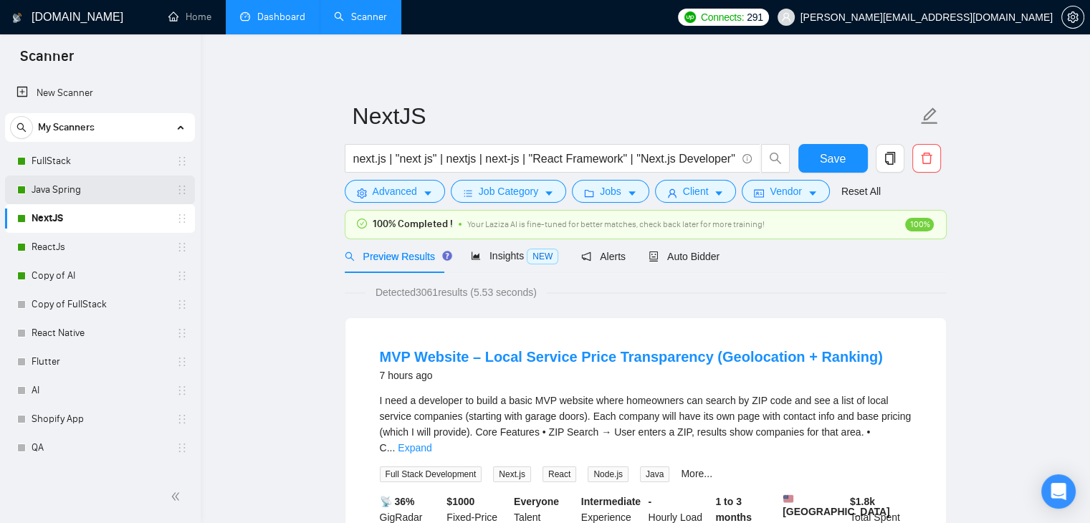
click at [85, 197] on link "Java Spring" at bounding box center [100, 190] width 136 height 29
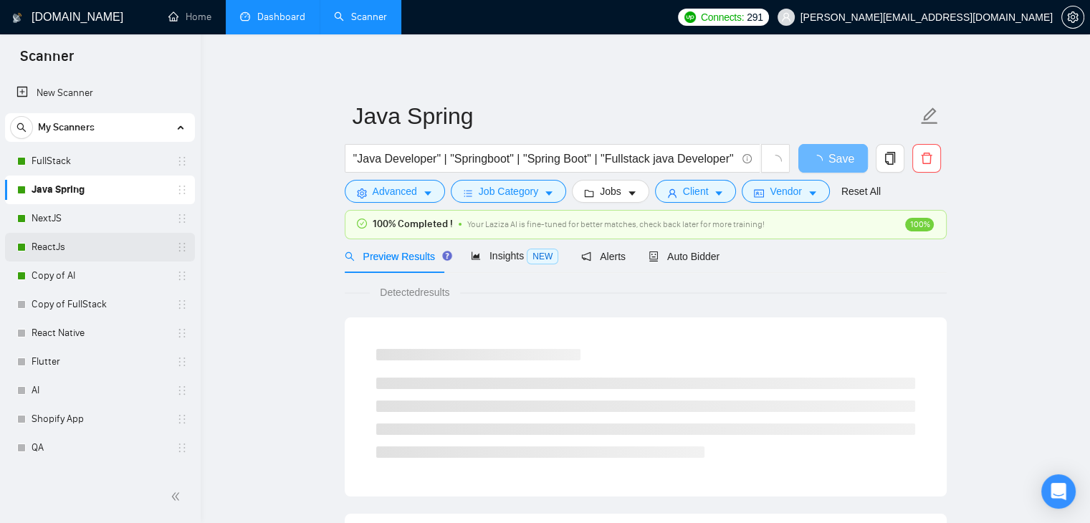
click at [74, 249] on link "ReactJs" at bounding box center [100, 247] width 136 height 29
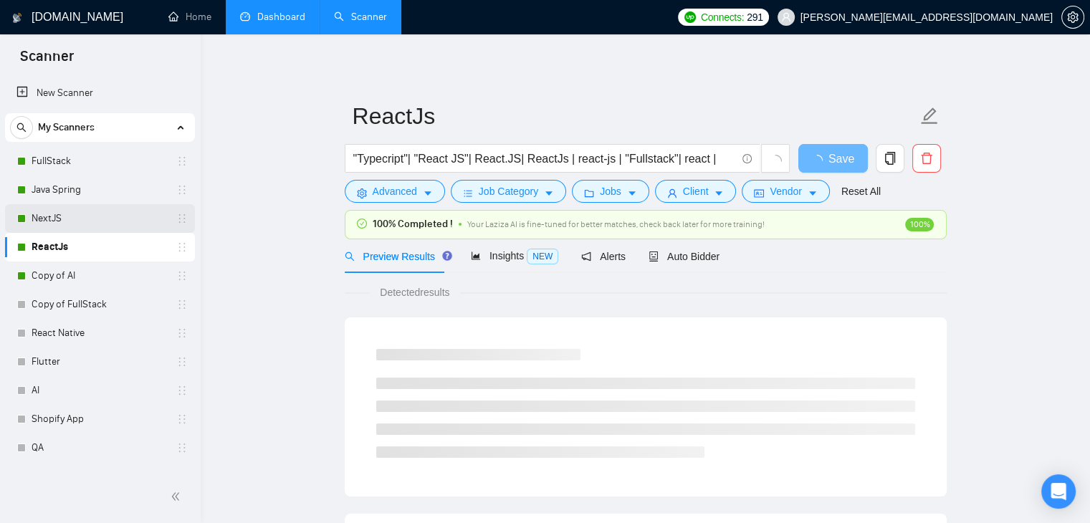
click at [70, 219] on link "NextJS" at bounding box center [100, 218] width 136 height 29
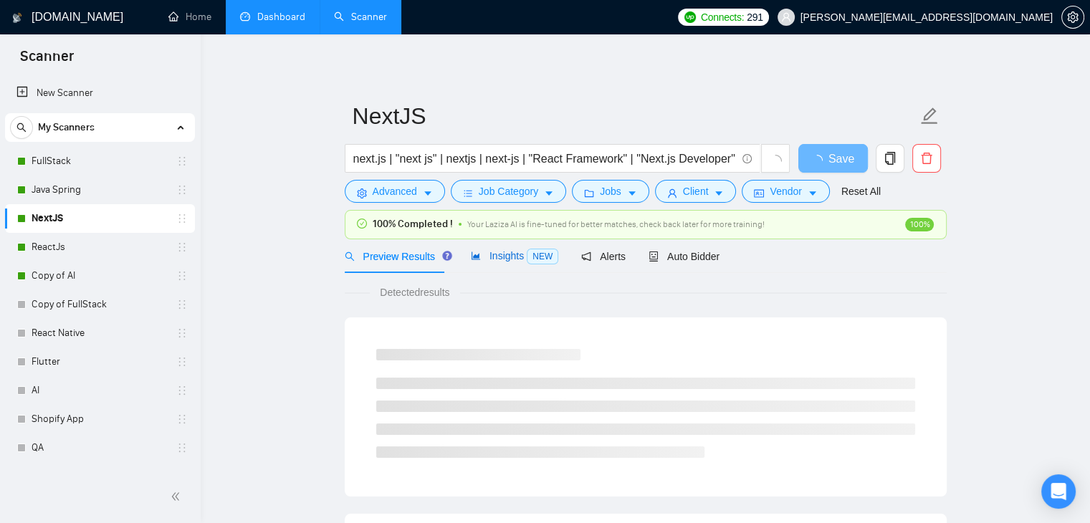
click at [490, 257] on span "Insights NEW" at bounding box center [514, 255] width 87 height 11
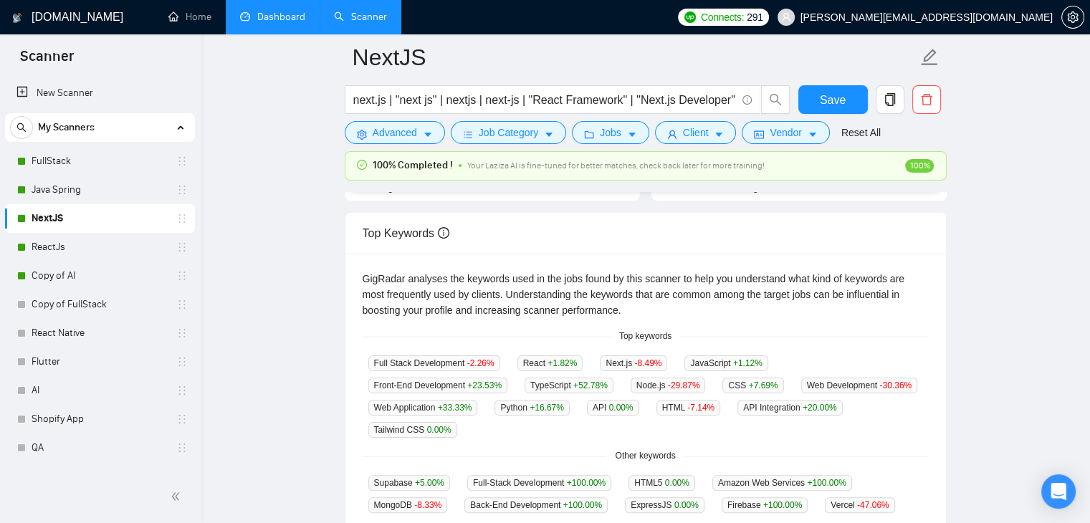
scroll to position [239, 0]
